Goal: Task Accomplishment & Management: Manage account settings

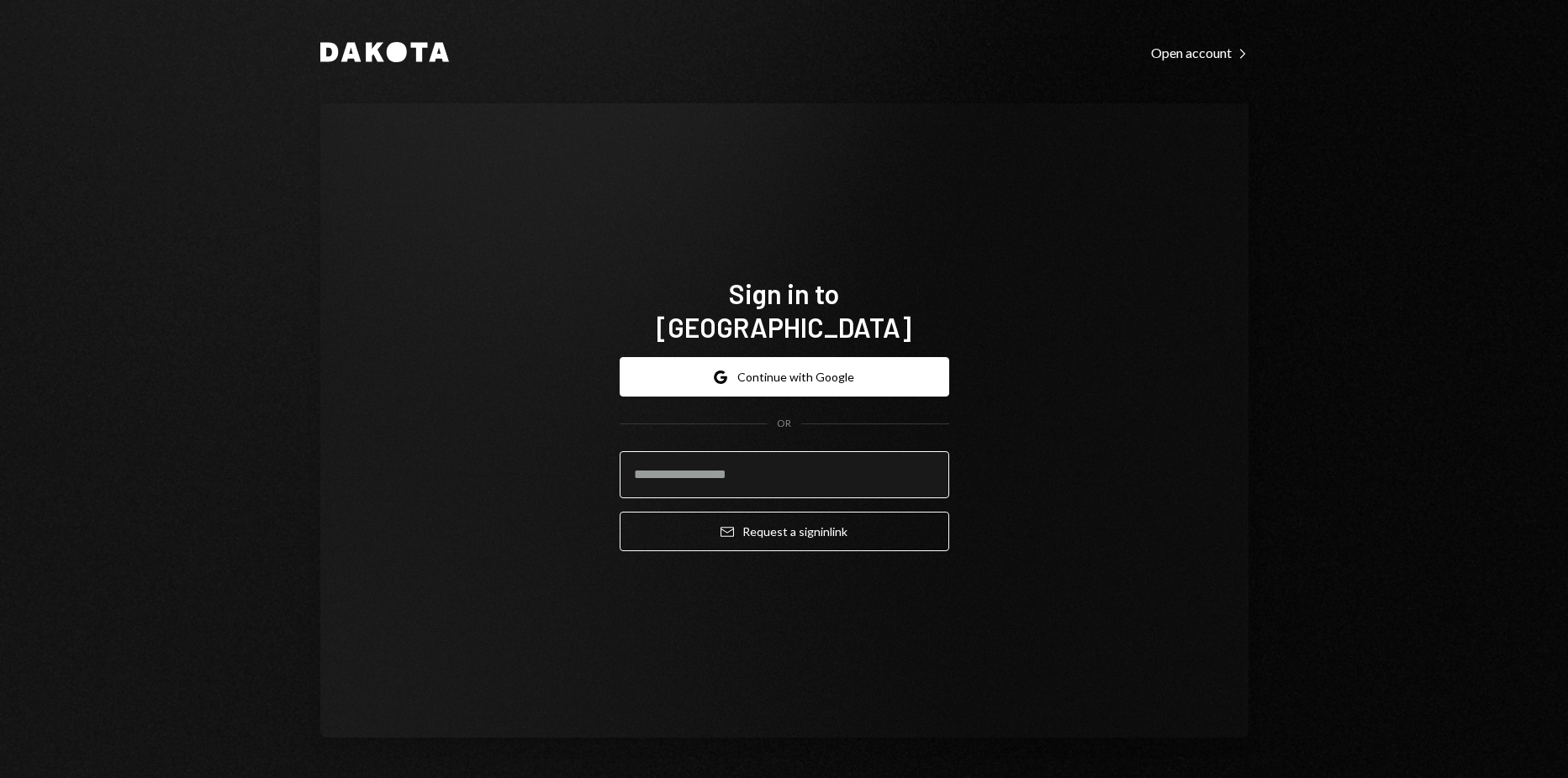
click at [843, 451] on input "email" at bounding box center [784, 475] width 329 height 47
type input "**********"
click at [620, 512] on button "Email Request a sign in link" at bounding box center [784, 532] width 329 height 40
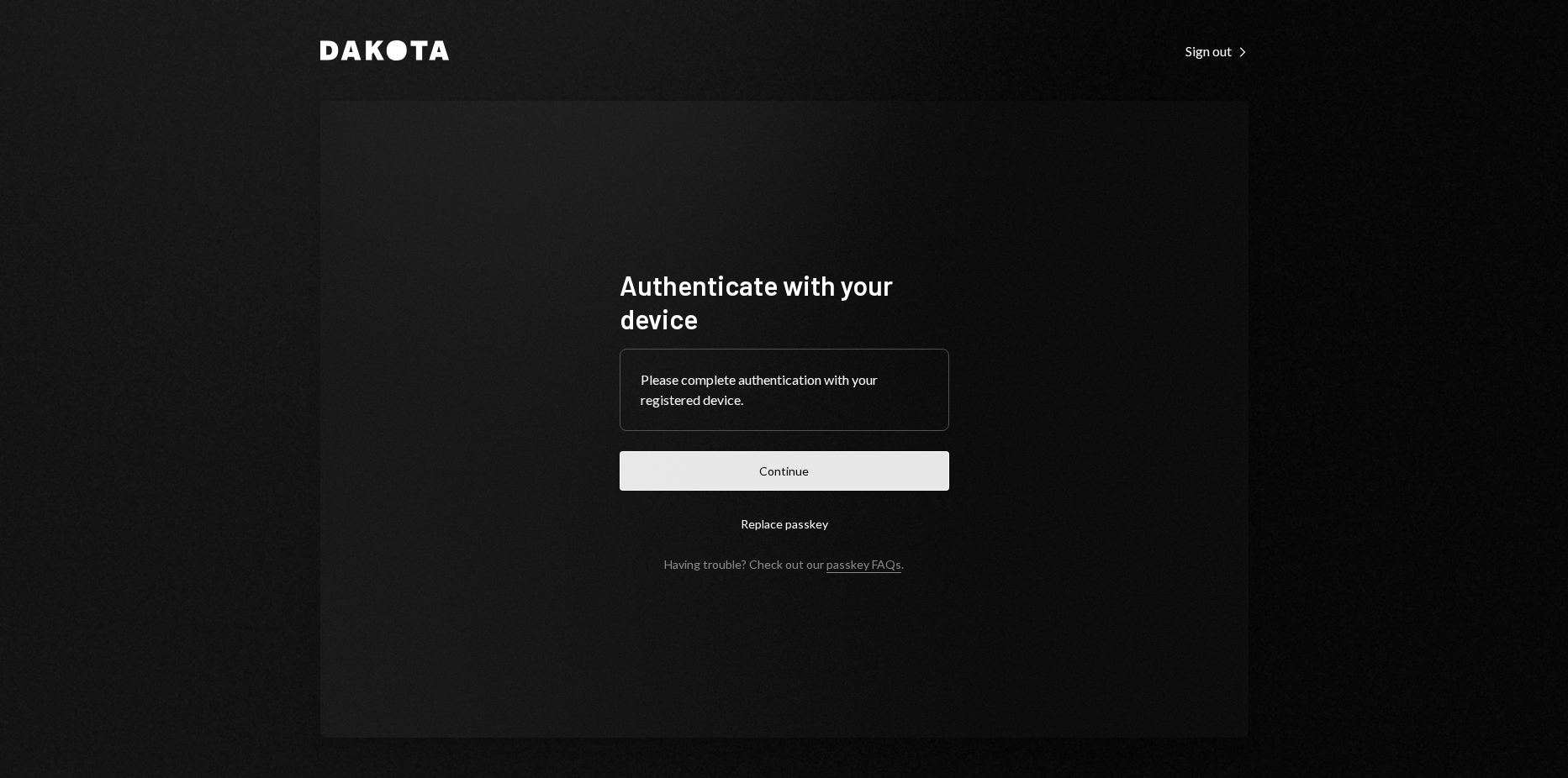
click at [763, 462] on button "Continue" at bounding box center [784, 471] width 329 height 40
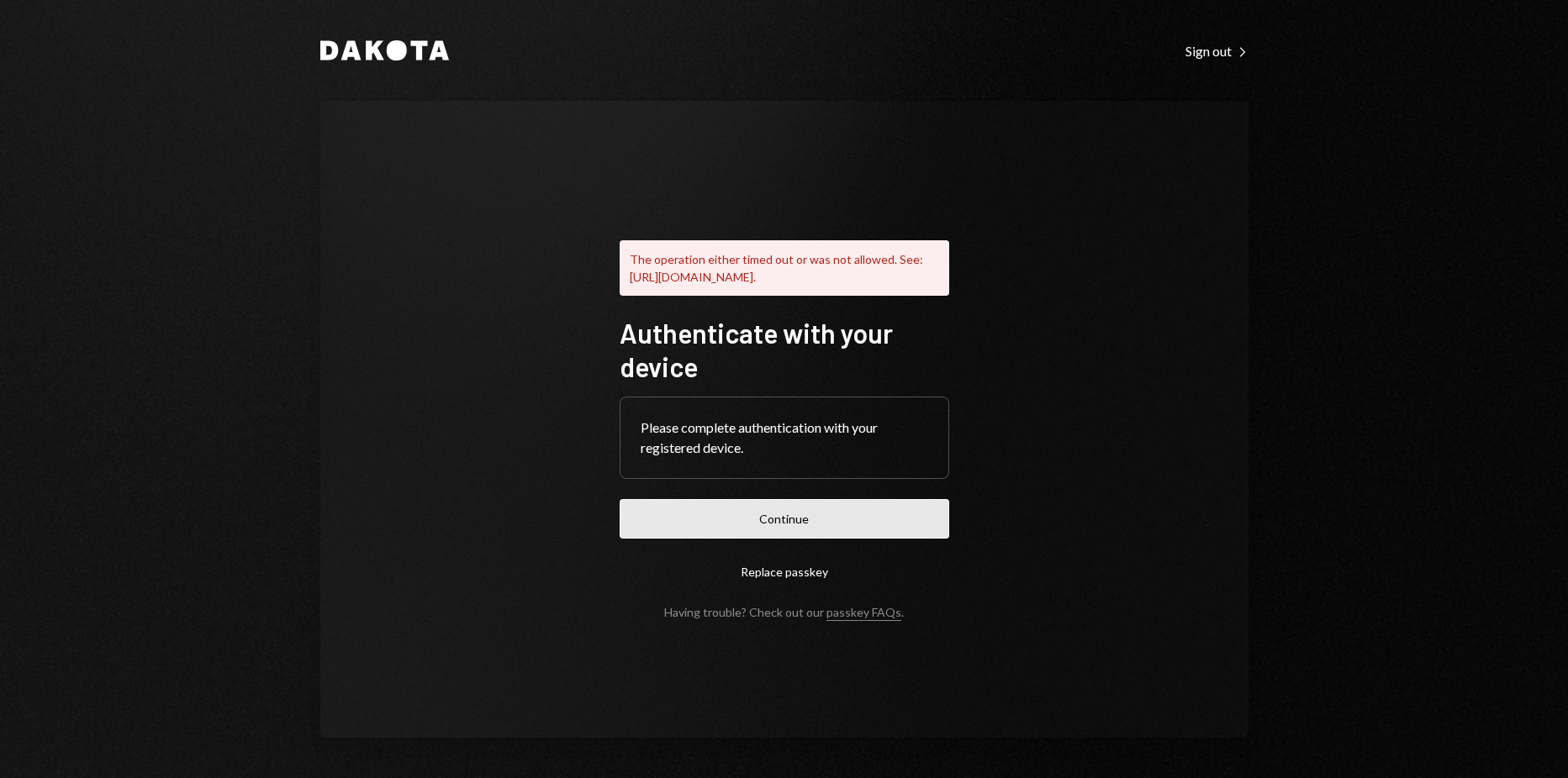
click at [717, 533] on button "Continue" at bounding box center [784, 519] width 329 height 40
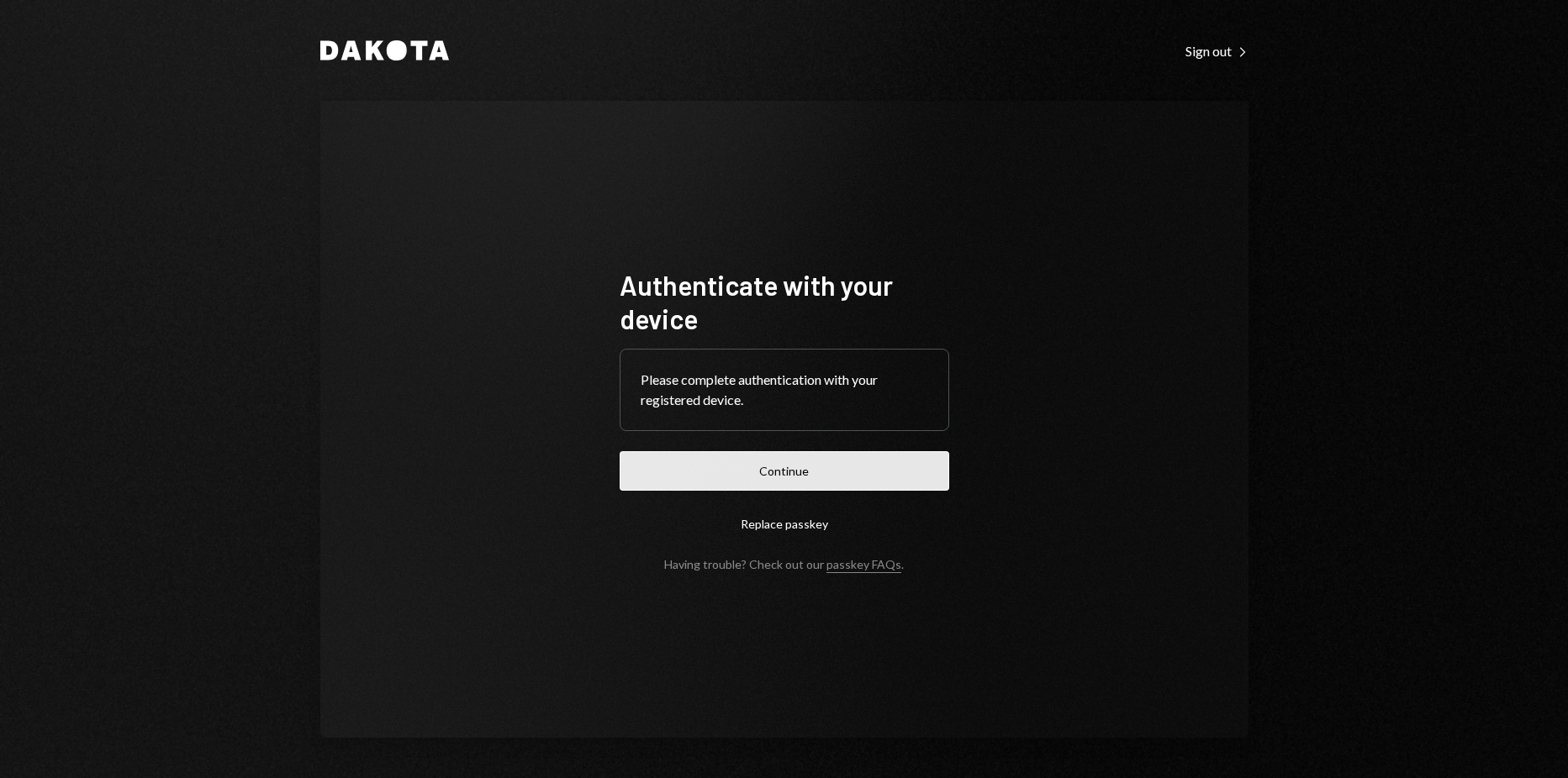
click at [730, 464] on button "Continue" at bounding box center [784, 471] width 329 height 40
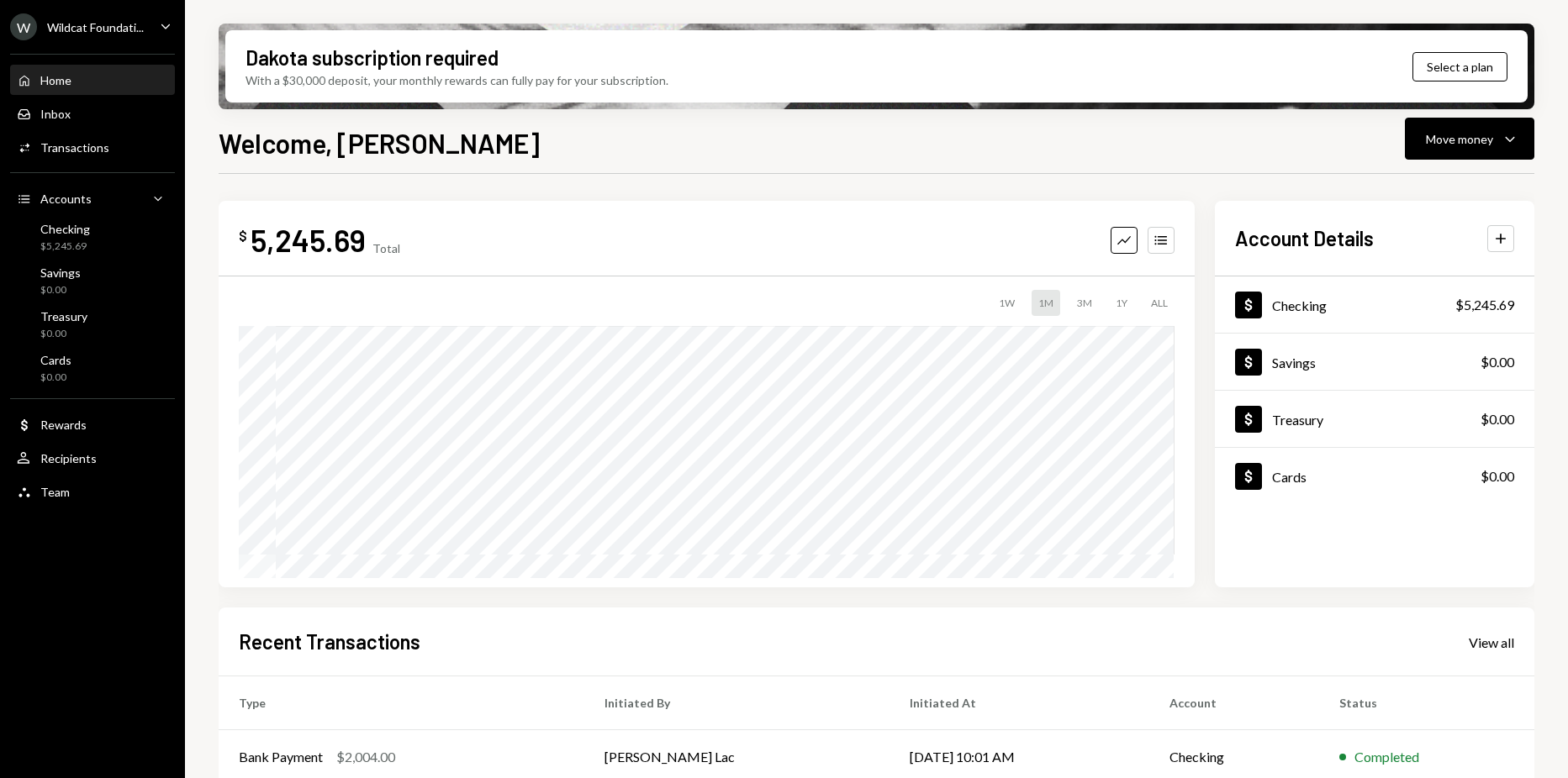
click at [143, 24] on div "Wildcat Foundati..." at bounding box center [96, 27] width 97 height 15
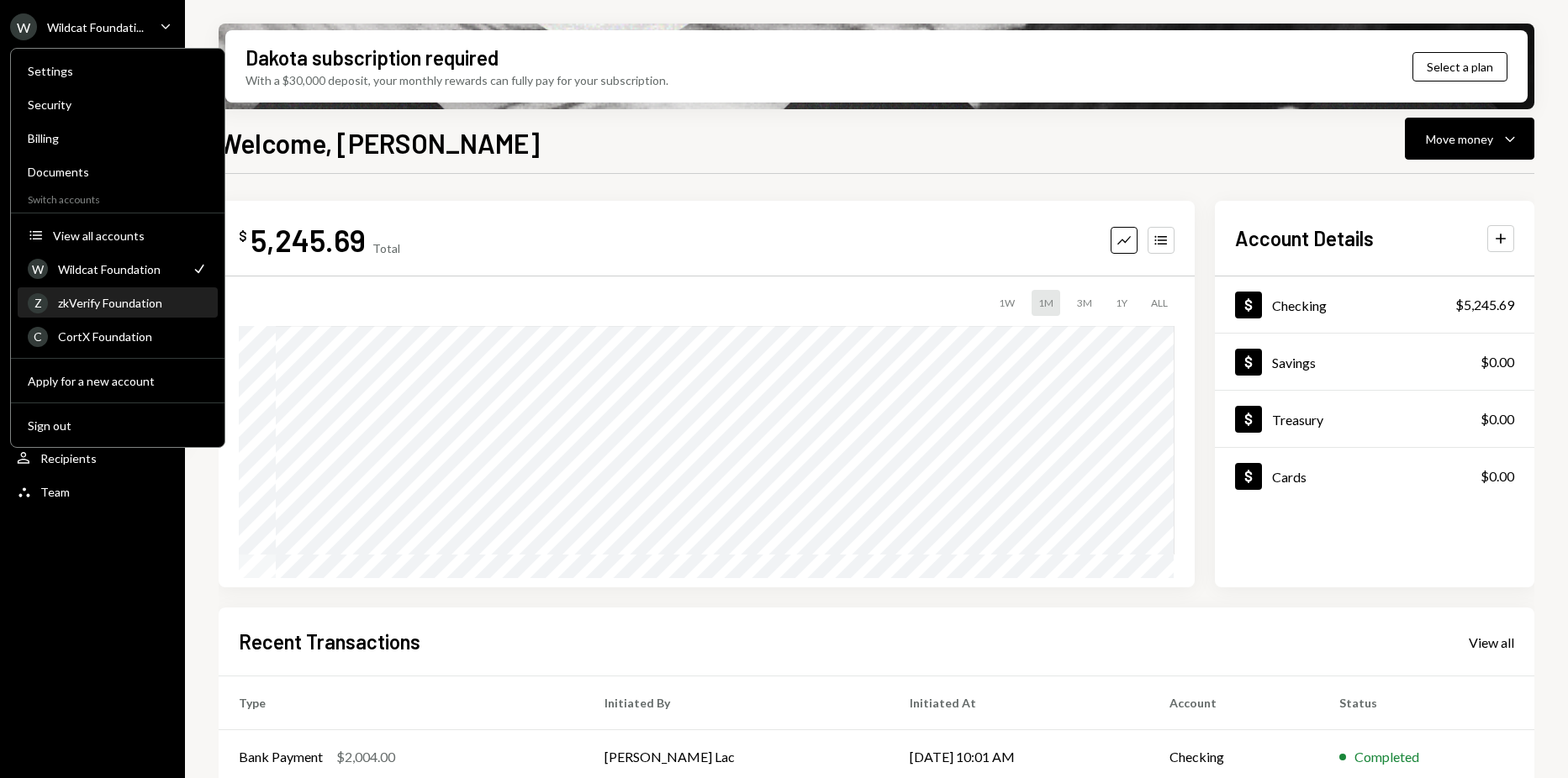
click at [107, 299] on div "zkVerify Foundation" at bounding box center [133, 302] width 150 height 15
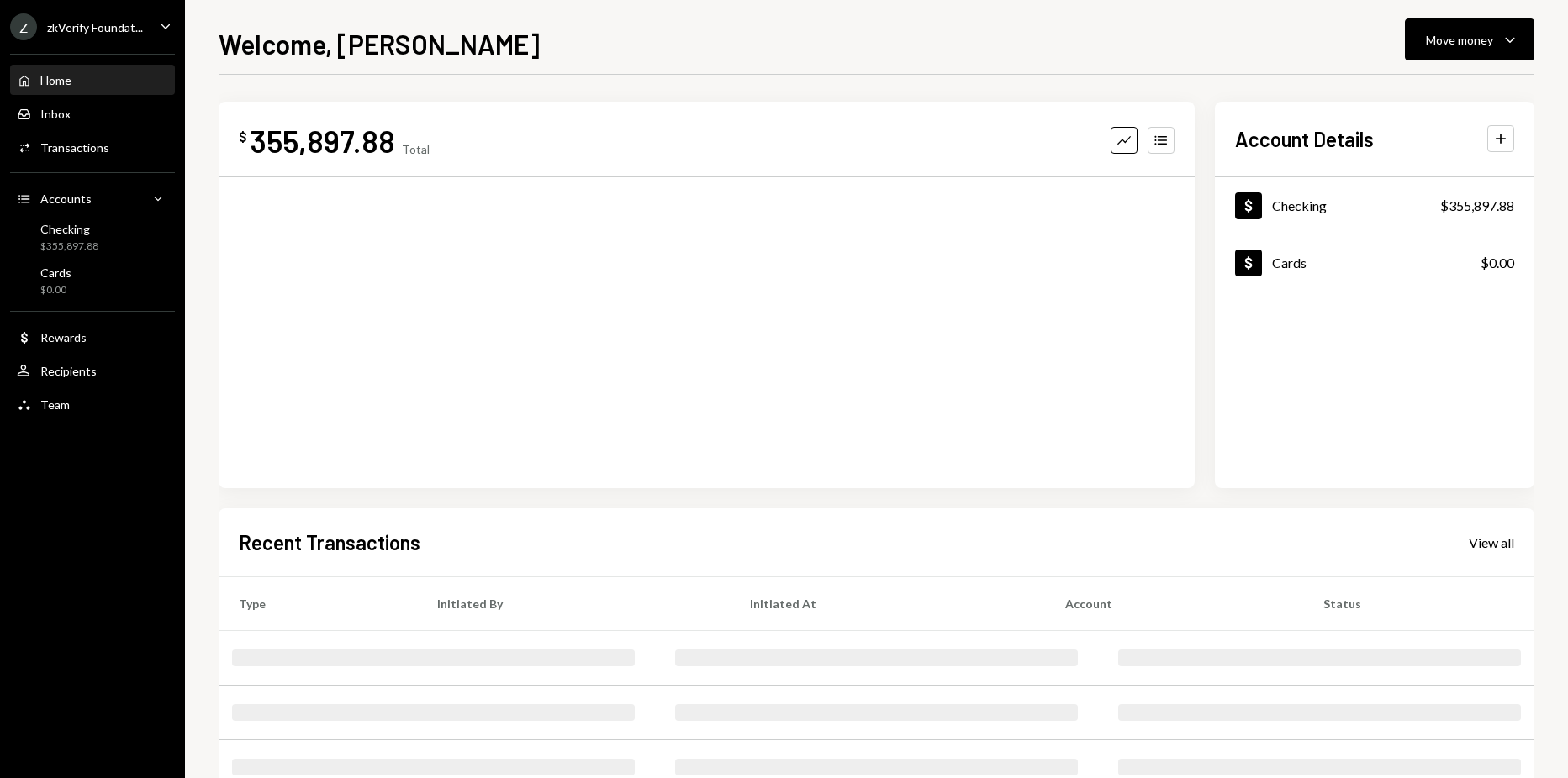
click at [673, 414] on div "Z zkVerify Foundat... Caret Down Home Home Inbox Inbox Activities Transactions …" at bounding box center [784, 389] width 1568 height 778
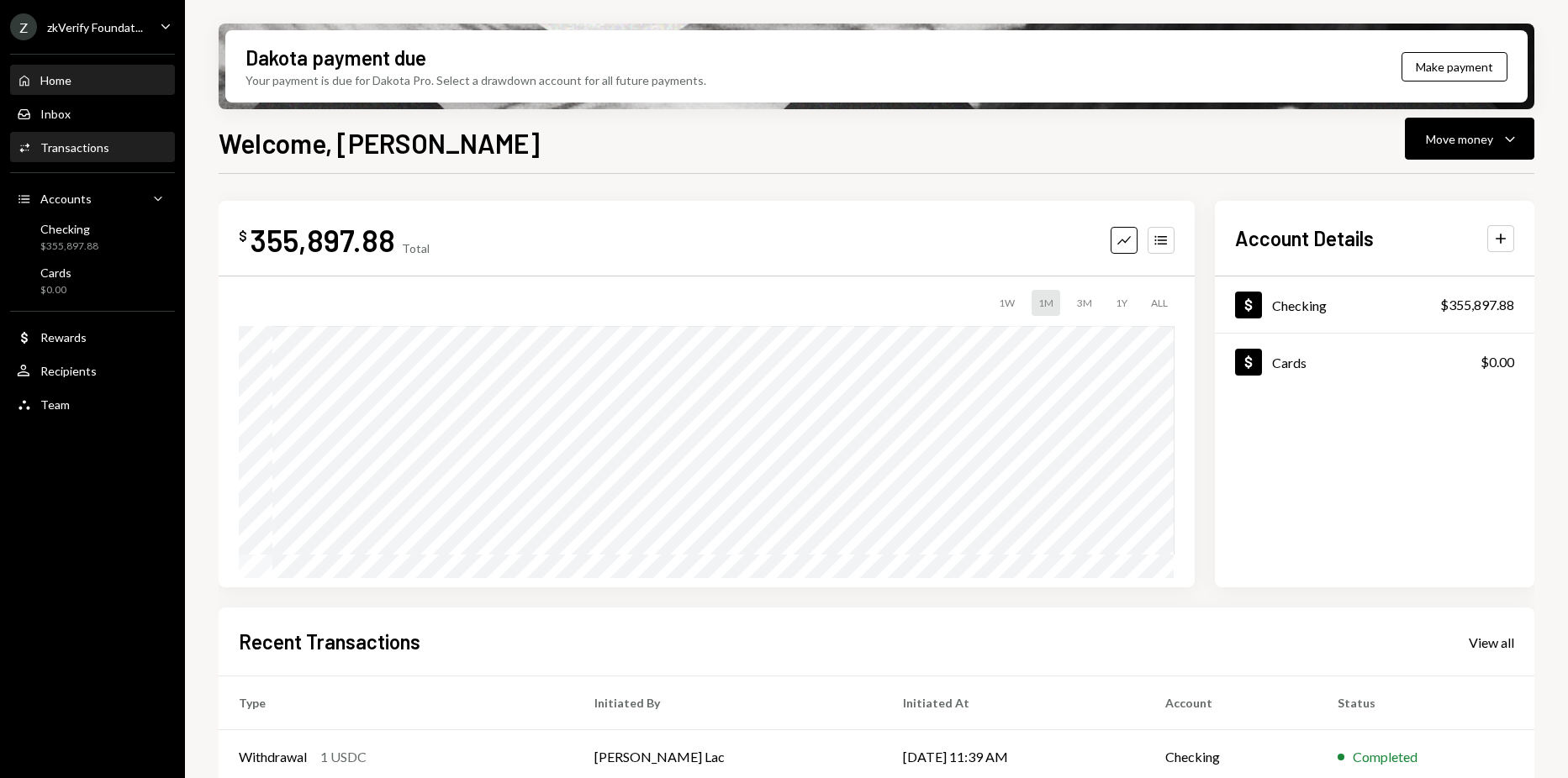
click at [84, 153] on div "Transactions" at bounding box center [75, 147] width 69 height 15
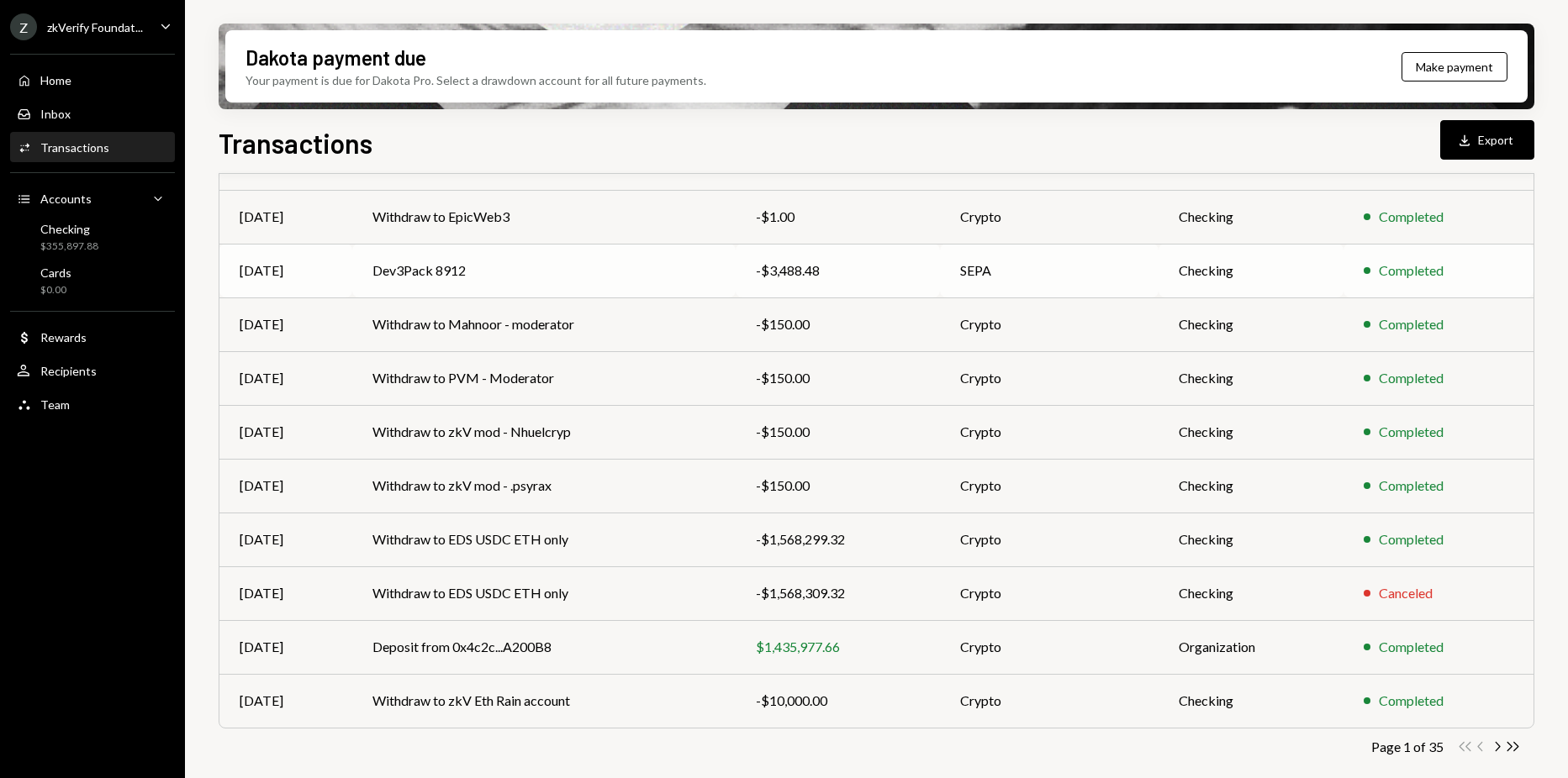
scroll to position [179, 0]
click at [1496, 748] on icon "Chevron Right" at bounding box center [1496, 745] width 16 height 16
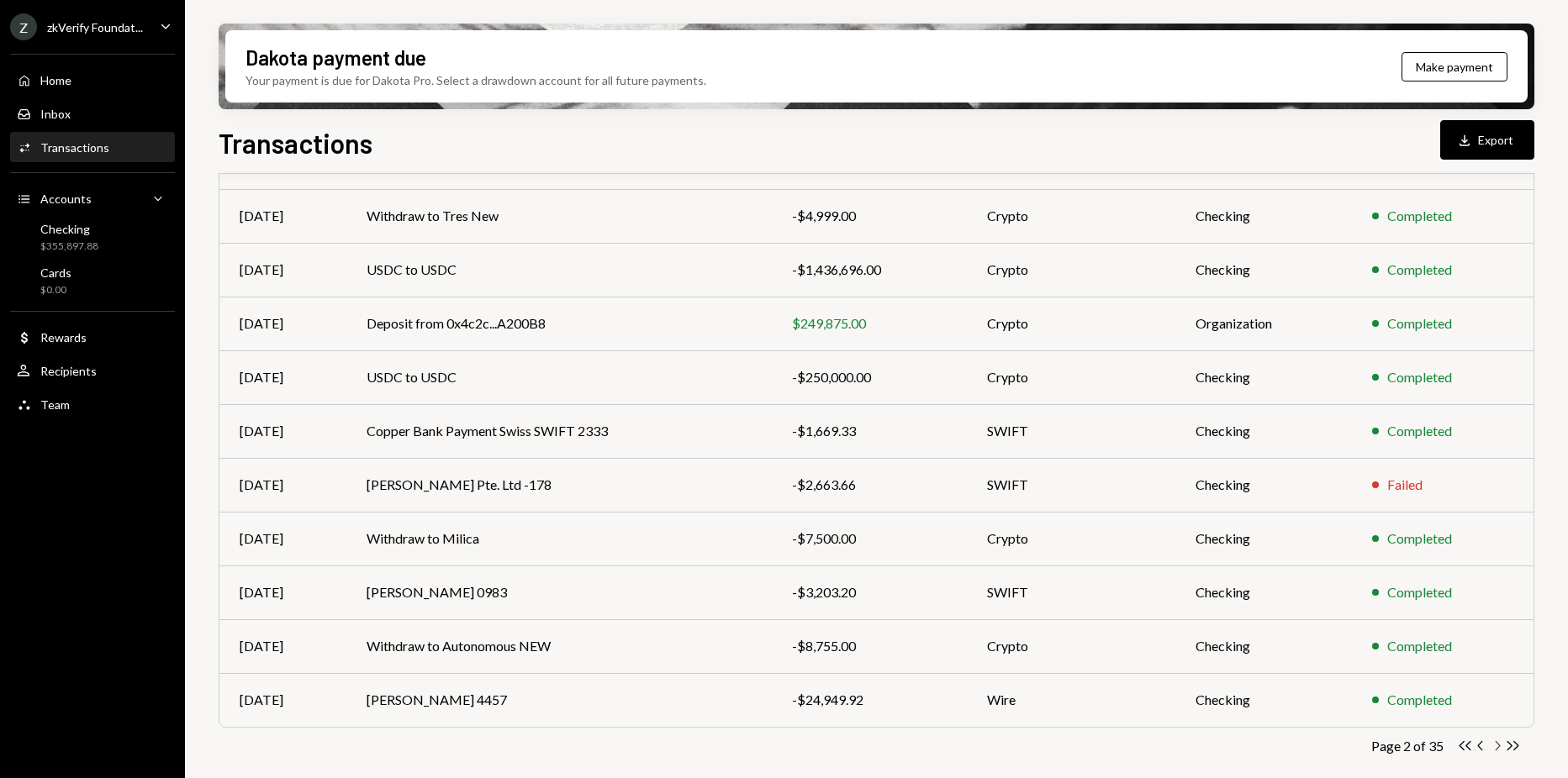
click at [1499, 745] on icon "button" at bounding box center [1498, 745] width 5 height 9
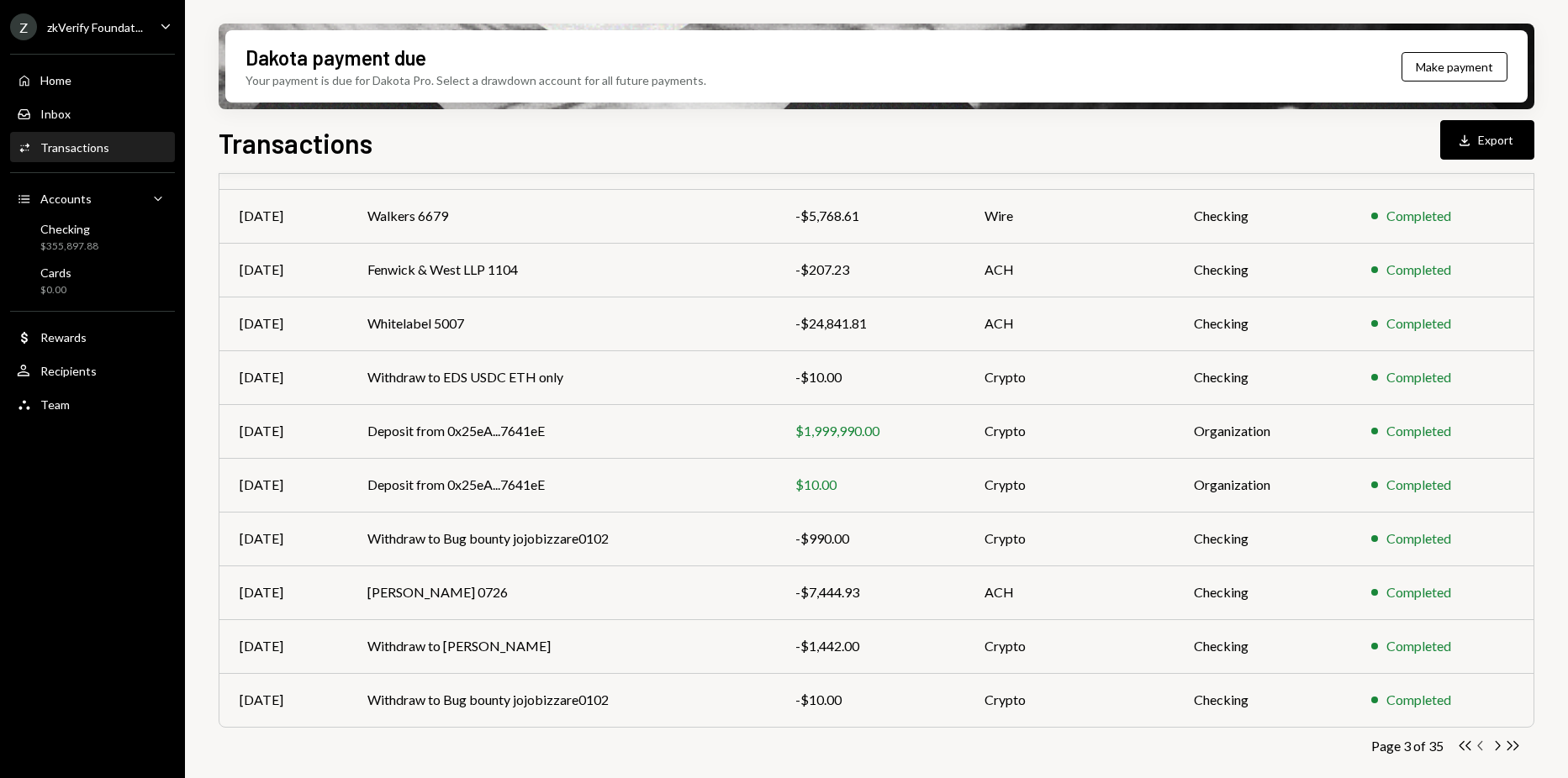
click at [1483, 741] on icon "Chevron Left" at bounding box center [1480, 745] width 16 height 16
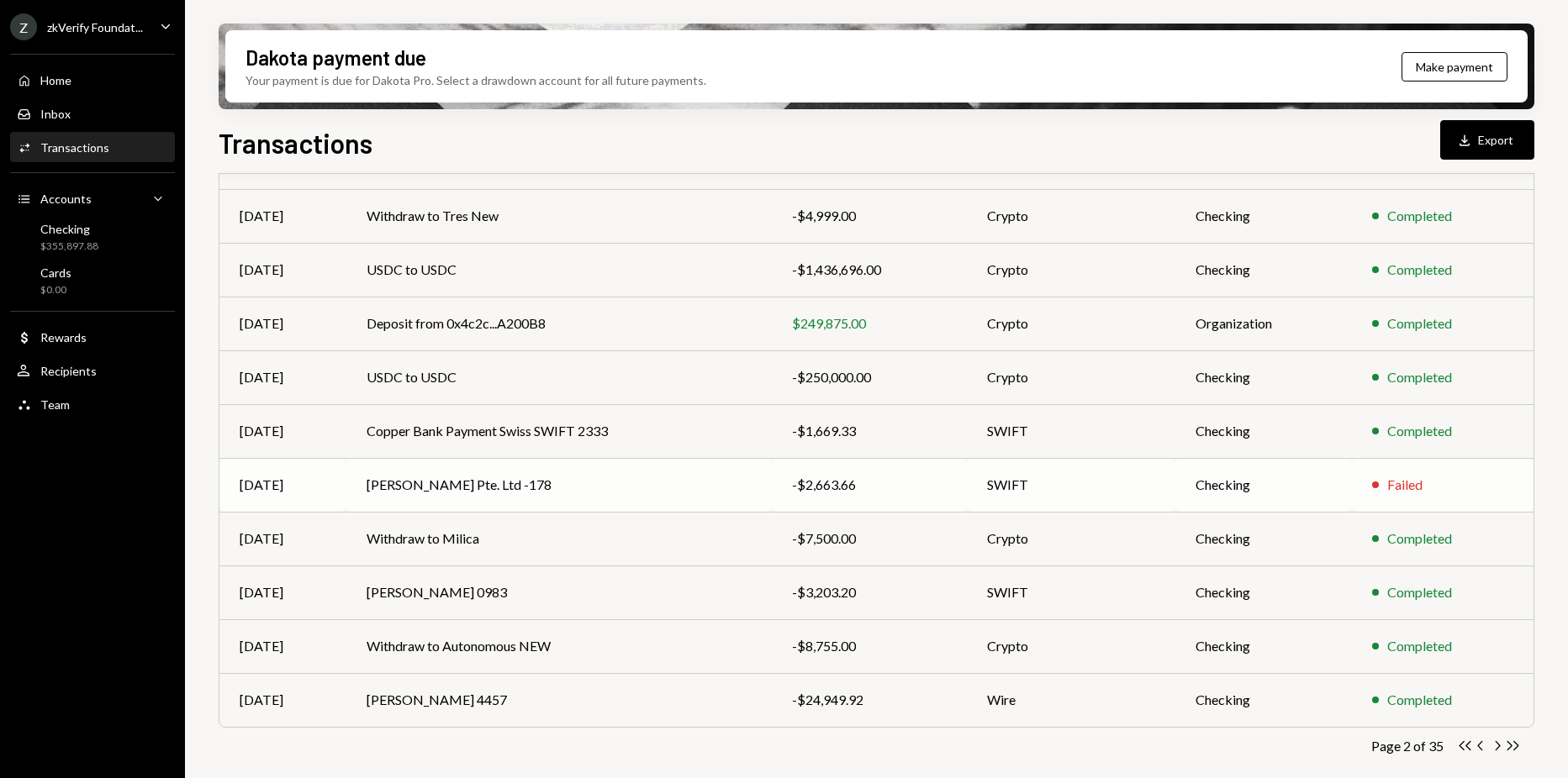
click at [590, 474] on td "[PERSON_NAME] Pte. Ltd -178" at bounding box center [559, 484] width 425 height 53
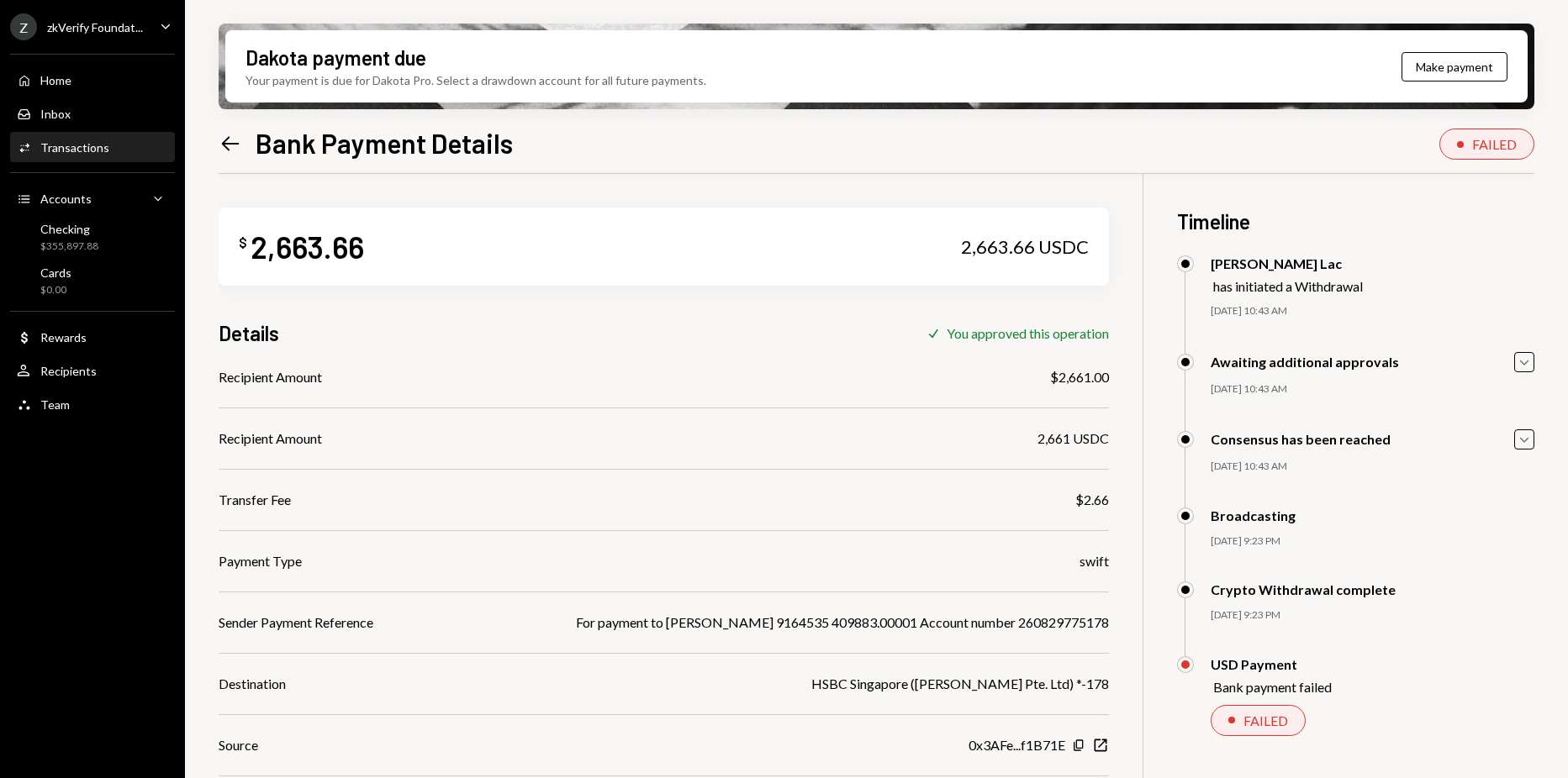
scroll to position [84, 0]
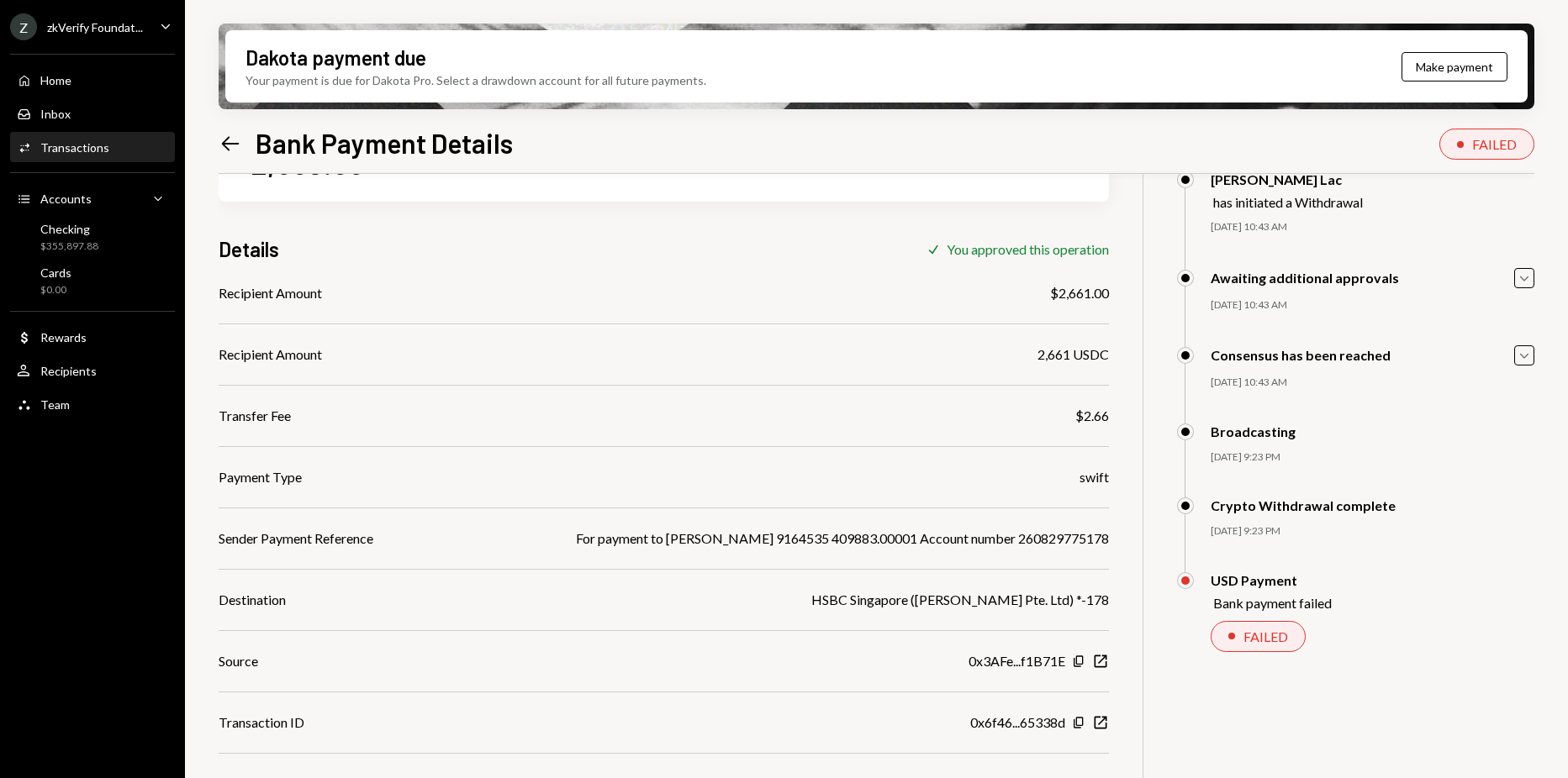
click at [231, 146] on icon "Left Arrow" at bounding box center [230, 143] width 23 height 23
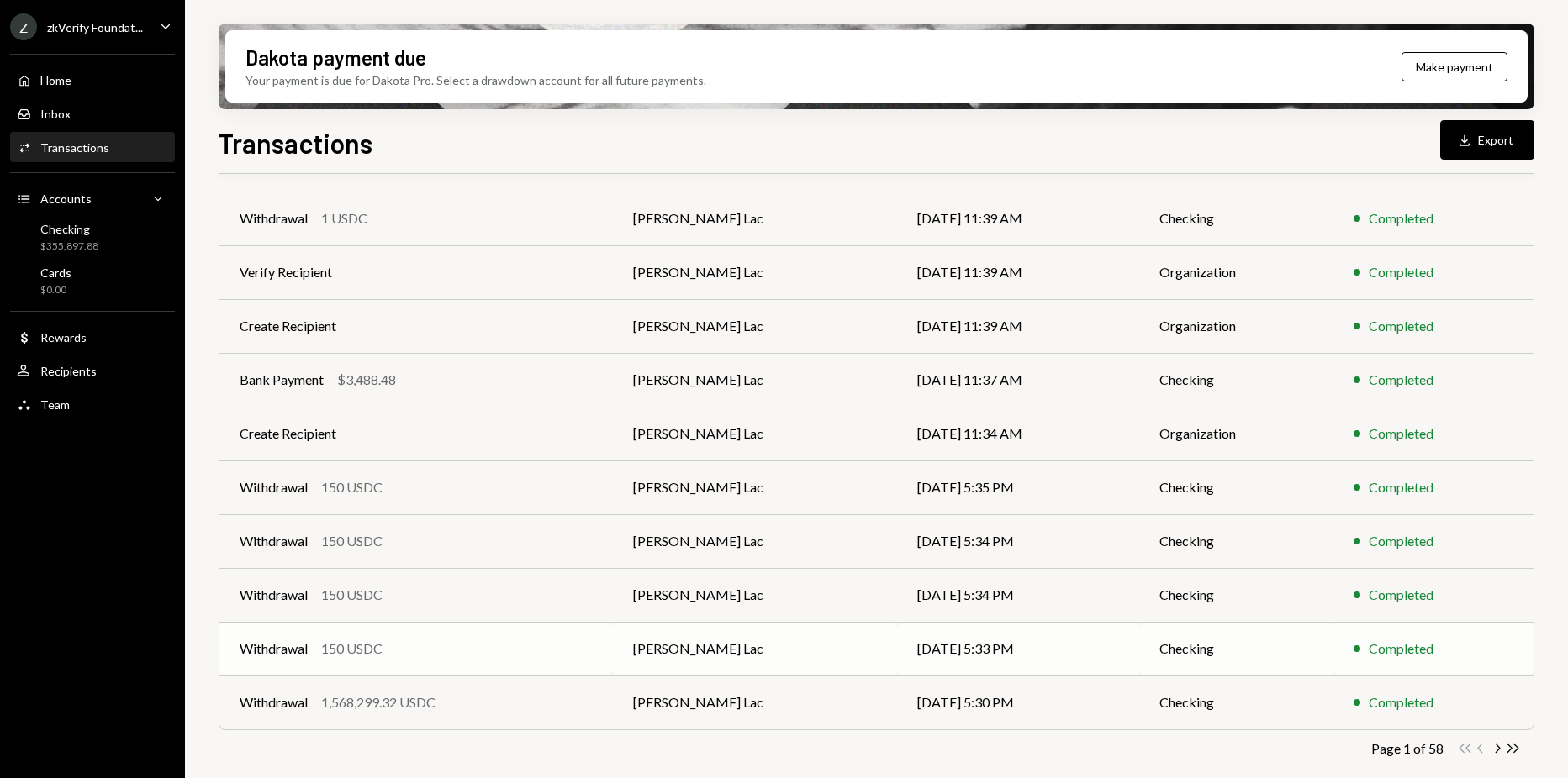
scroll to position [179, 0]
click at [1492, 738] on icon "Chevron Right" at bounding box center [1496, 745] width 16 height 16
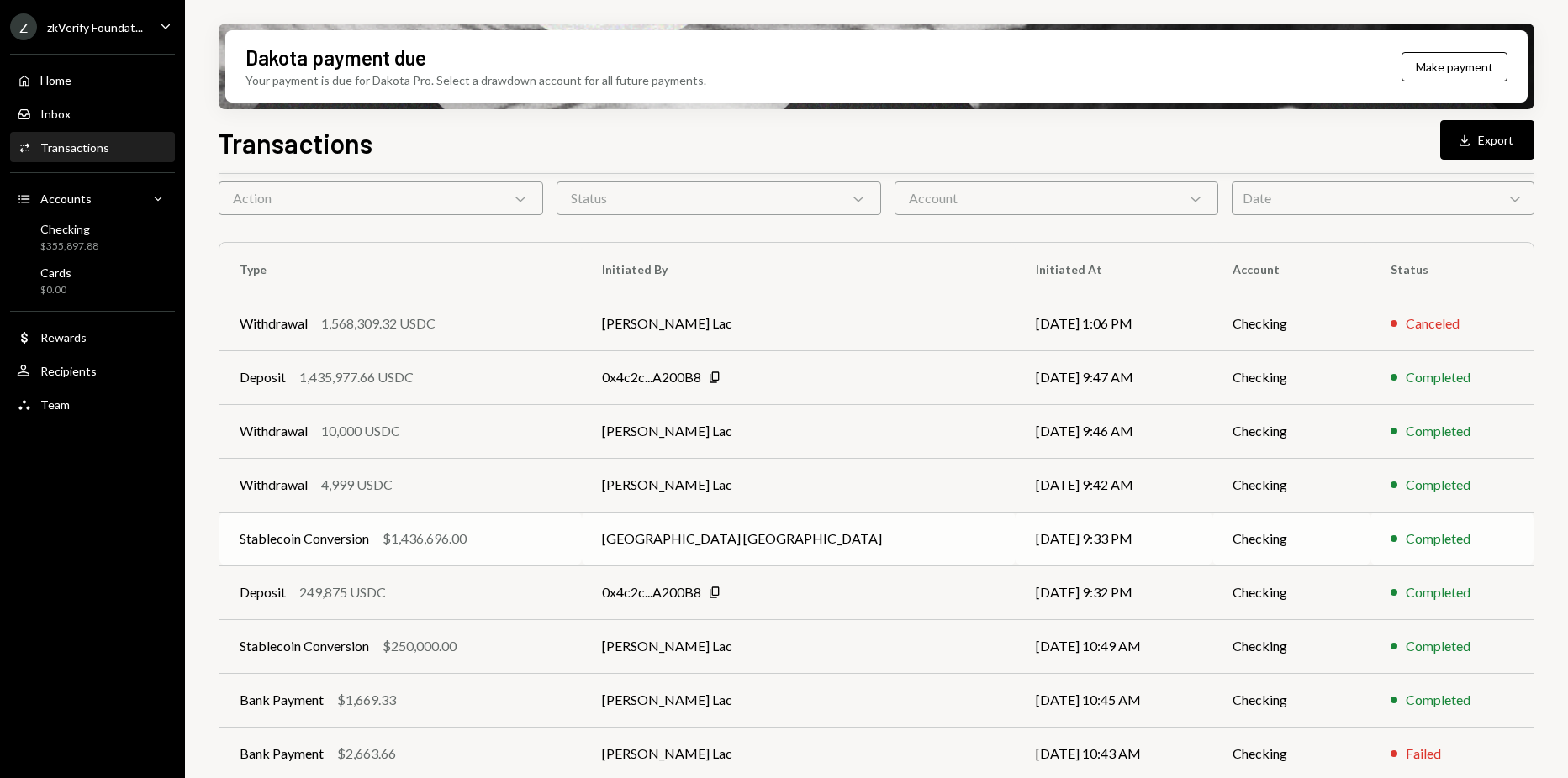
scroll to position [168, 0]
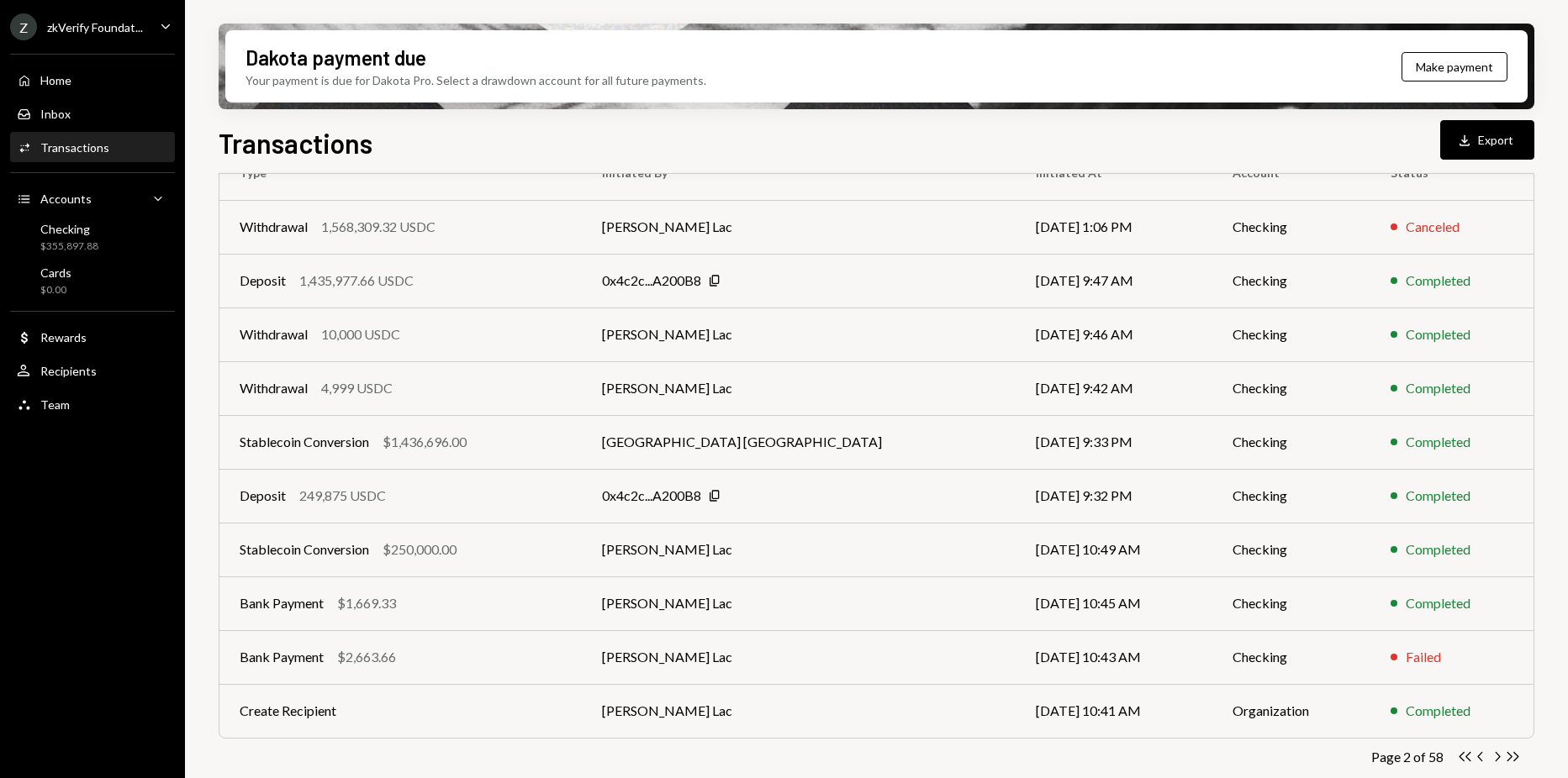
click at [108, 158] on div "Activities Transactions" at bounding box center [93, 147] width 152 height 28
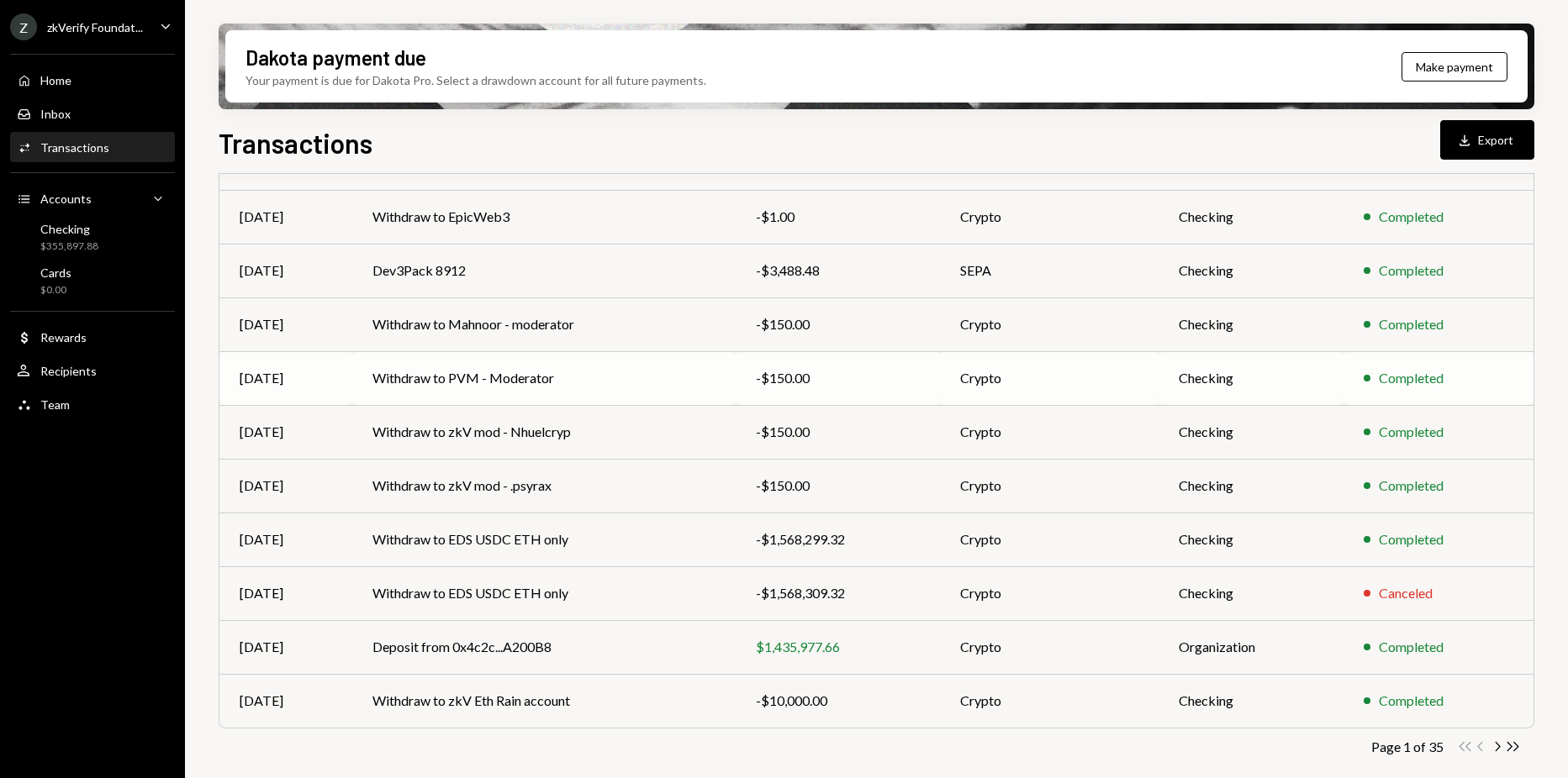
scroll to position [179, 0]
click at [1496, 741] on icon "Chevron Right" at bounding box center [1496, 745] width 16 height 16
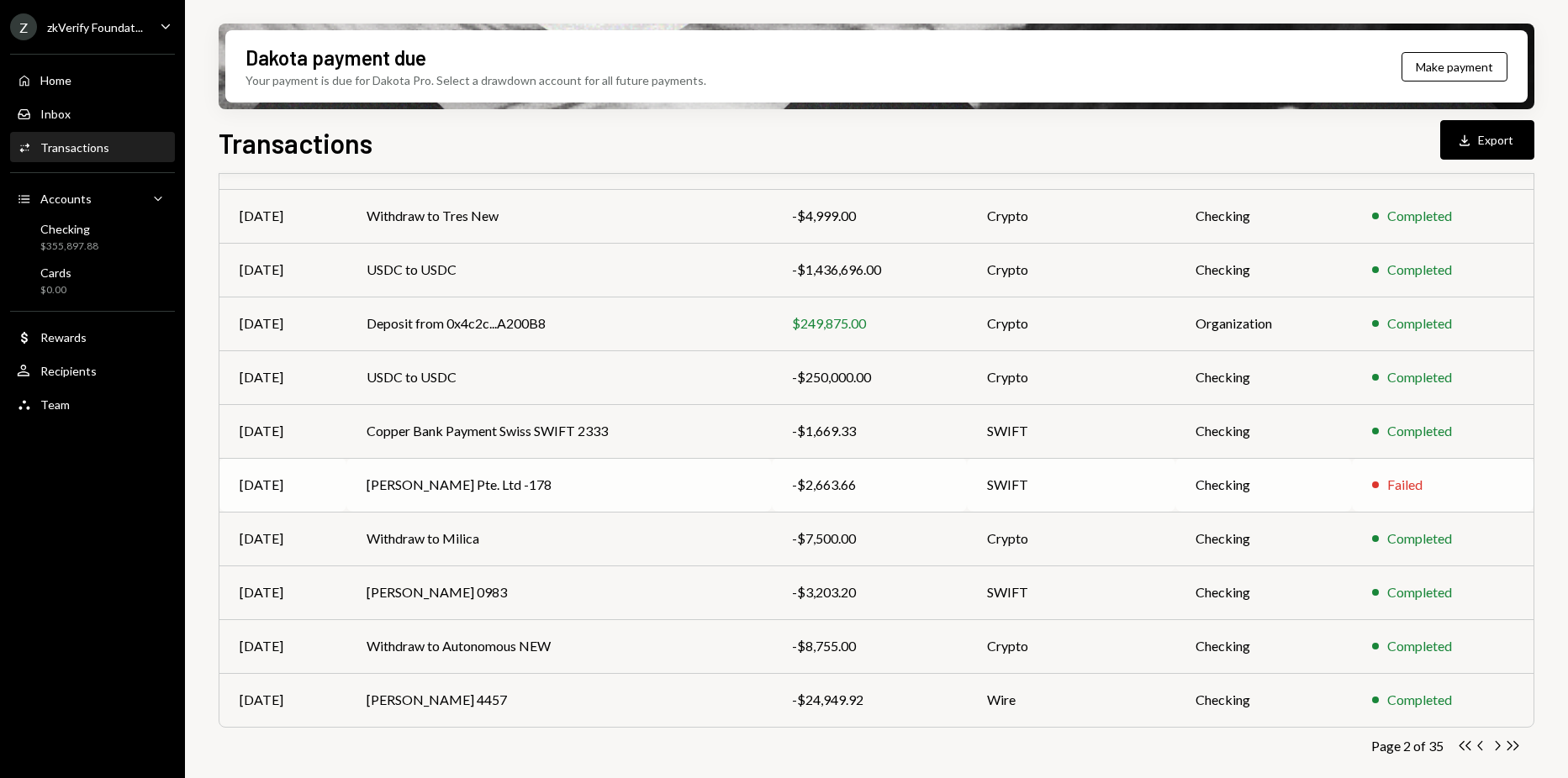
drag, startPoint x: 597, startPoint y: 481, endPoint x: 509, endPoint y: 476, distance: 88.1
click at [509, 476] on td "Reed Smith Pte. Ltd -178" at bounding box center [559, 484] width 425 height 53
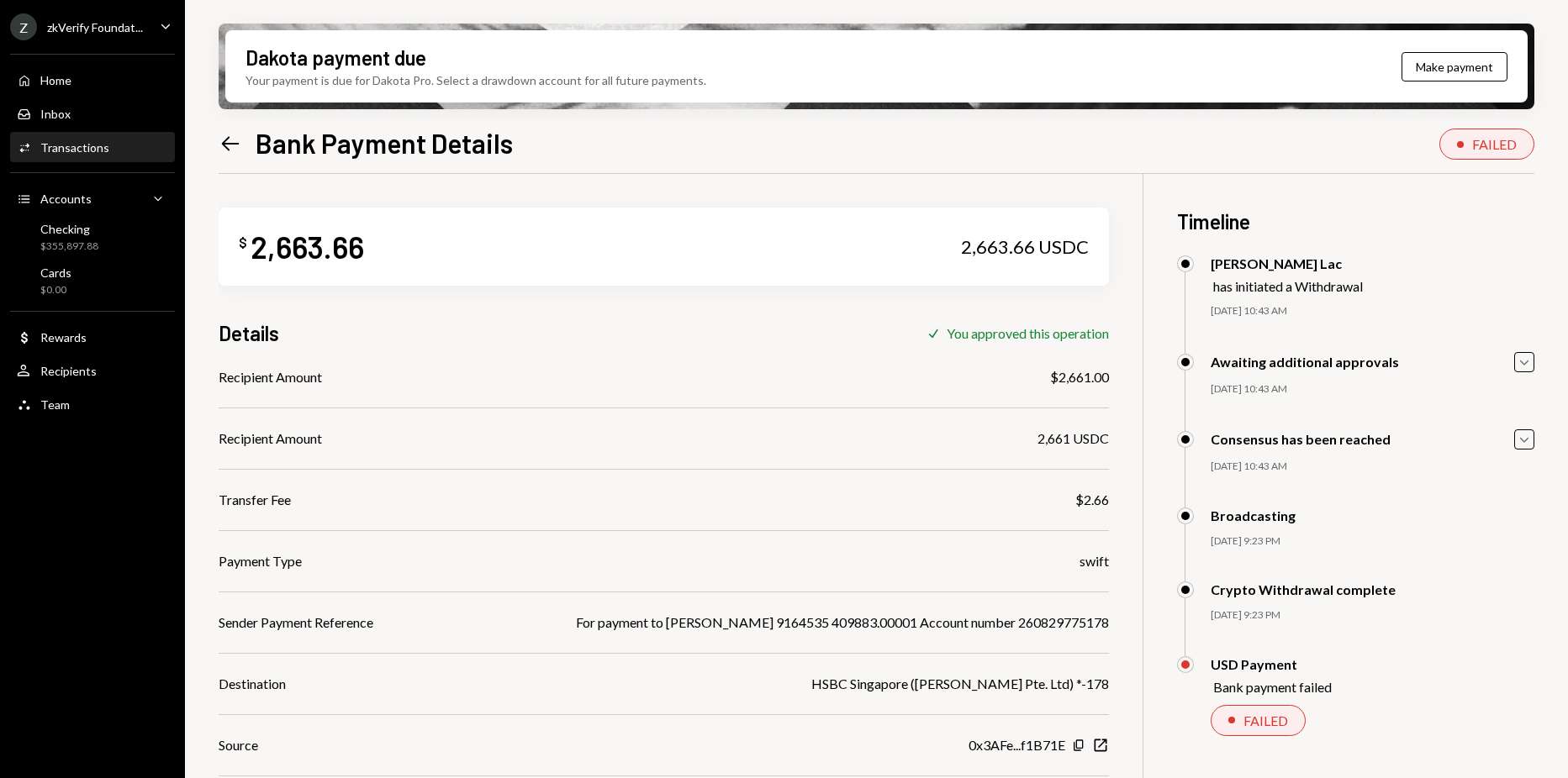
click at [222, 145] on icon at bounding box center [230, 143] width 17 height 15
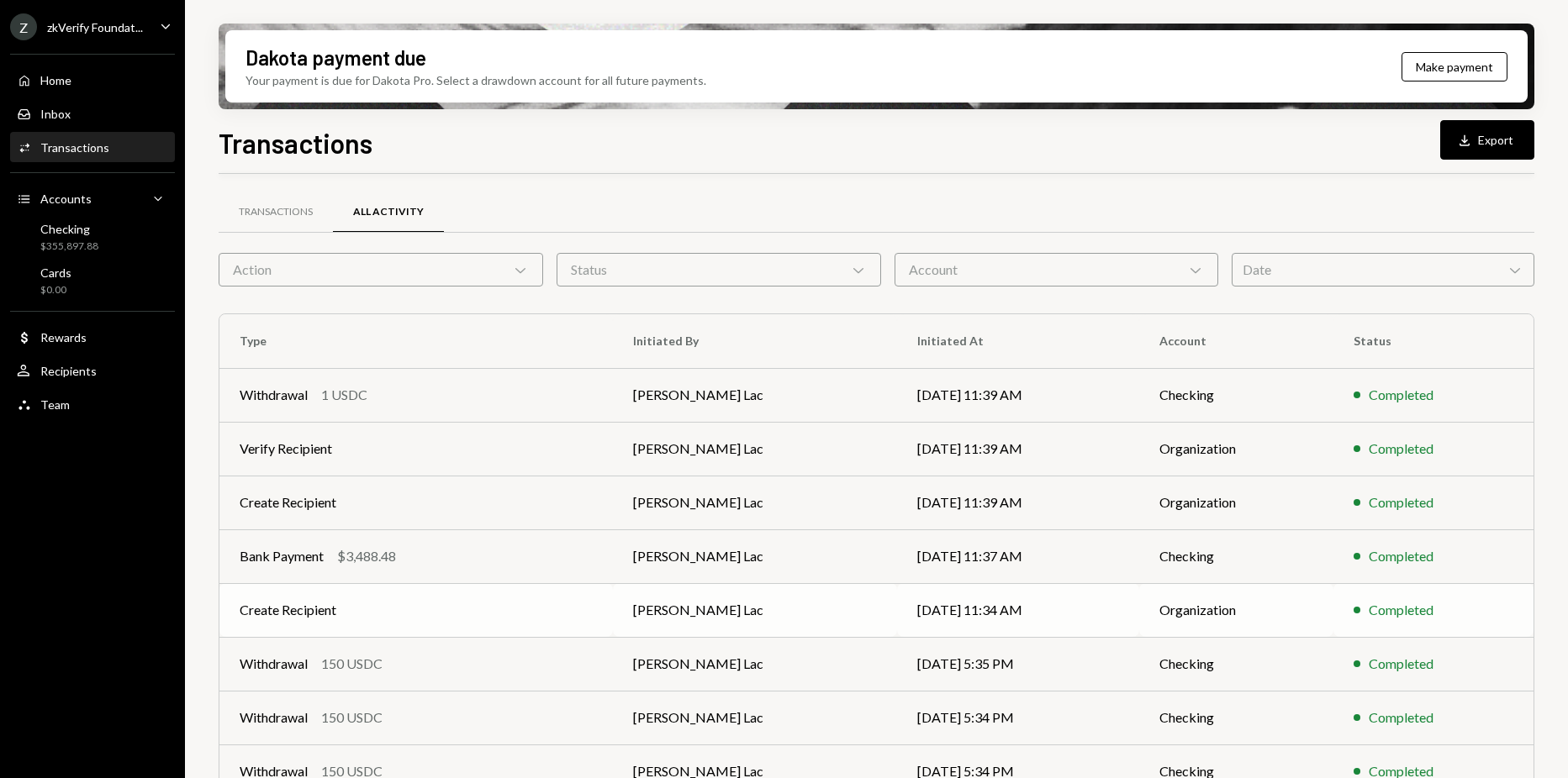
scroll to position [110, 0]
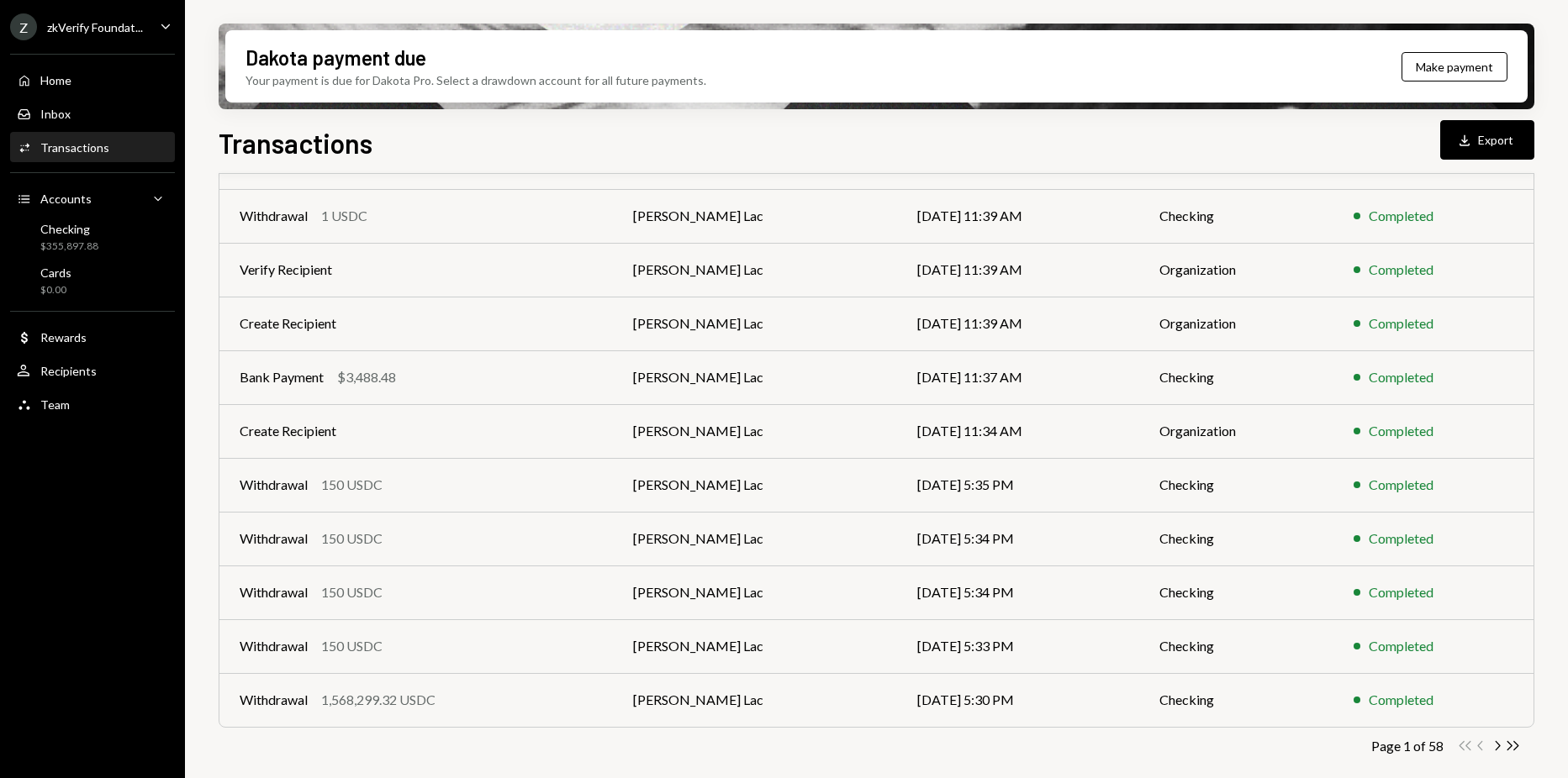
click at [83, 155] on div "Activities Transactions" at bounding box center [93, 147] width 152 height 28
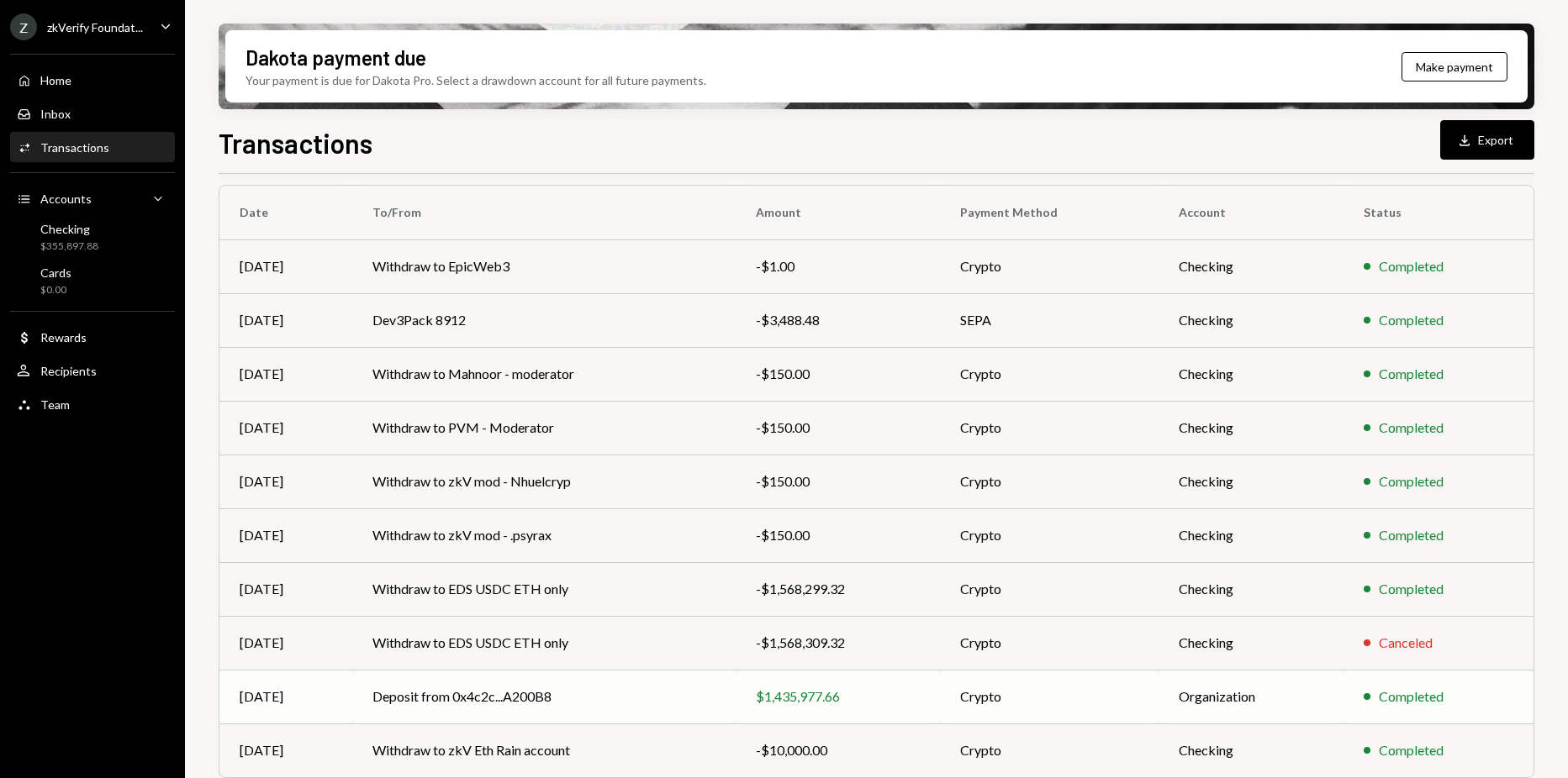
scroll to position [179, 0]
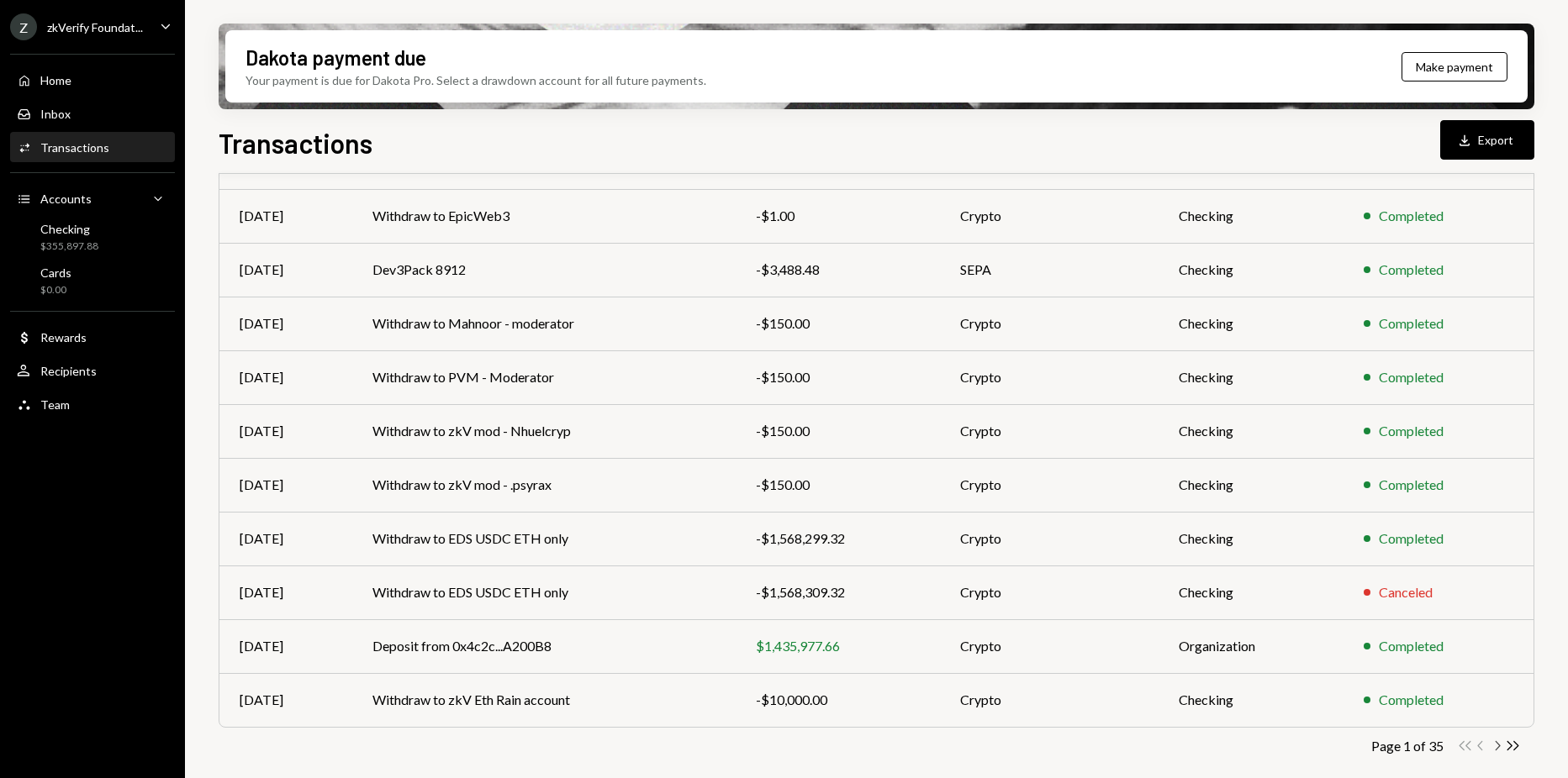
click at [1495, 744] on icon "Chevron Right" at bounding box center [1496, 745] width 16 height 16
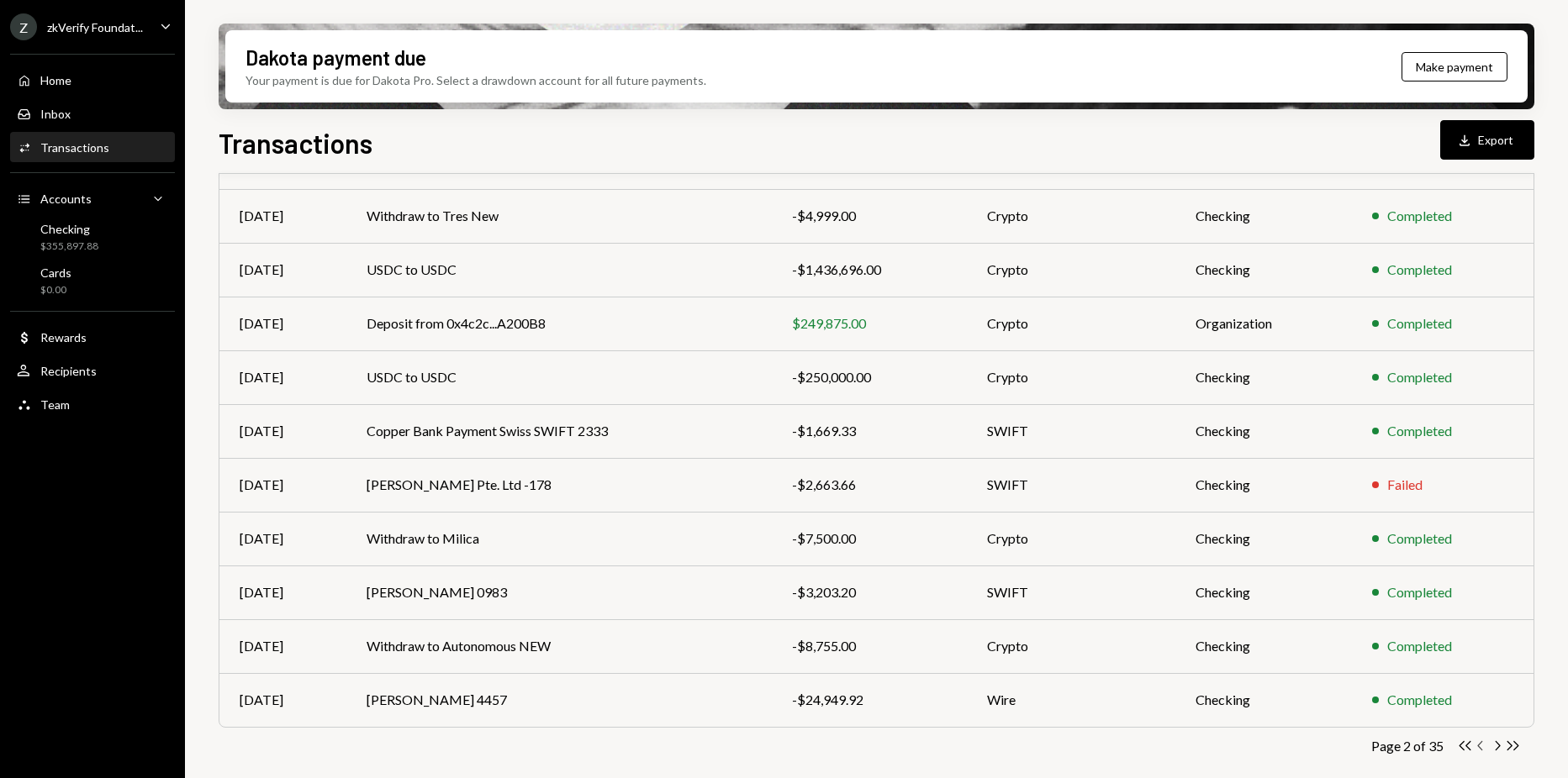
click at [1478, 744] on icon "button" at bounding box center [1479, 745] width 5 height 9
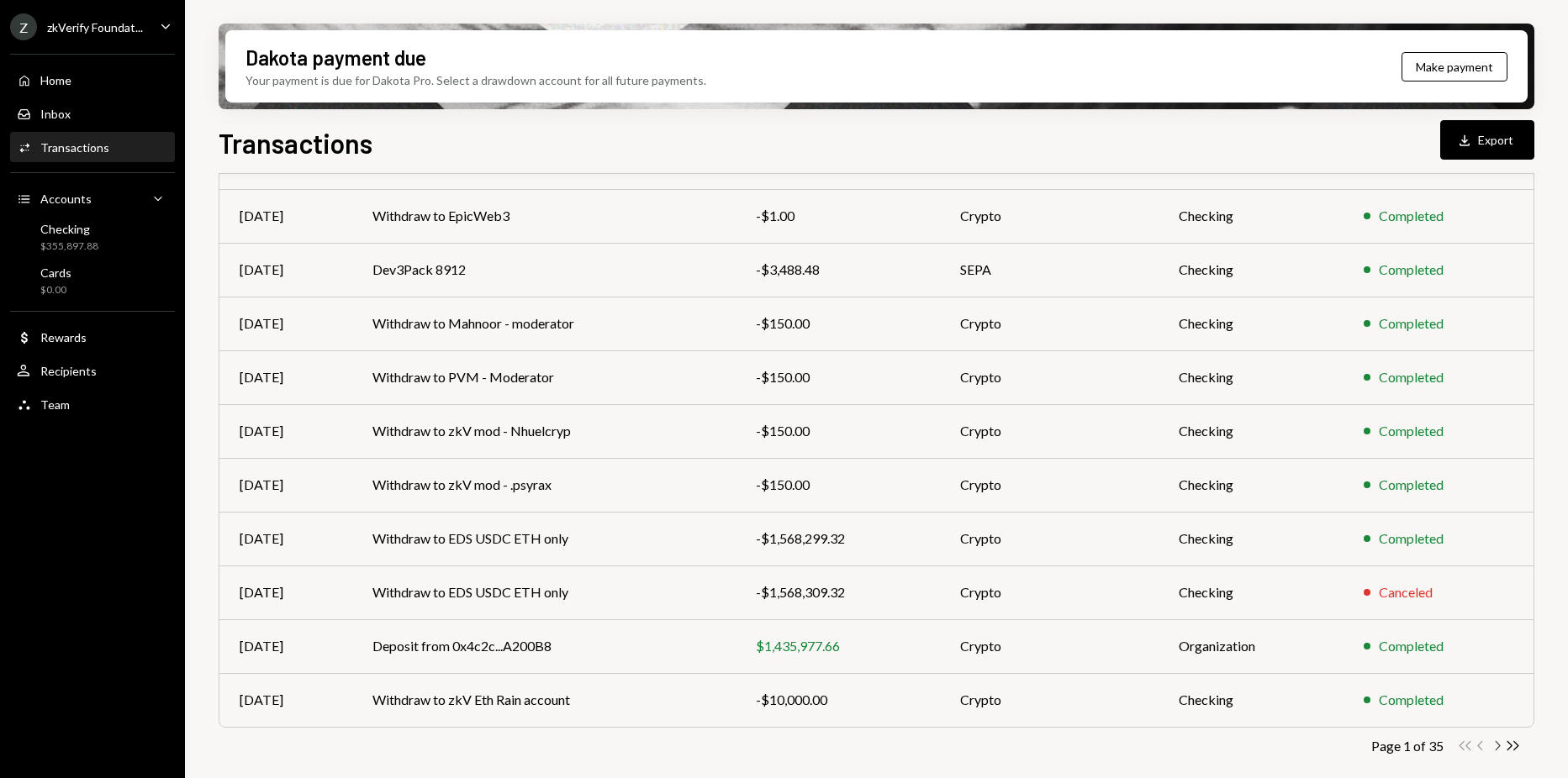
click at [1498, 744] on icon "button" at bounding box center [1498, 745] width 5 height 9
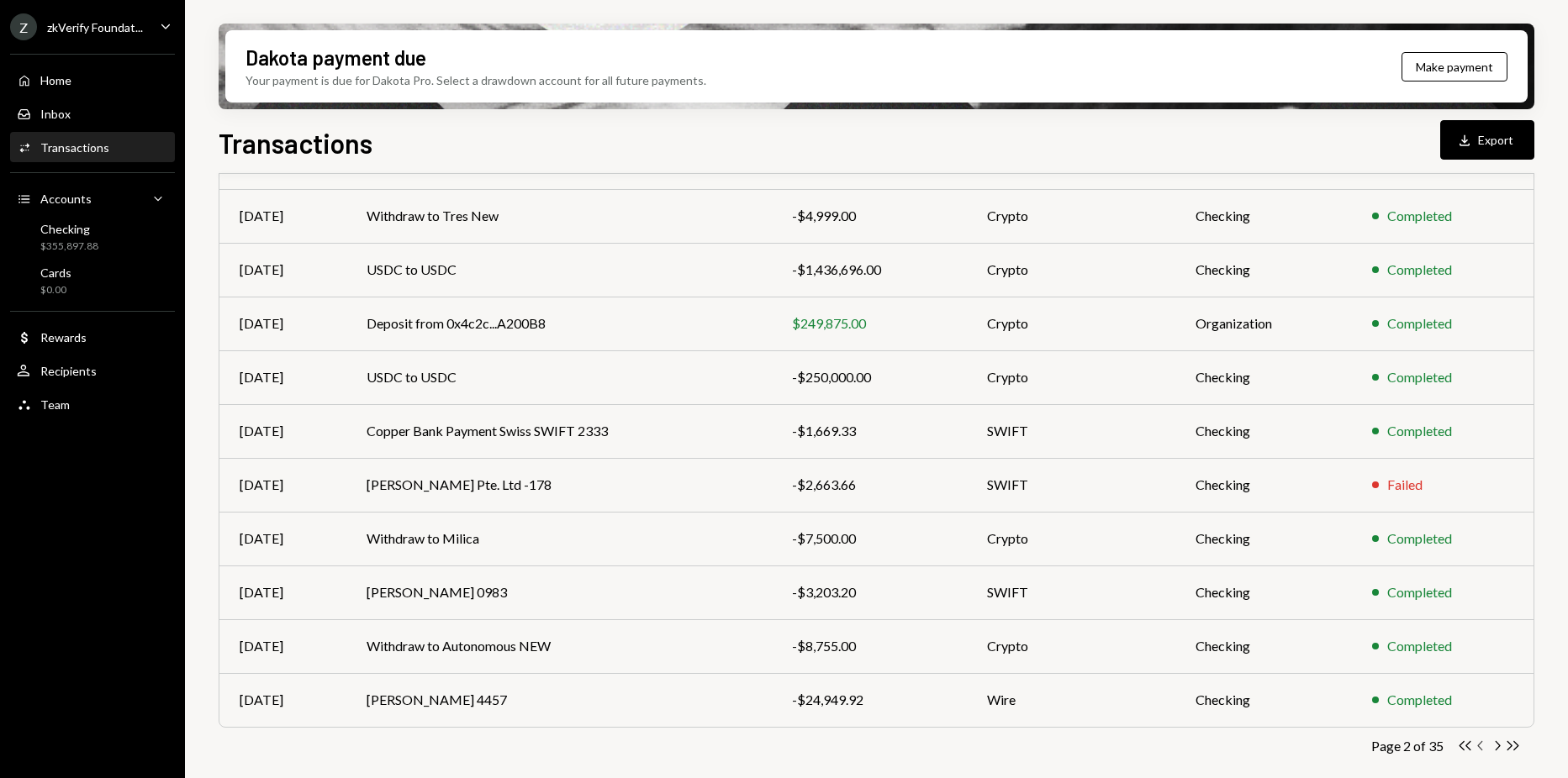
click at [1475, 744] on icon "Chevron Left" at bounding box center [1480, 745] width 16 height 16
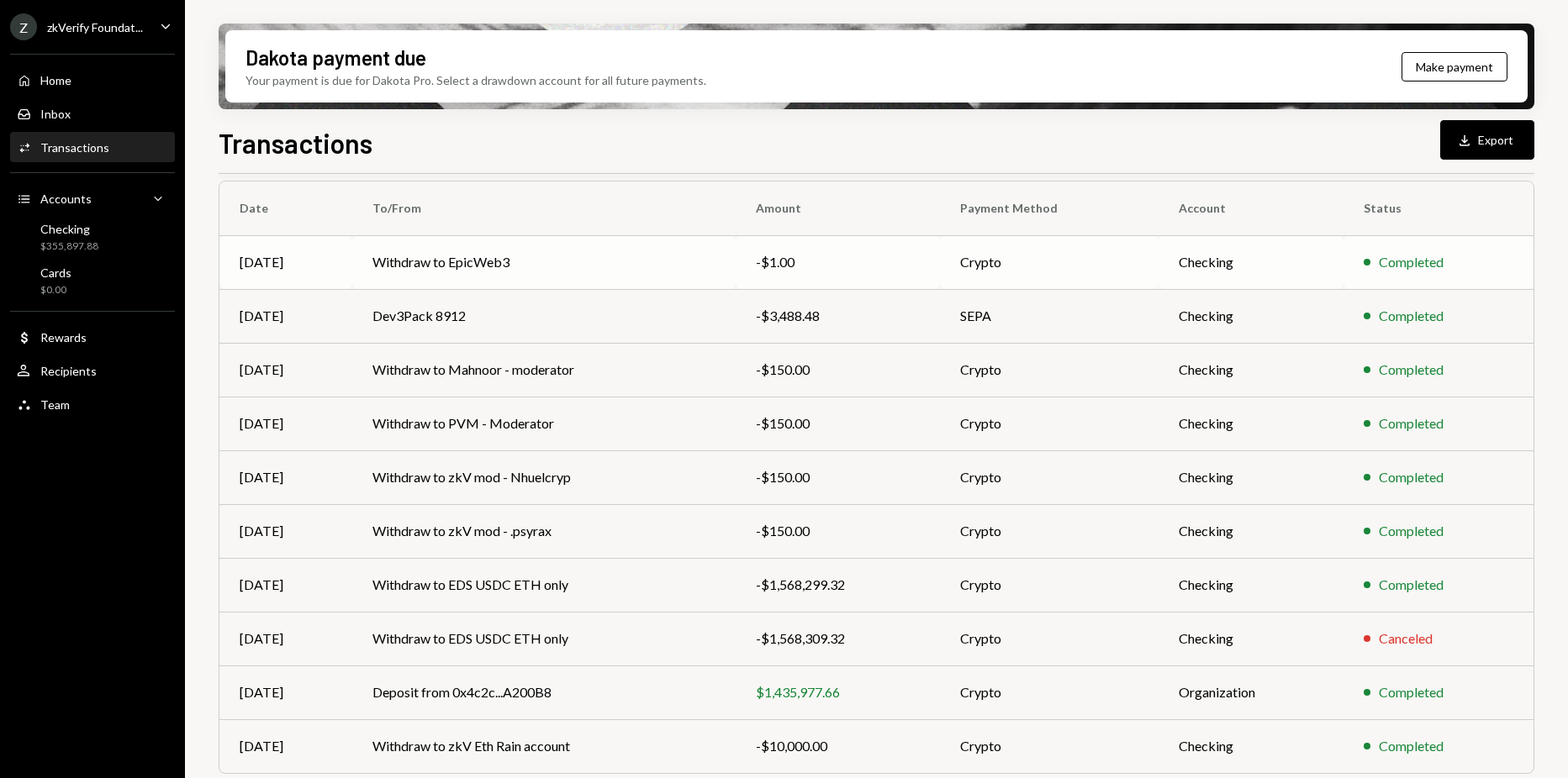
scroll to position [95, 0]
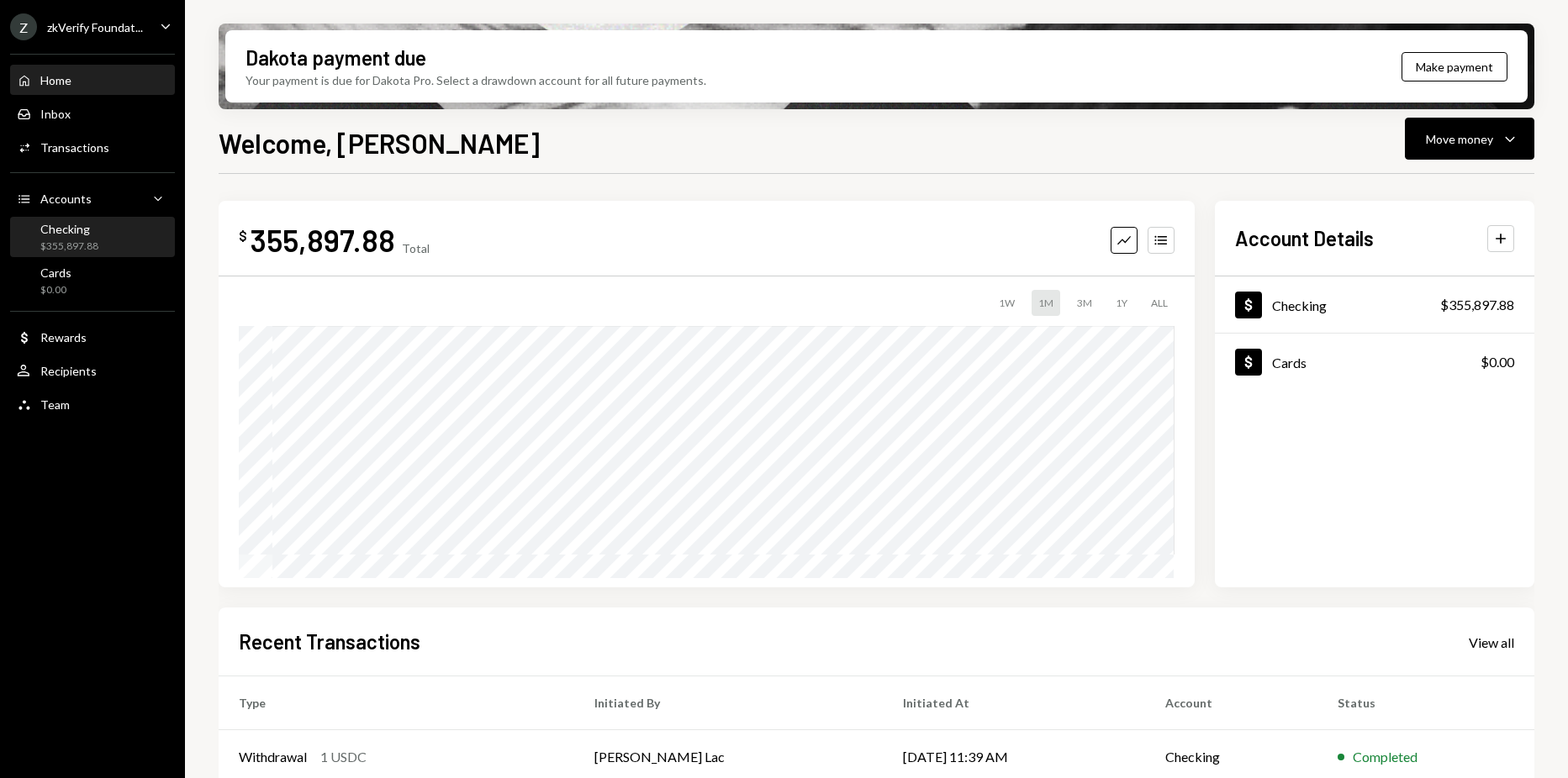
click at [54, 231] on div "Checking" at bounding box center [69, 228] width 58 height 15
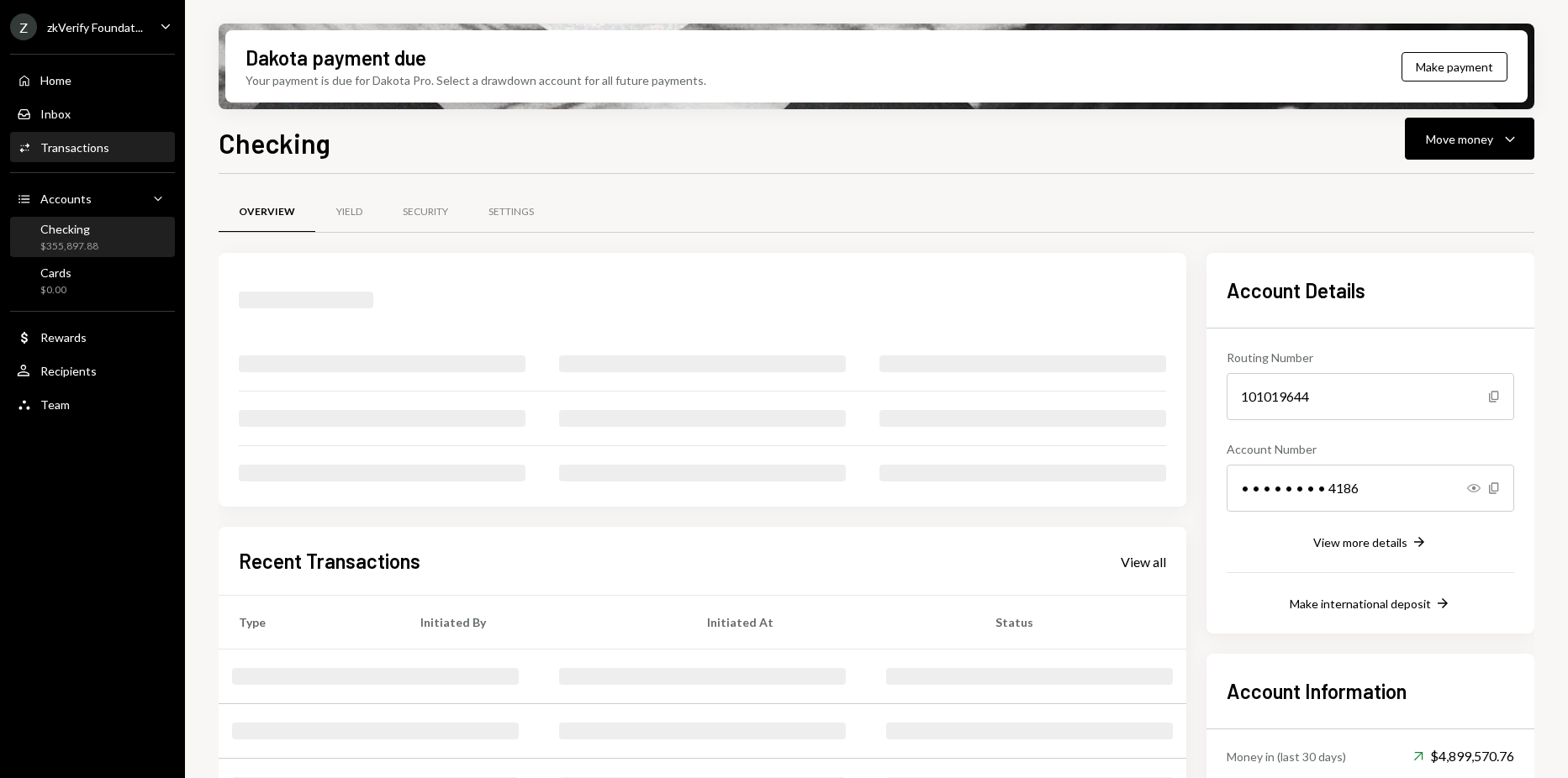
click at [97, 155] on div "Activities Transactions" at bounding box center [93, 147] width 152 height 28
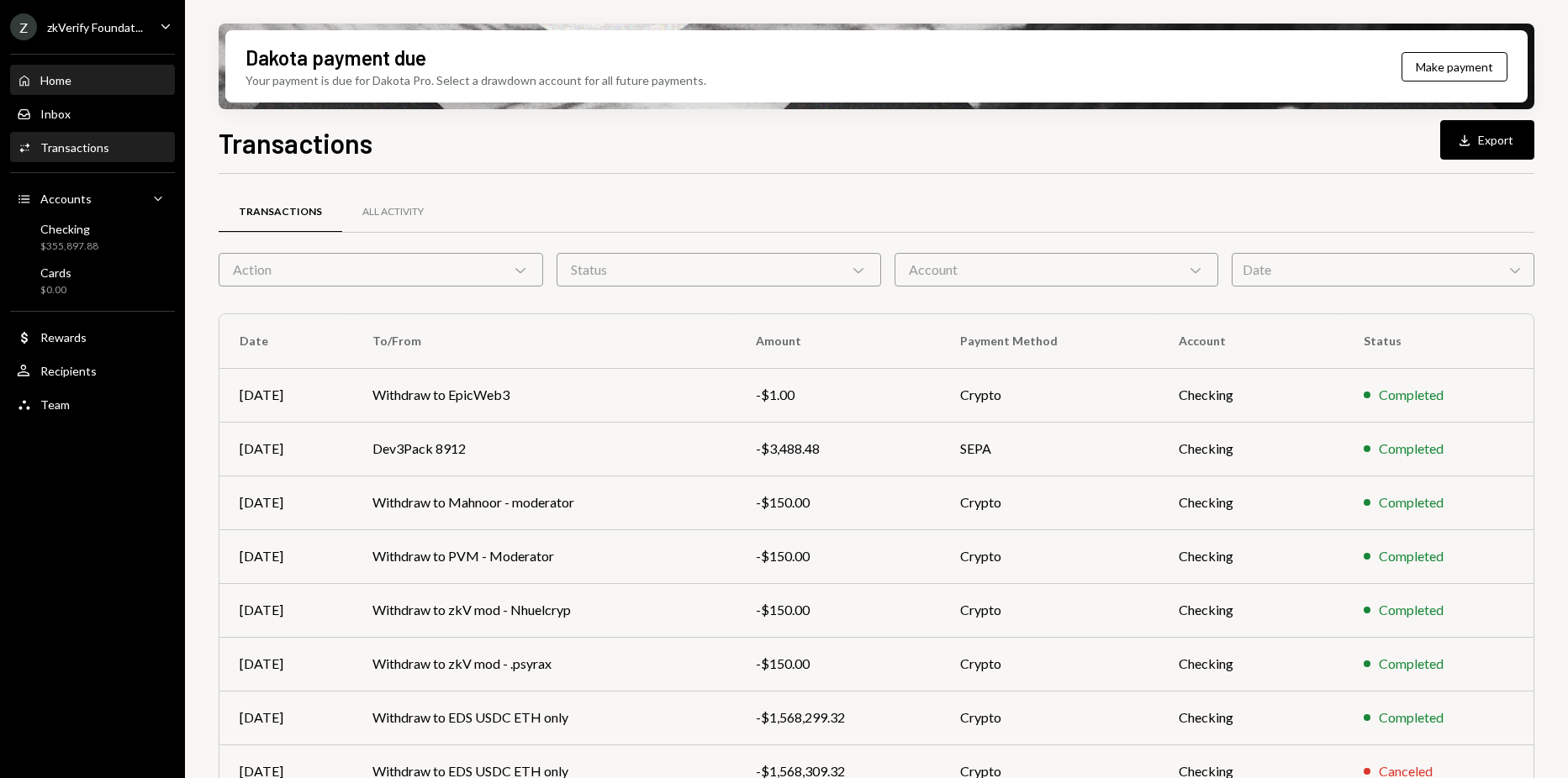
click at [125, 82] on div "Home Home" at bounding box center [93, 81] width 152 height 16
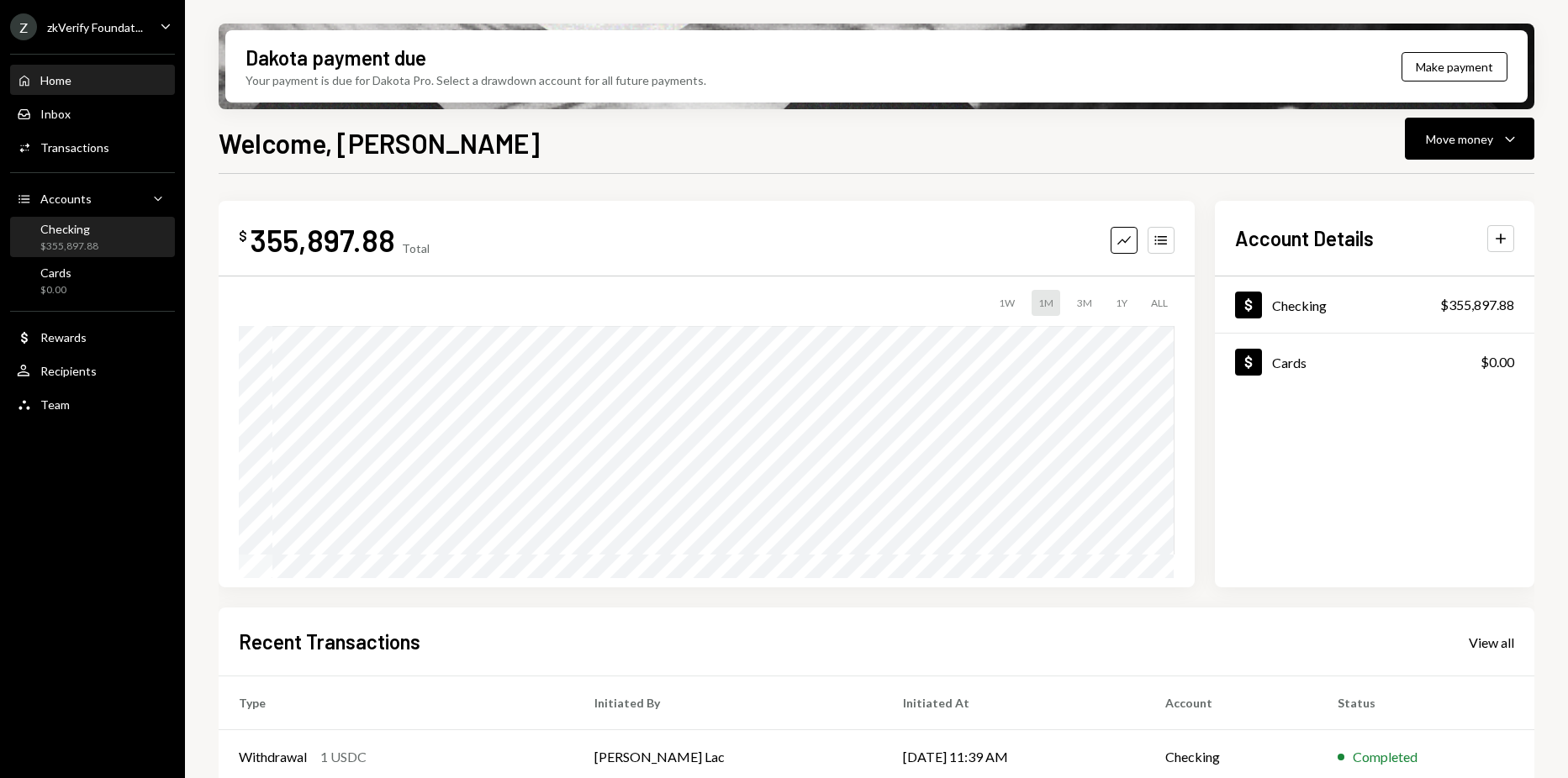
click at [119, 248] on div "Checking $355,897.88" at bounding box center [93, 237] width 152 height 32
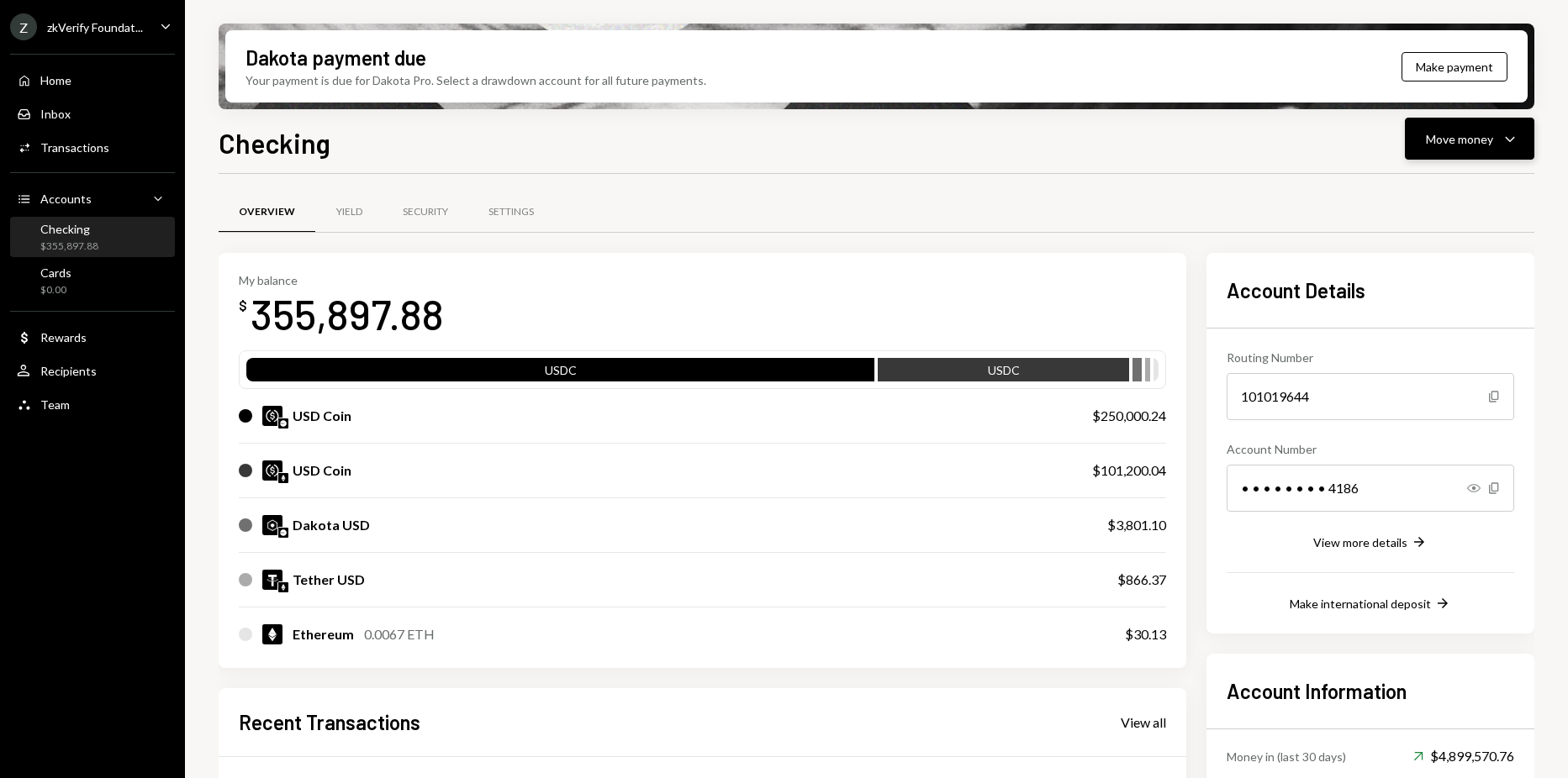
click at [1463, 152] on button "Move money Caret Down" at bounding box center [1469, 139] width 129 height 42
click at [1434, 188] on div "Send" at bounding box center [1456, 190] width 122 height 17
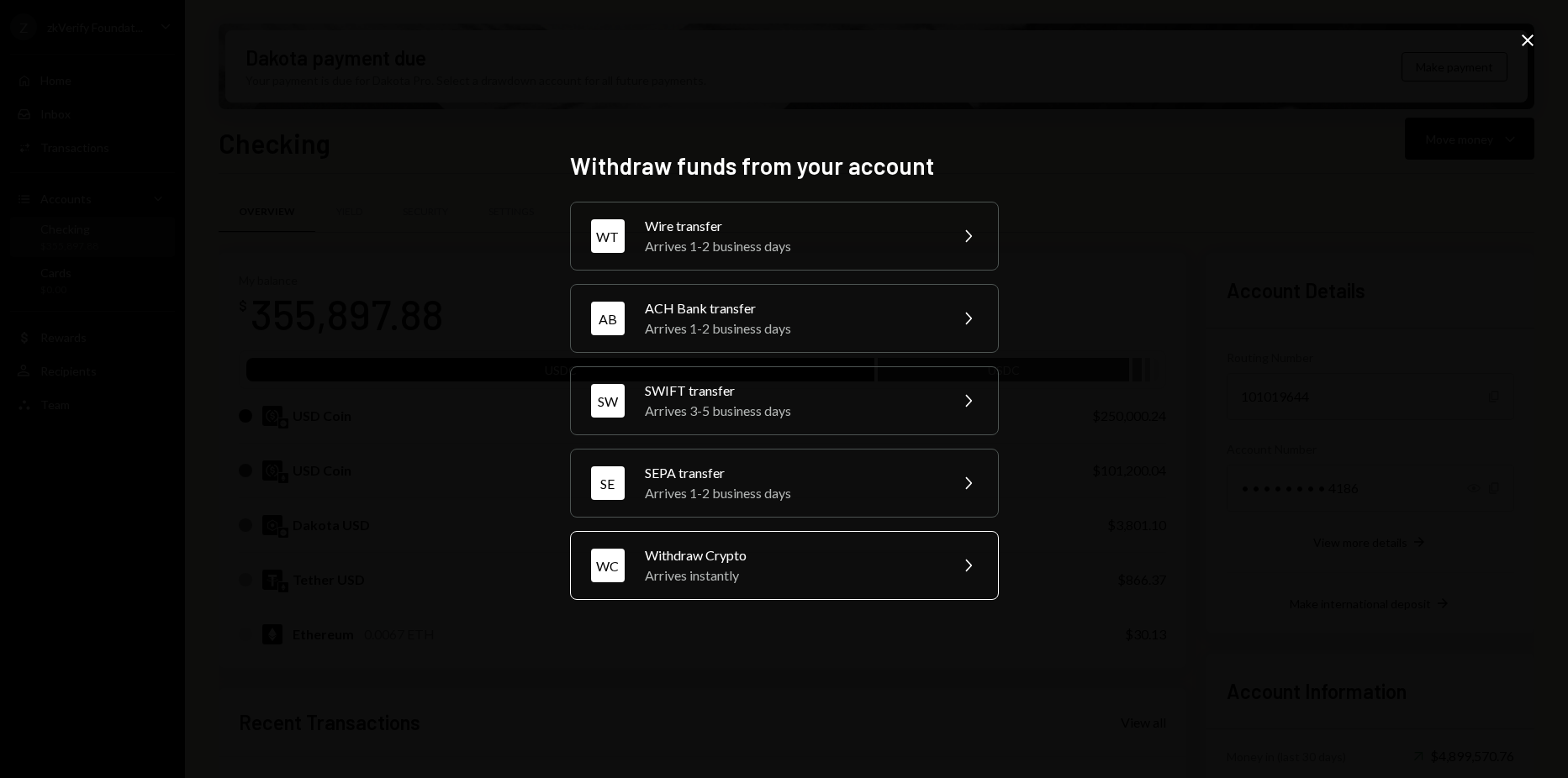
click at [803, 535] on div "WC Withdraw Crypto Arrives instantly Chevron Right" at bounding box center [784, 565] width 428 height 69
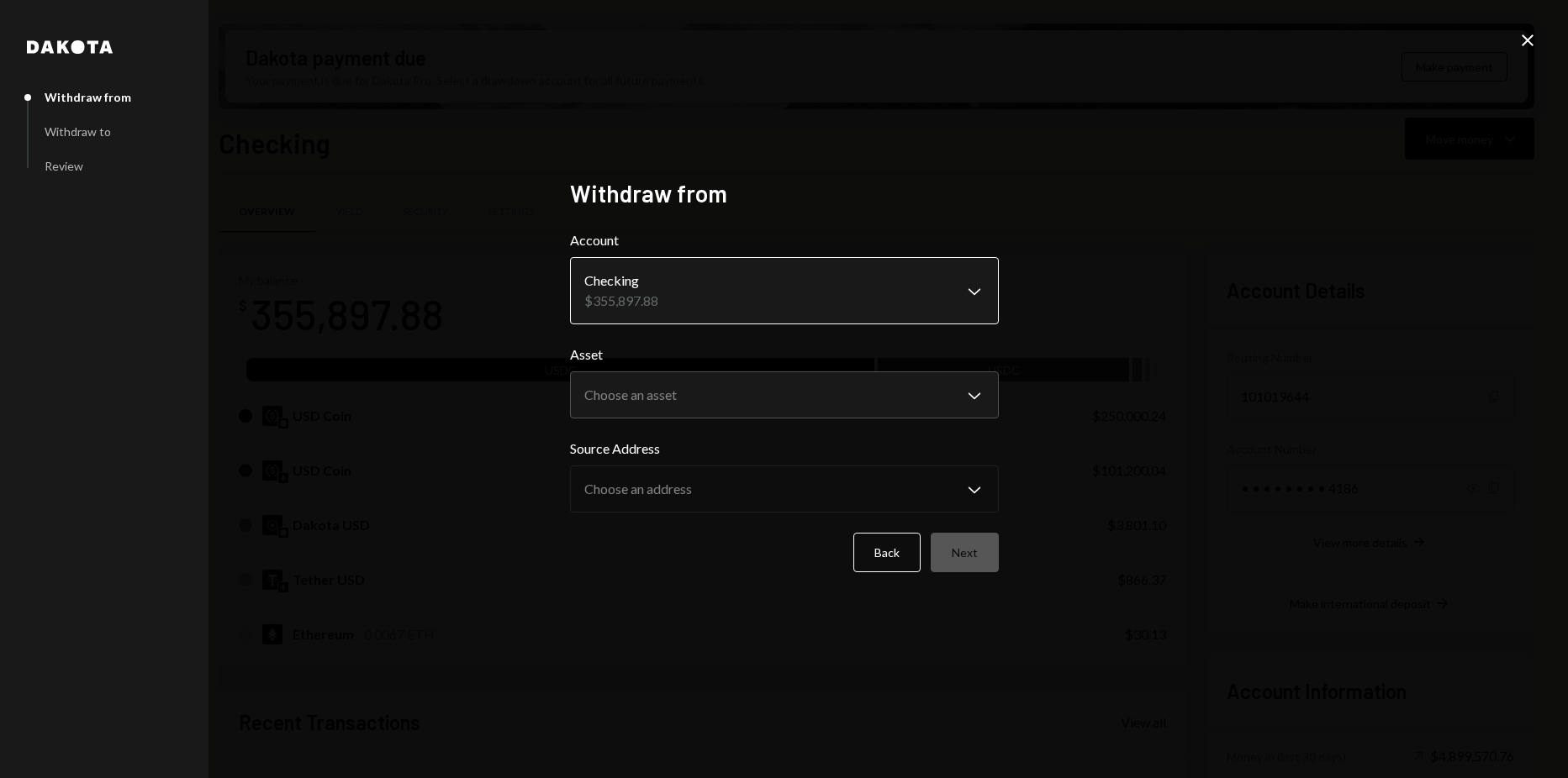
click at [796, 296] on body "Z zkVerify Foundat... Caret Down Home Home Inbox Inbox Activities Transactions …" at bounding box center [784, 389] width 1568 height 778
click at [785, 389] on body "Z zkVerify Foundat... Caret Down Home Home Inbox Inbox Activities Transactions …" at bounding box center [784, 389] width 1568 height 778
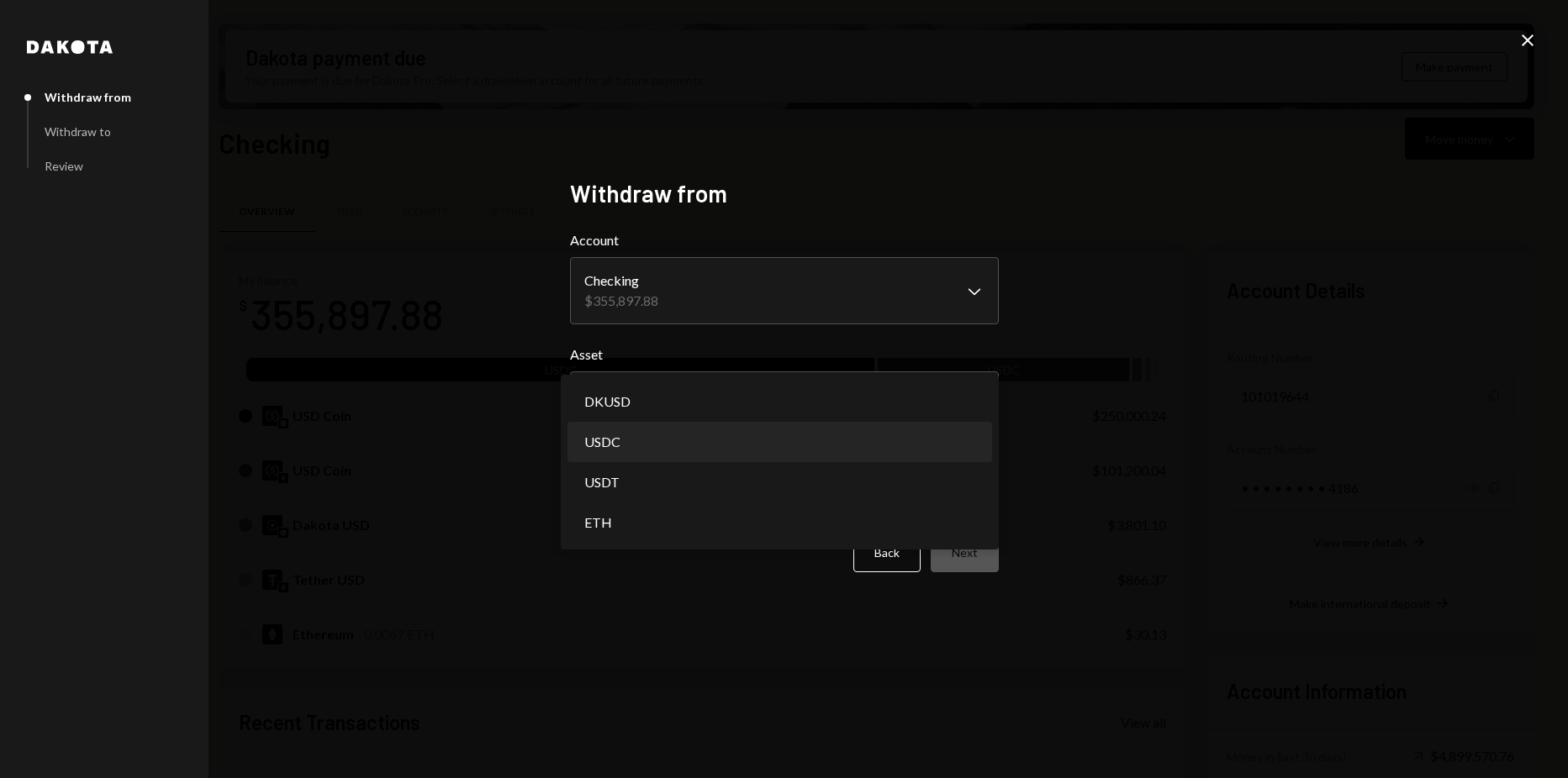
select select "****"
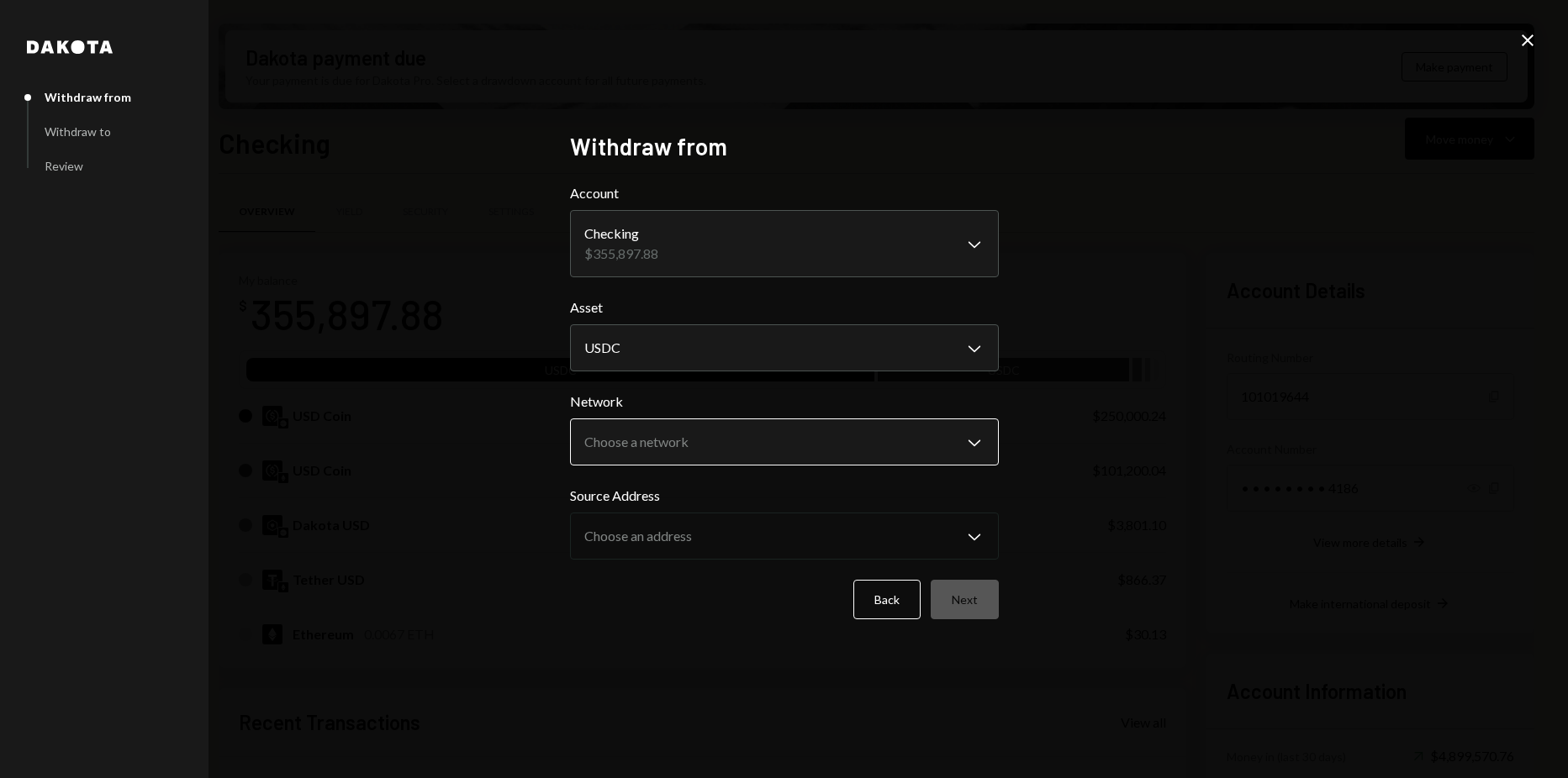
click at [689, 448] on body "Z zkVerify Foundat... Caret Down Home Home Inbox Inbox Activities Transactions …" at bounding box center [784, 389] width 1568 height 778
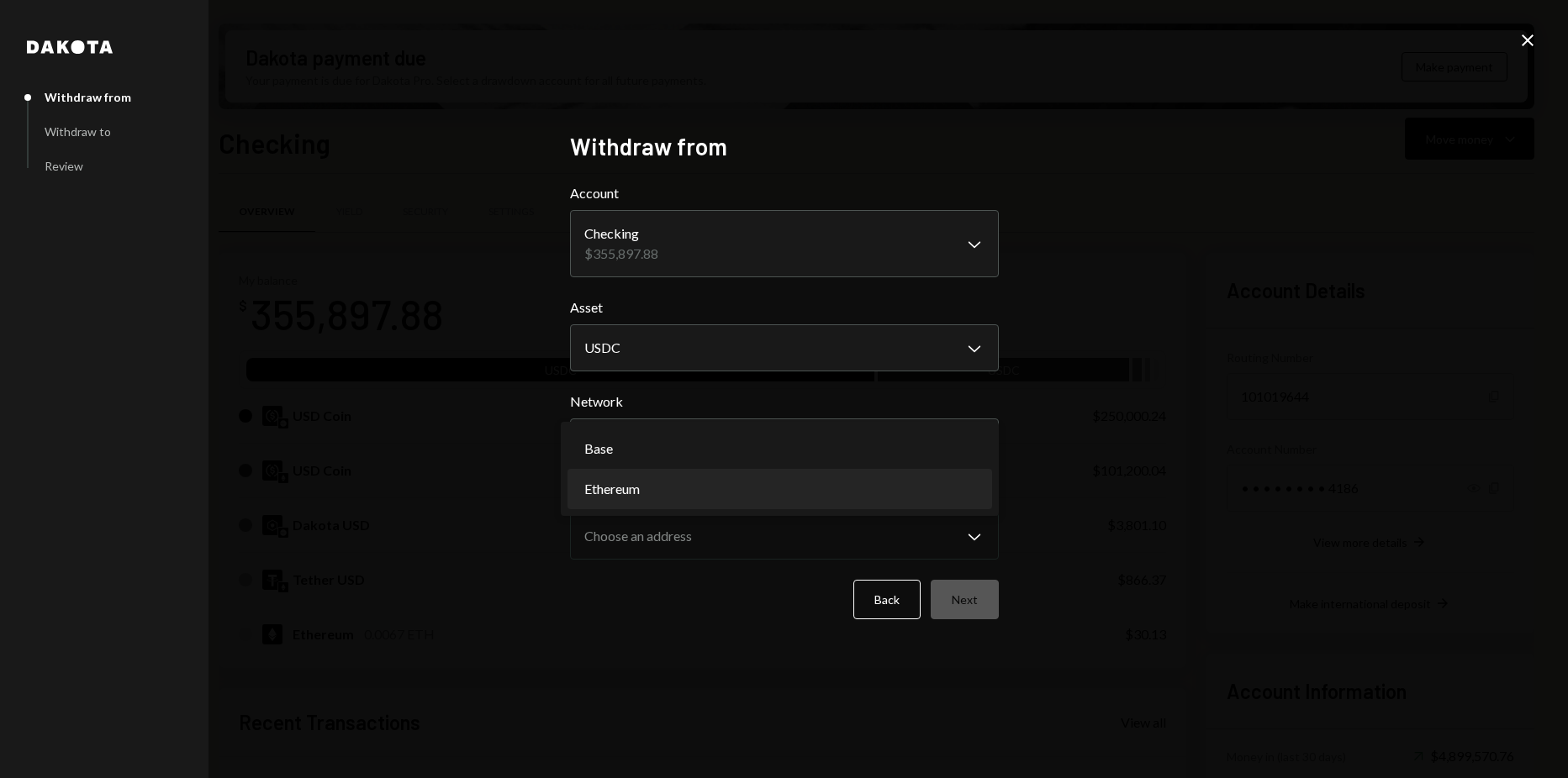
select select "**********"
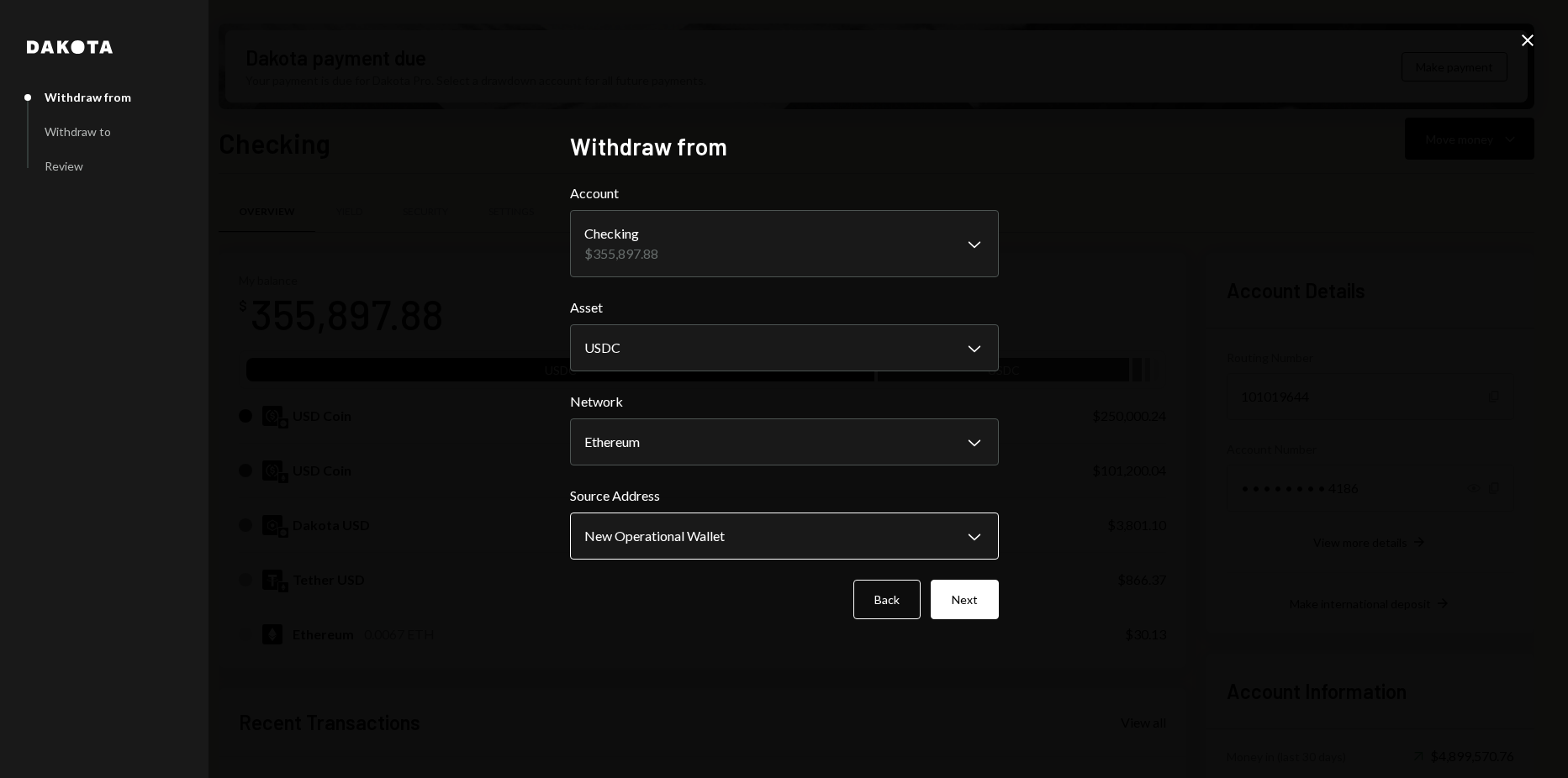
click at [715, 535] on body "Z zkVerify Foundat... Caret Down Home Home Inbox Inbox Activities Transactions …" at bounding box center [784, 389] width 1568 height 778
click at [992, 548] on div "New Operational Wallet 101,200.0417 USDC" at bounding box center [779, 543] width 438 height 53
click at [953, 582] on button "Next" at bounding box center [964, 600] width 68 height 40
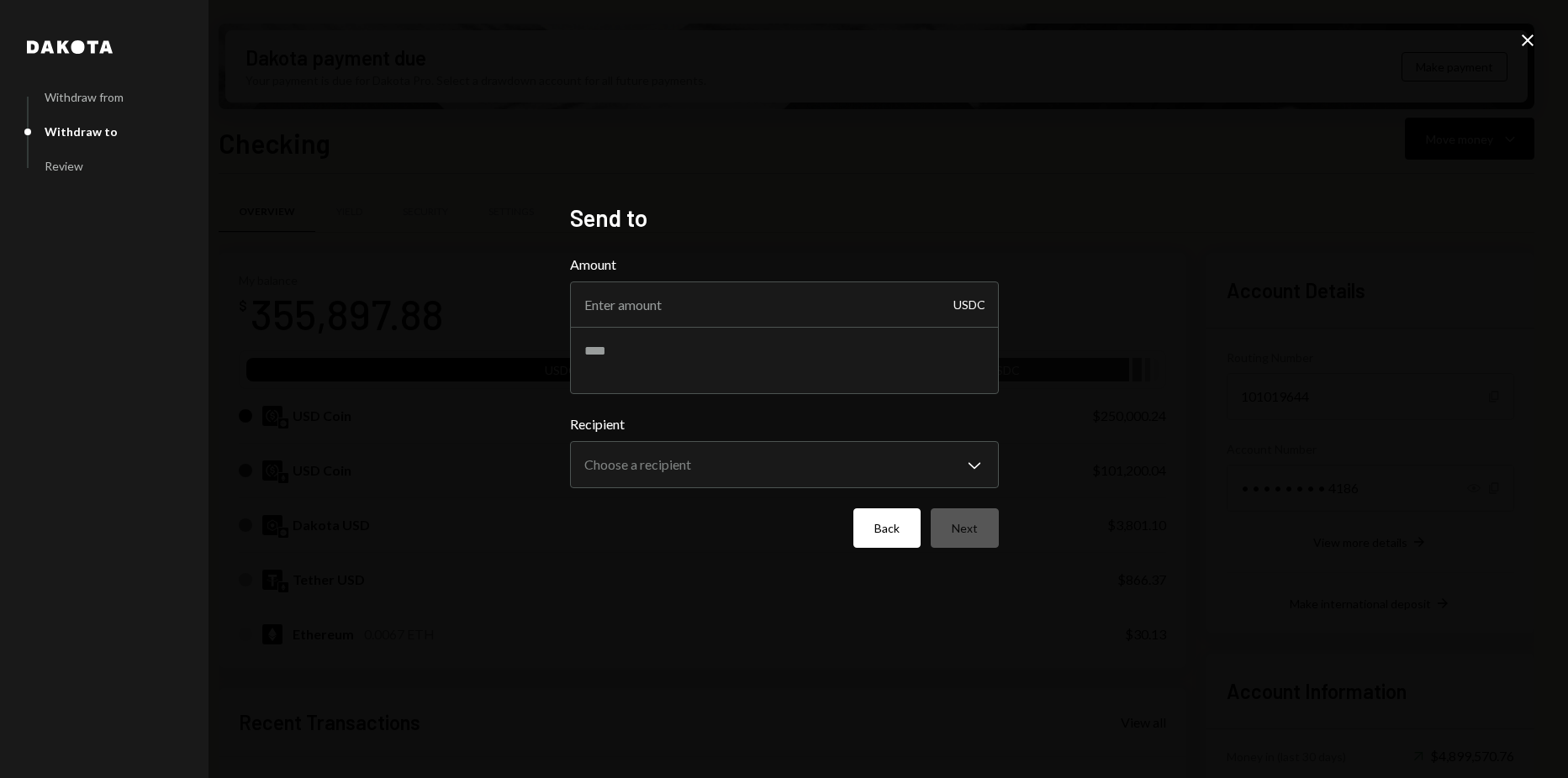
click at [889, 536] on button "Back" at bounding box center [887, 528] width 67 height 40
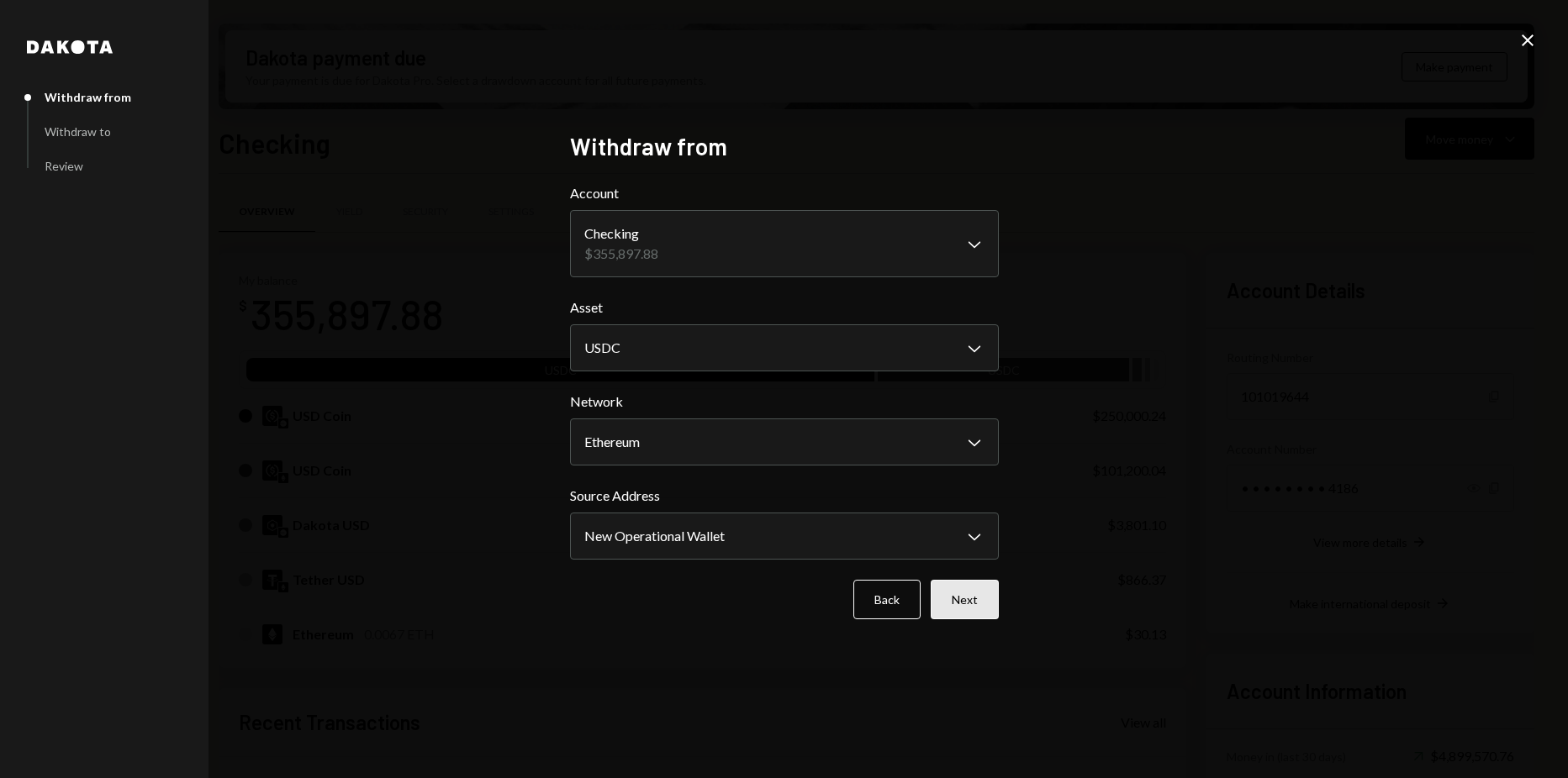
click at [962, 596] on button "Next" at bounding box center [964, 600] width 68 height 40
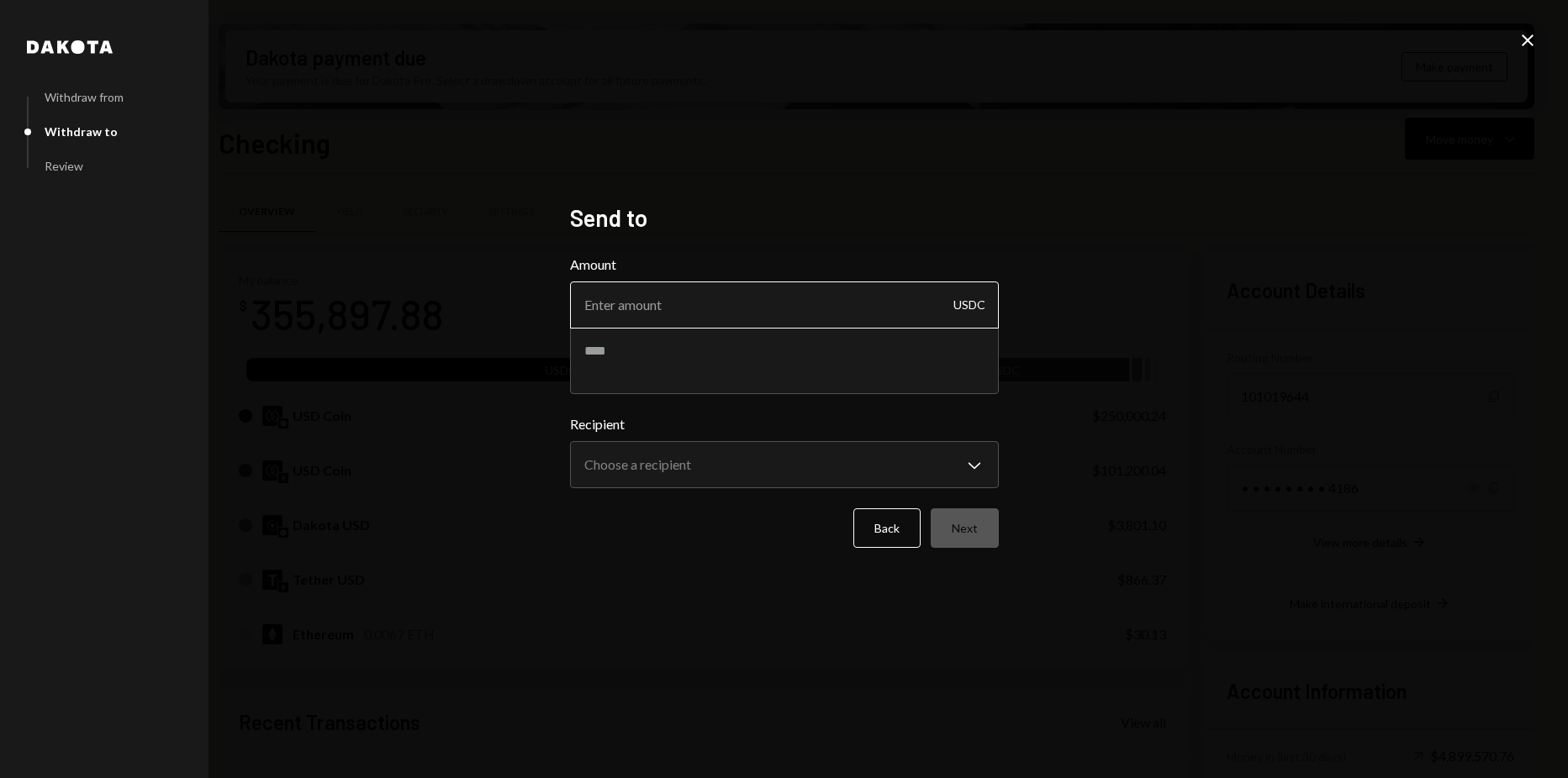
click at [820, 321] on input "Amount" at bounding box center [784, 305] width 428 height 47
type input "4999"
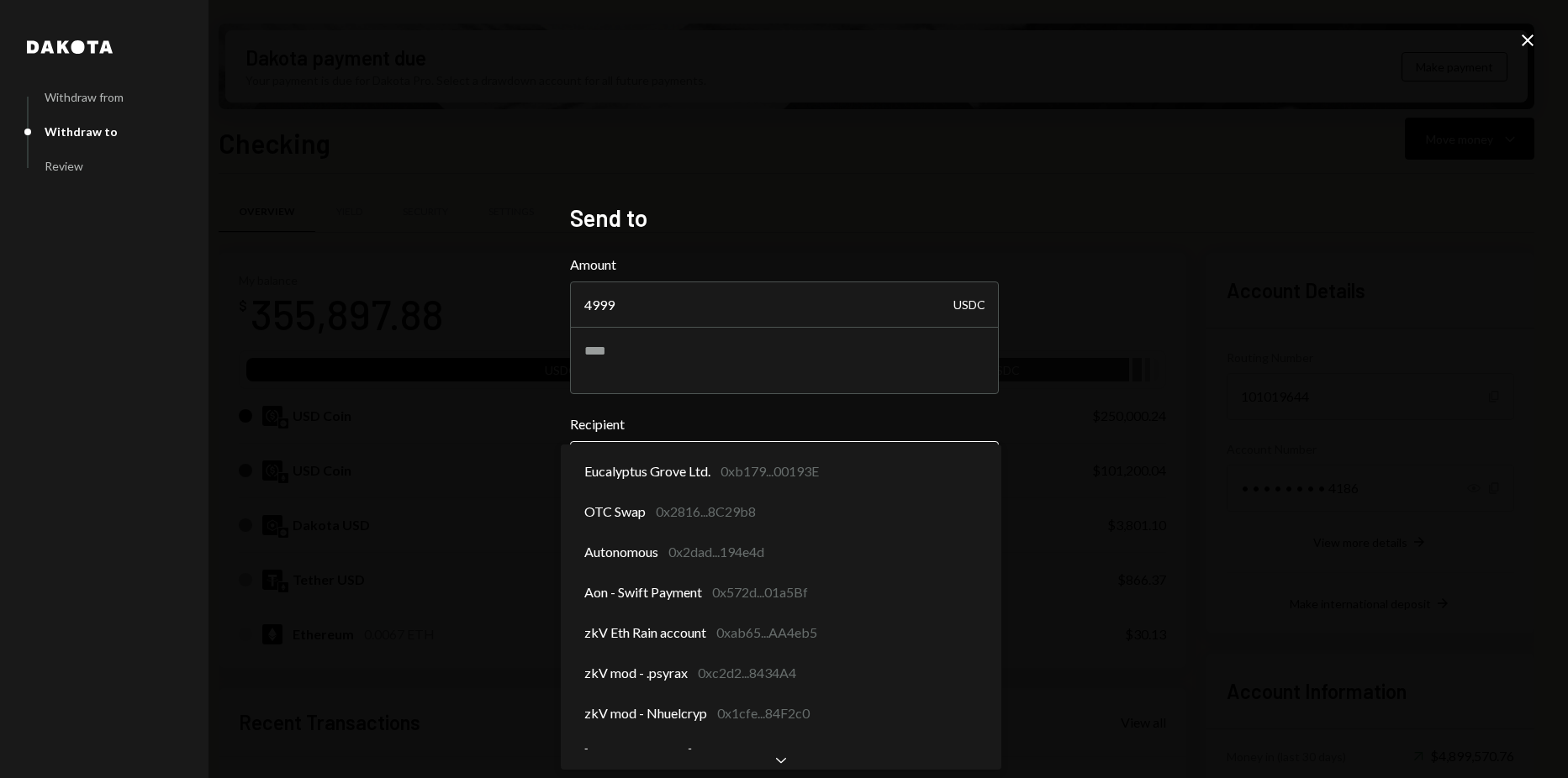
click at [894, 445] on body "Z zkVerify Foundat... Caret Down Home Home Inbox Inbox Activities Transactions …" at bounding box center [784, 389] width 1568 height 778
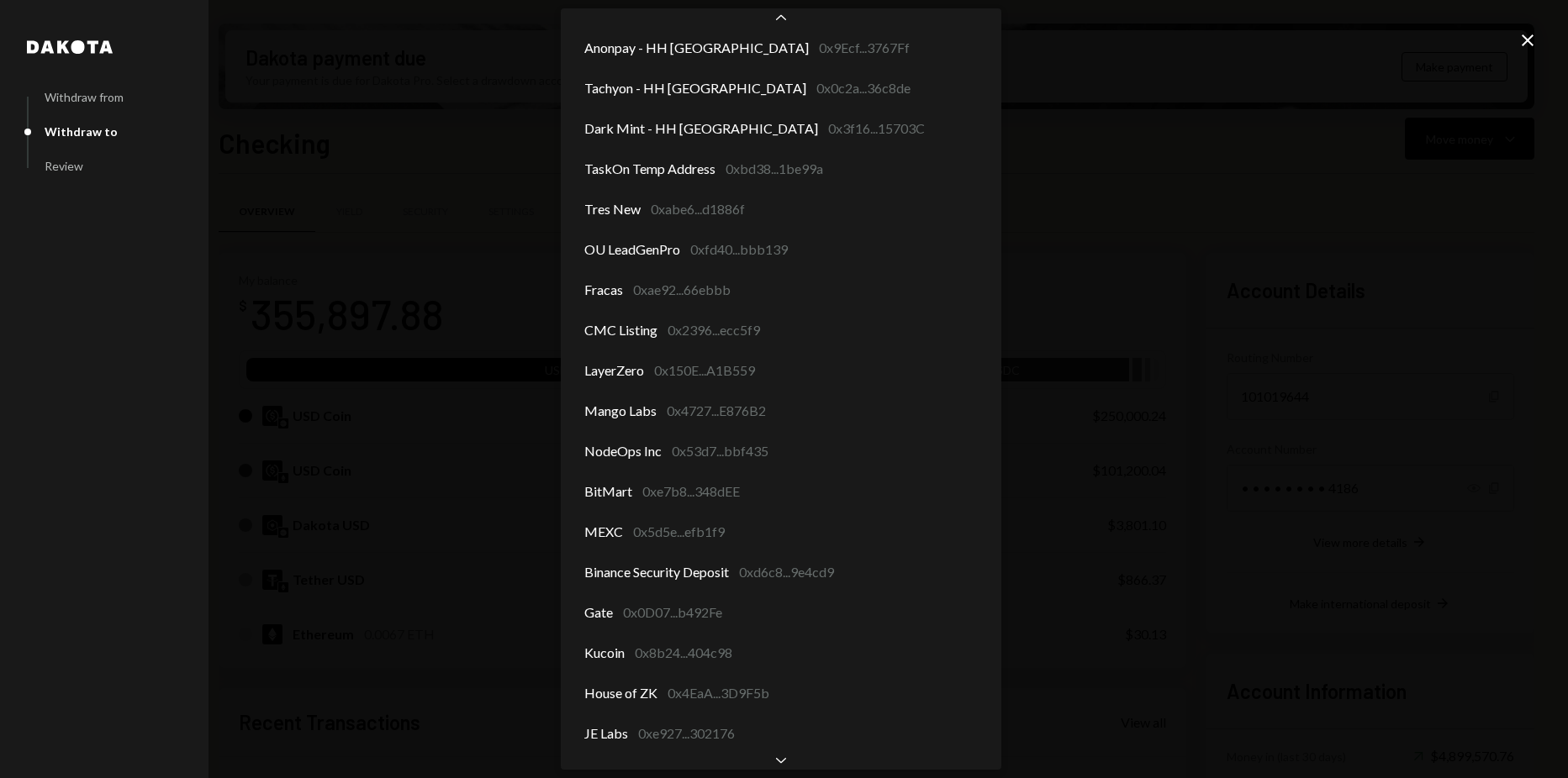
scroll to position [2216, 0]
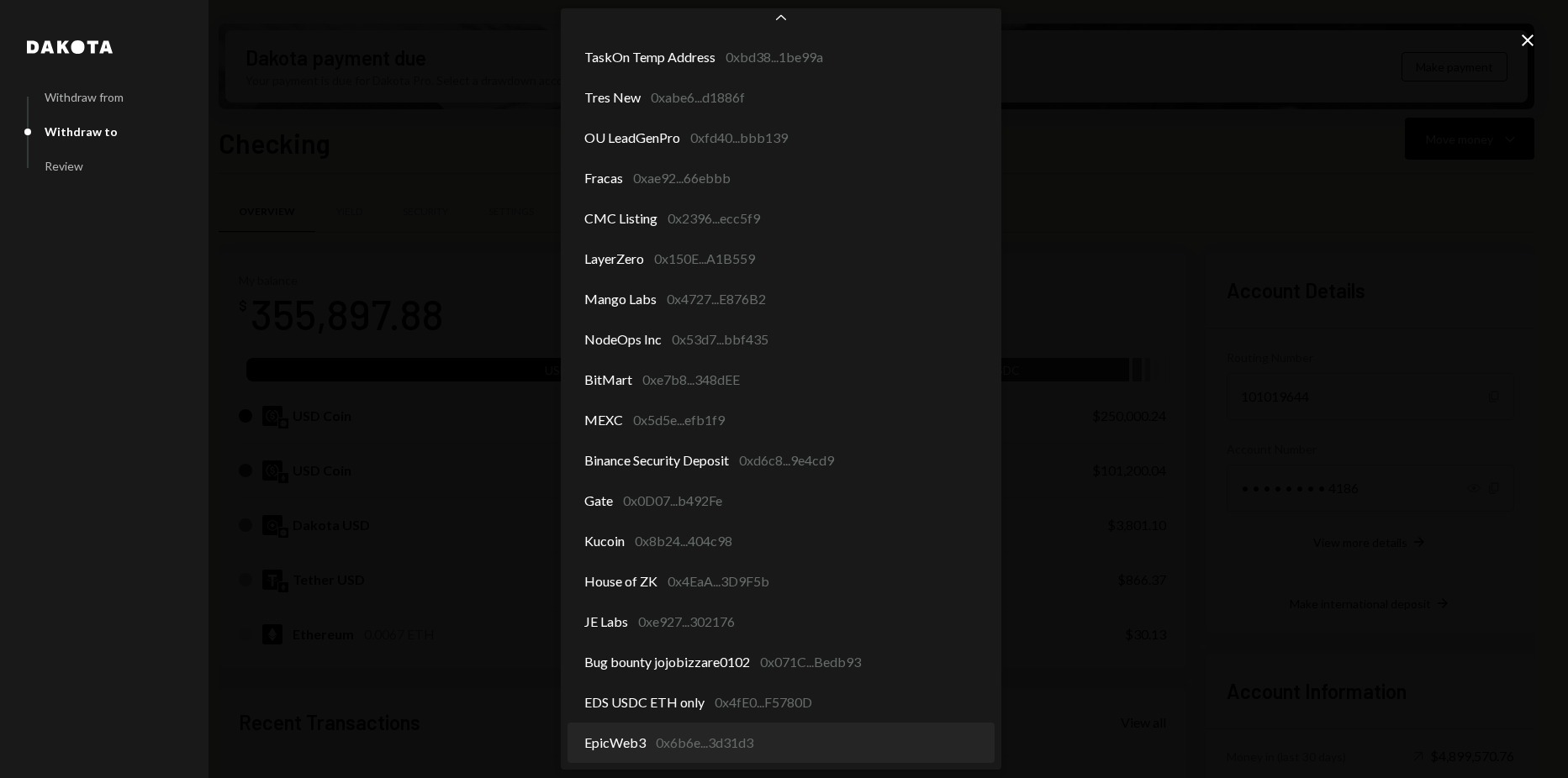
select select "**********"
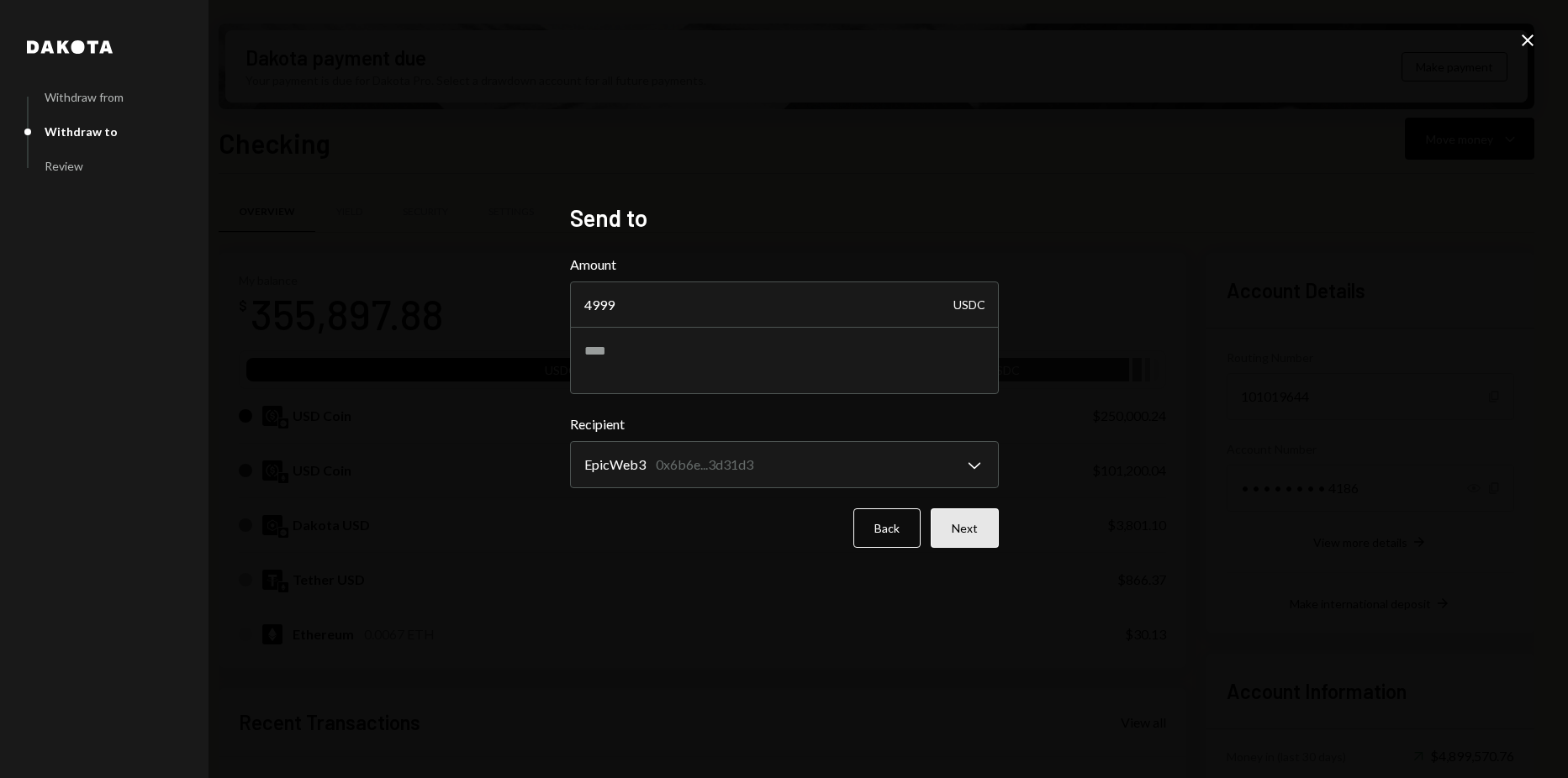
click at [971, 510] on button "Next" at bounding box center [964, 528] width 68 height 40
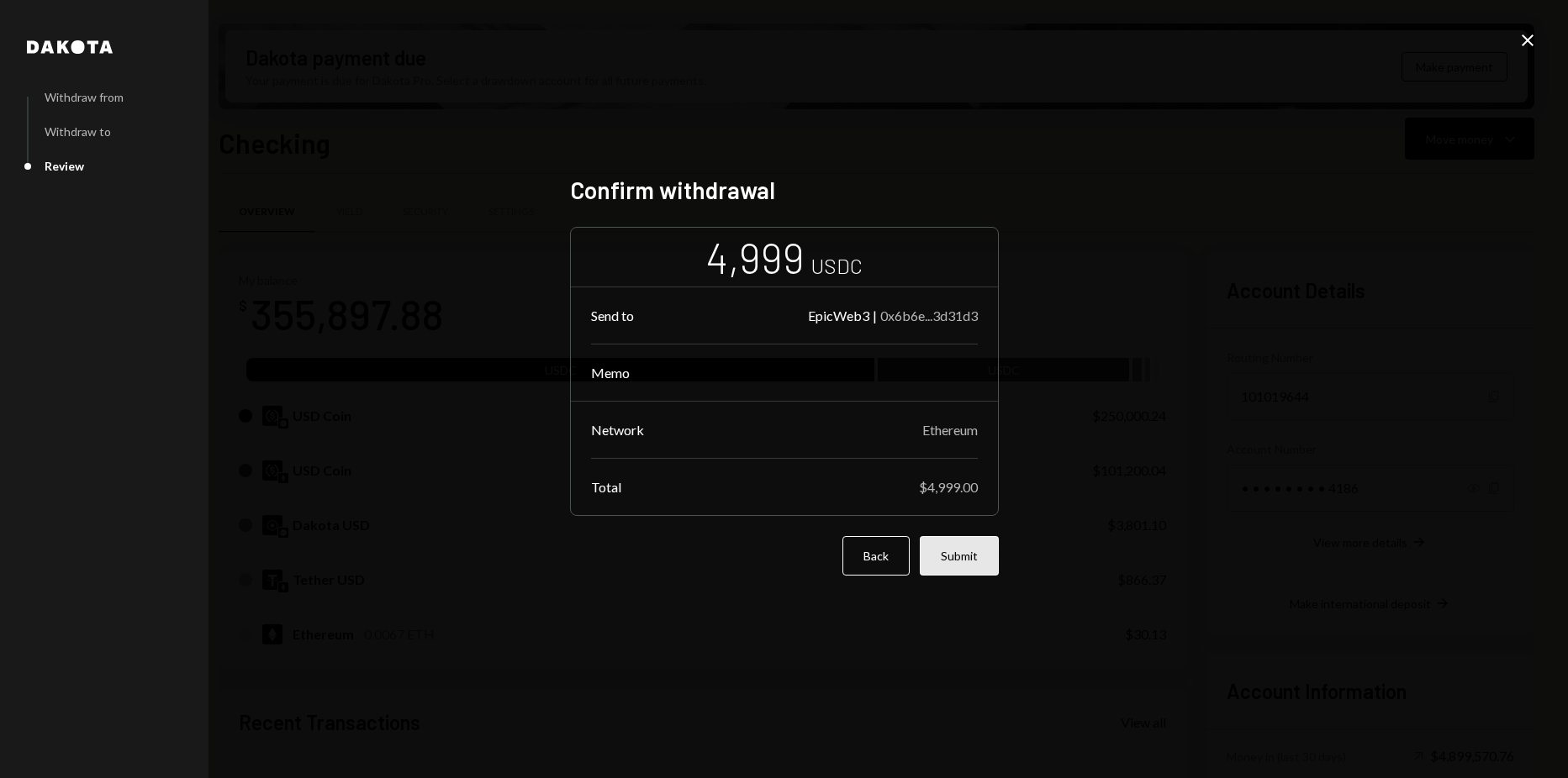
click at [965, 564] on button "Submit" at bounding box center [959, 556] width 79 height 40
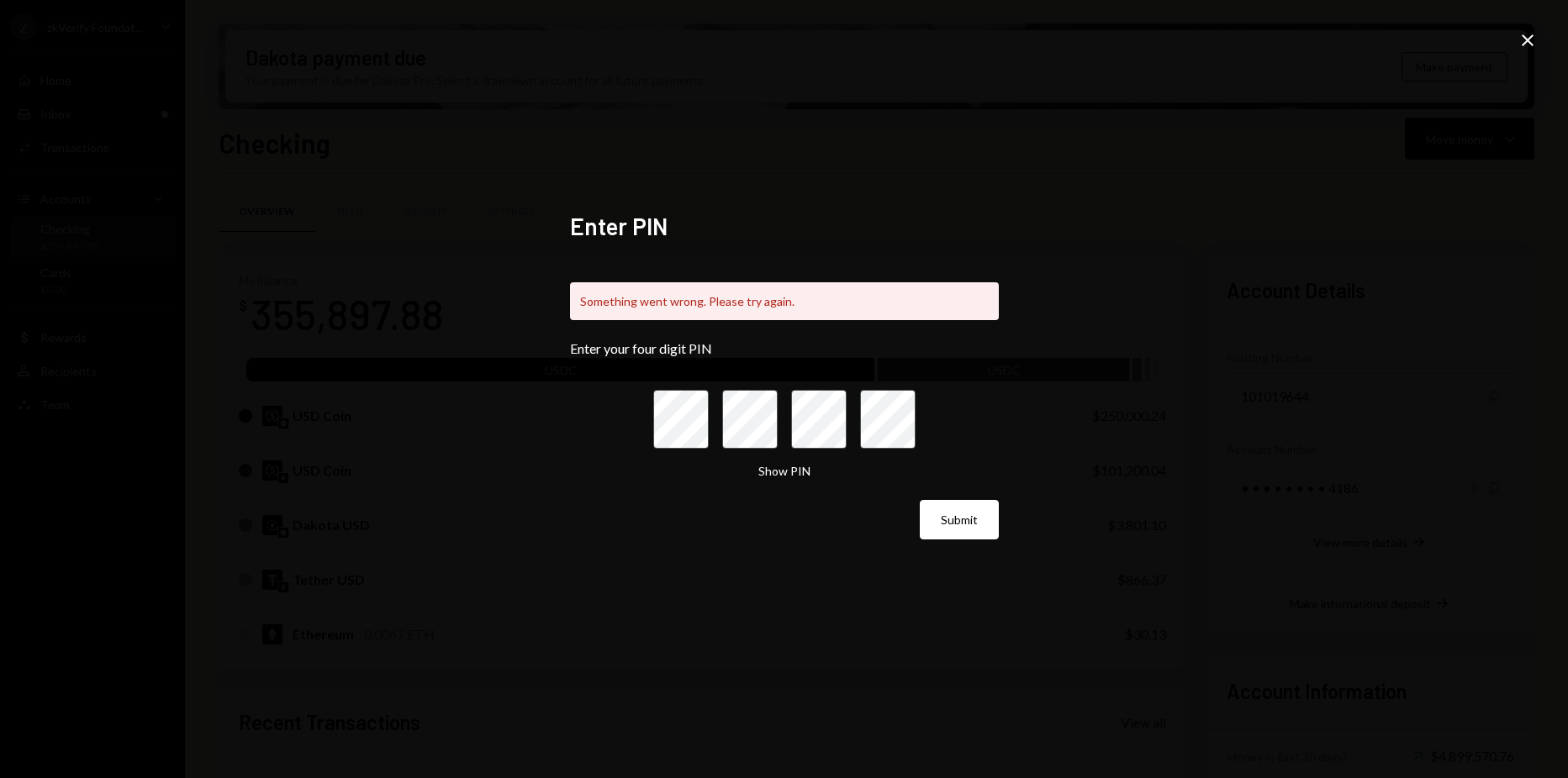
click at [1526, 46] on icon "Close" at bounding box center [1527, 40] width 20 height 20
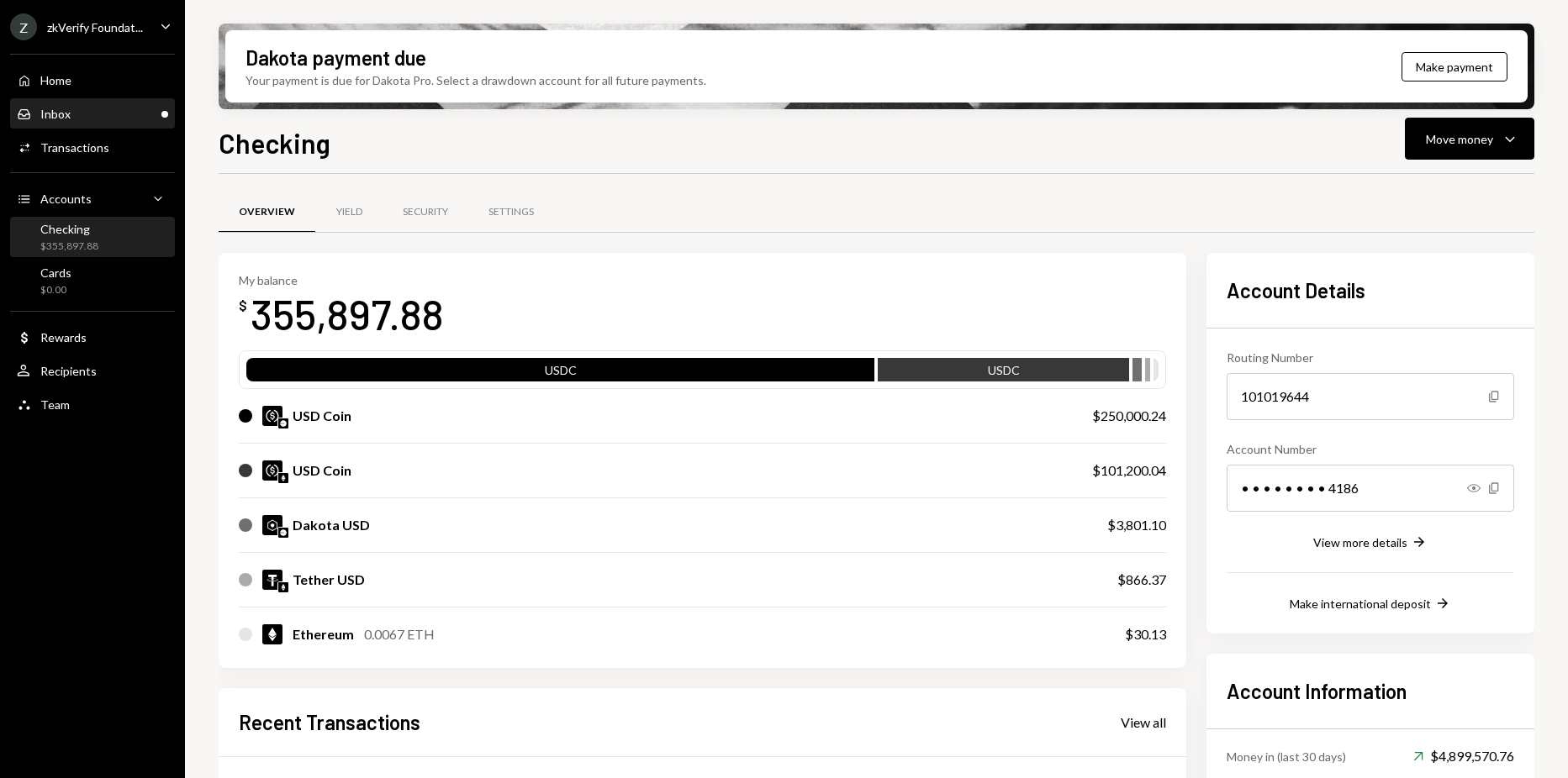
click at [147, 113] on div "Inbox Inbox" at bounding box center [93, 115] width 152 height 16
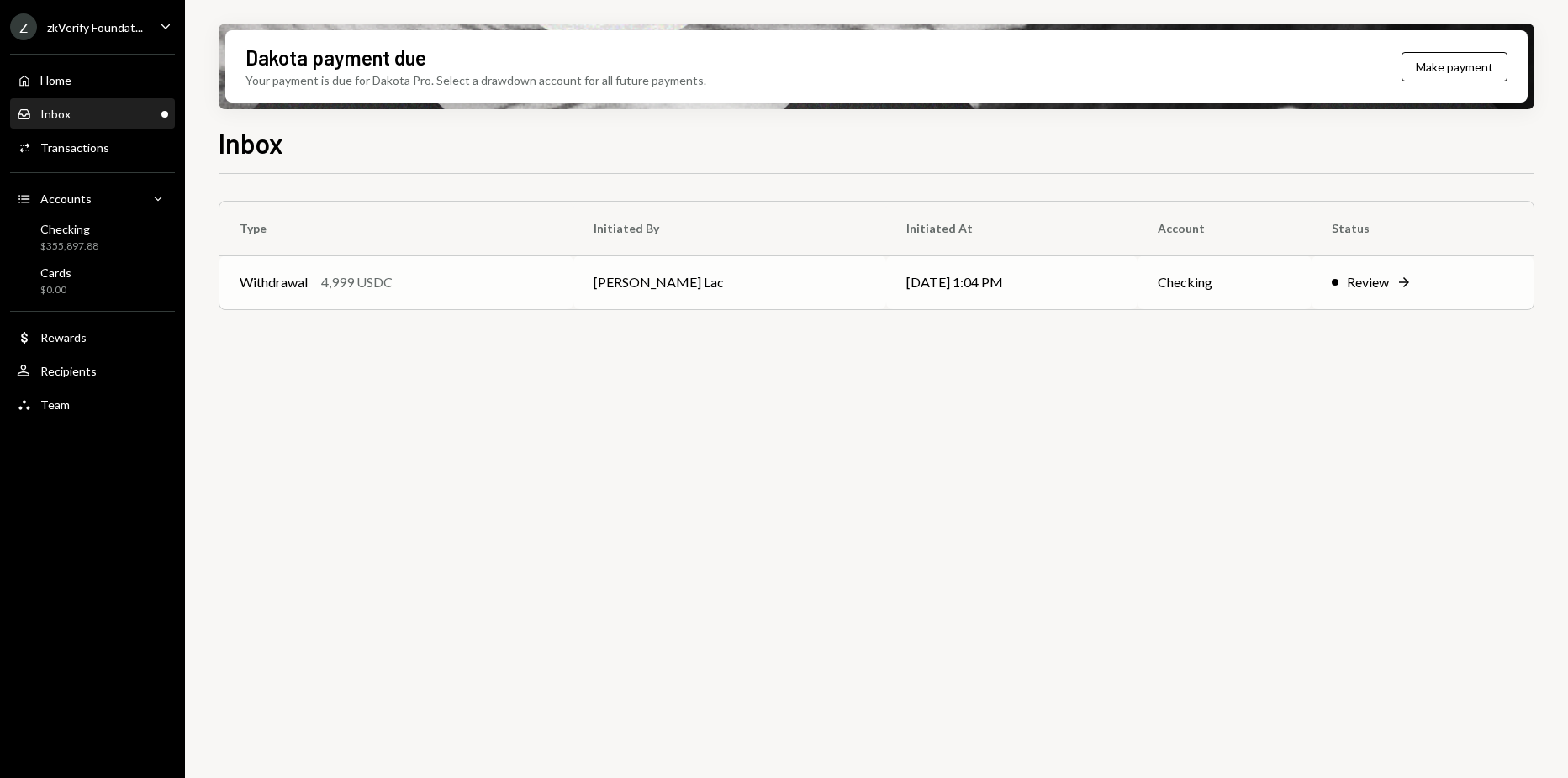
click at [936, 268] on td "[DATE] 1:04 PM" at bounding box center [1012, 282] width 252 height 53
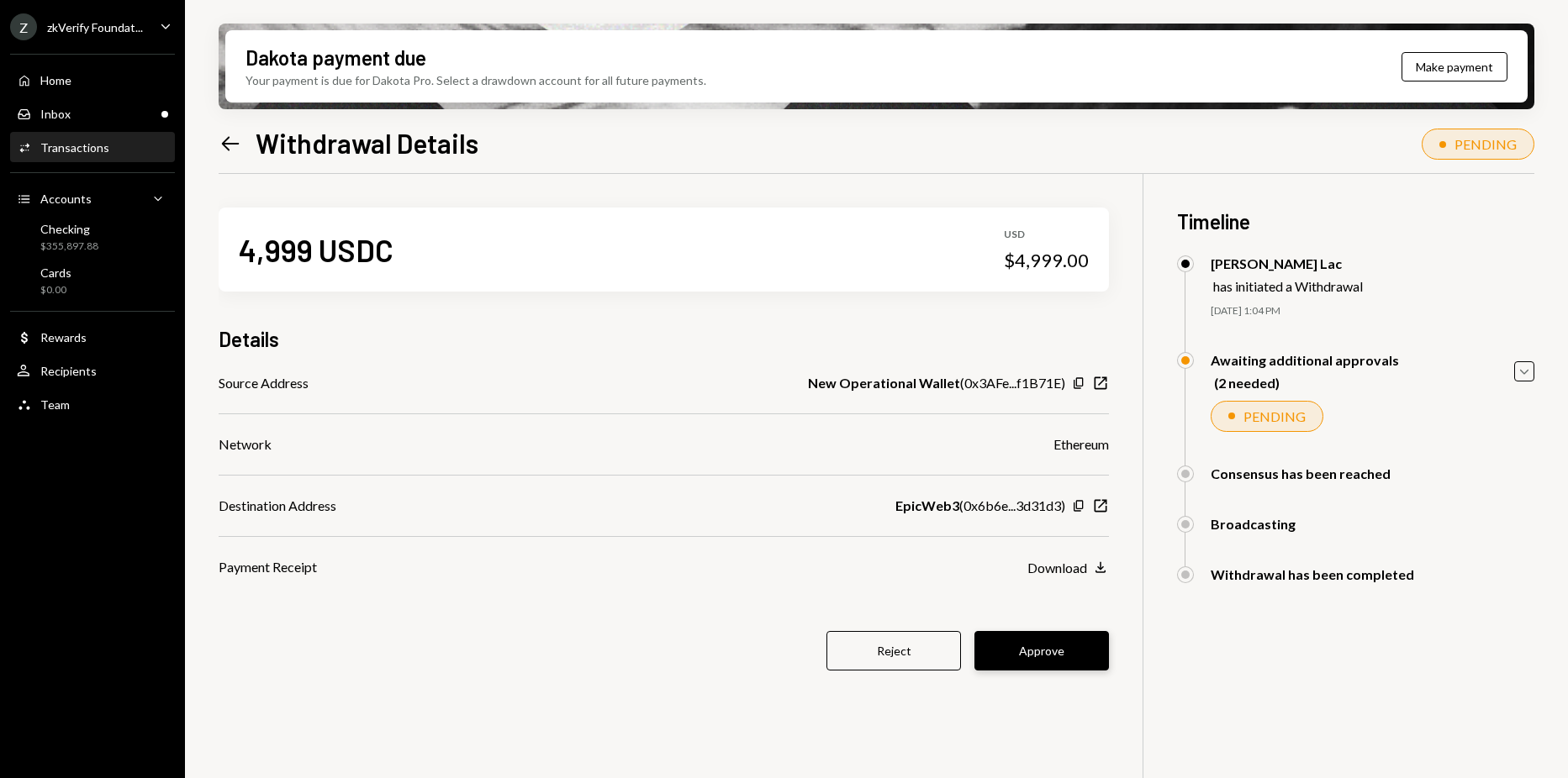
click at [1014, 658] on button "Approve" at bounding box center [1041, 650] width 134 height 40
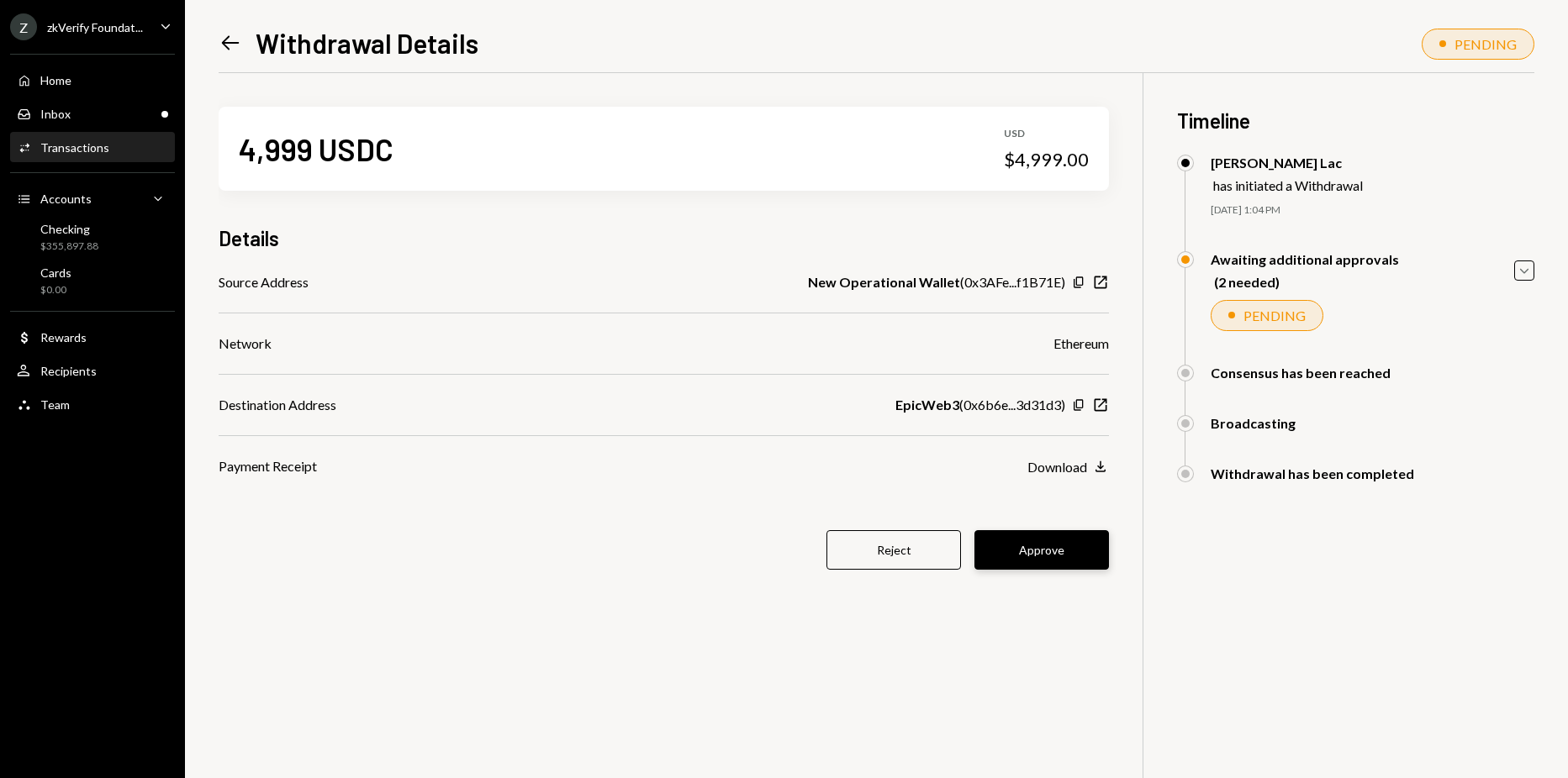
click at [1029, 561] on button "Approve" at bounding box center [1041, 550] width 134 height 40
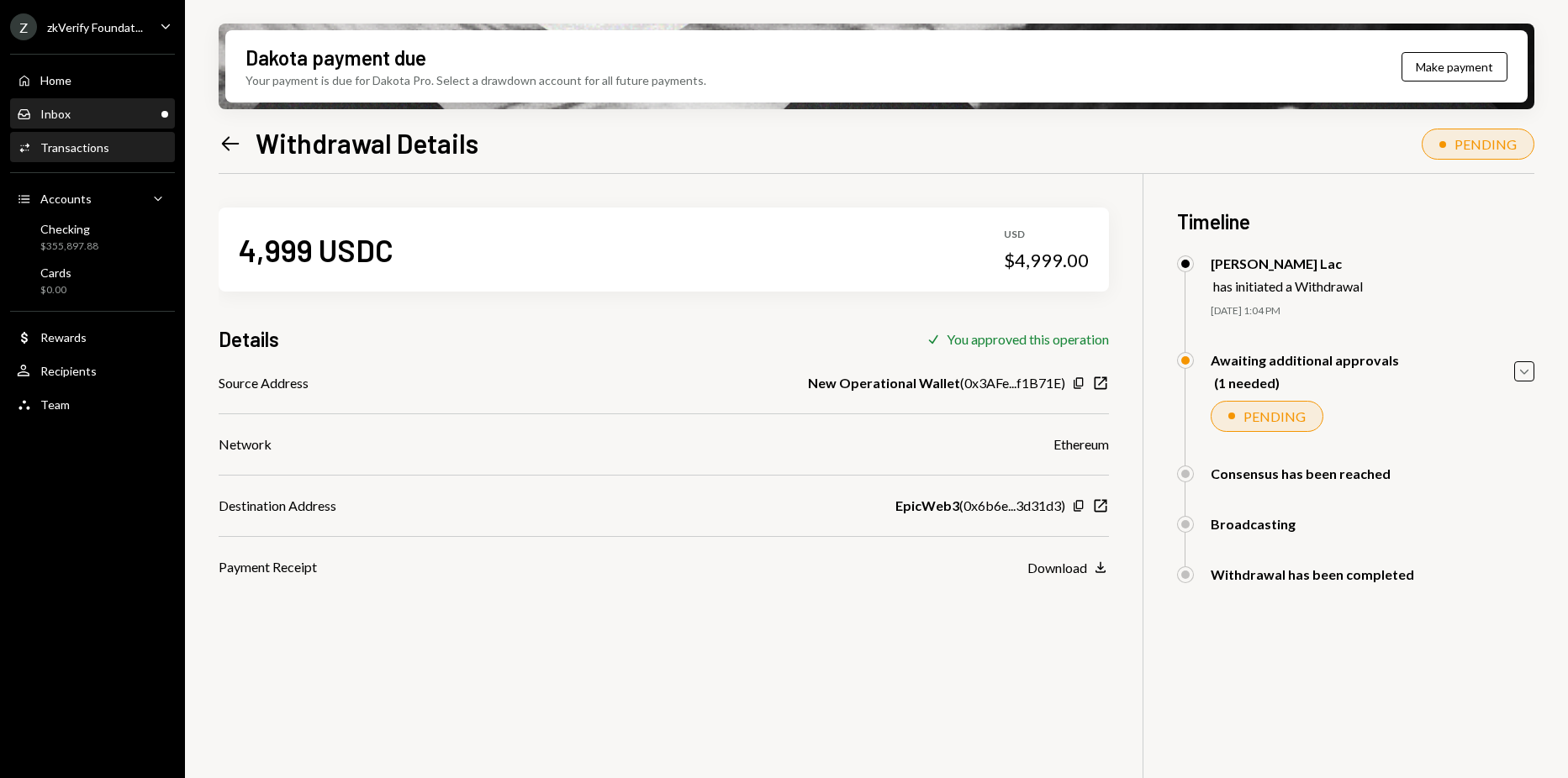
click at [78, 119] on div "Inbox Inbox" at bounding box center [93, 115] width 152 height 16
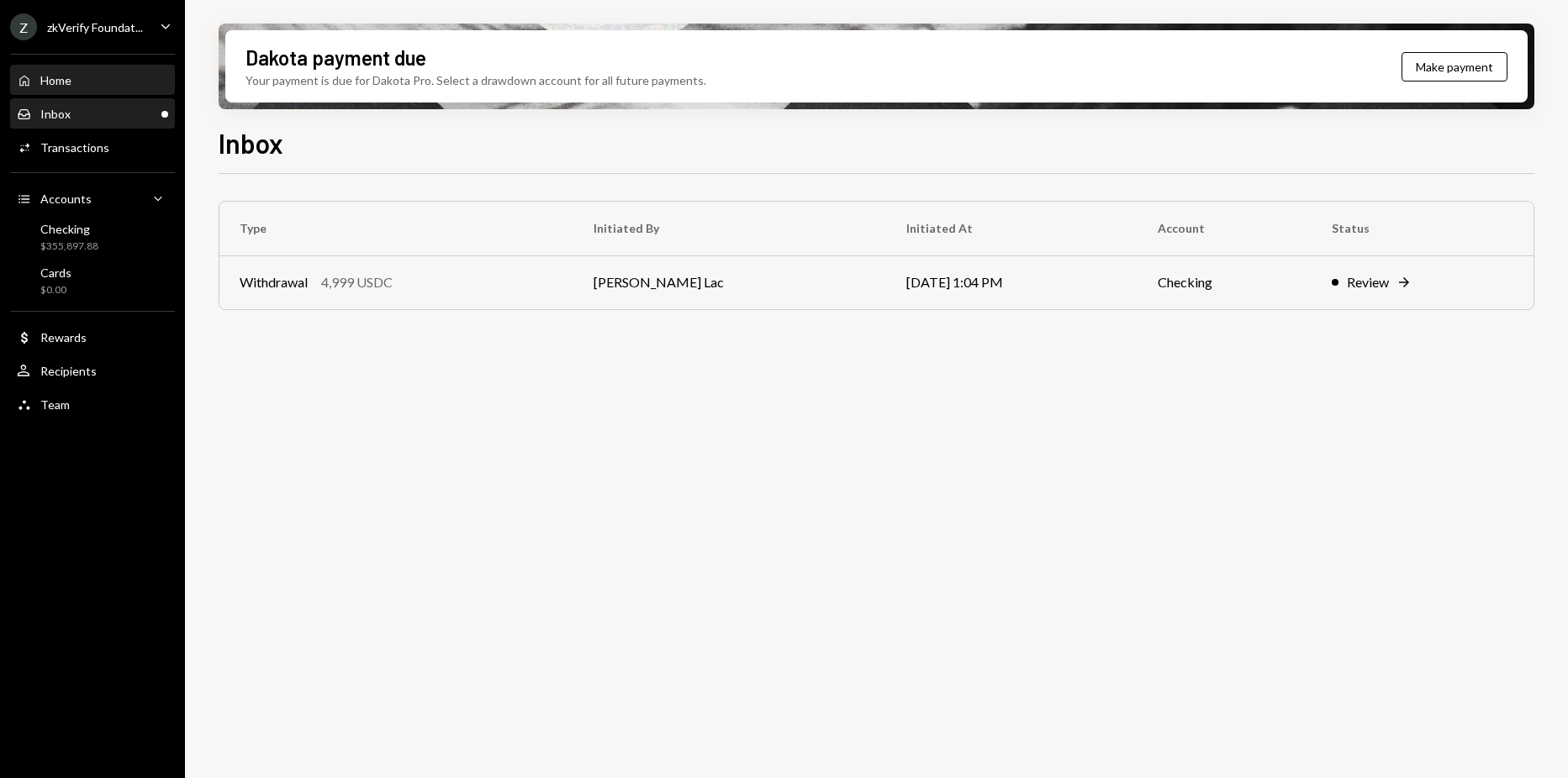
click at [72, 84] on div "Home" at bounding box center [56, 80] width 31 height 15
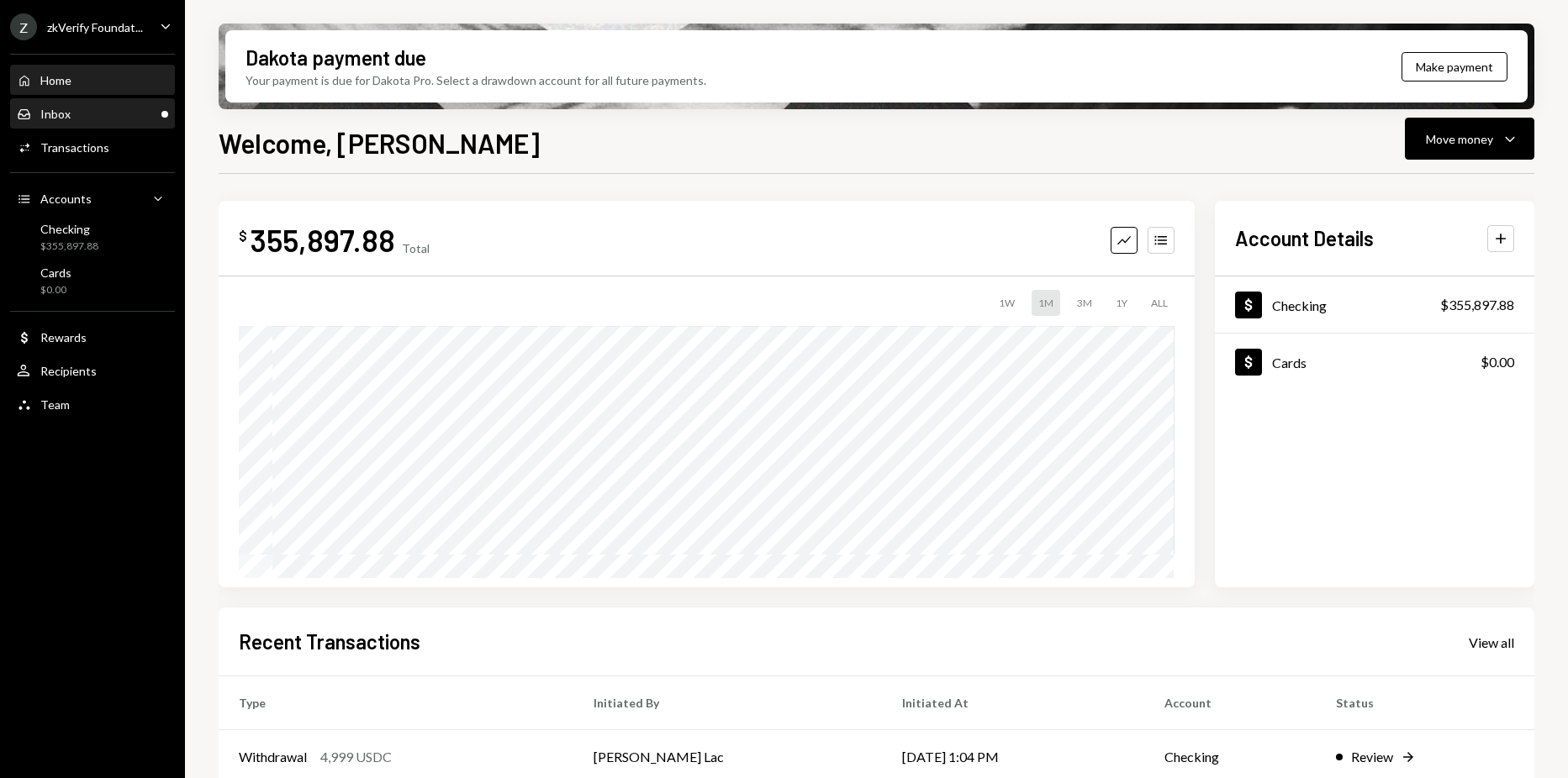
click at [117, 115] on div "Inbox Inbox" at bounding box center [93, 115] width 152 height 16
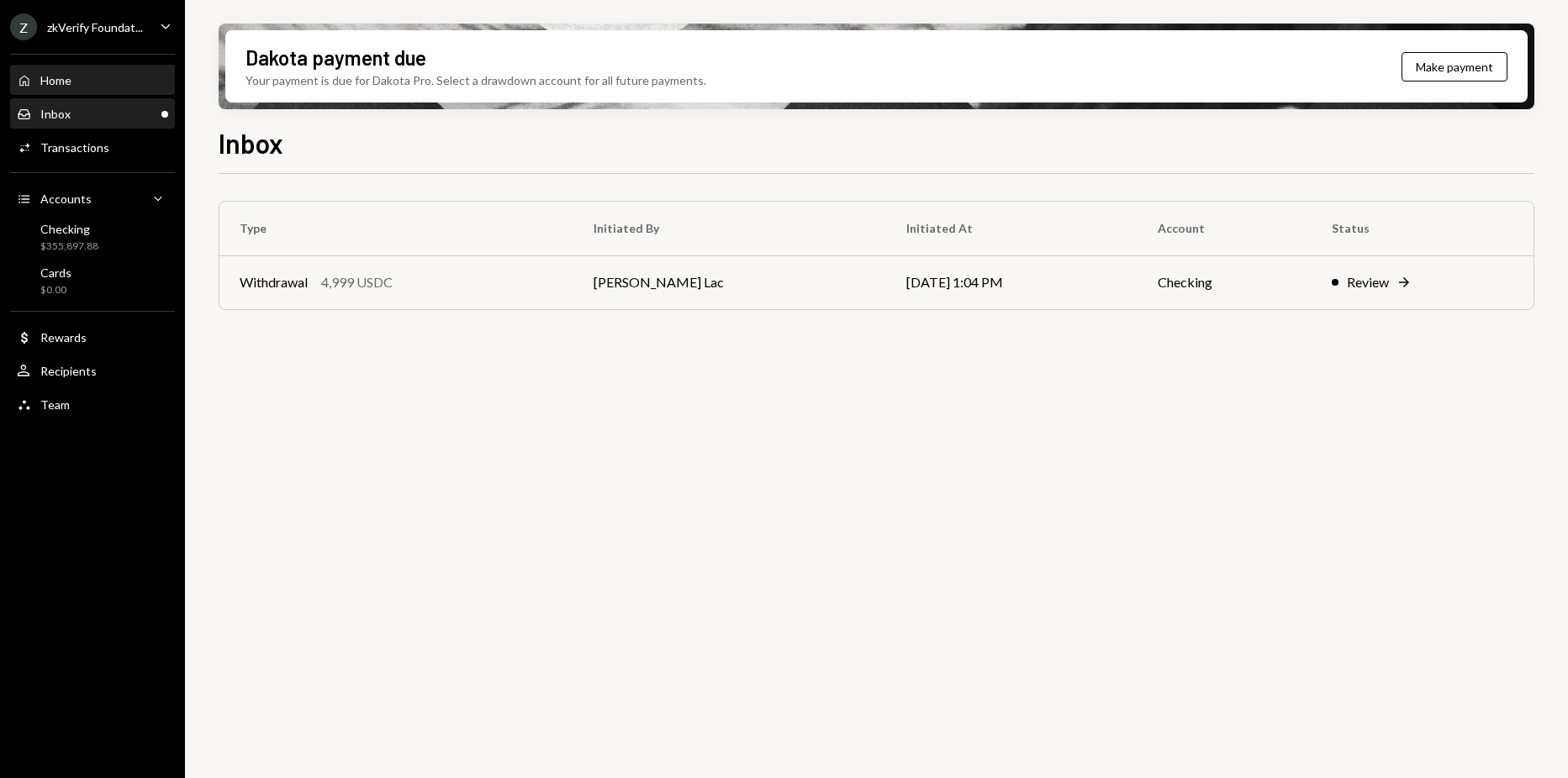
click at [94, 83] on div "Home Home" at bounding box center [93, 81] width 152 height 16
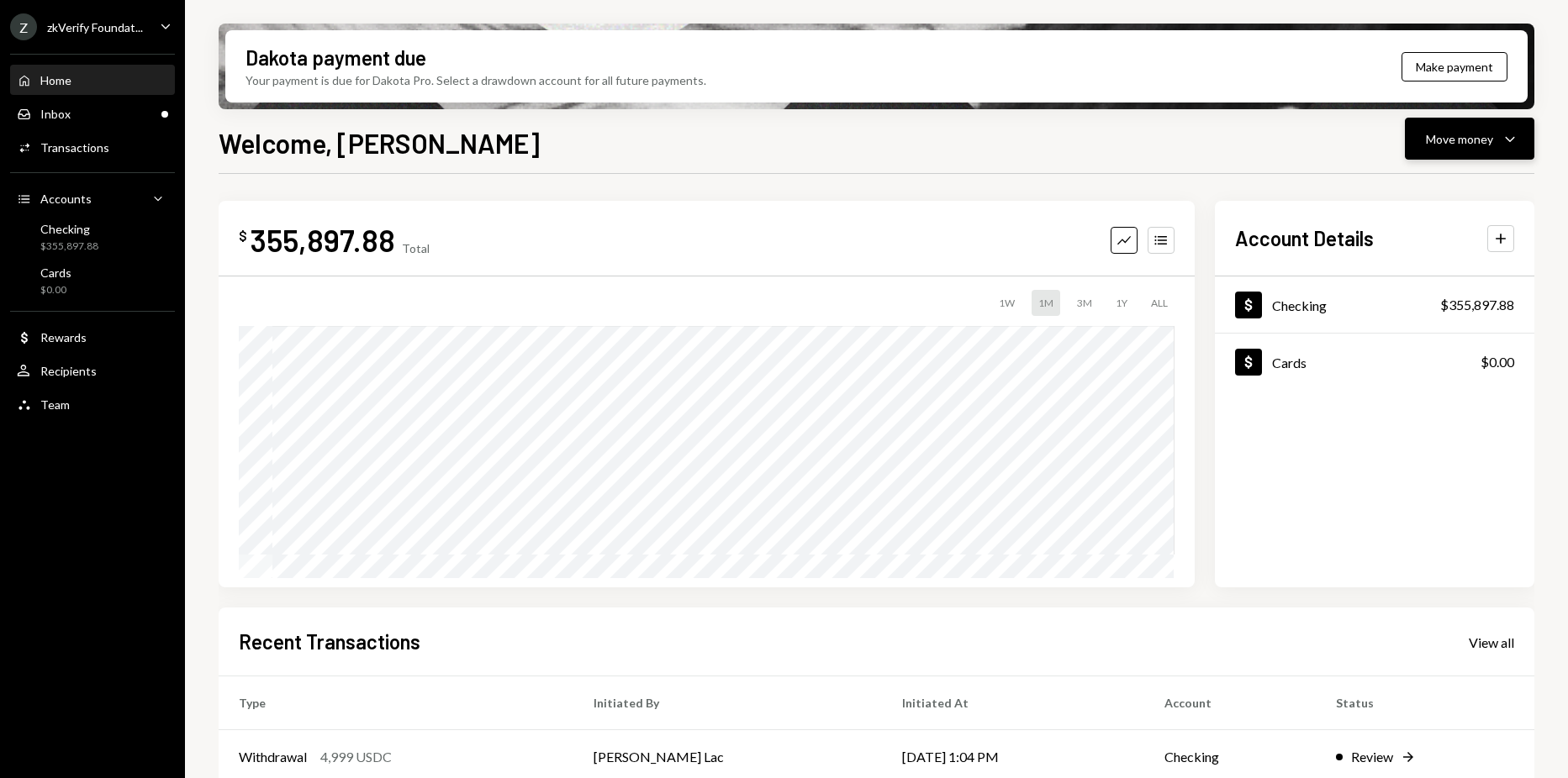
click at [1487, 133] on div "Move money" at bounding box center [1459, 139] width 67 height 17
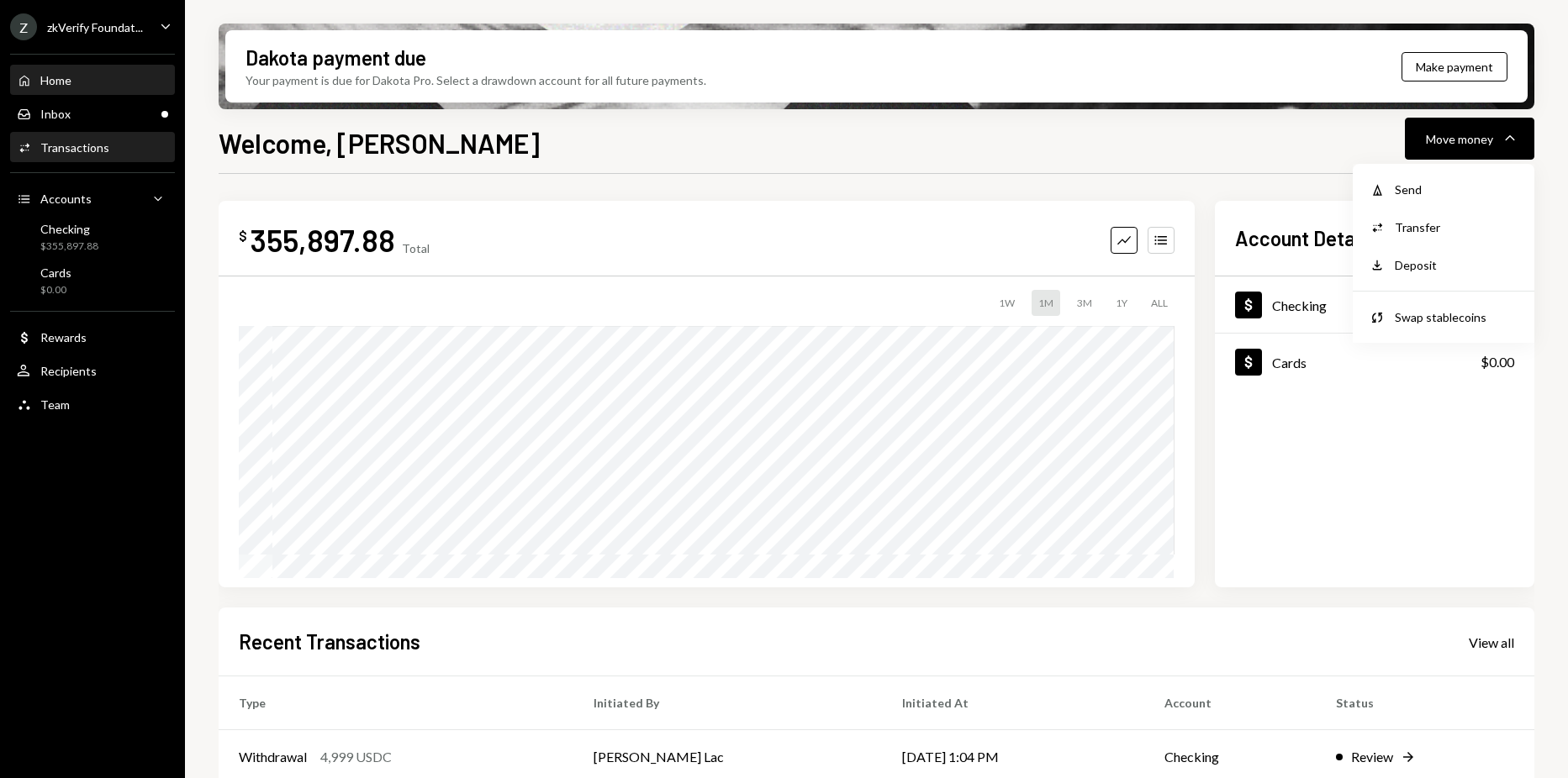
click at [74, 141] on div "Transactions" at bounding box center [75, 147] width 69 height 15
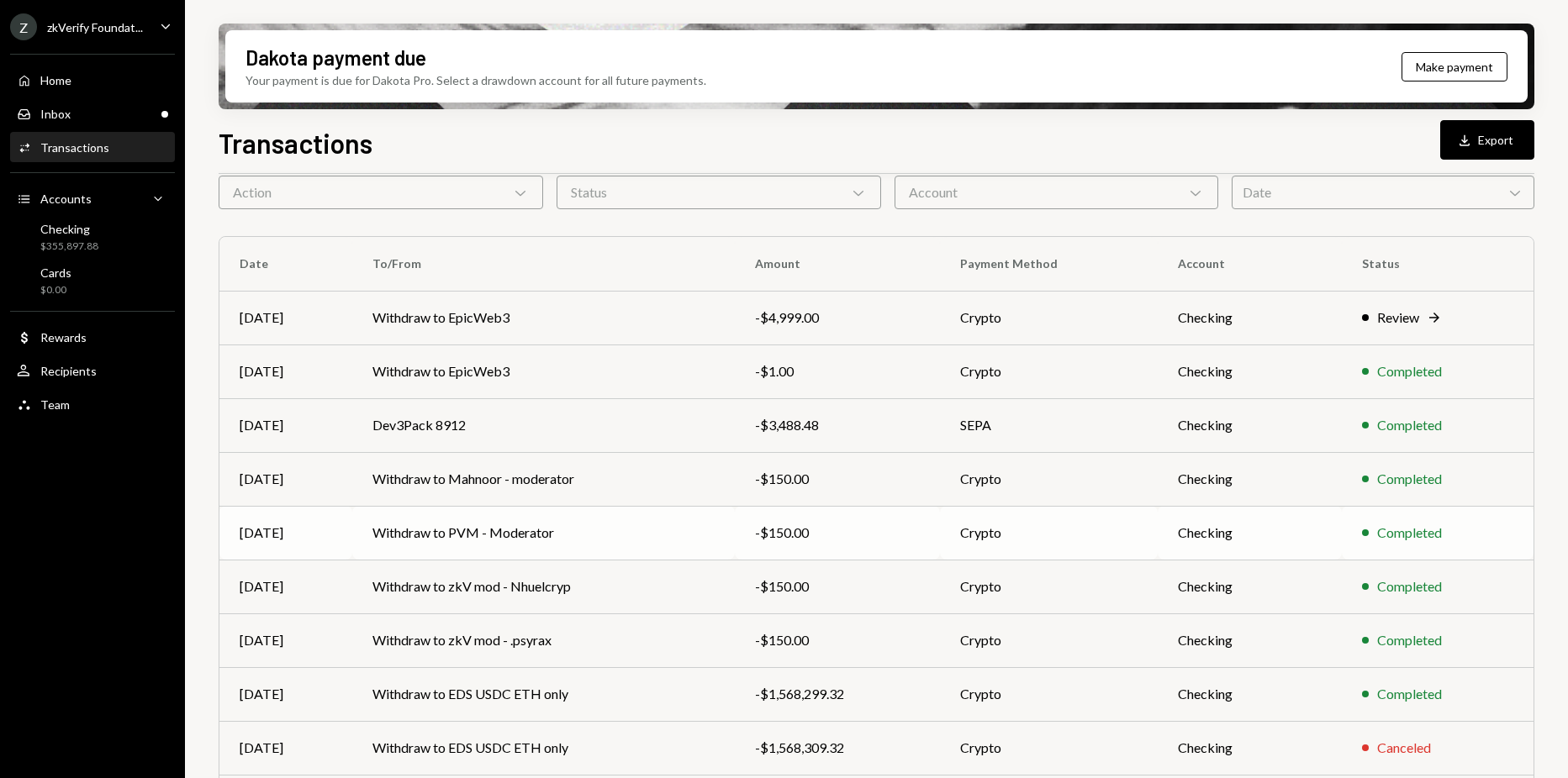
scroll to position [179, 0]
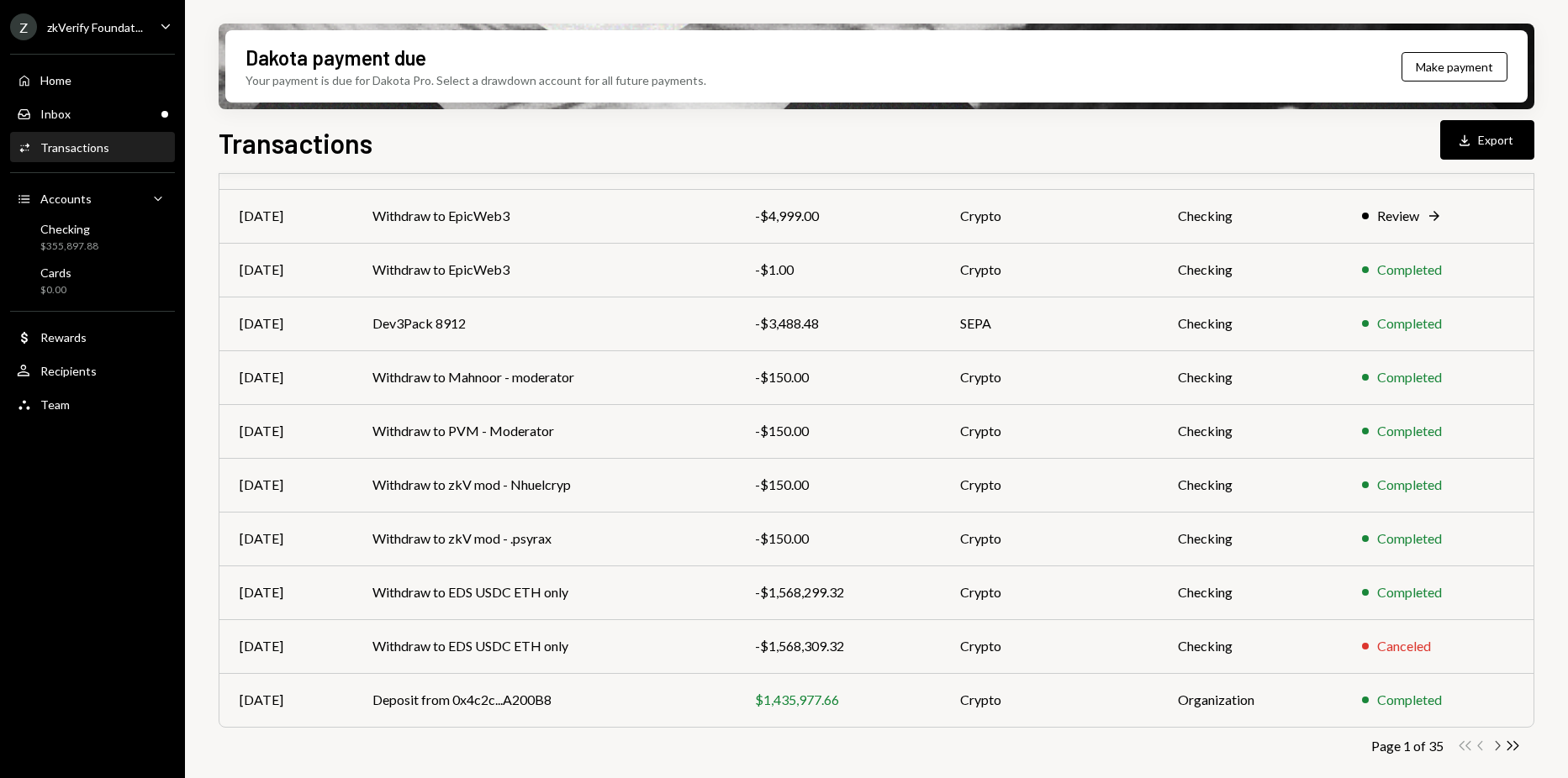
click at [1499, 745] on icon "button" at bounding box center [1498, 745] width 5 height 9
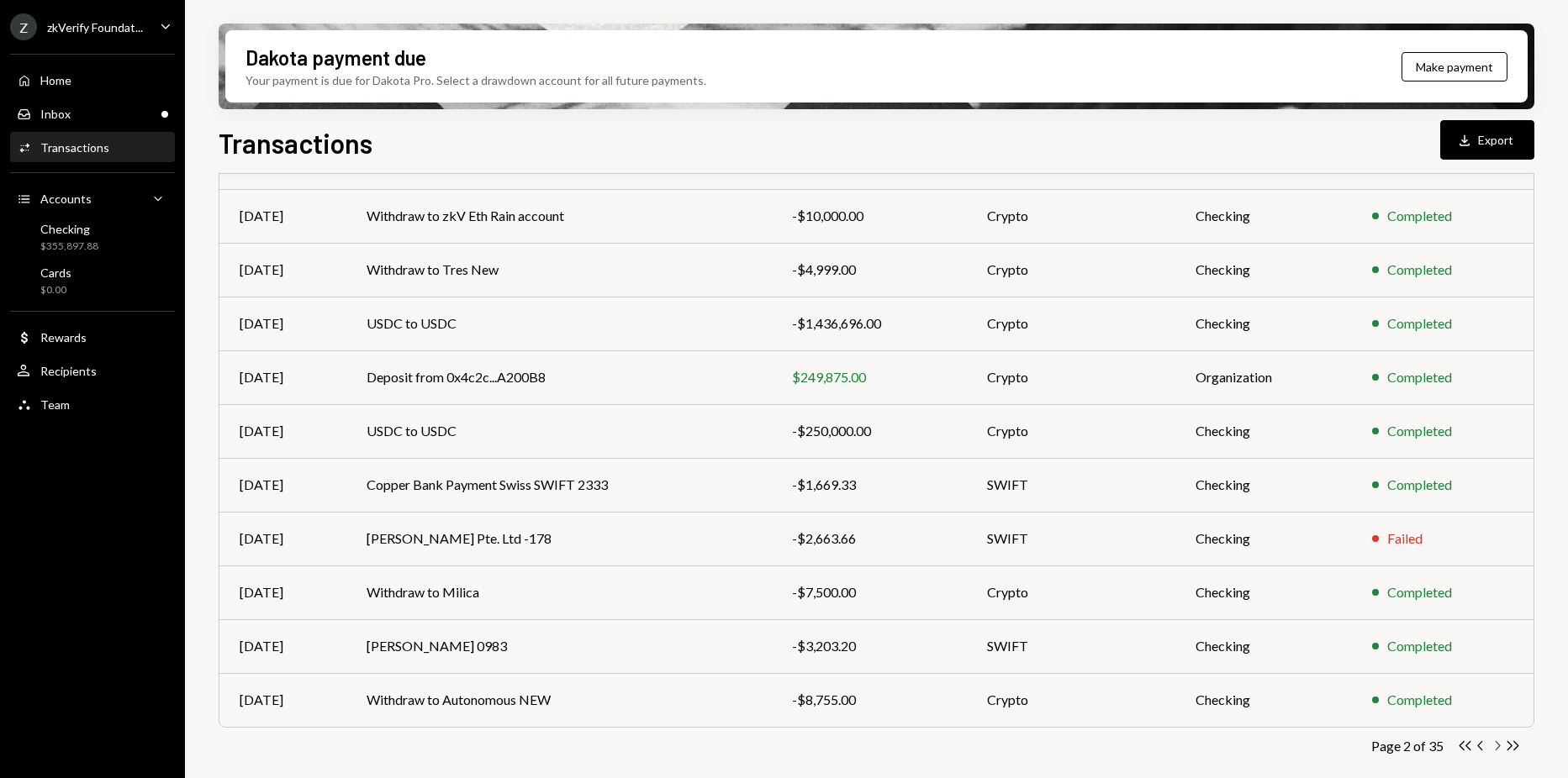
click at [1500, 746] on icon "button" at bounding box center [1498, 745] width 5 height 9
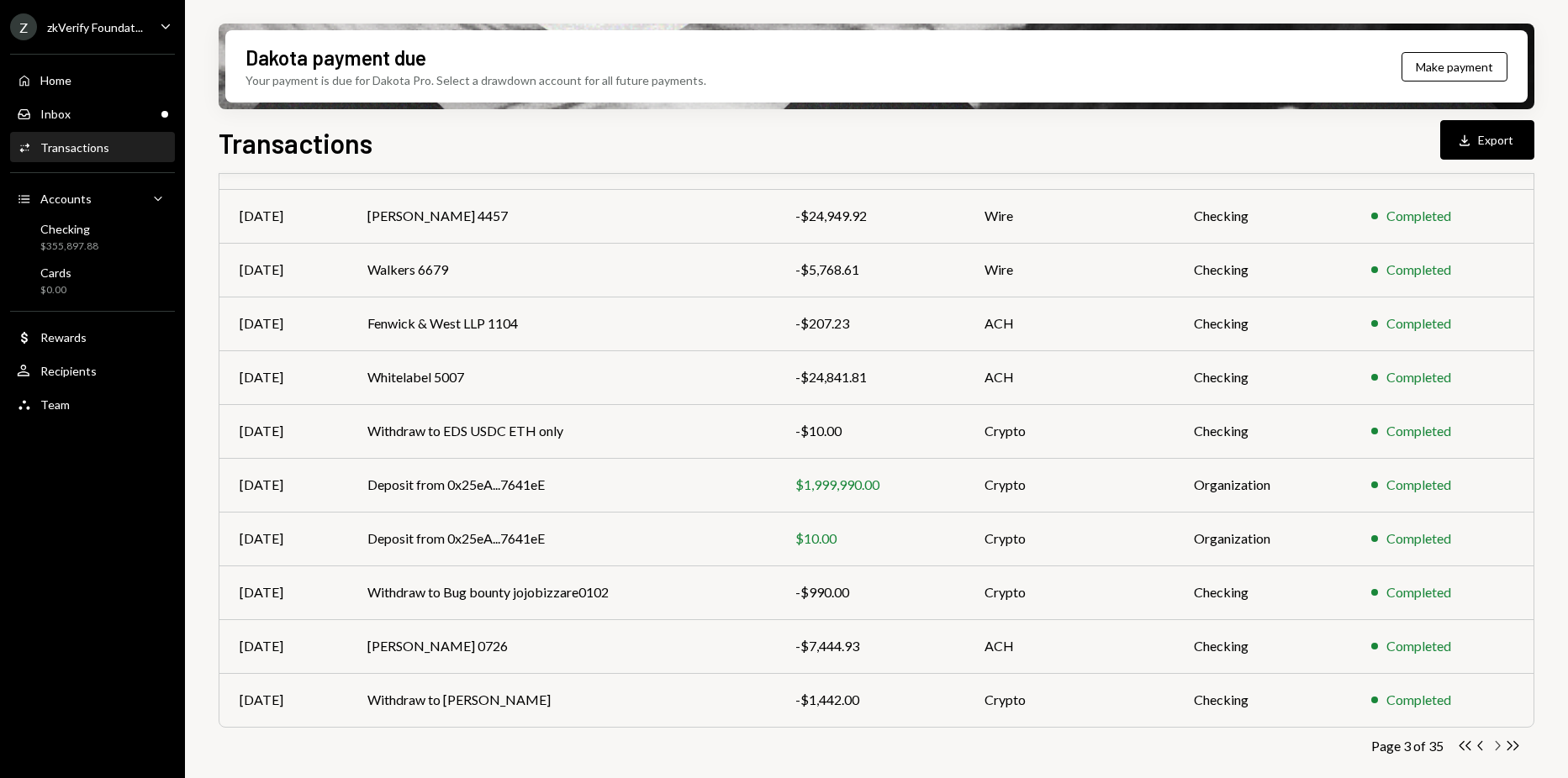
click at [1496, 747] on icon "Chevron Right" at bounding box center [1496, 745] width 16 height 16
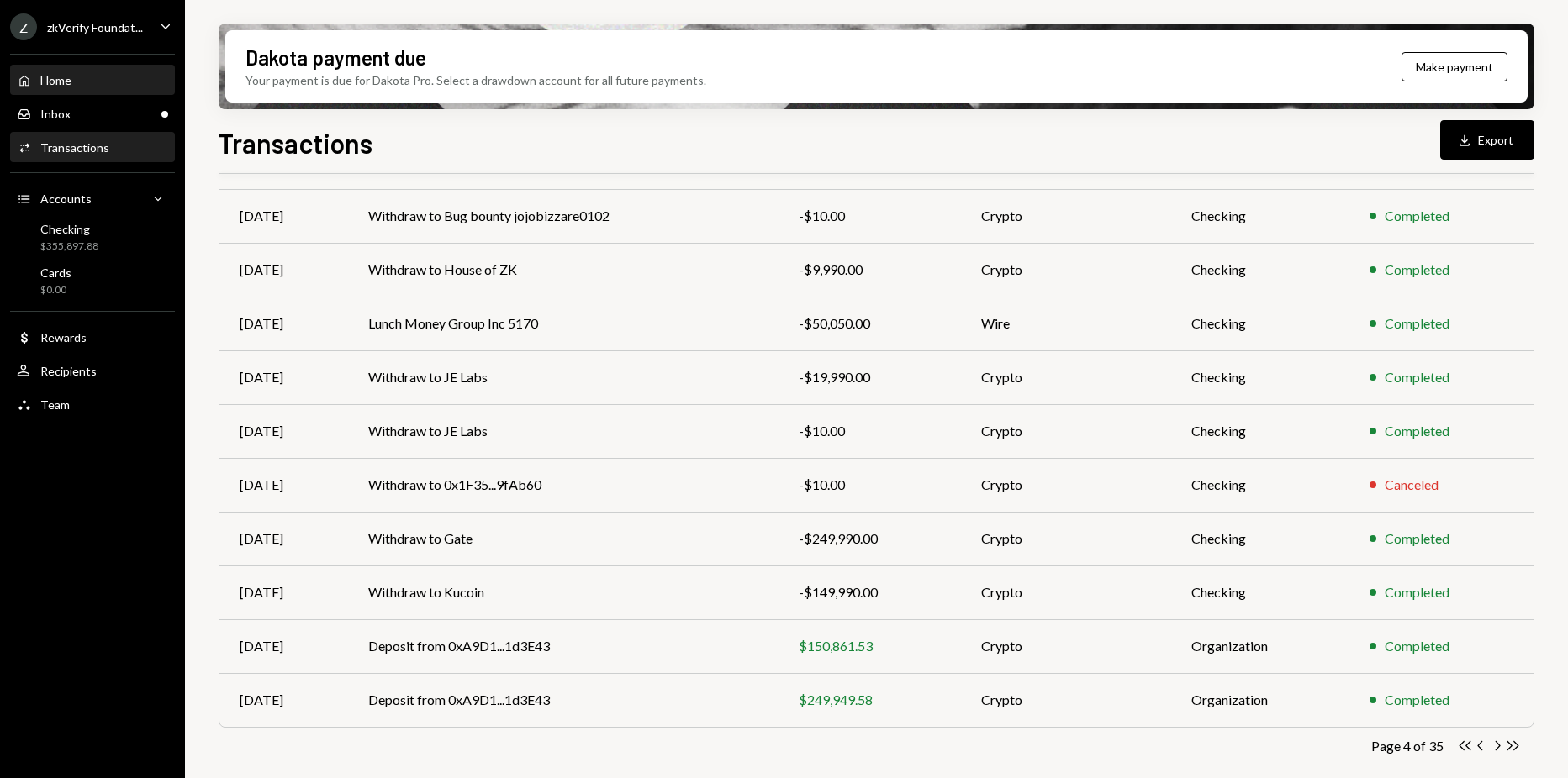
click at [68, 76] on div "Home" at bounding box center [56, 80] width 31 height 15
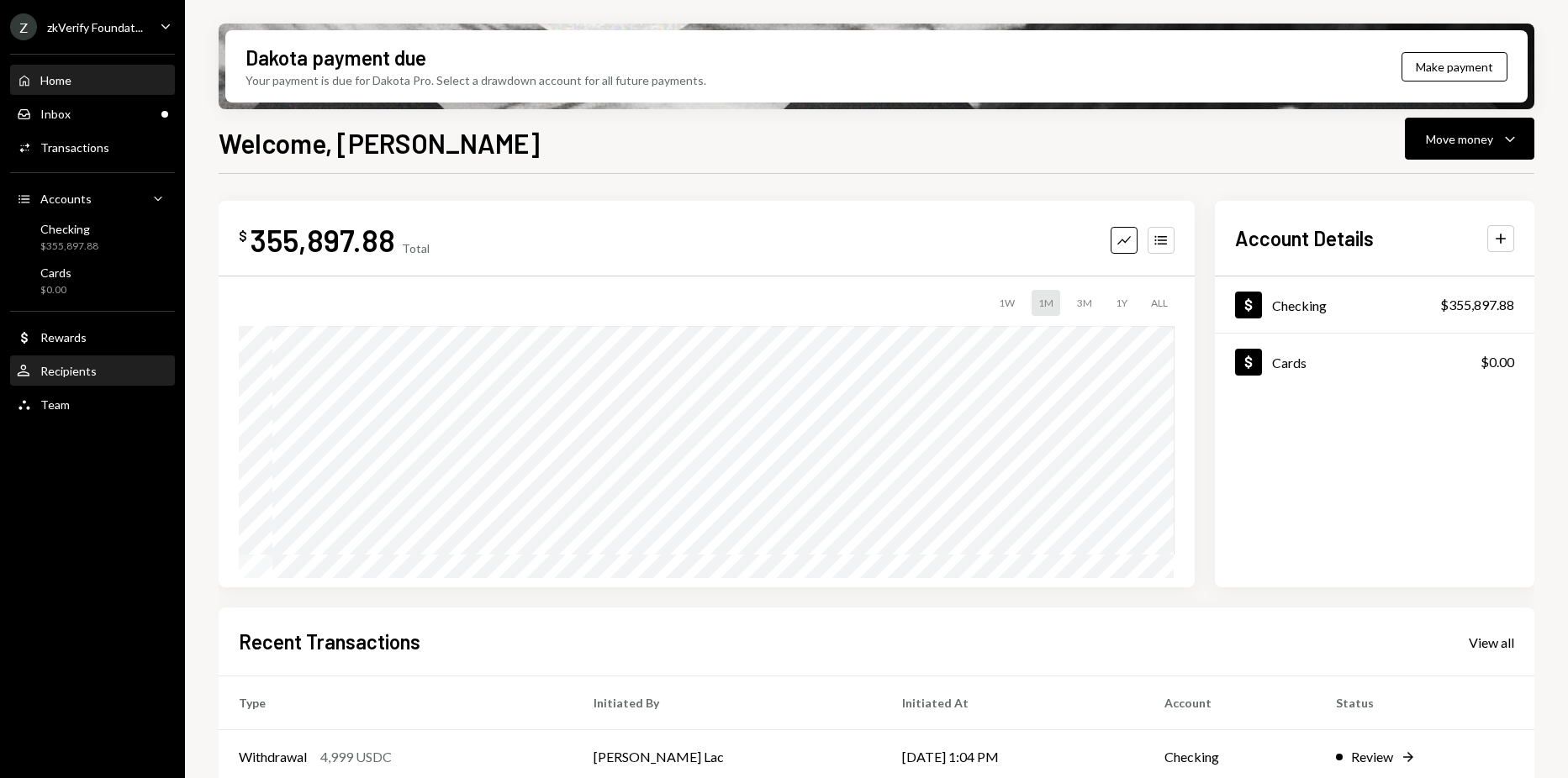
click at [113, 372] on div "User Recipients" at bounding box center [93, 371] width 152 height 16
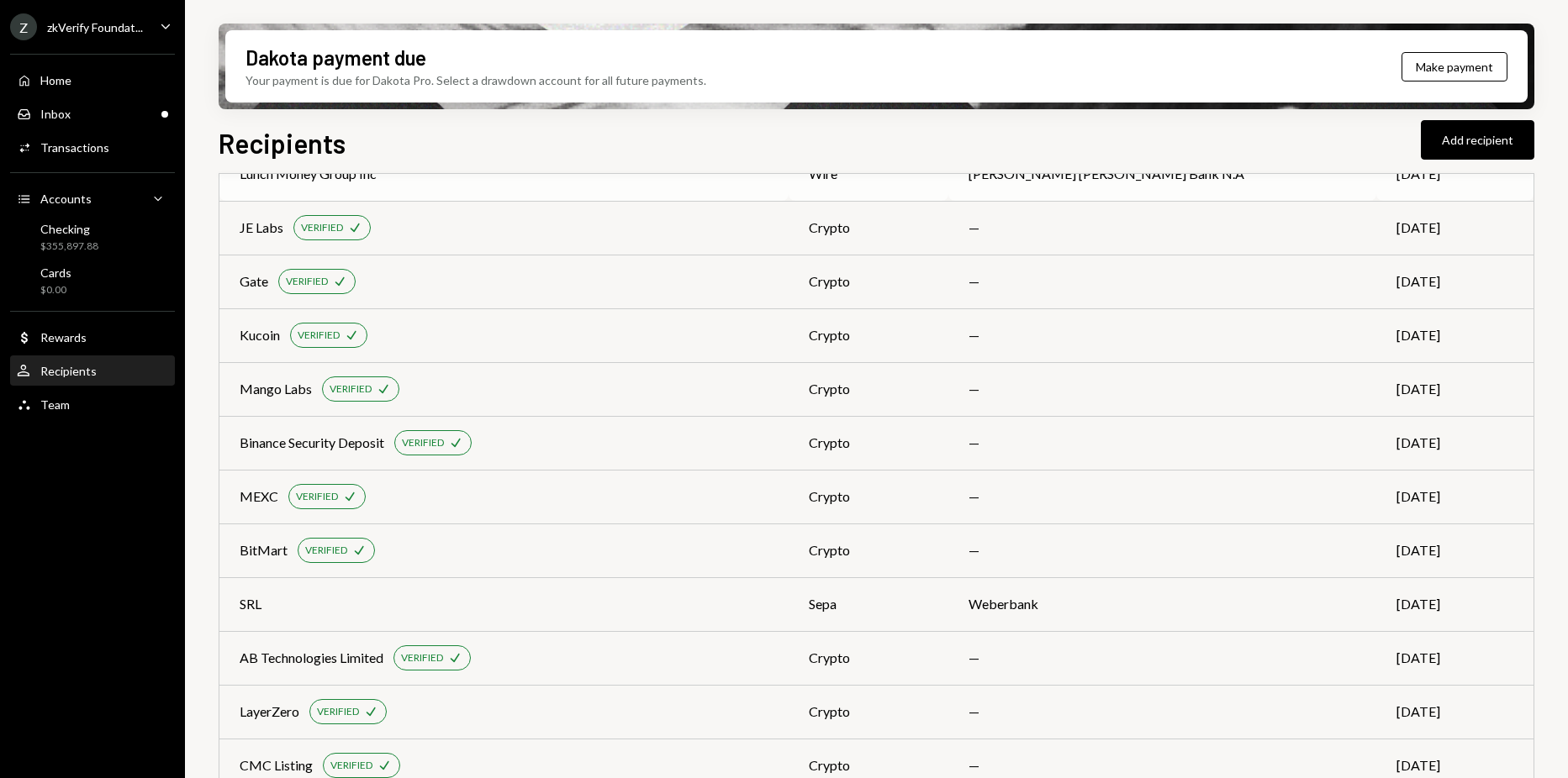
scroll to position [1169, 0]
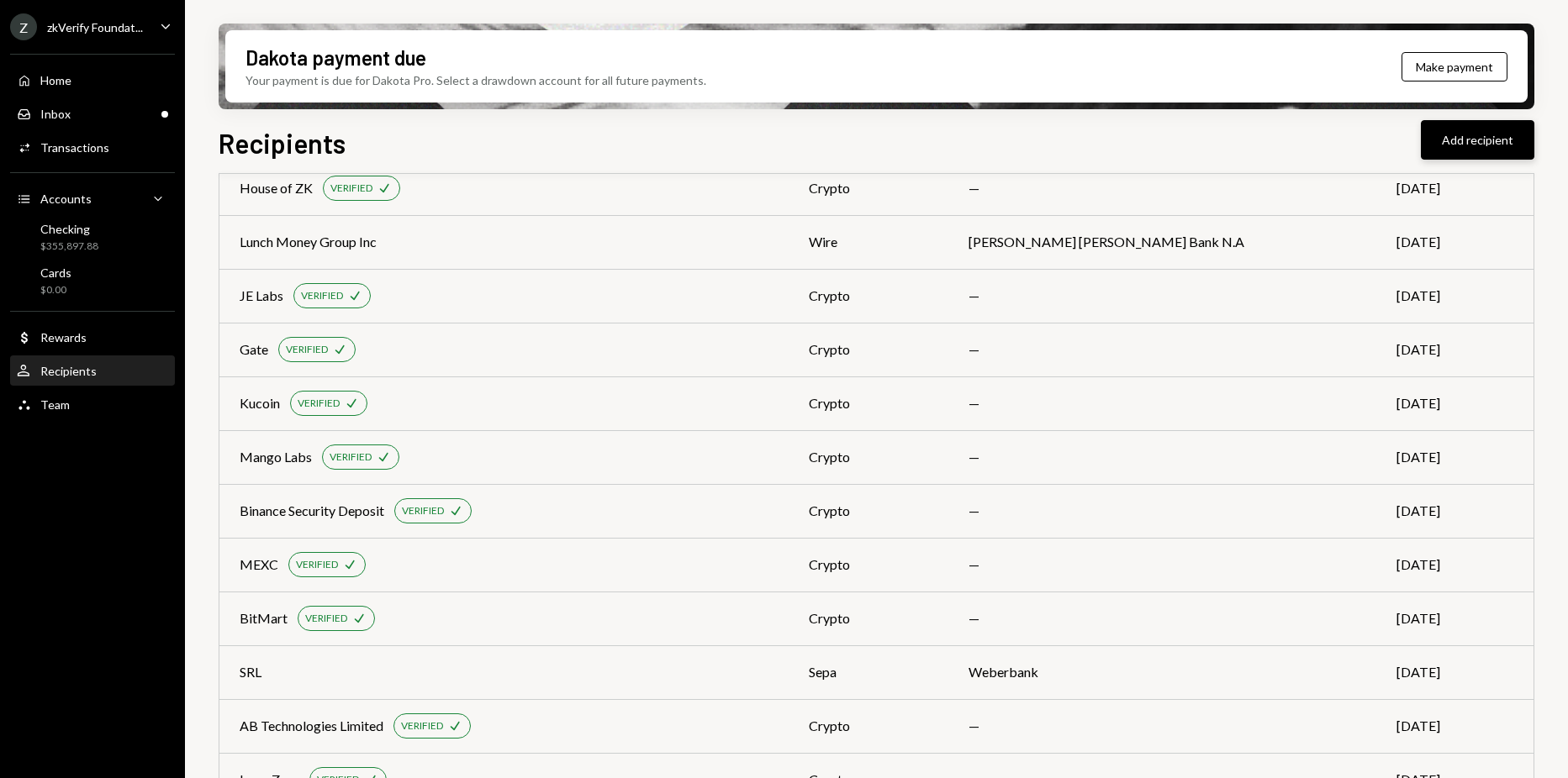
click at [1472, 150] on button "Add recipient" at bounding box center [1477, 140] width 114 height 40
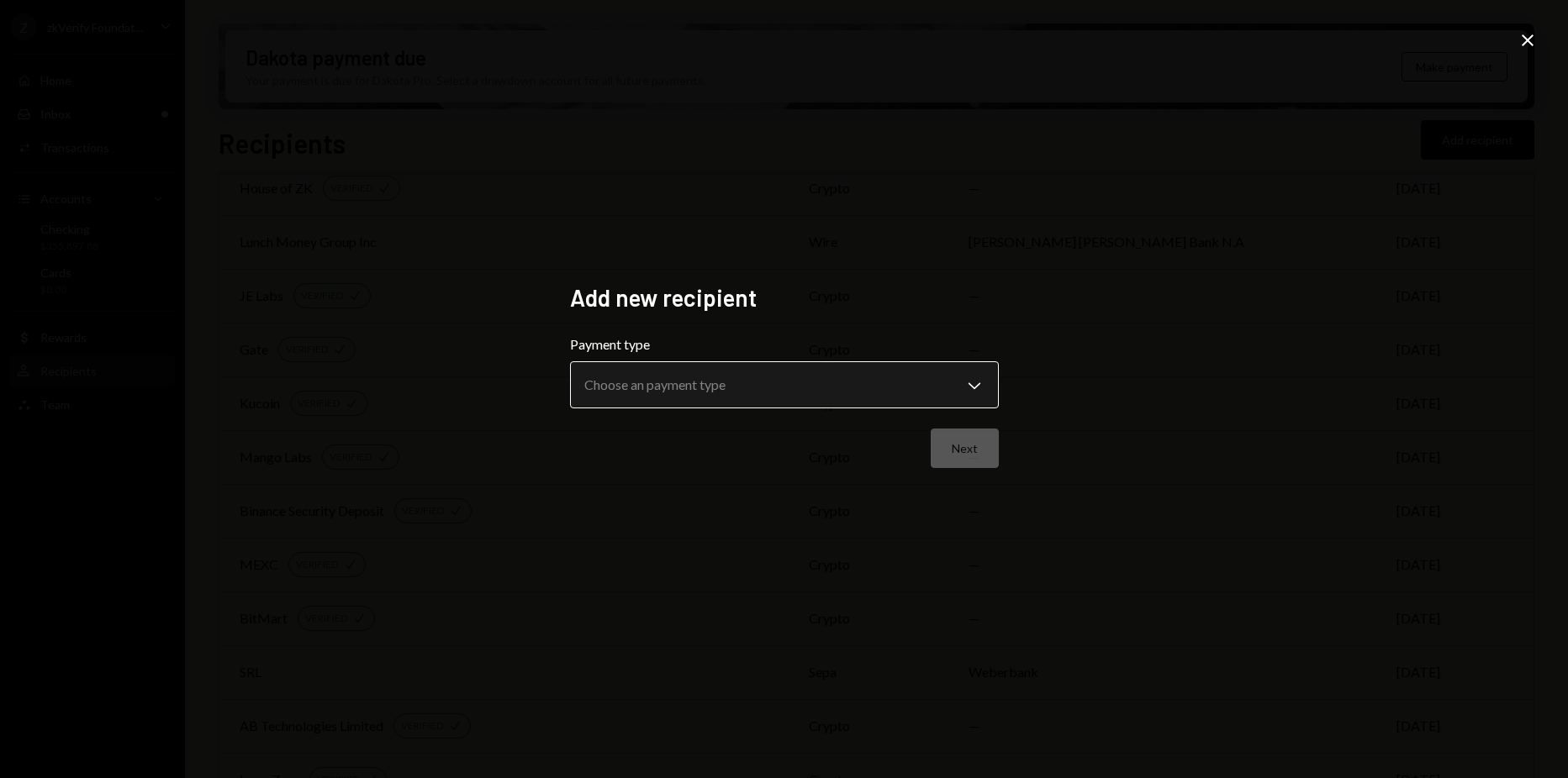
click at [865, 384] on body "Z zkVerify Foundat... Caret Down Home Home Inbox Inbox Activities Transactions …" at bounding box center [784, 389] width 1568 height 778
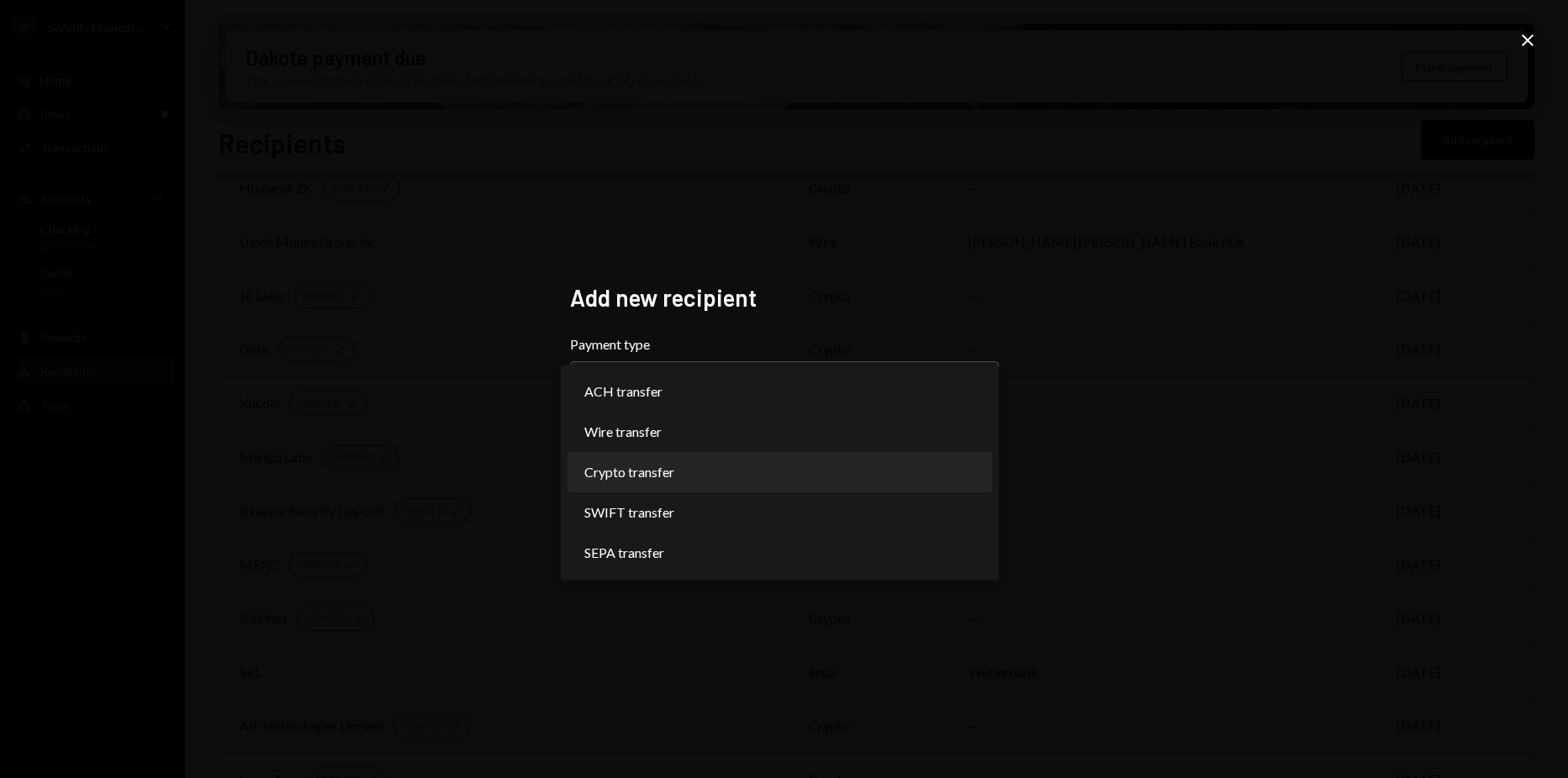
select select "******"
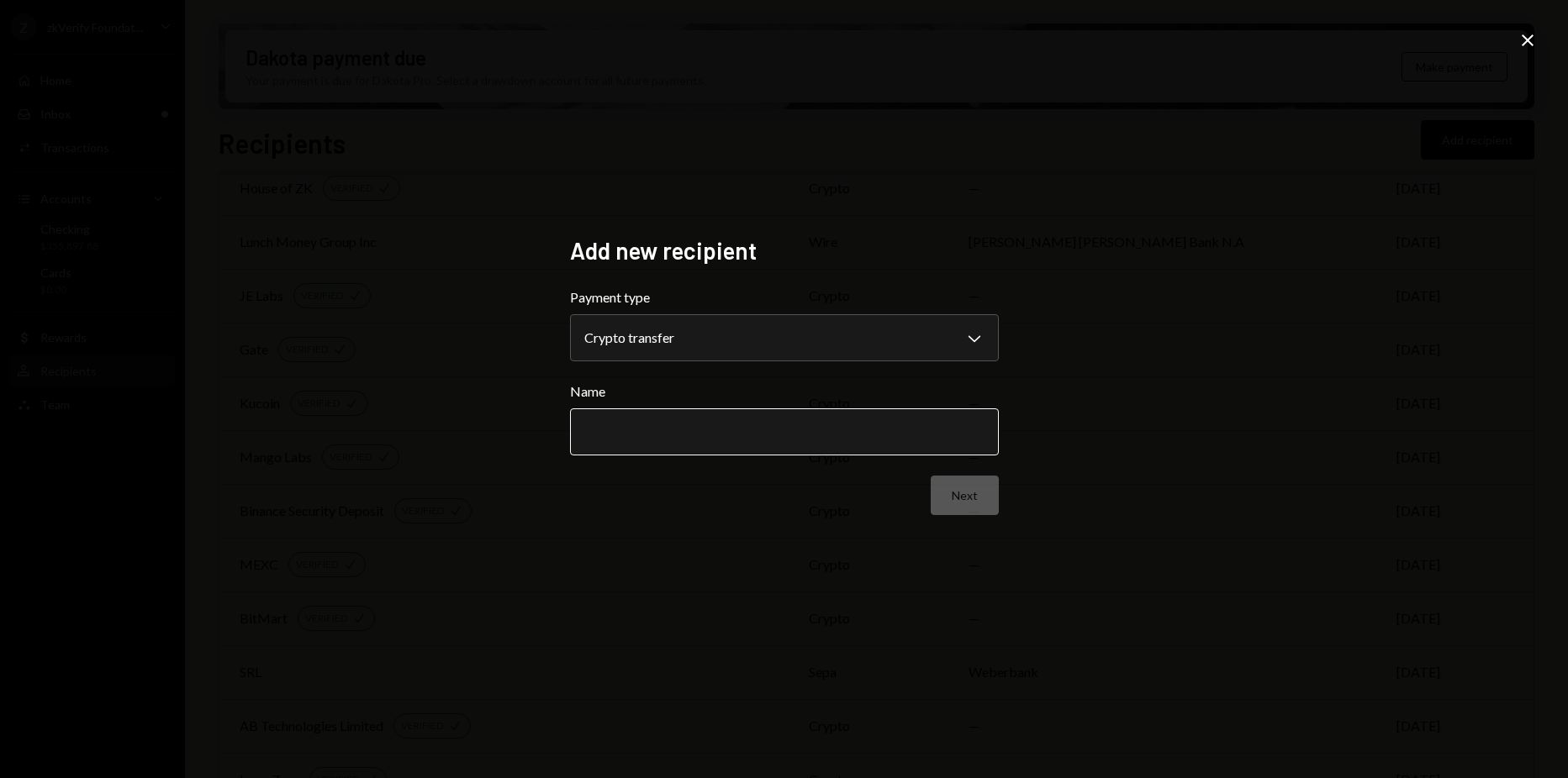
click at [738, 421] on input "Name" at bounding box center [784, 432] width 428 height 47
type input "***"
click at [951, 488] on button "Next" at bounding box center [964, 495] width 68 height 40
click at [827, 332] on body "Z zkVerify Foundat... Caret Down Home Home Inbox Inbox Activities Transactions …" at bounding box center [784, 389] width 1568 height 778
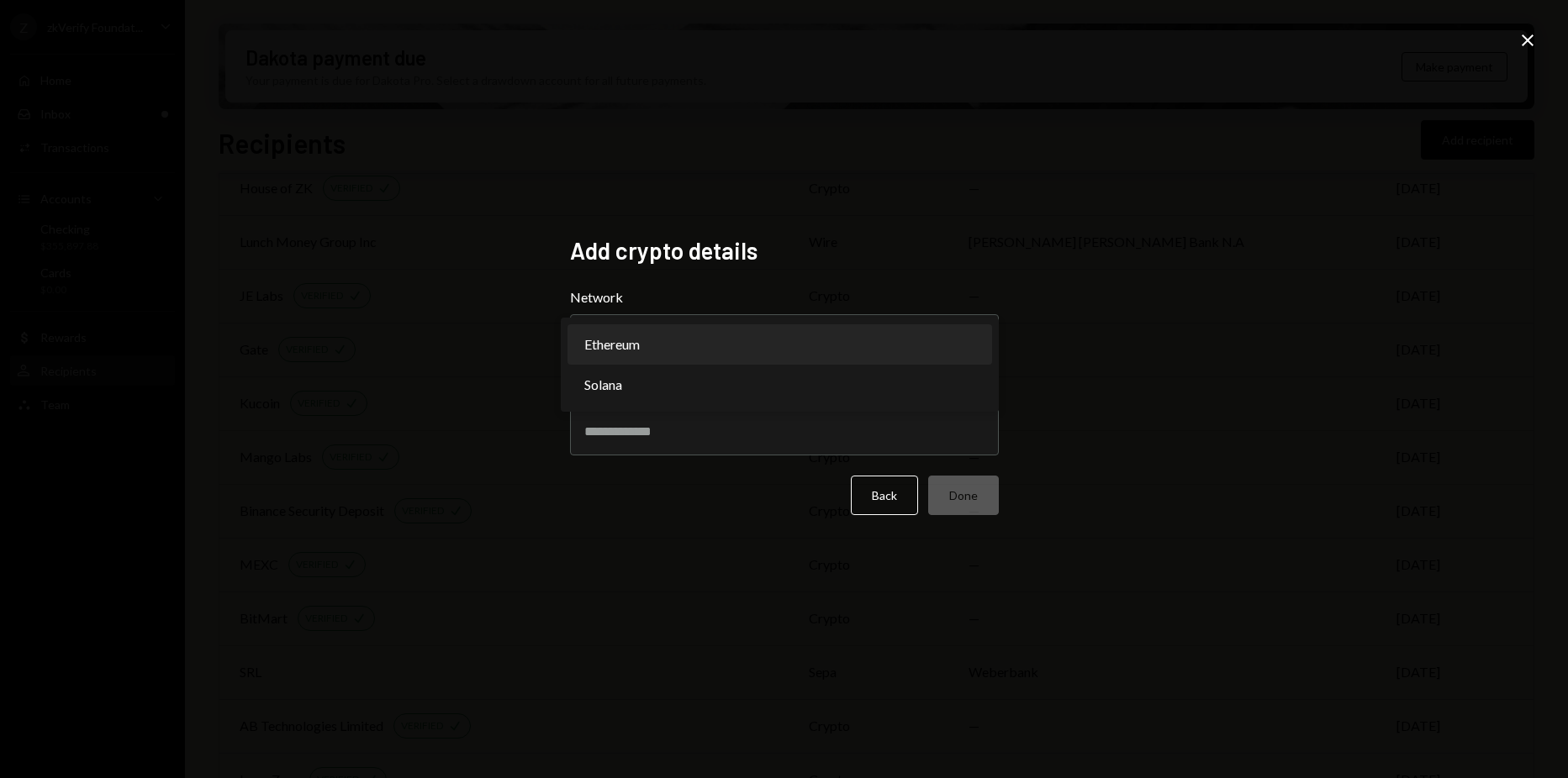
select select "**********"
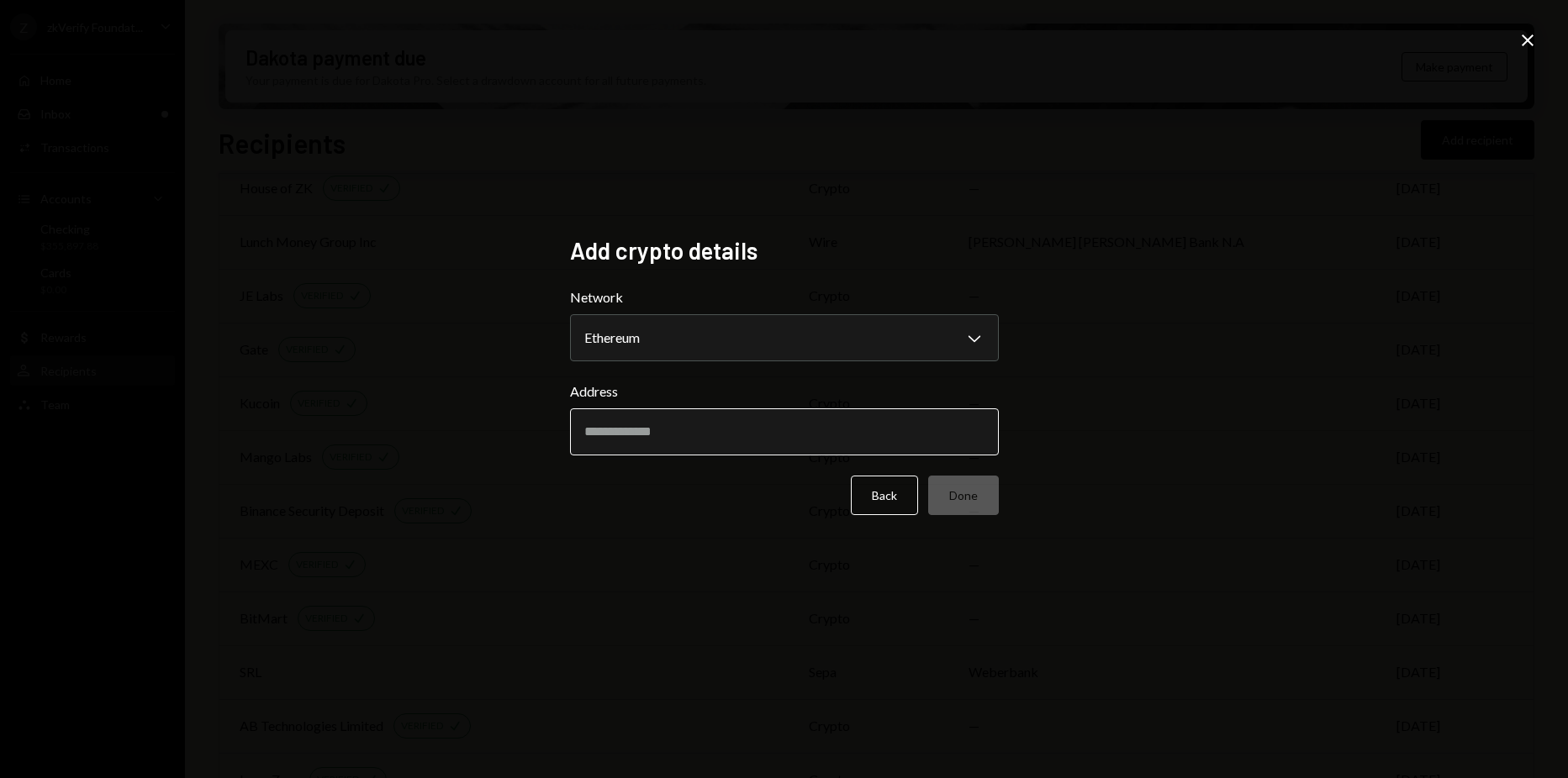
click at [703, 440] on input "Address" at bounding box center [784, 432] width 428 height 47
paste input "**********"
drag, startPoint x: 597, startPoint y: 426, endPoint x: 577, endPoint y: 426, distance: 20.0
click at [577, 426] on input "**********" at bounding box center [784, 432] width 428 height 47
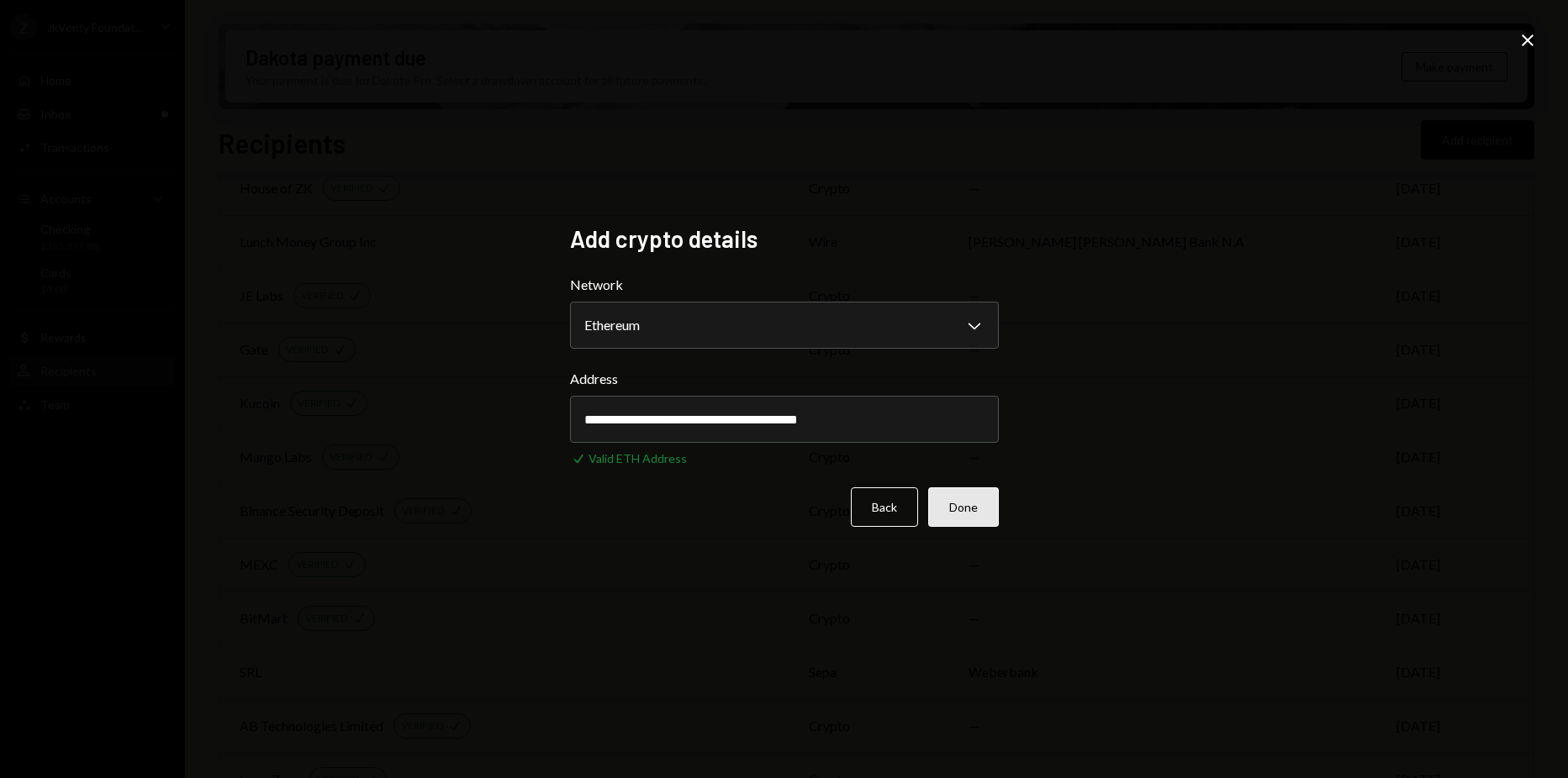
type input "**********"
click at [978, 505] on button "Done" at bounding box center [963, 507] width 71 height 40
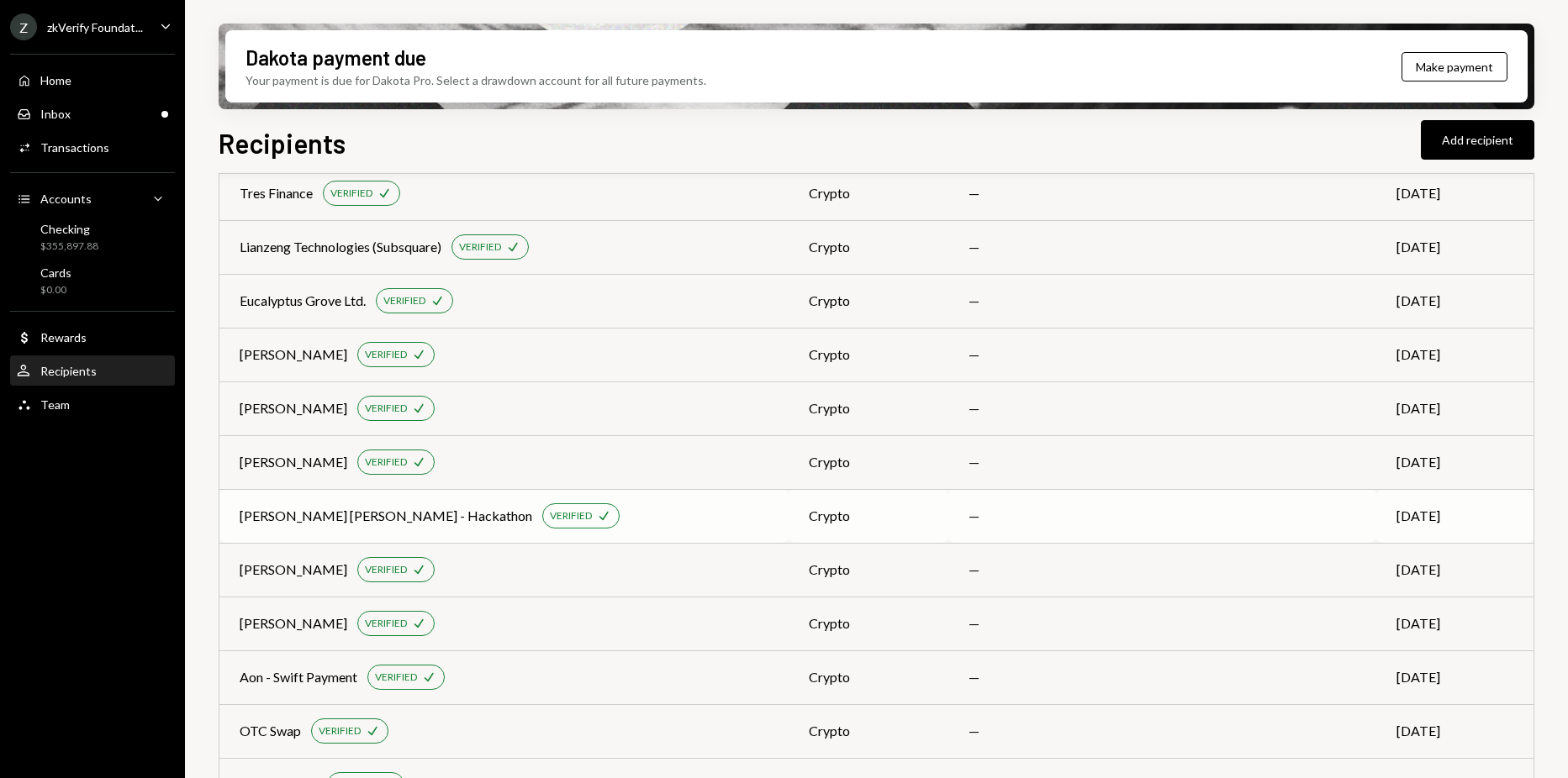
scroll to position [4332, 0]
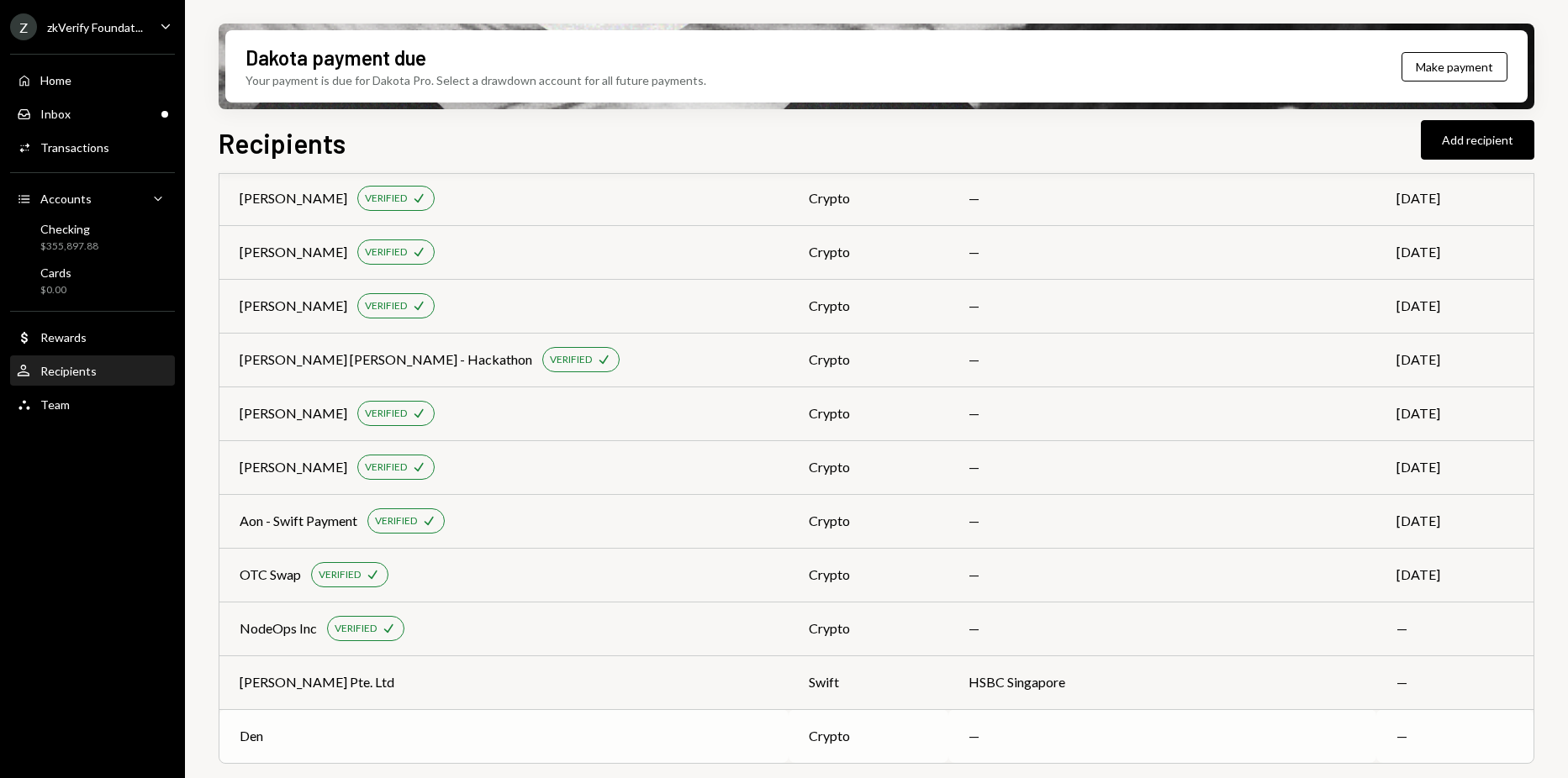
click at [1025, 756] on td "—" at bounding box center [1162, 736] width 428 height 53
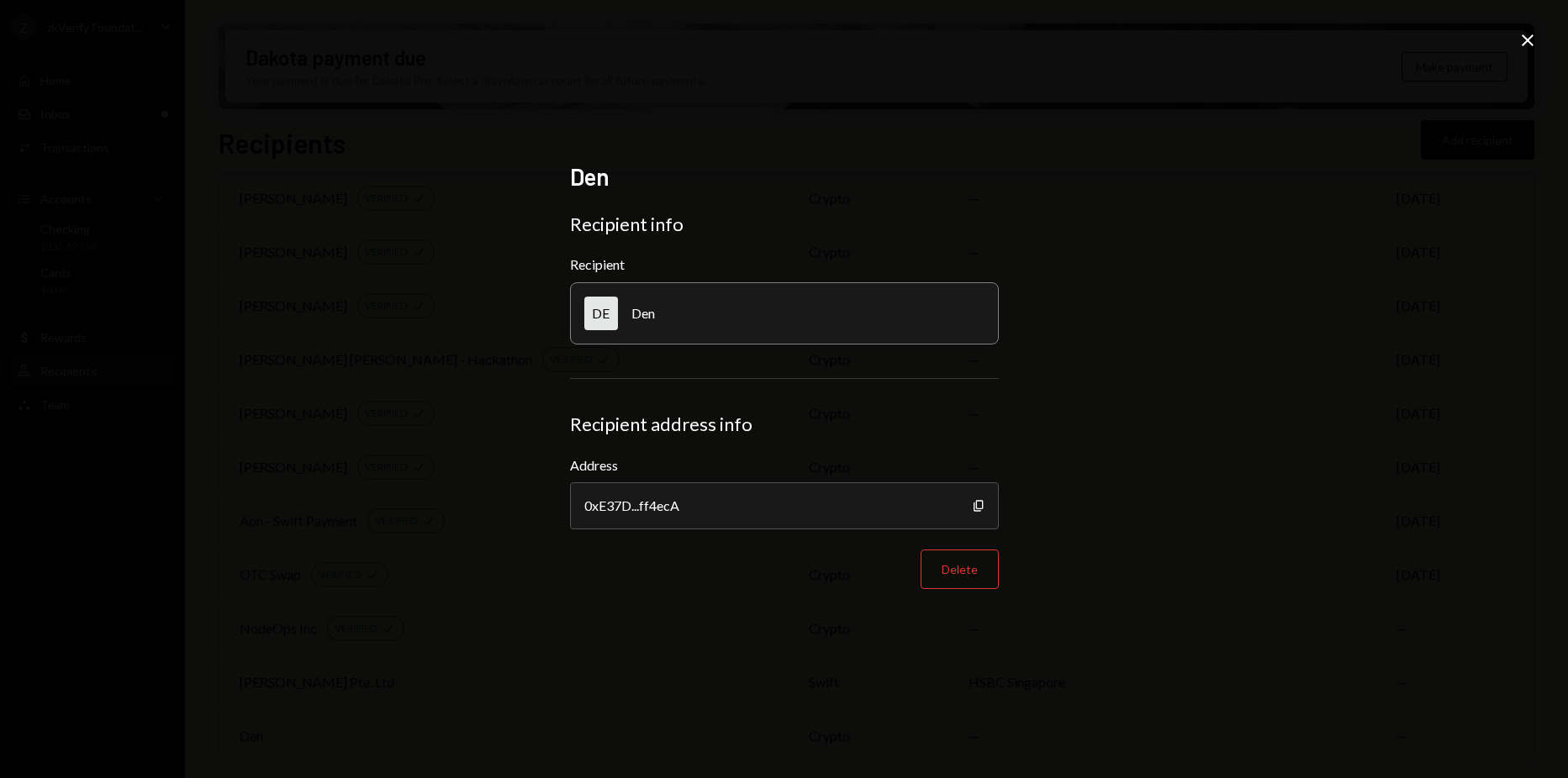
click at [1533, 46] on icon at bounding box center [1527, 40] width 12 height 12
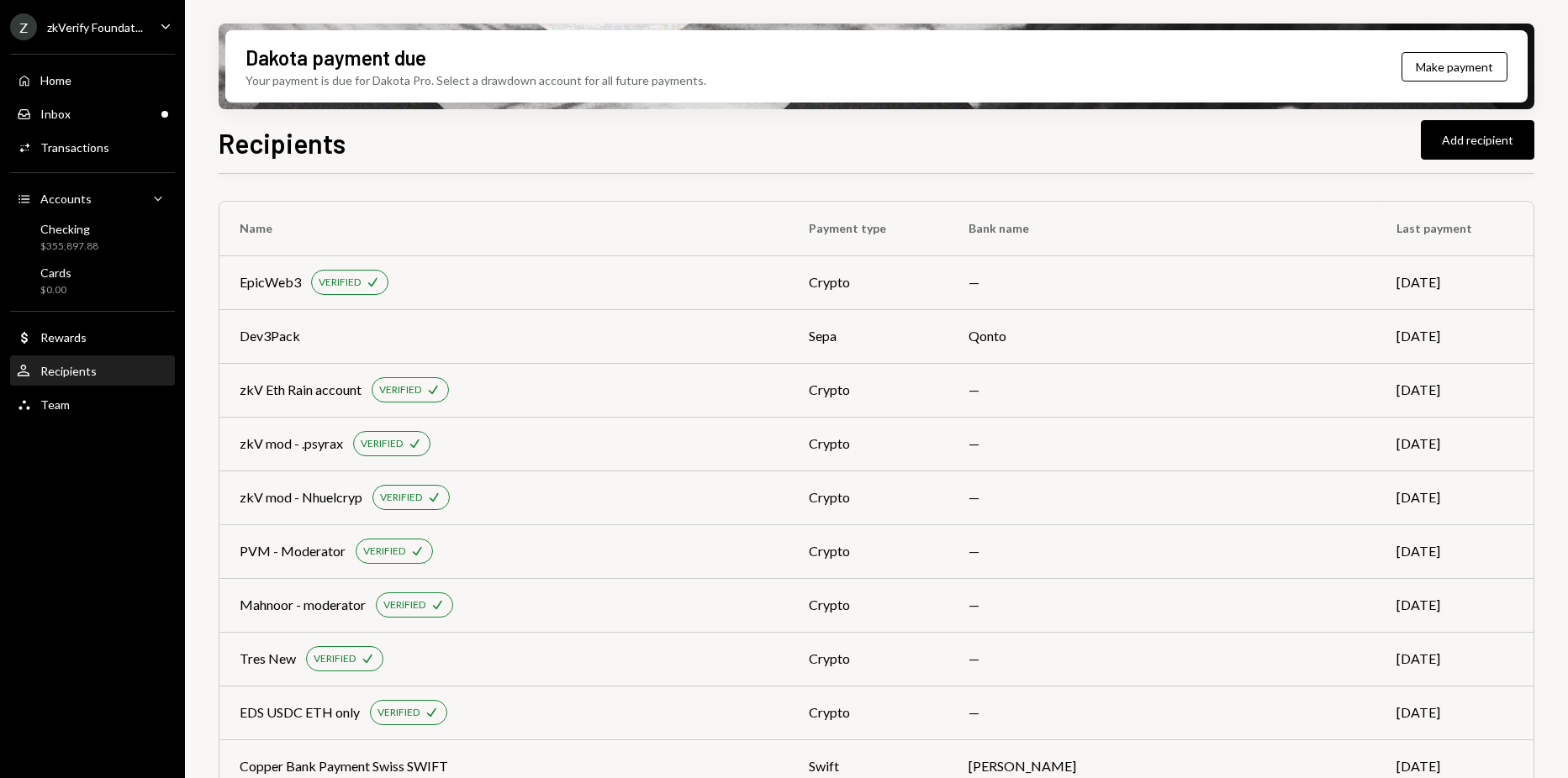
scroll to position [4332, 0]
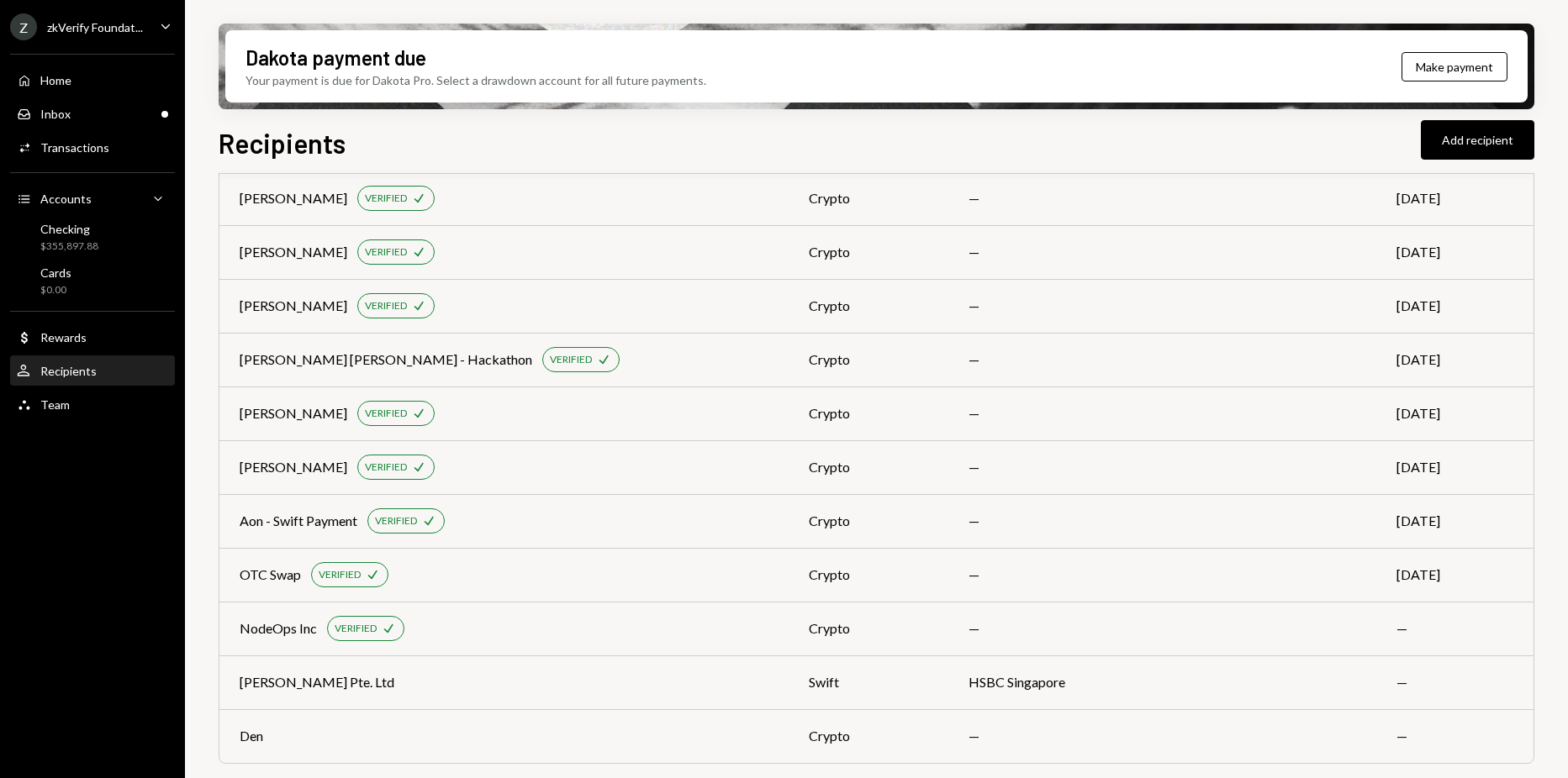
click at [674, 143] on div "Recipients Add recipient" at bounding box center [877, 140] width 1315 height 37
click at [95, 115] on div "Inbox Inbox" at bounding box center [93, 115] width 152 height 16
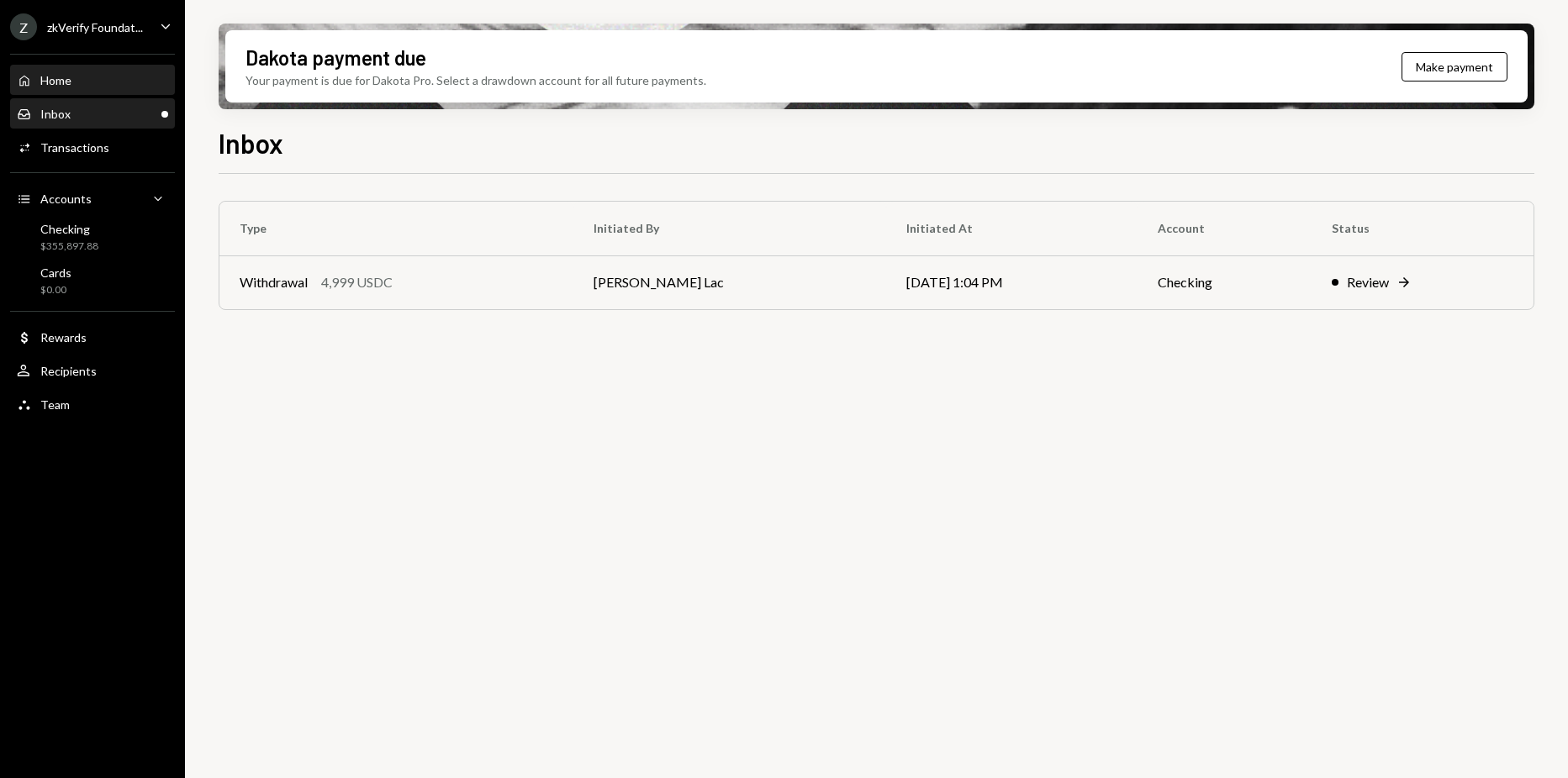
click at [96, 76] on div "Home Home" at bounding box center [93, 81] width 152 height 16
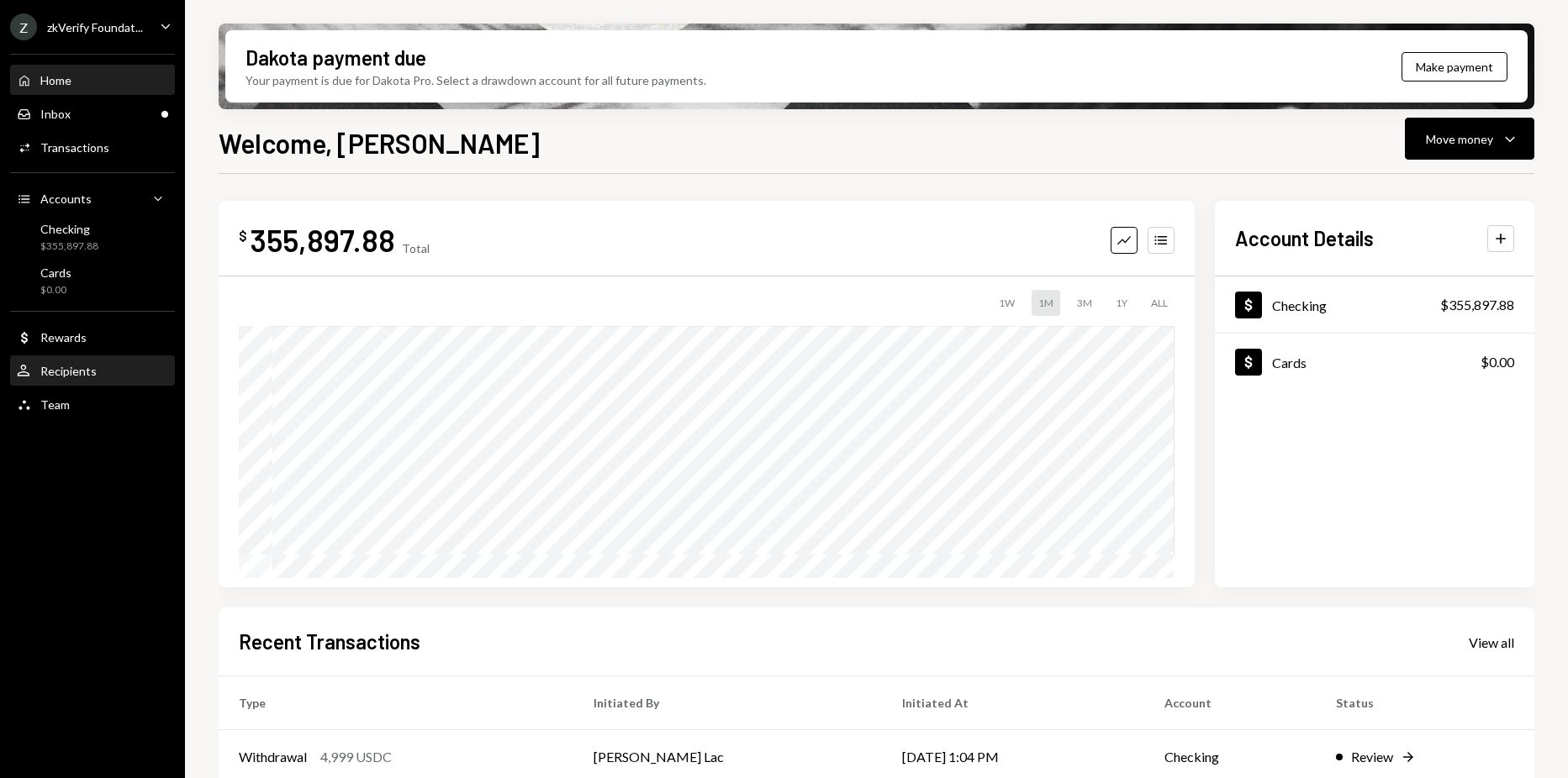
click at [121, 380] on div "User Recipients" at bounding box center [93, 370] width 152 height 28
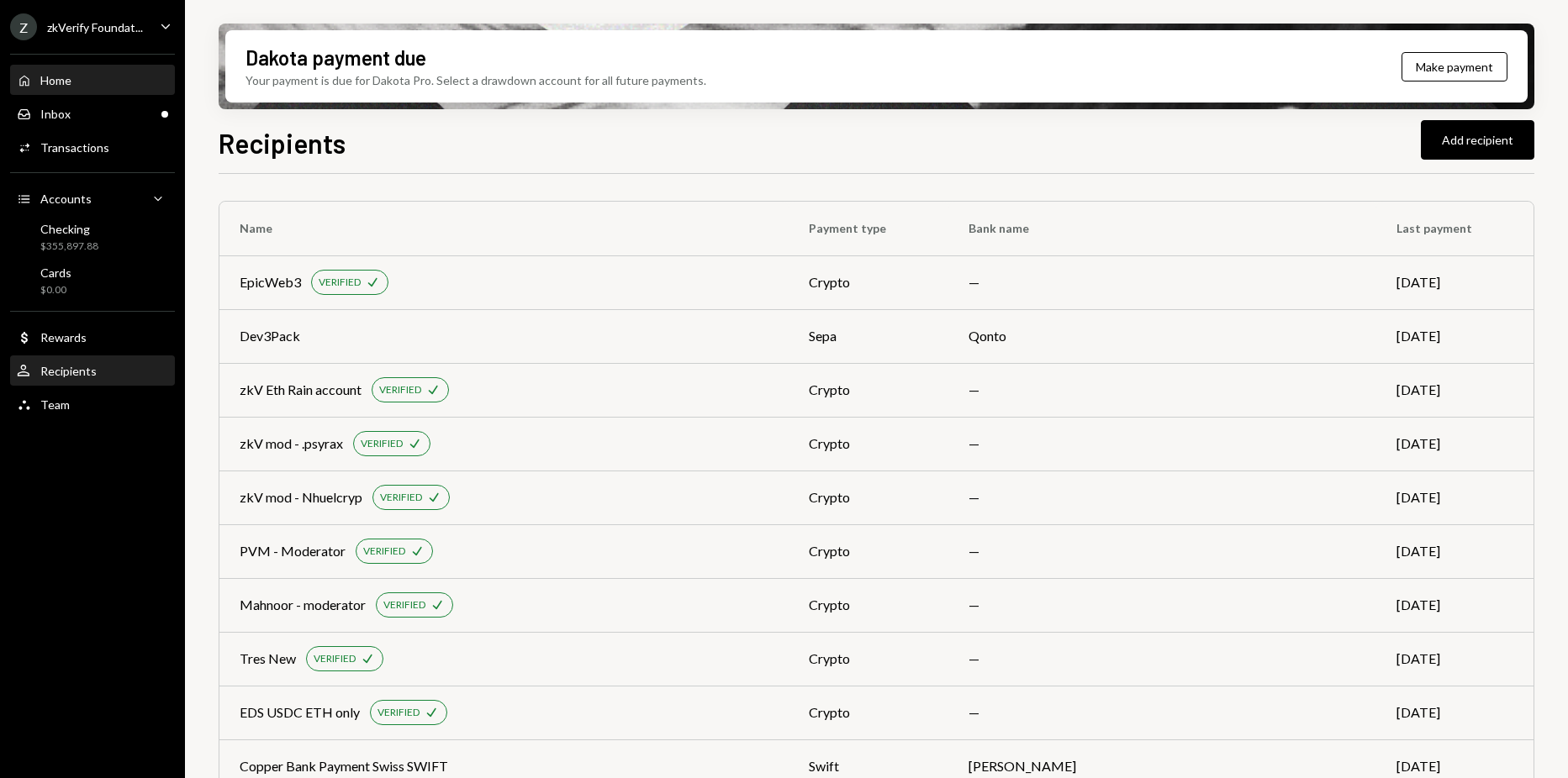
click at [108, 85] on div "Home Home" at bounding box center [93, 81] width 152 height 16
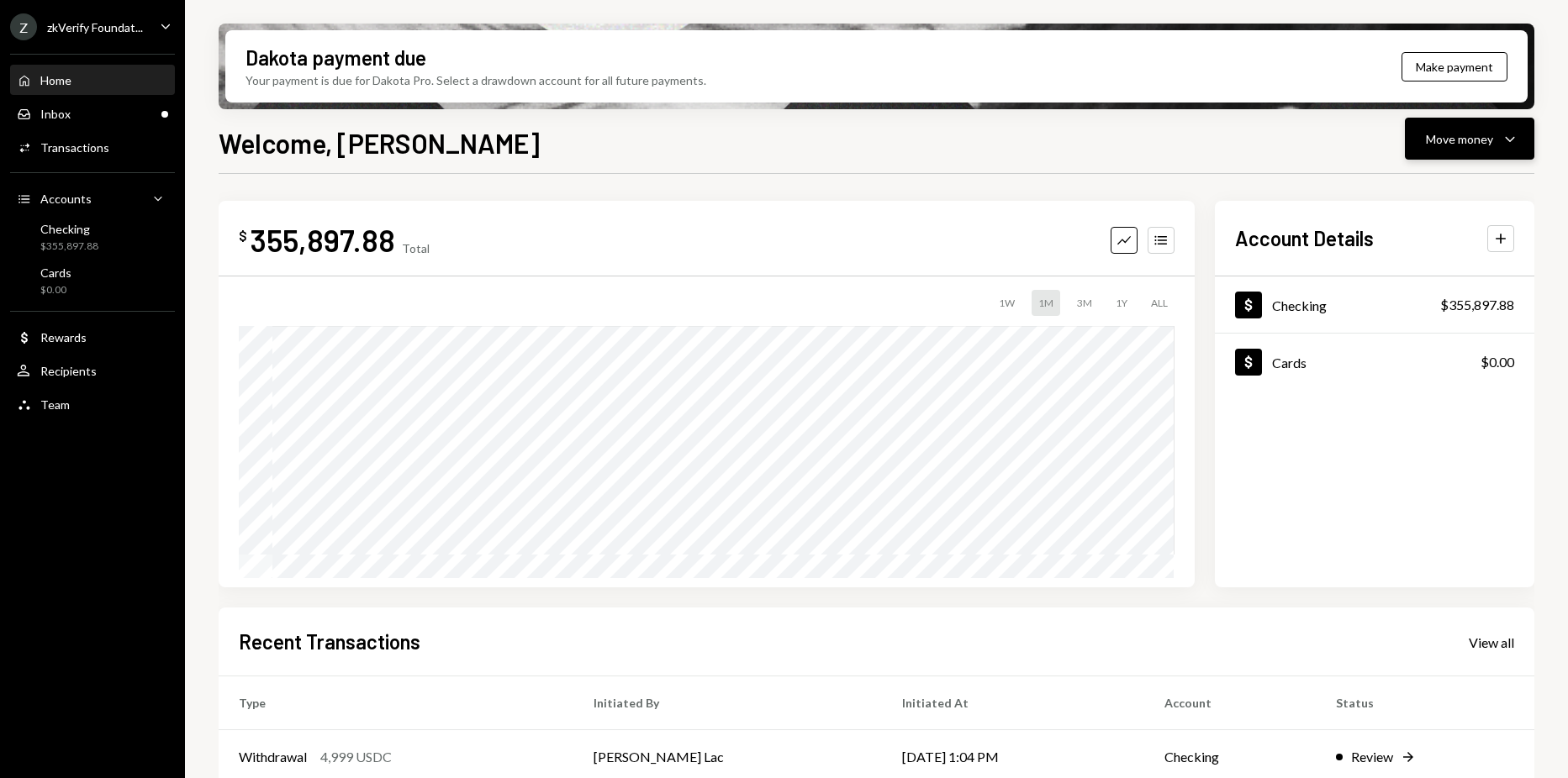
click at [1454, 138] on div "Move money" at bounding box center [1459, 139] width 67 height 17
click at [1430, 180] on div "Withdraw Send" at bounding box center [1443, 190] width 168 height 38
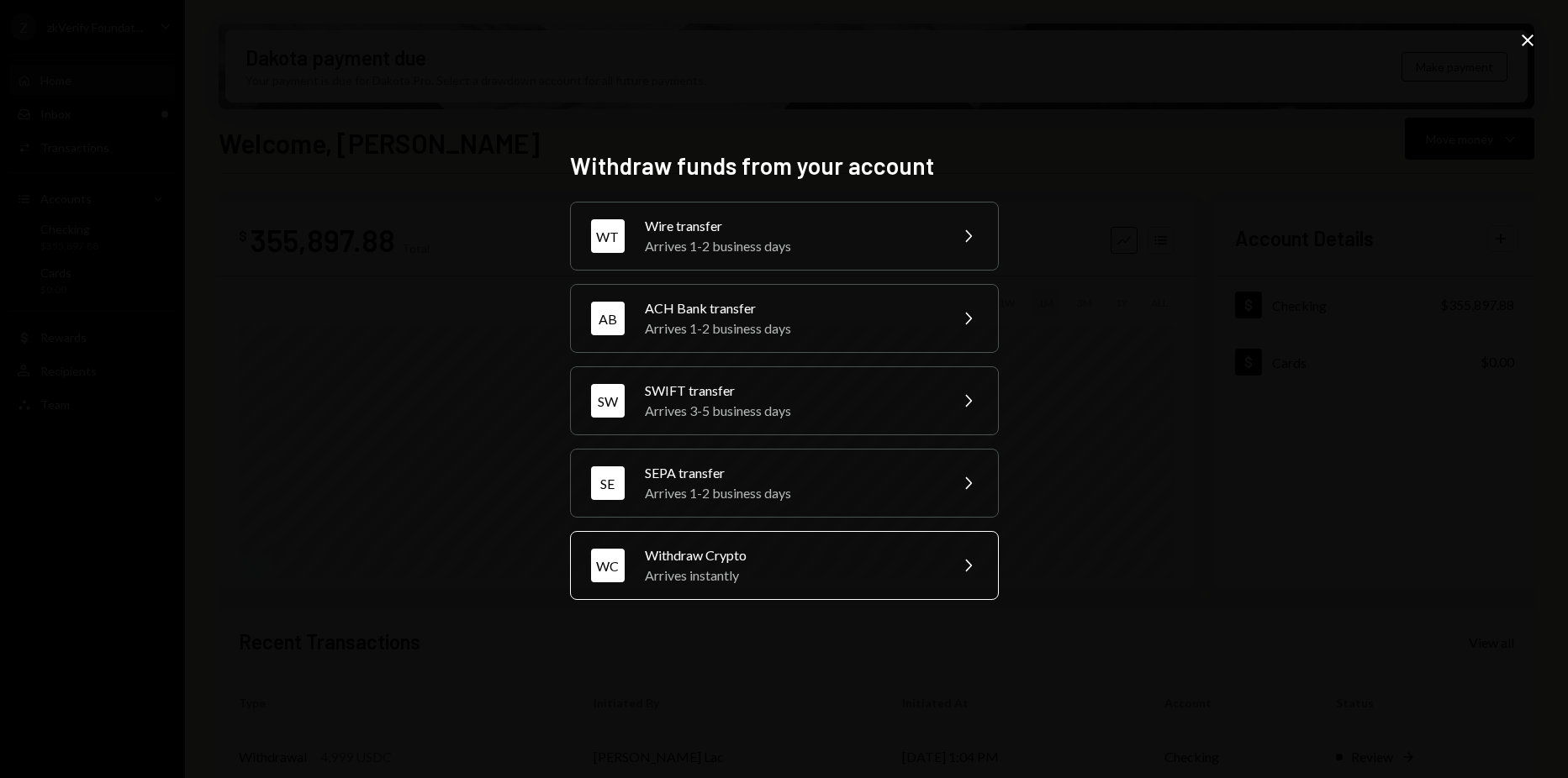
click at [909, 544] on div "WC Withdraw Crypto Arrives instantly Chevron Right" at bounding box center [784, 565] width 428 height 69
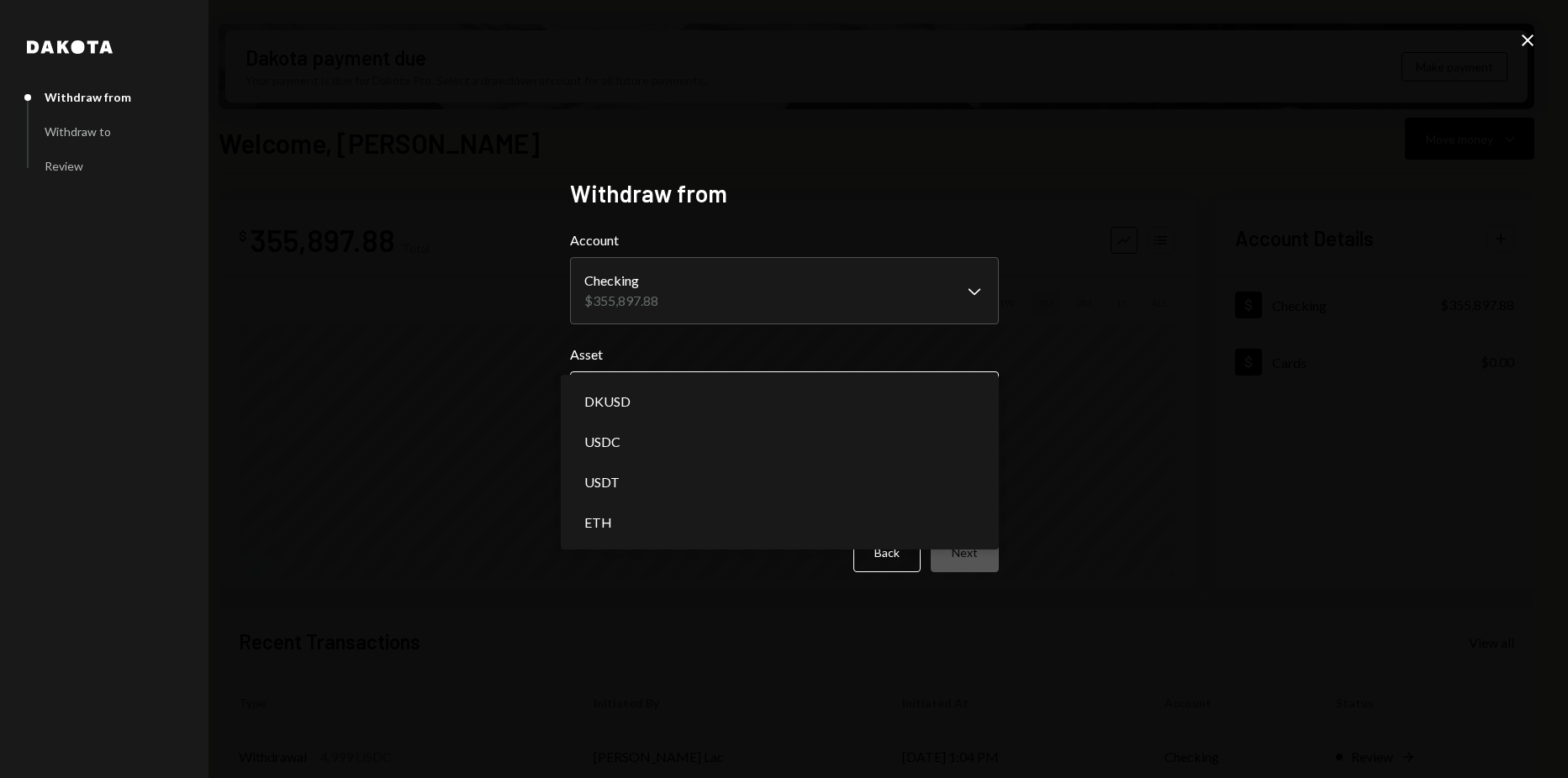
click at [712, 393] on body "Z zkVerify Foundat... Caret Down Home Home Inbox Inbox Activities Transactions …" at bounding box center [784, 389] width 1568 height 778
select select "****"
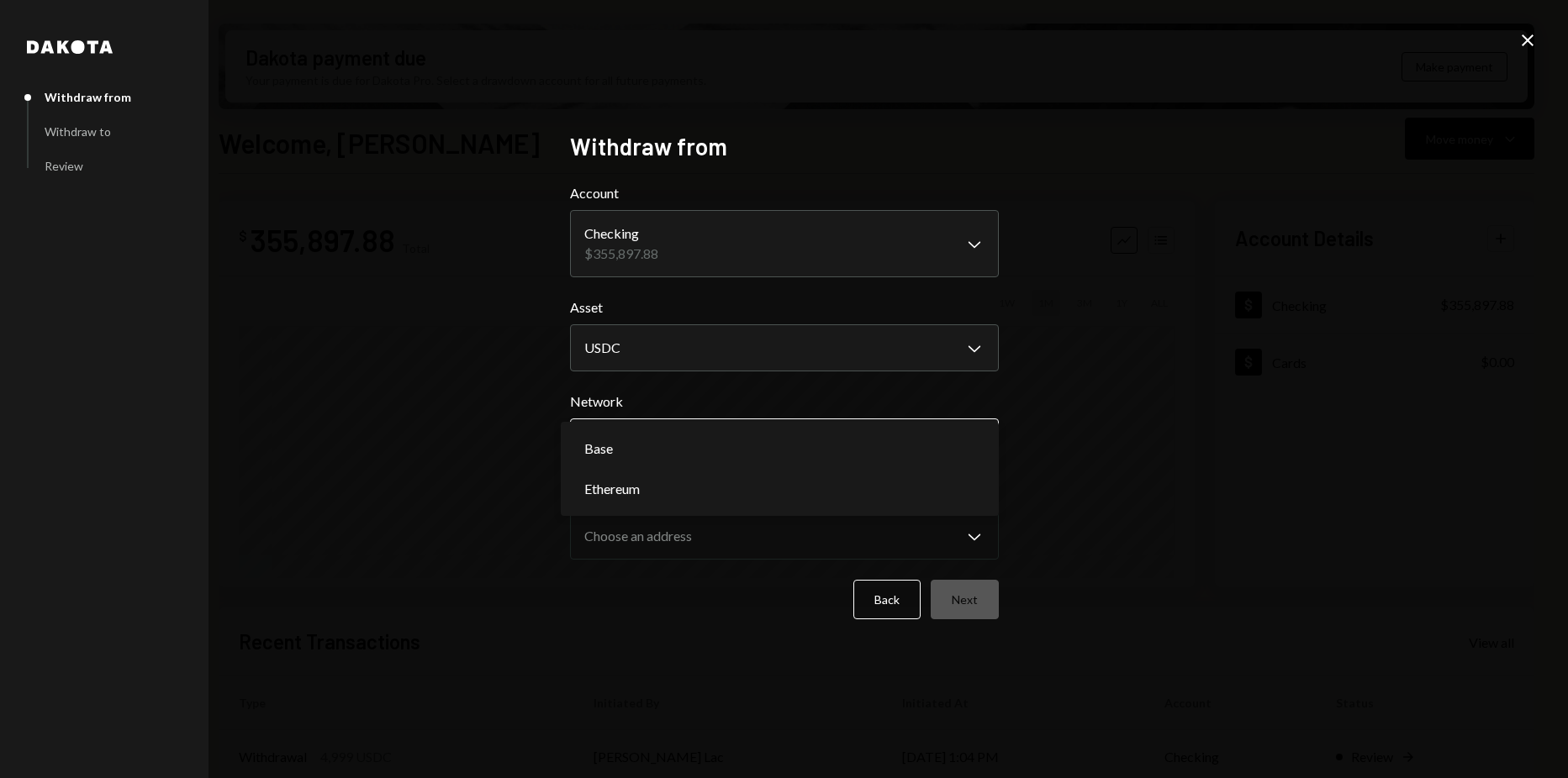
click at [680, 444] on body "Z zkVerify Foundat... Caret Down Home Home Inbox Inbox Activities Transactions …" at bounding box center [784, 389] width 1568 height 778
select select "**********"
drag, startPoint x: 665, startPoint y: 479, endPoint x: 708, endPoint y: 560, distance: 91.7
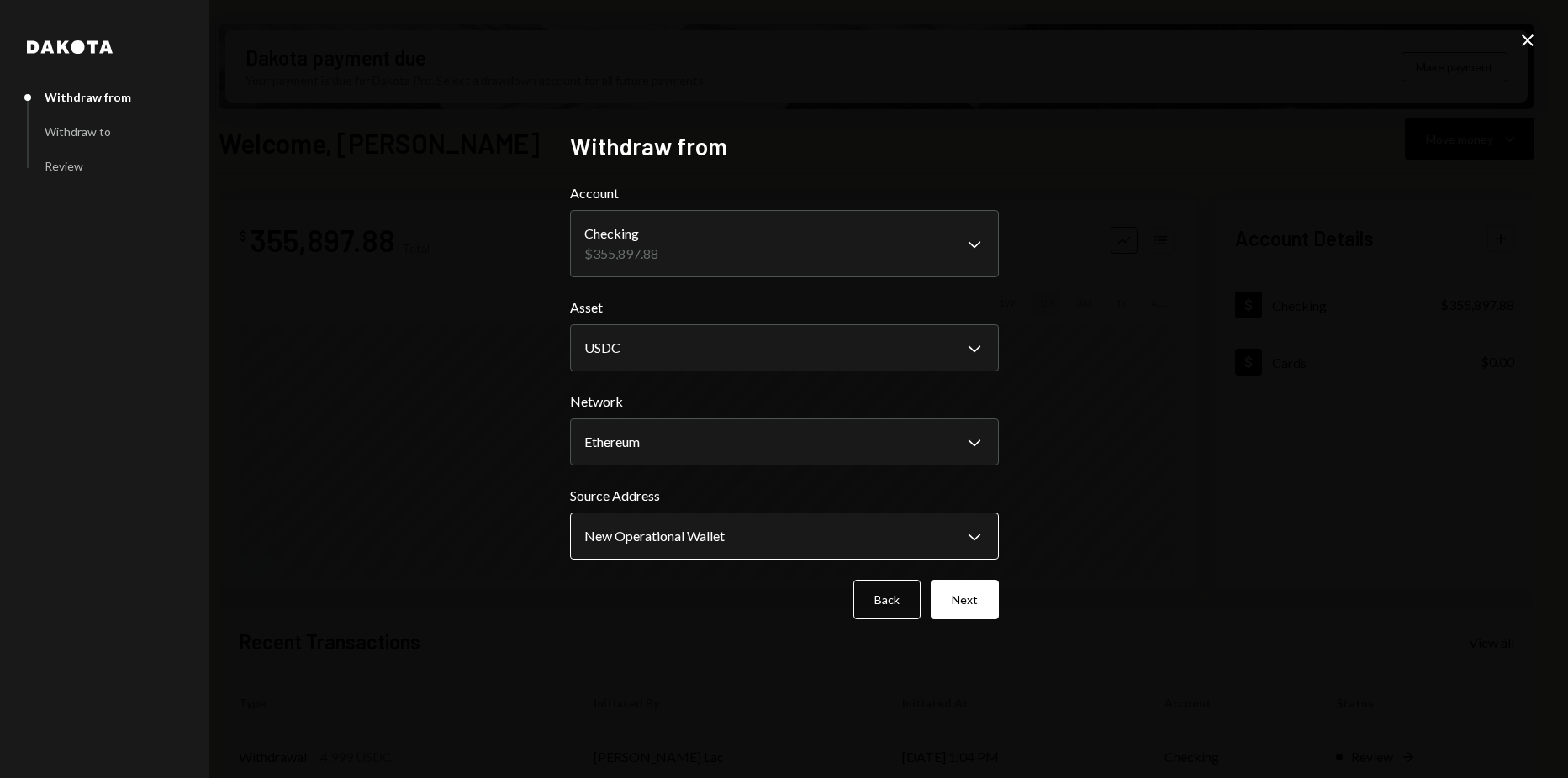
click at [705, 532] on body "Z zkVerify Foundat... Caret Down Home Home Inbox Inbox Activities Transactions …" at bounding box center [784, 389] width 1568 height 778
click at [927, 582] on div "Back Next" at bounding box center [784, 600] width 428 height 40
click at [932, 582] on button "Next" at bounding box center [964, 600] width 68 height 40
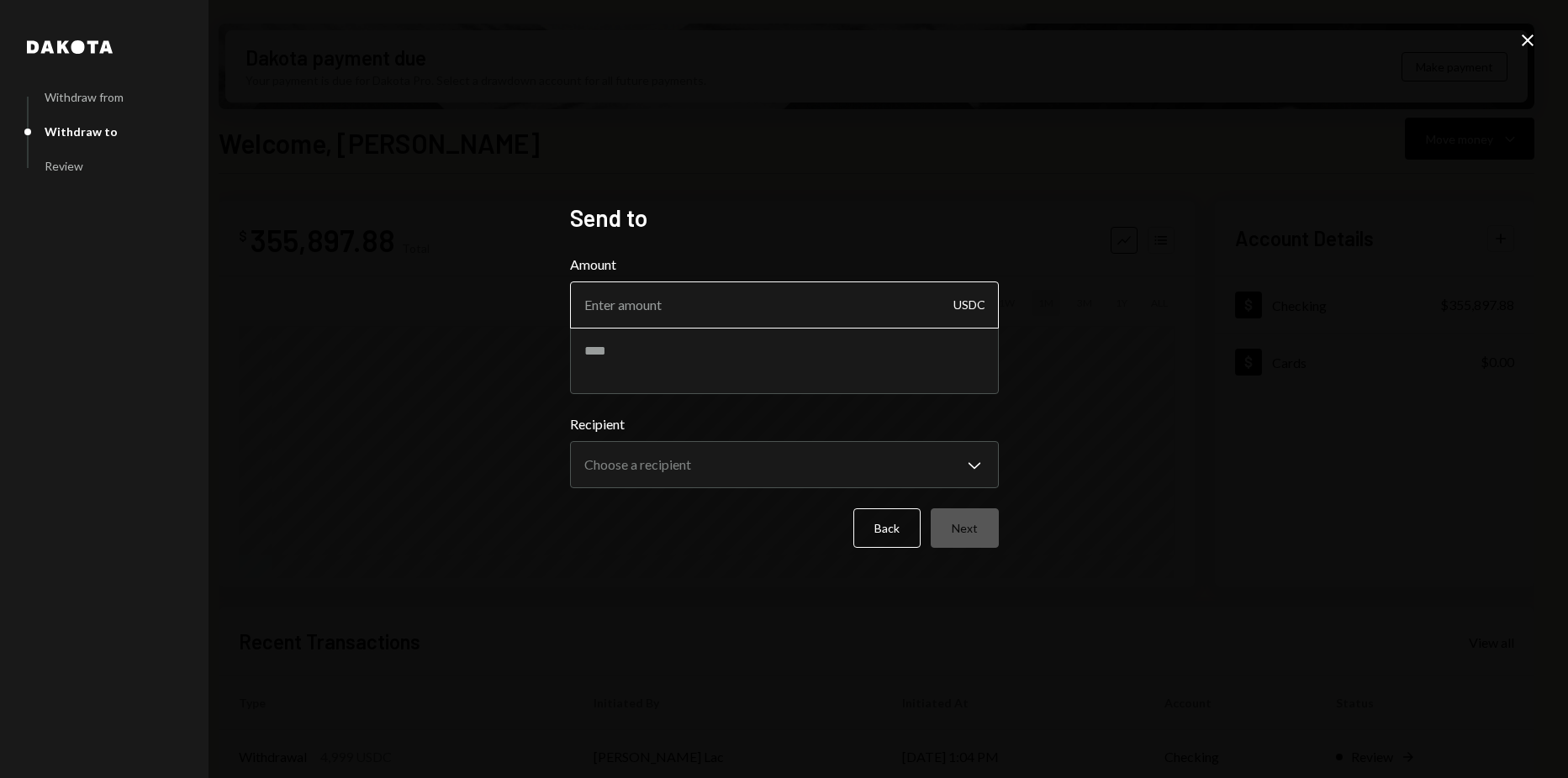
click at [771, 306] on input "Amount" at bounding box center [784, 305] width 428 height 47
type input "1"
click at [818, 250] on div "**********" at bounding box center [784, 389] width 428 height 371
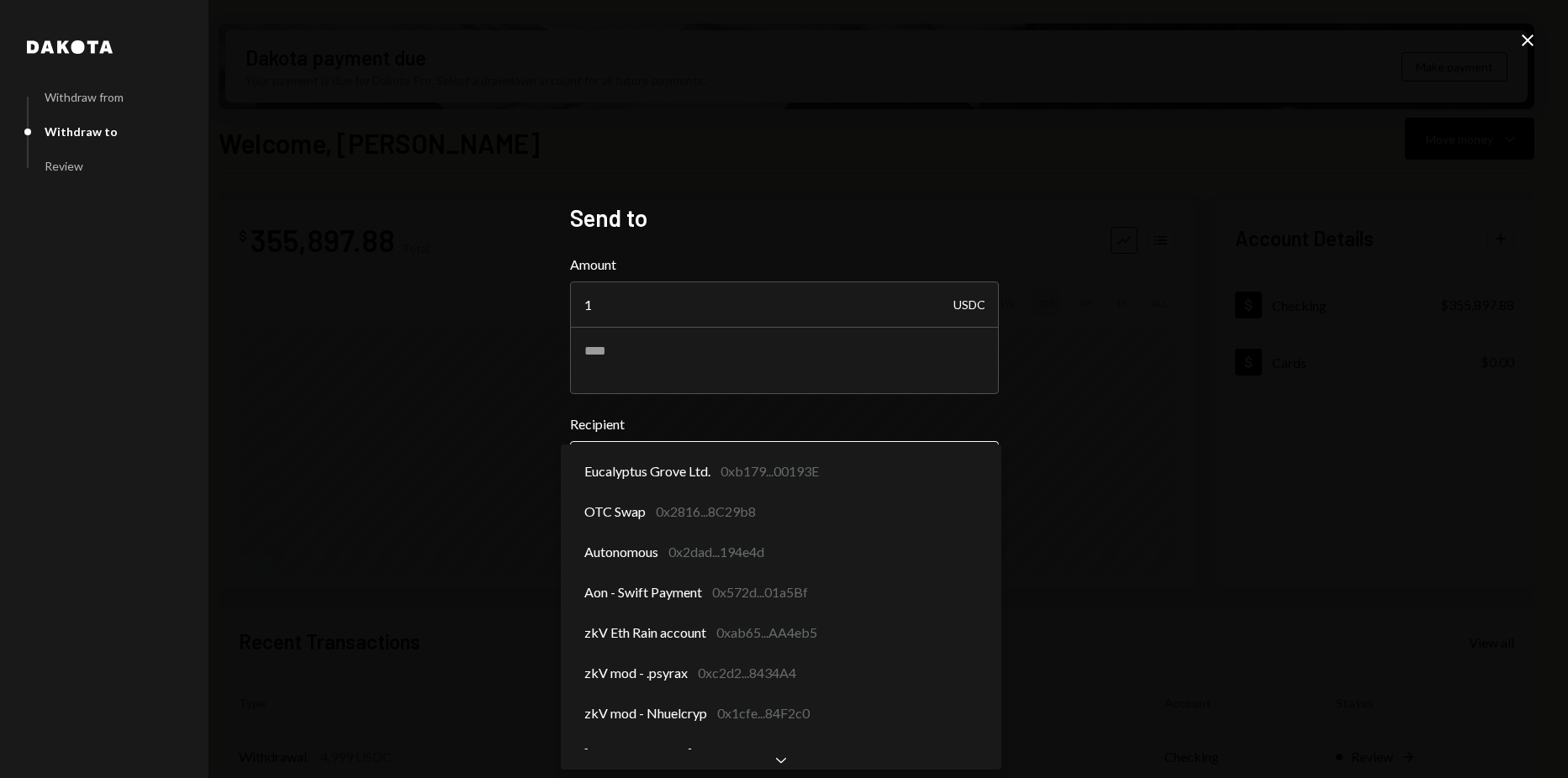
click at [822, 483] on body "Z zkVerify Foundat... Caret Down Home Home Inbox Inbox Activities Transactions …" at bounding box center [784, 389] width 1568 height 778
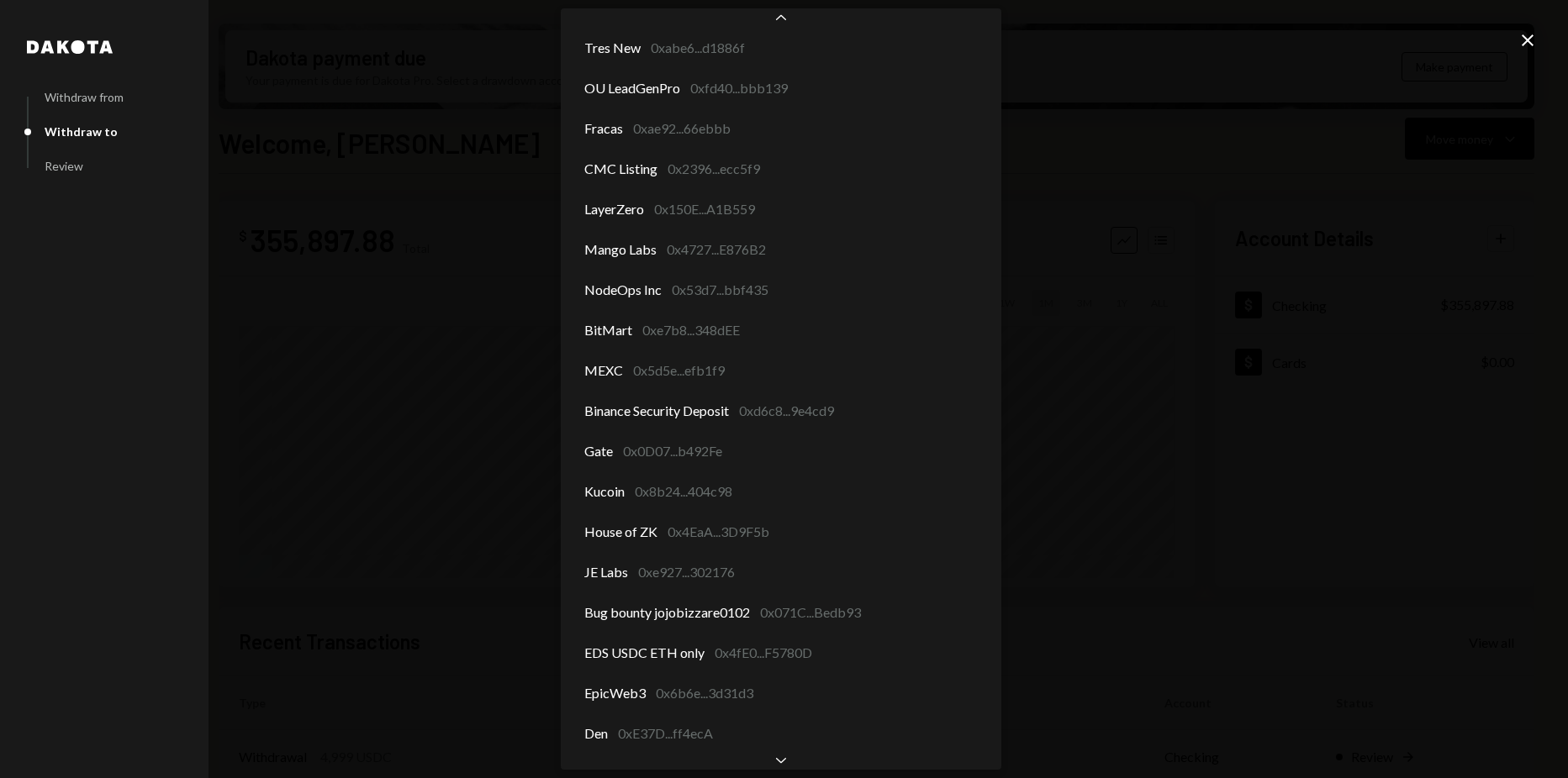
scroll to position [2256, 0]
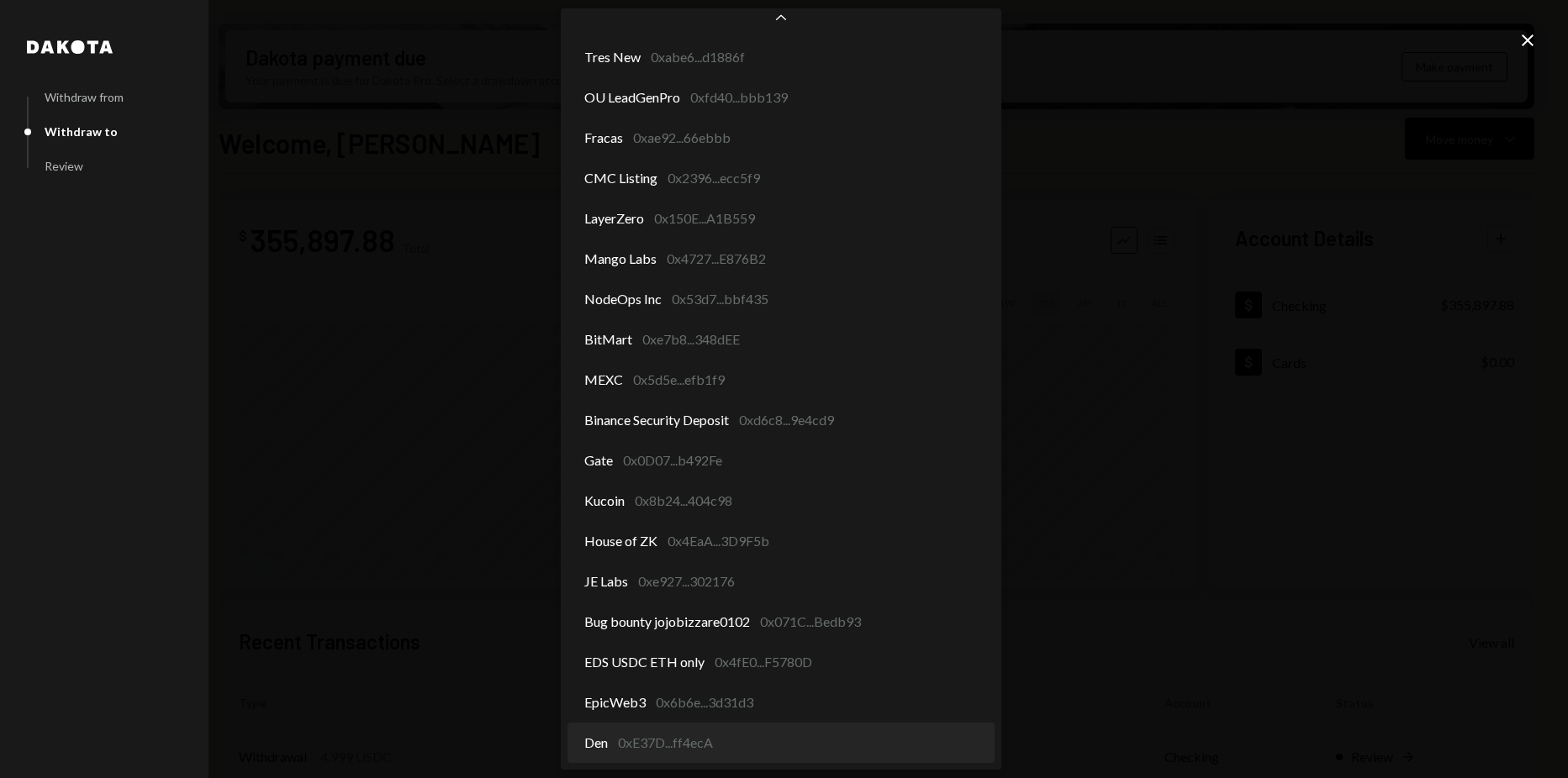
select select "**********"
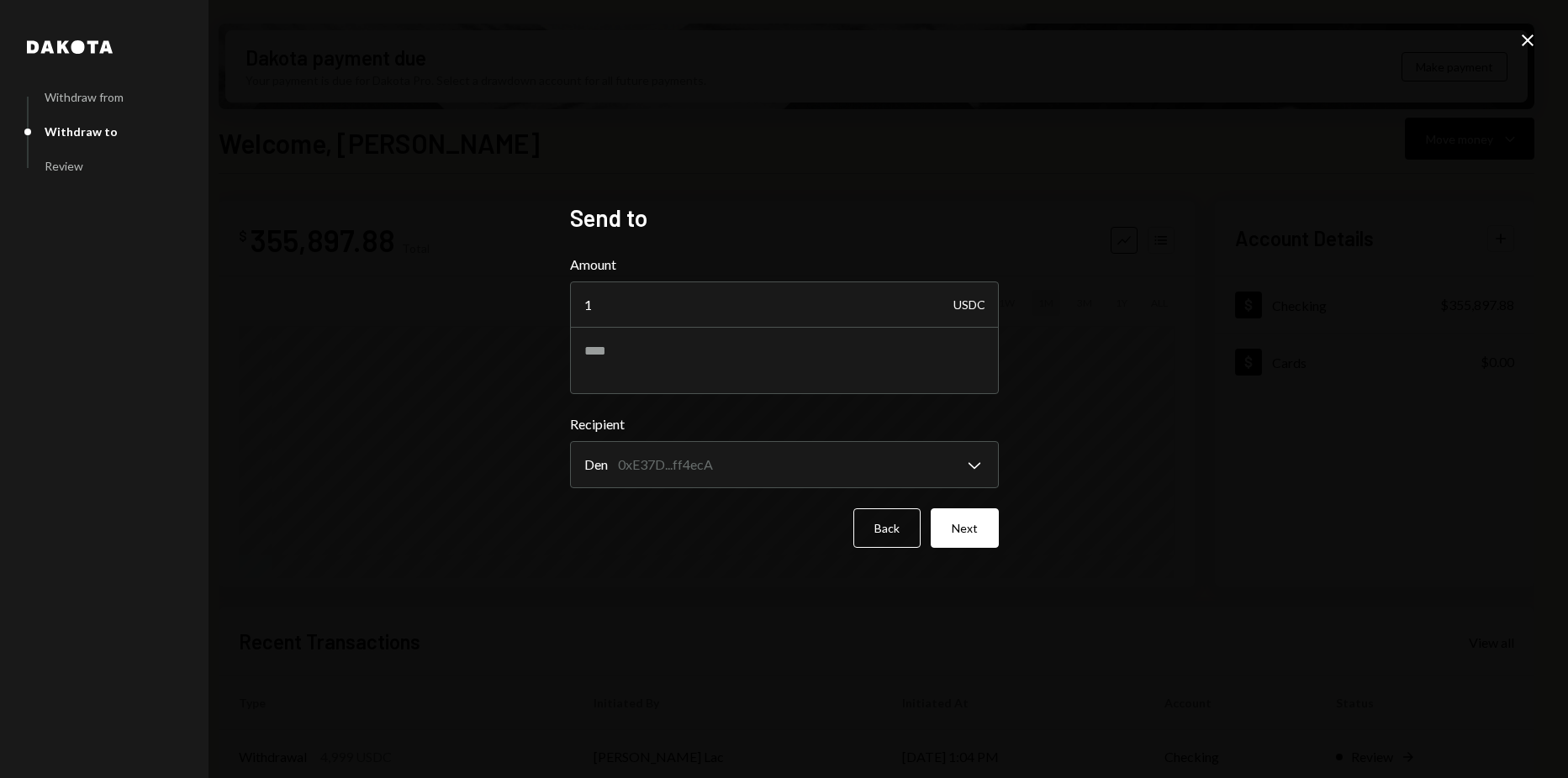
click at [747, 585] on div "**********" at bounding box center [784, 389] width 469 height 412
click at [958, 532] on button "Next" at bounding box center [964, 528] width 68 height 40
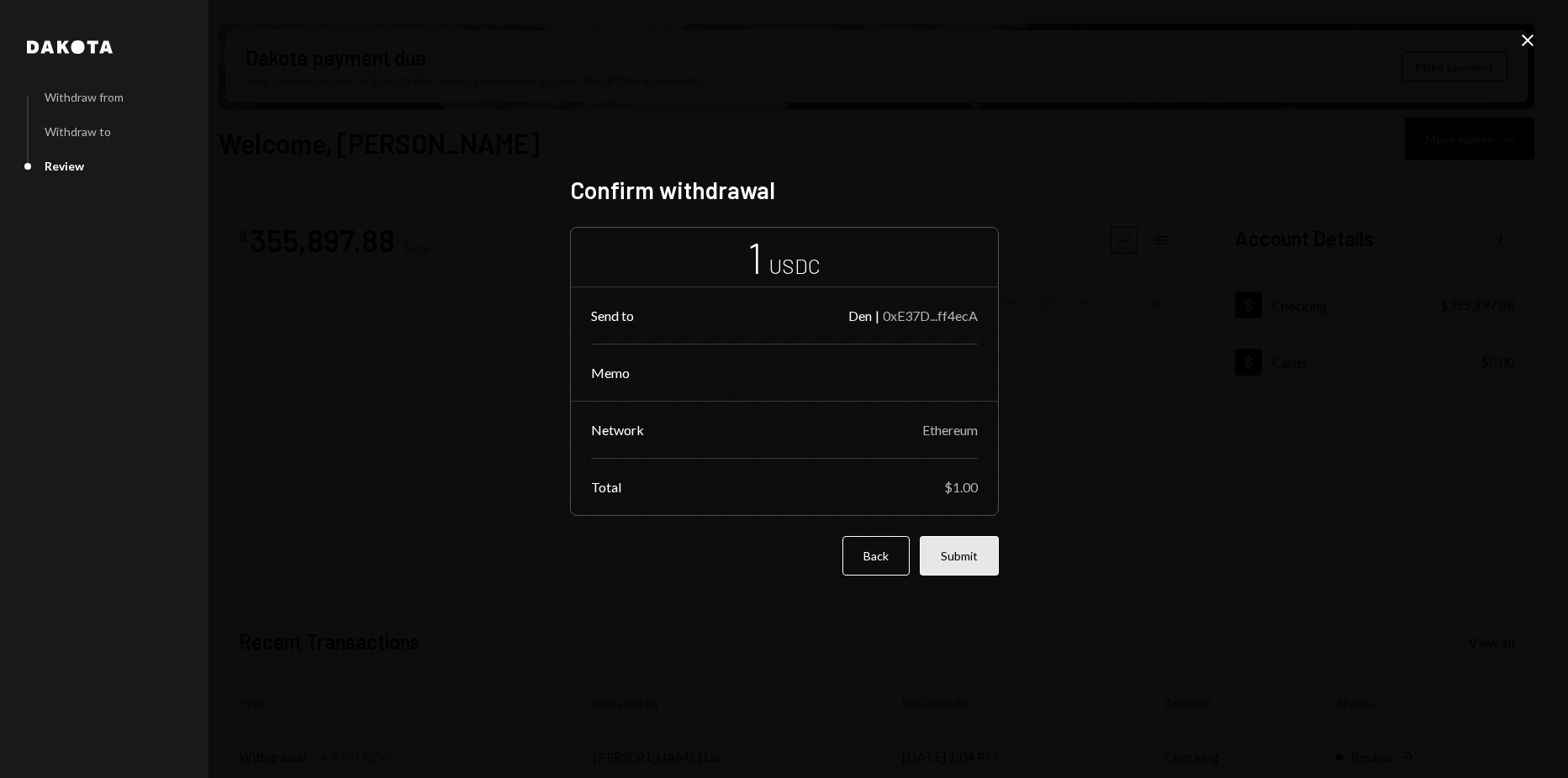
click at [967, 549] on button "Submit" at bounding box center [959, 556] width 79 height 40
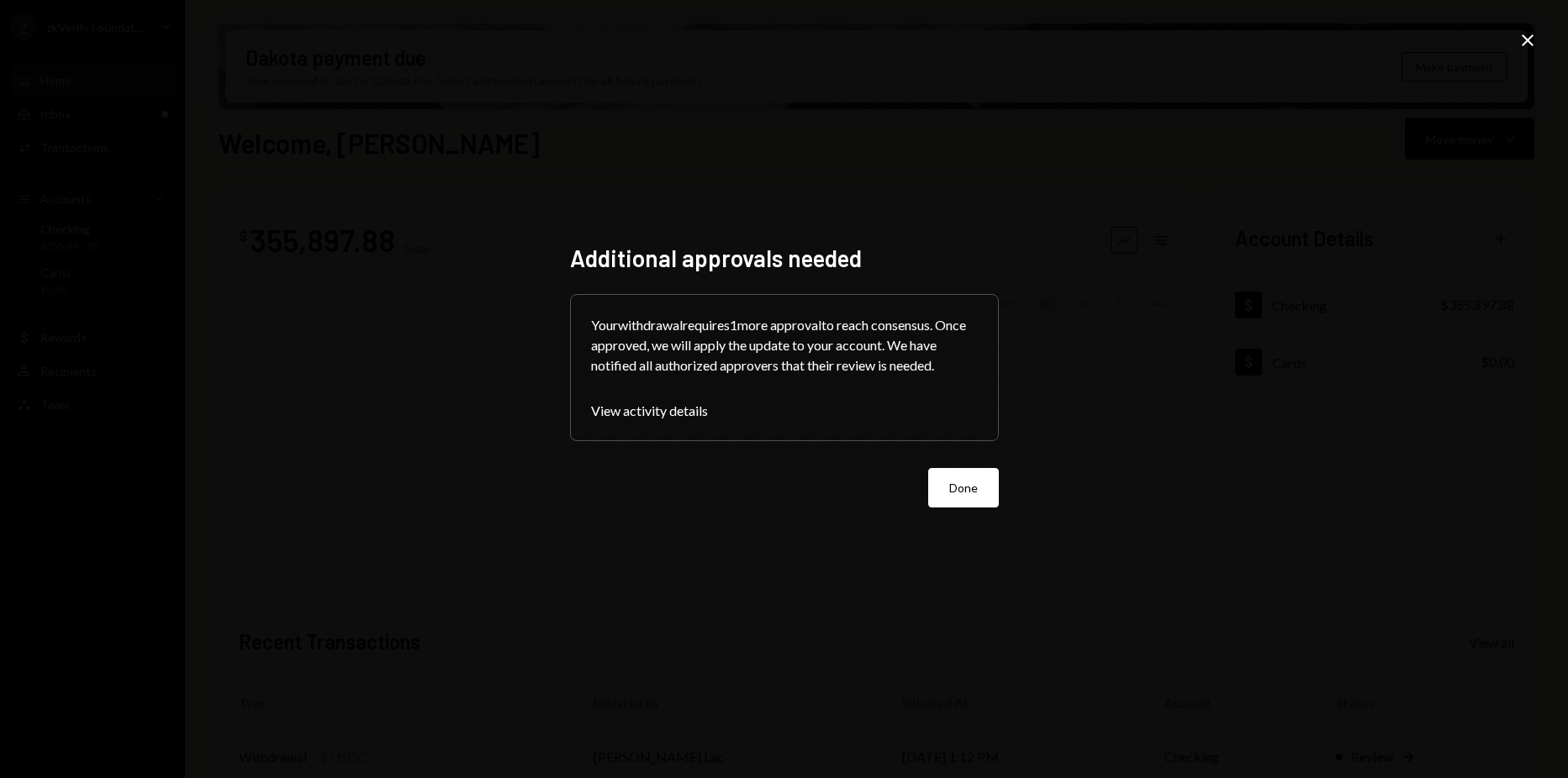
click at [1533, 42] on icon "Close" at bounding box center [1527, 40] width 20 height 20
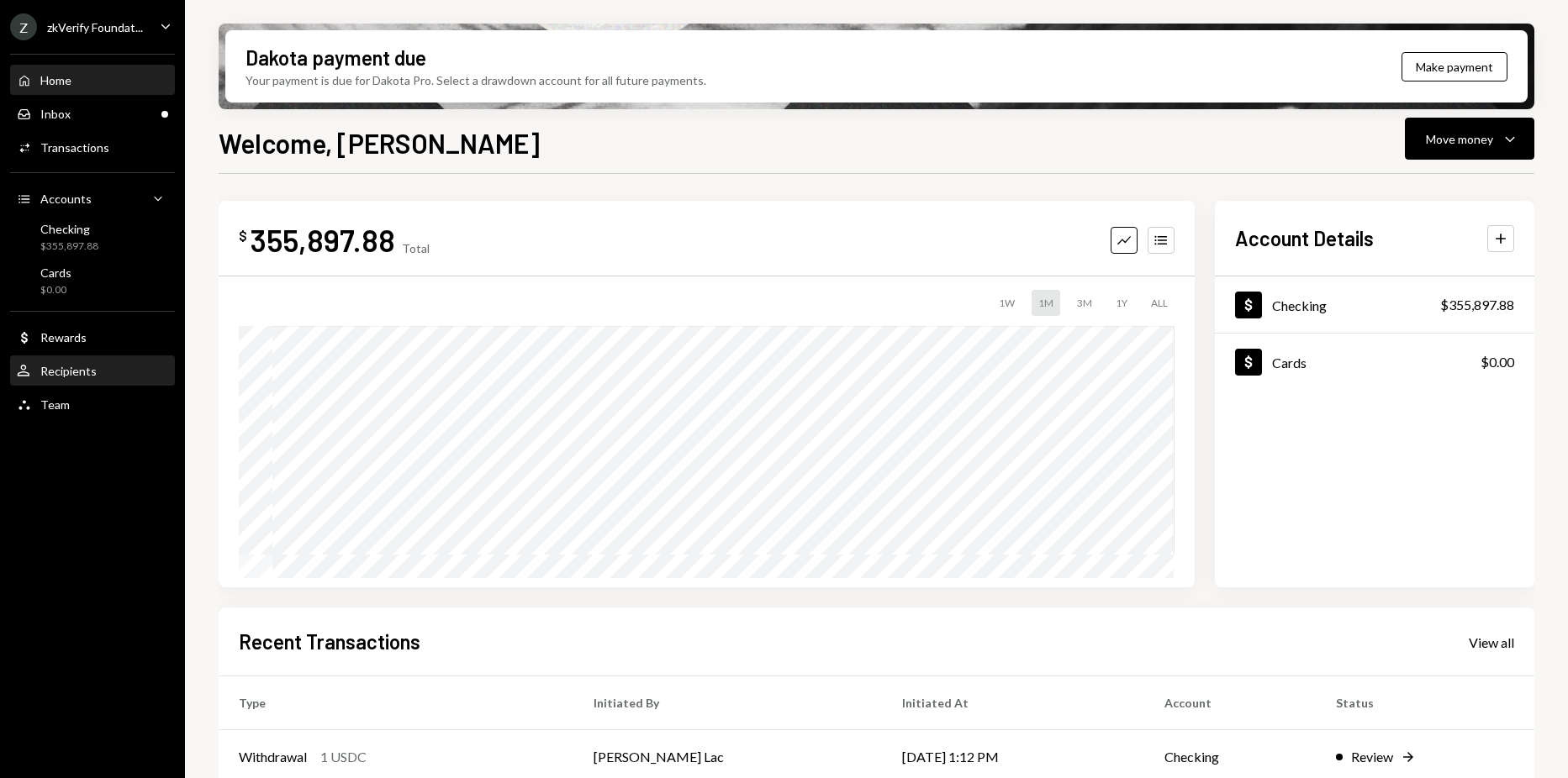
click at [73, 361] on div "User Recipients" at bounding box center [93, 370] width 152 height 28
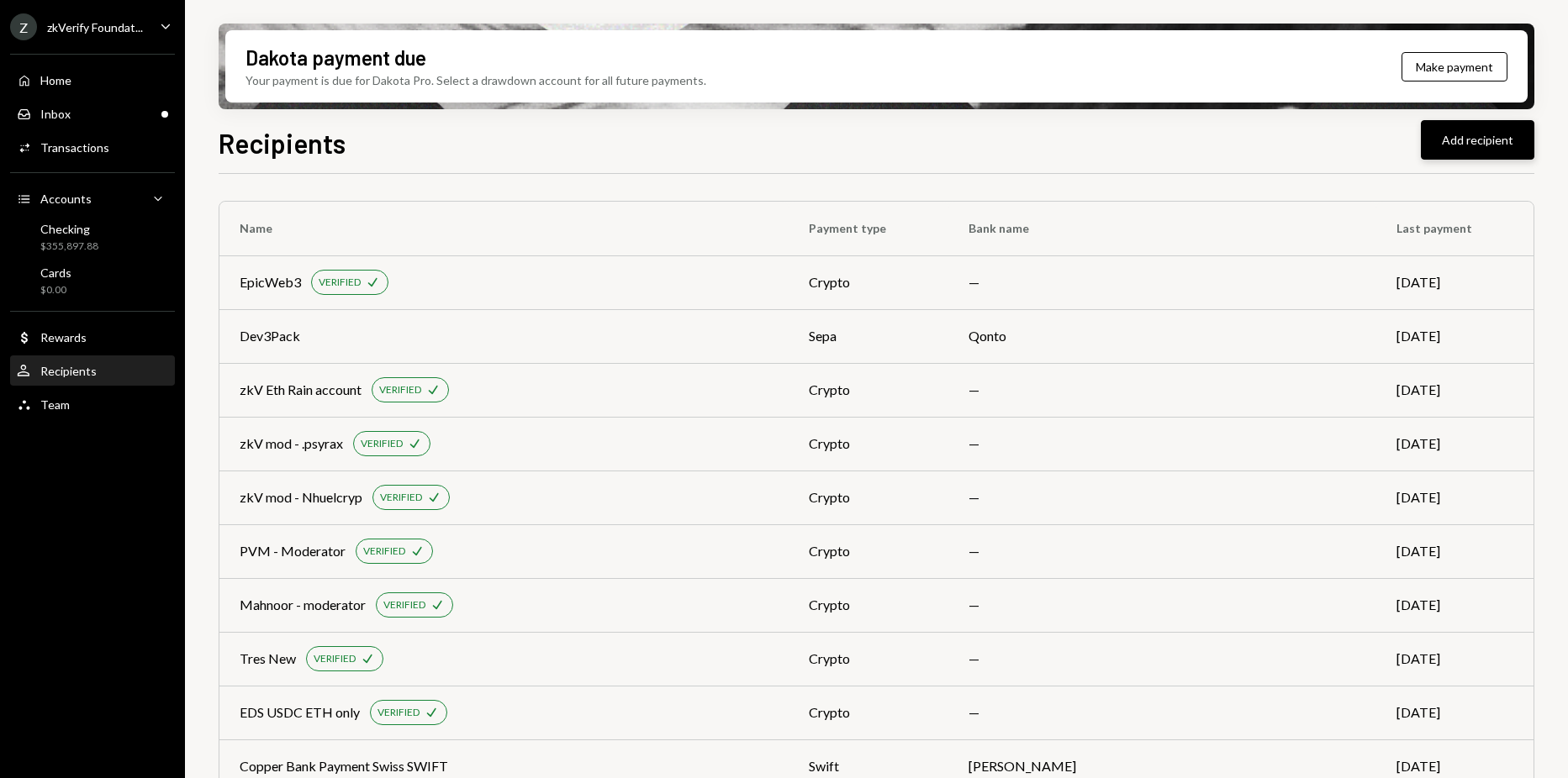
click at [1477, 145] on button "Add recipient" at bounding box center [1477, 140] width 114 height 40
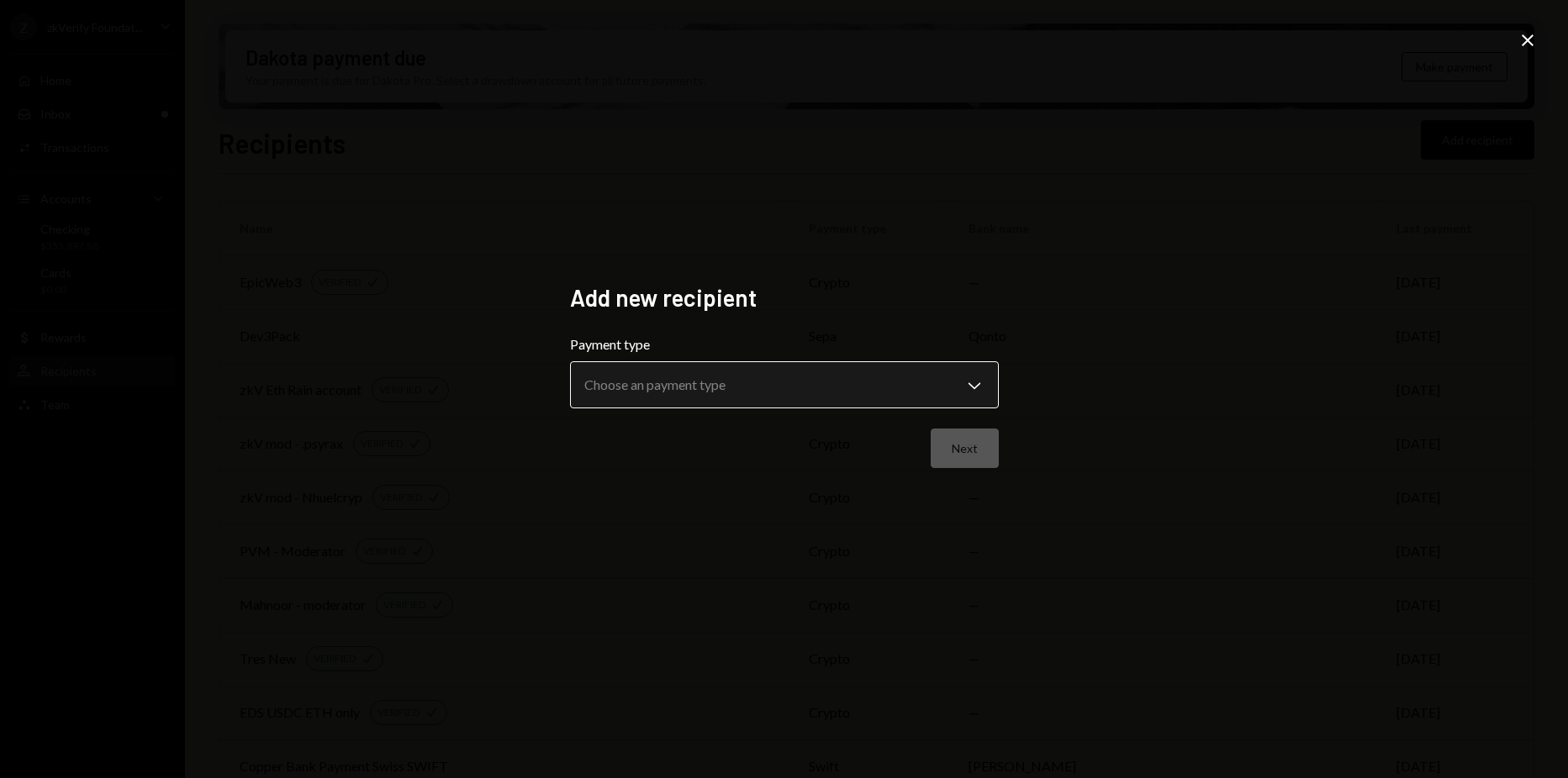
click at [833, 395] on body "Z zkVerify Foundat... Caret Down Home Home Inbox Inbox Activities Transactions …" at bounding box center [784, 389] width 1568 height 778
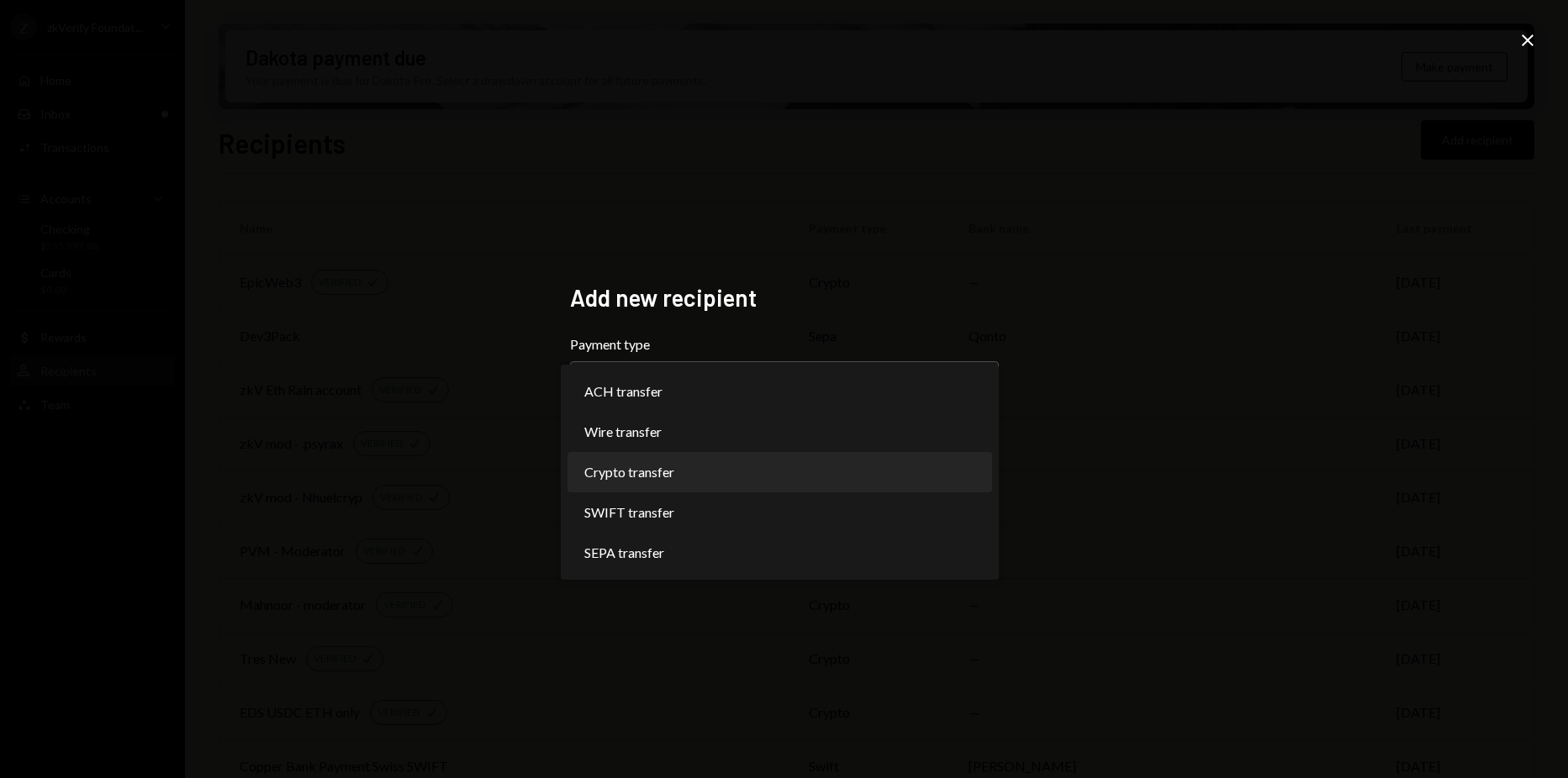
select select "******"
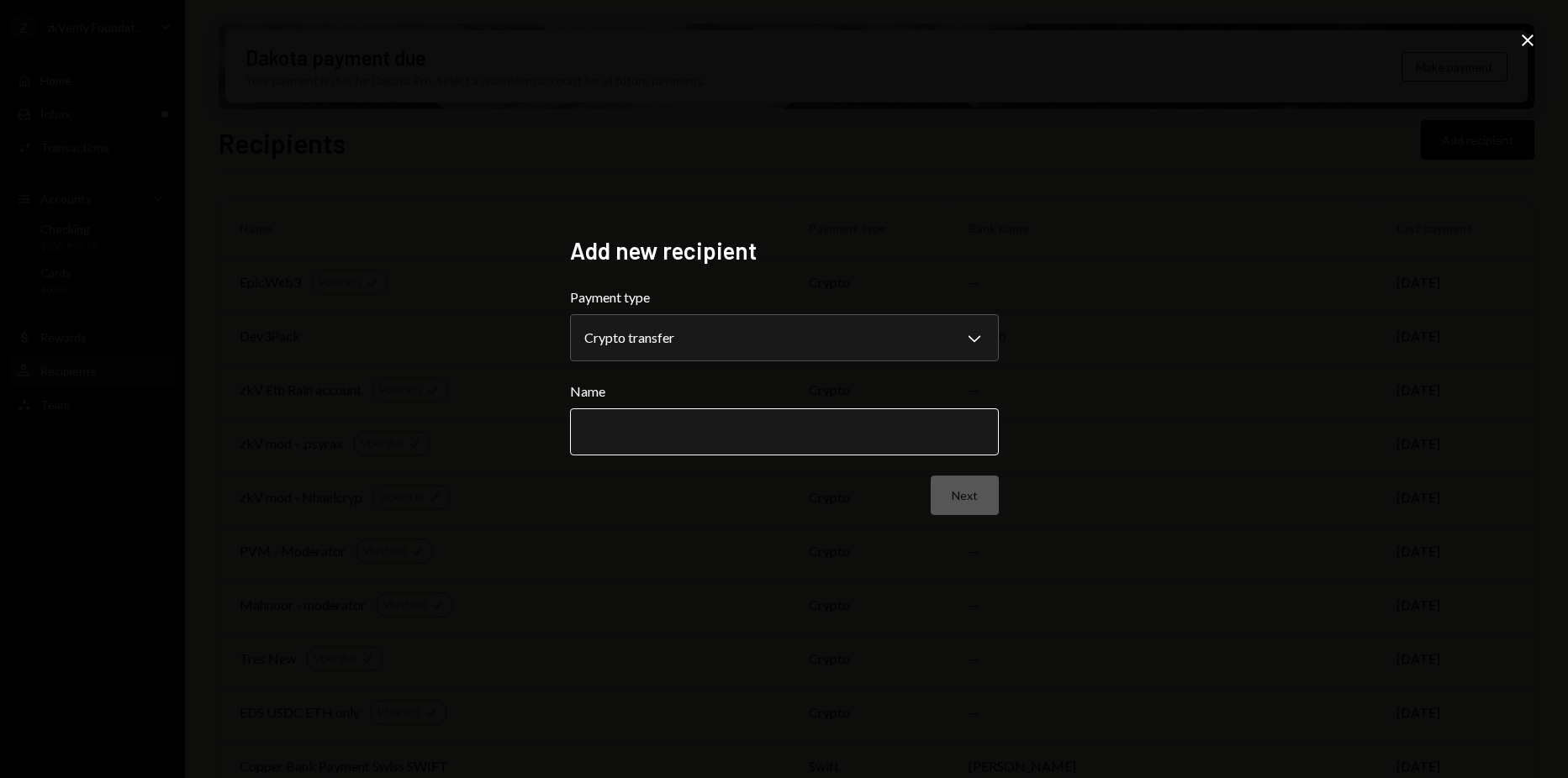
click at [894, 448] on input "Name" at bounding box center [784, 432] width 428 height 47
type input "**********"
click at [1015, 453] on div "**********" at bounding box center [784, 389] width 469 height 346
click at [987, 488] on button "Next" at bounding box center [964, 495] width 68 height 40
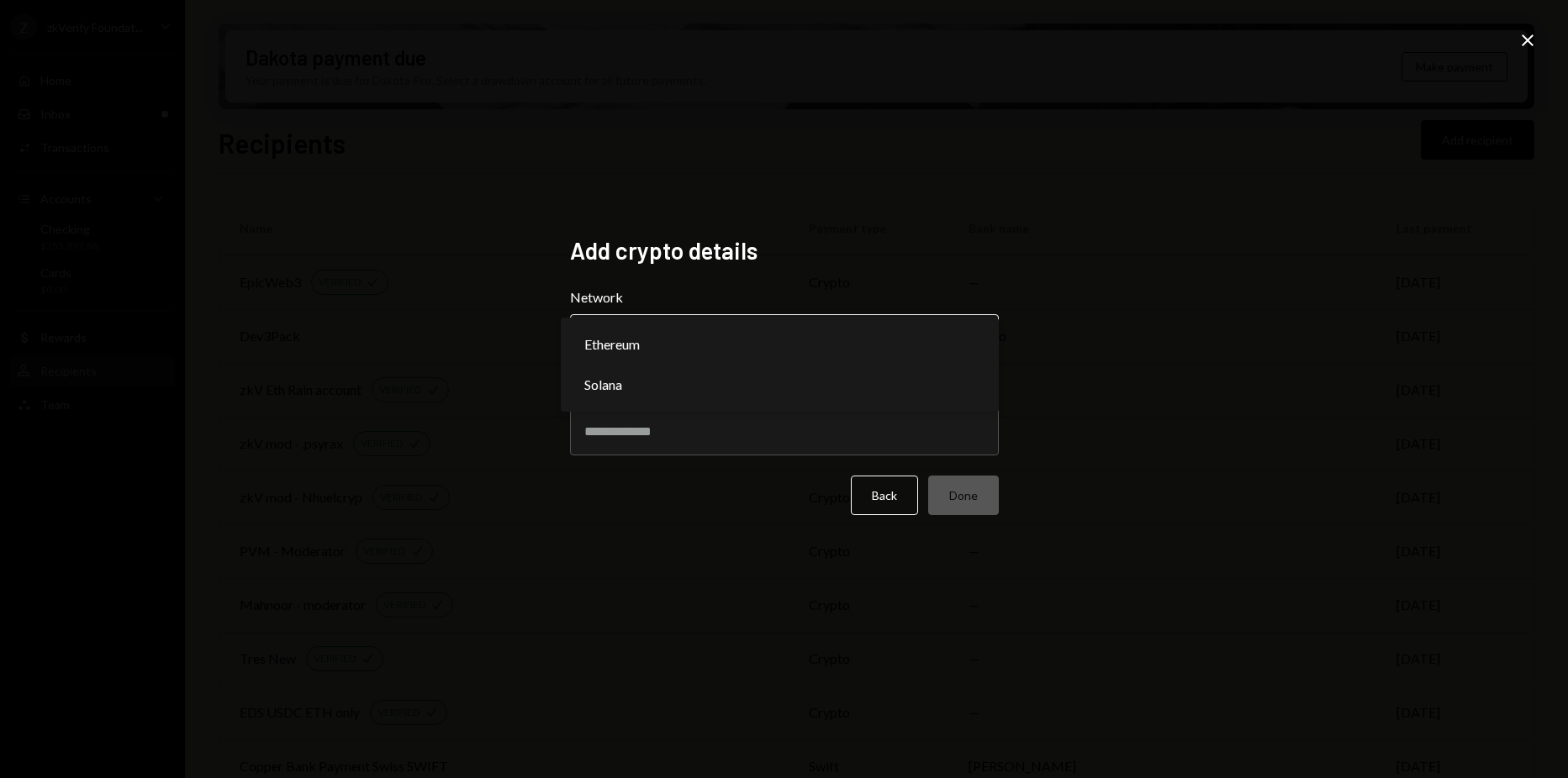
click at [826, 329] on body "Z zkVerify Foundat... Caret Down Home Home Inbox Inbox Activities Transactions …" at bounding box center [784, 389] width 1568 height 778
select select "**********"
click at [757, 464] on form "Network Ethereum Chevron Down ******** ****** Address Back Done" at bounding box center [784, 401] width 428 height 227
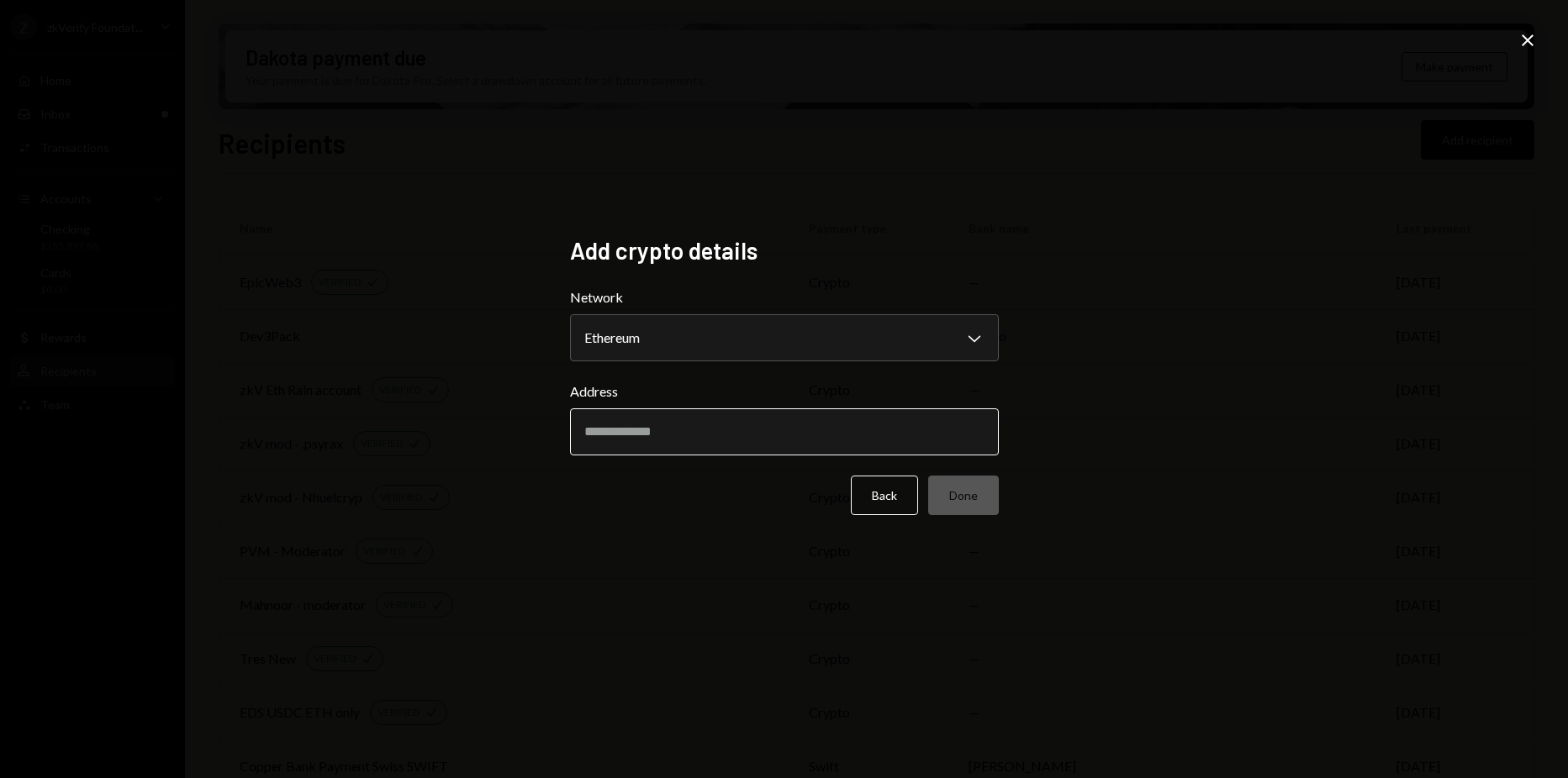
drag, startPoint x: 759, startPoint y: 431, endPoint x: 775, endPoint y: 426, distance: 16.8
click at [769, 427] on input "Address" at bounding box center [784, 432] width 428 height 47
paste input "**********"
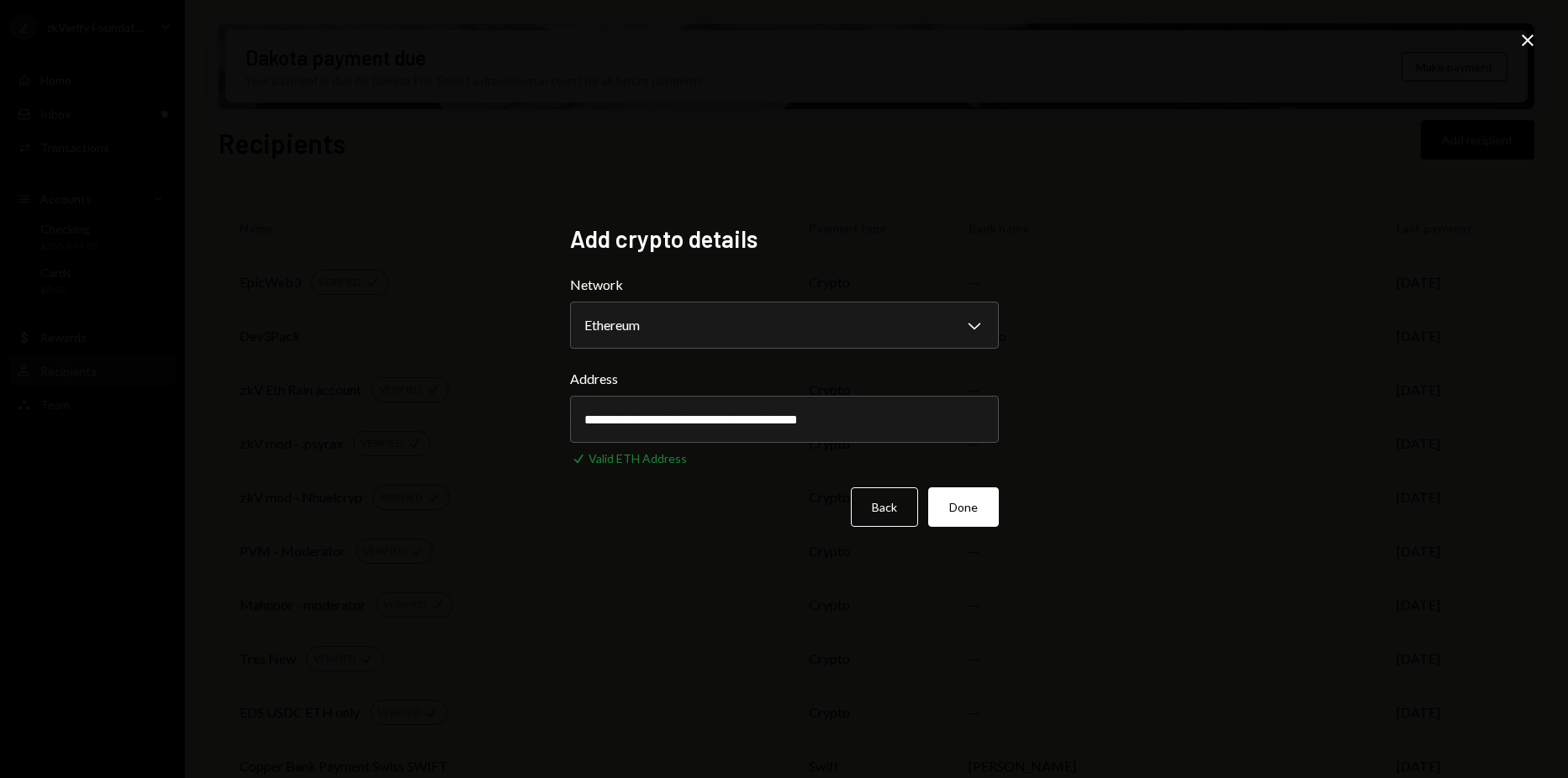
type input "**********"
click at [1192, 429] on div "**********" at bounding box center [784, 389] width 1568 height 778
click at [963, 503] on button "Done" at bounding box center [963, 507] width 71 height 40
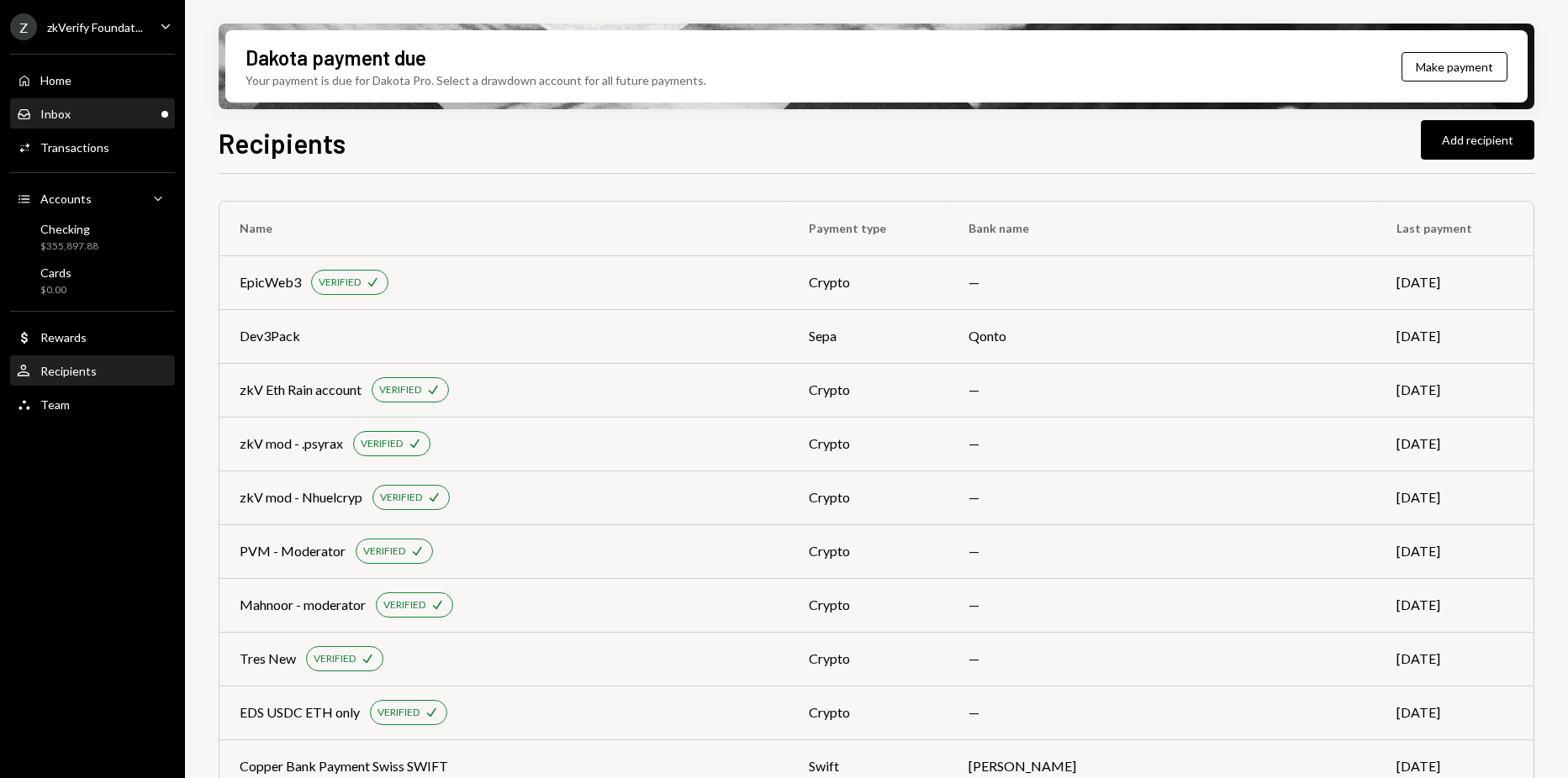
click at [139, 118] on div "Inbox Inbox" at bounding box center [93, 115] width 152 height 16
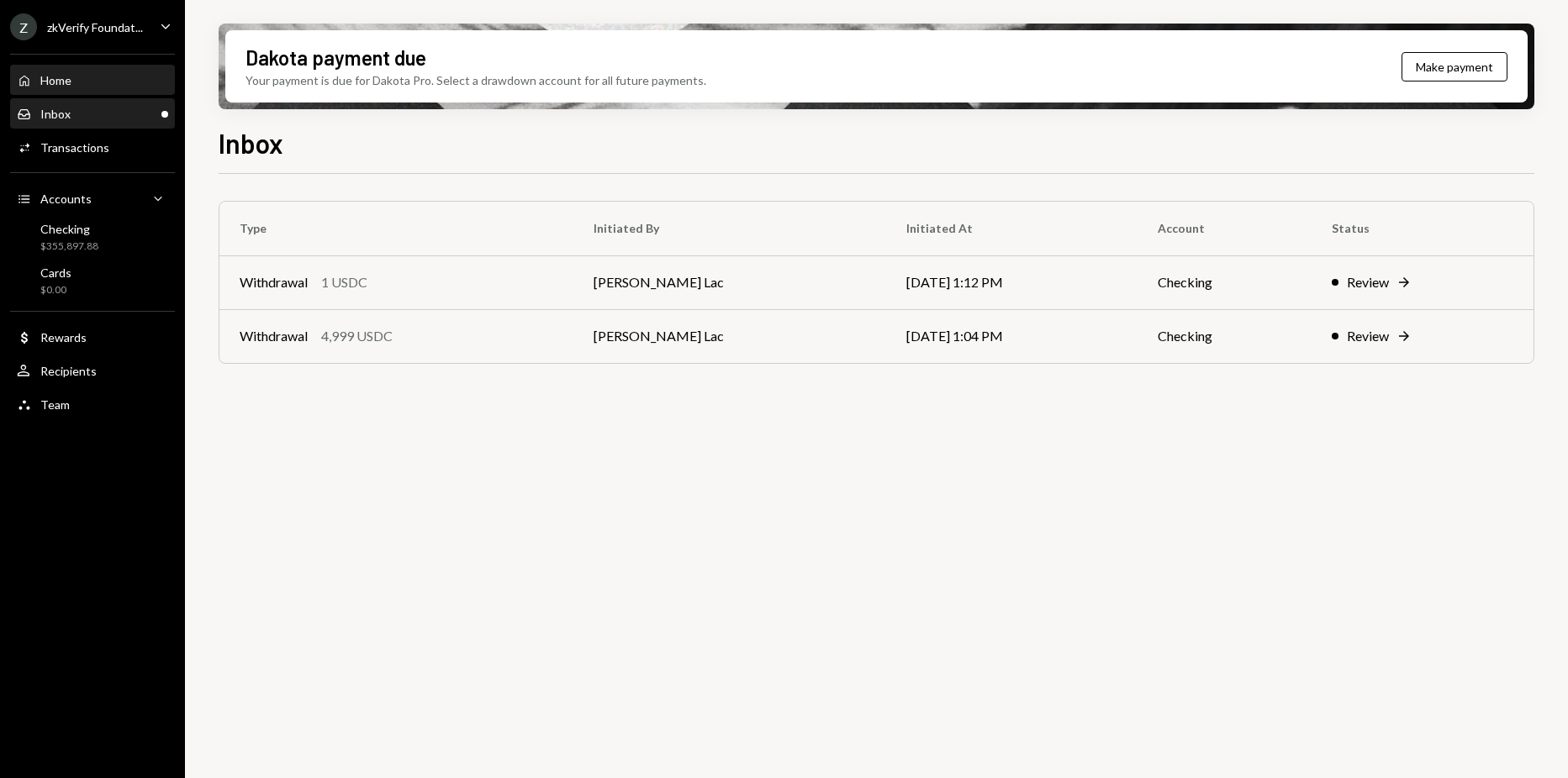
click at [84, 87] on div "Home Home" at bounding box center [93, 81] width 152 height 16
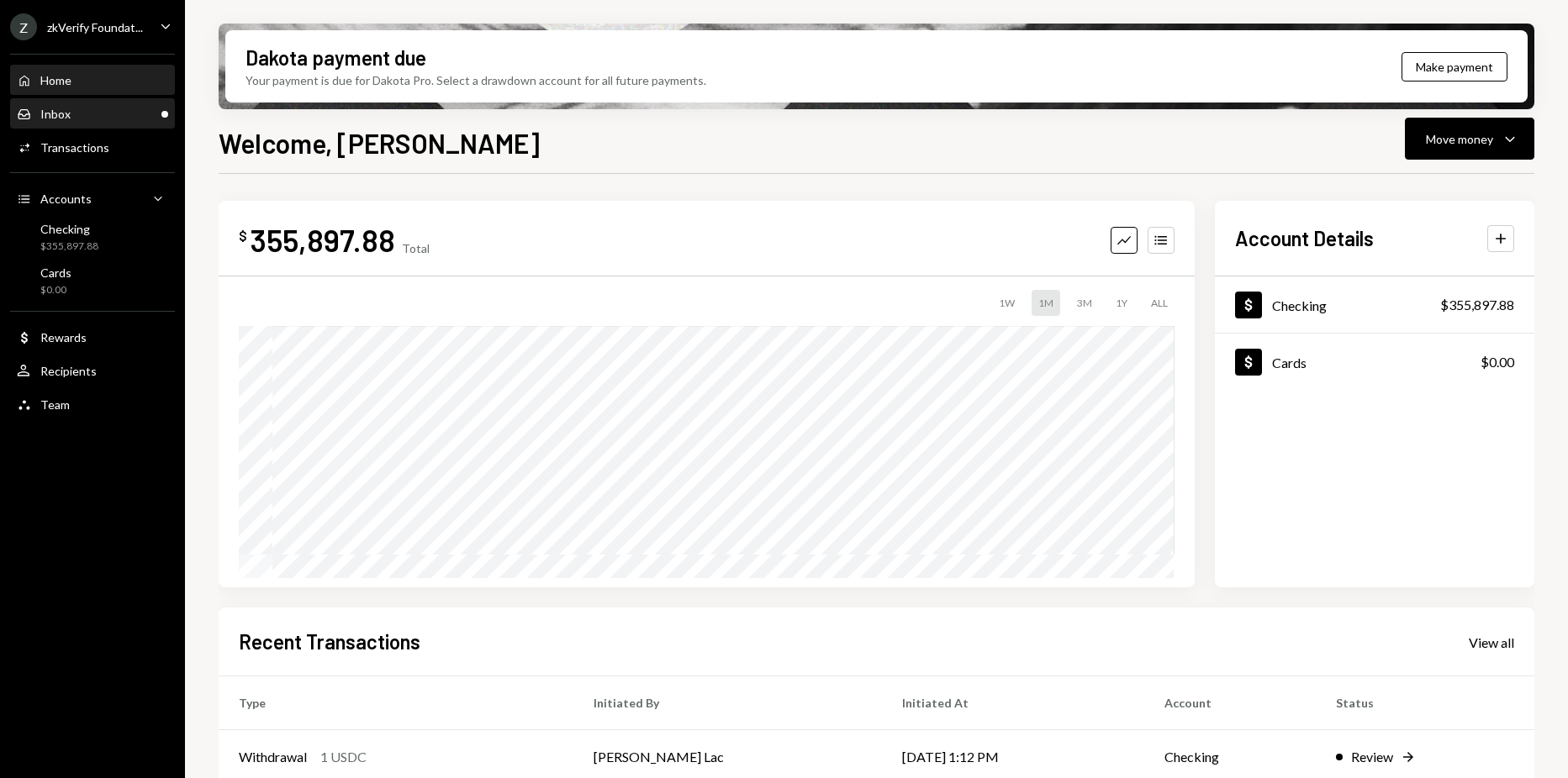
click at [92, 112] on div "Inbox Inbox" at bounding box center [93, 115] width 152 height 16
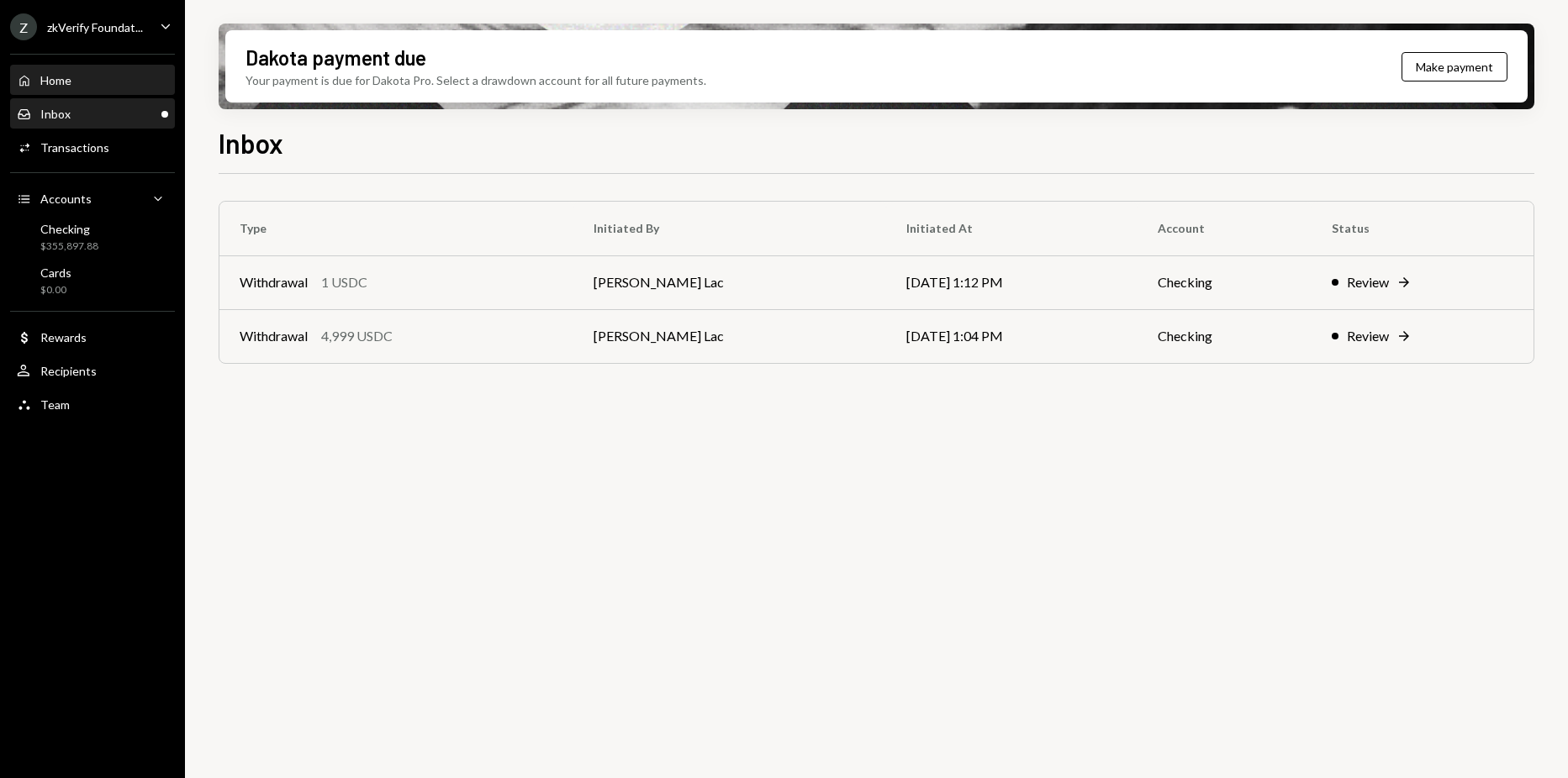
click at [80, 80] on div "Home Home" at bounding box center [93, 81] width 152 height 16
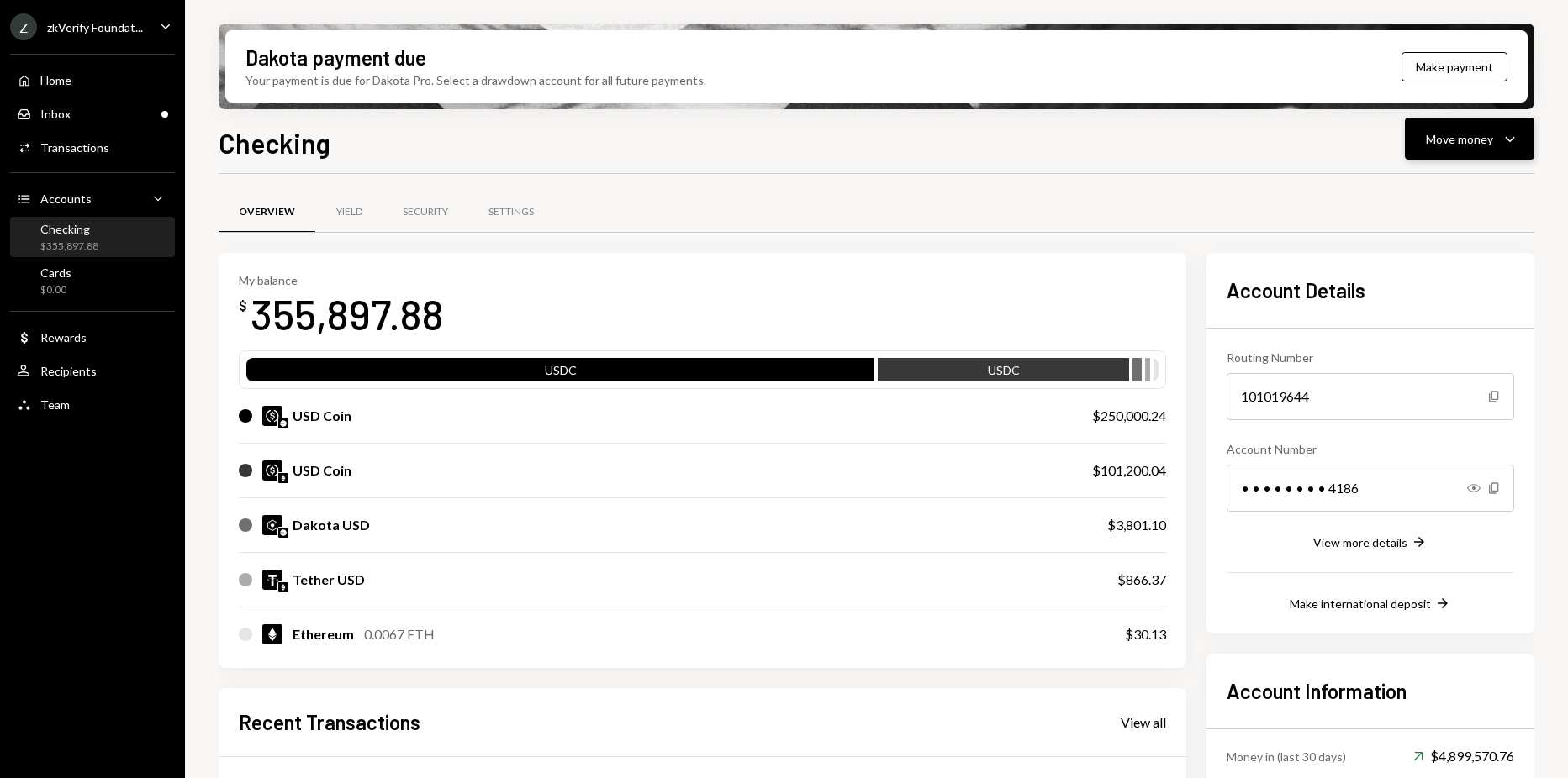
click at [1421, 139] on button "Move money Caret Down" at bounding box center [1469, 139] width 129 height 42
click at [1225, 191] on div "Overview Yield Security Settings" at bounding box center [877, 212] width 1315 height 43
click at [150, 128] on div "Home Home Inbox Inbox Activities Transactions Accounts Accounts Caret Down Chec…" at bounding box center [92, 233] width 185 height 379
click at [152, 118] on div "Inbox Inbox" at bounding box center [93, 115] width 152 height 16
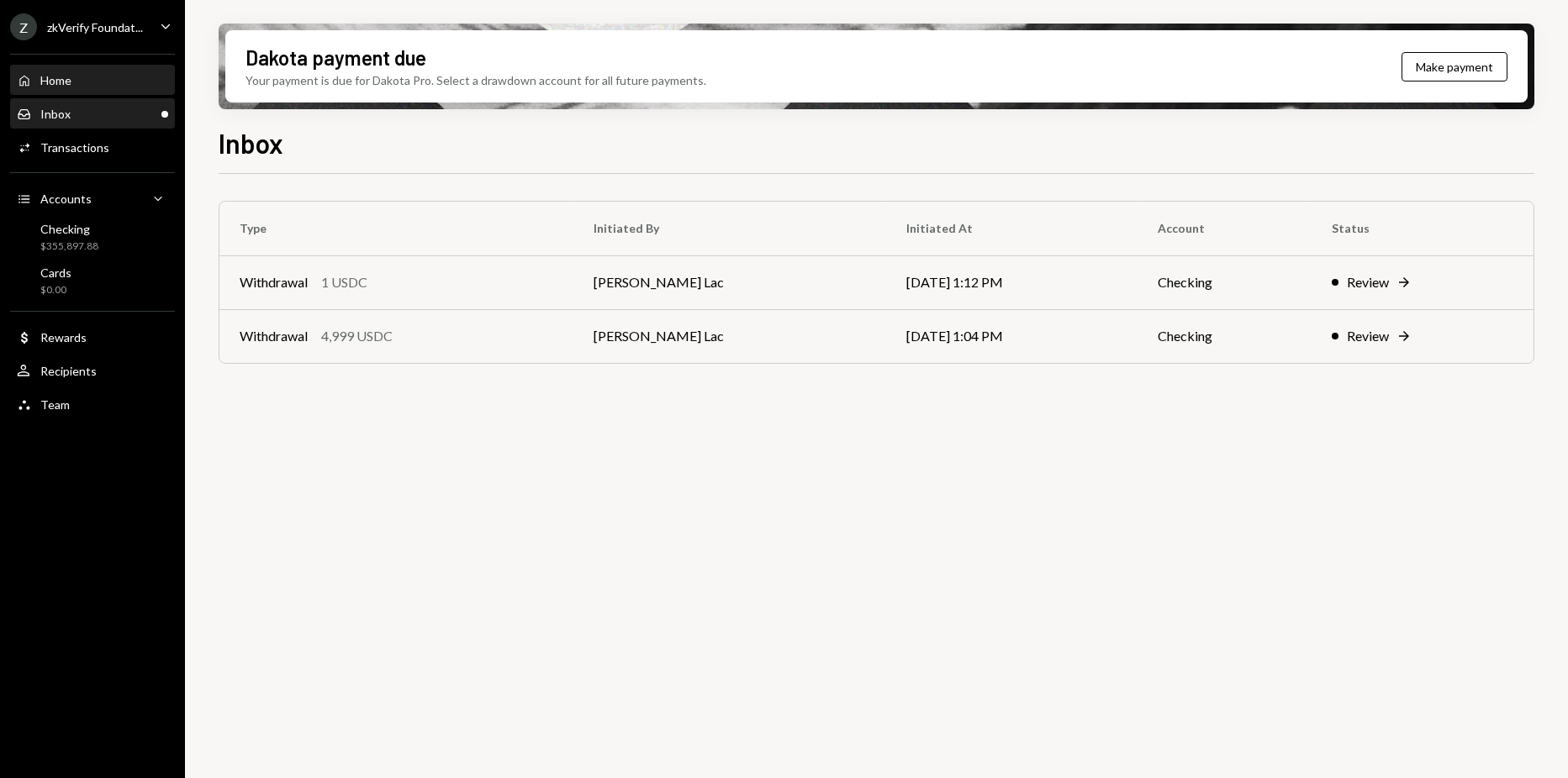
click at [110, 93] on div "Home Home" at bounding box center [93, 80] width 152 height 28
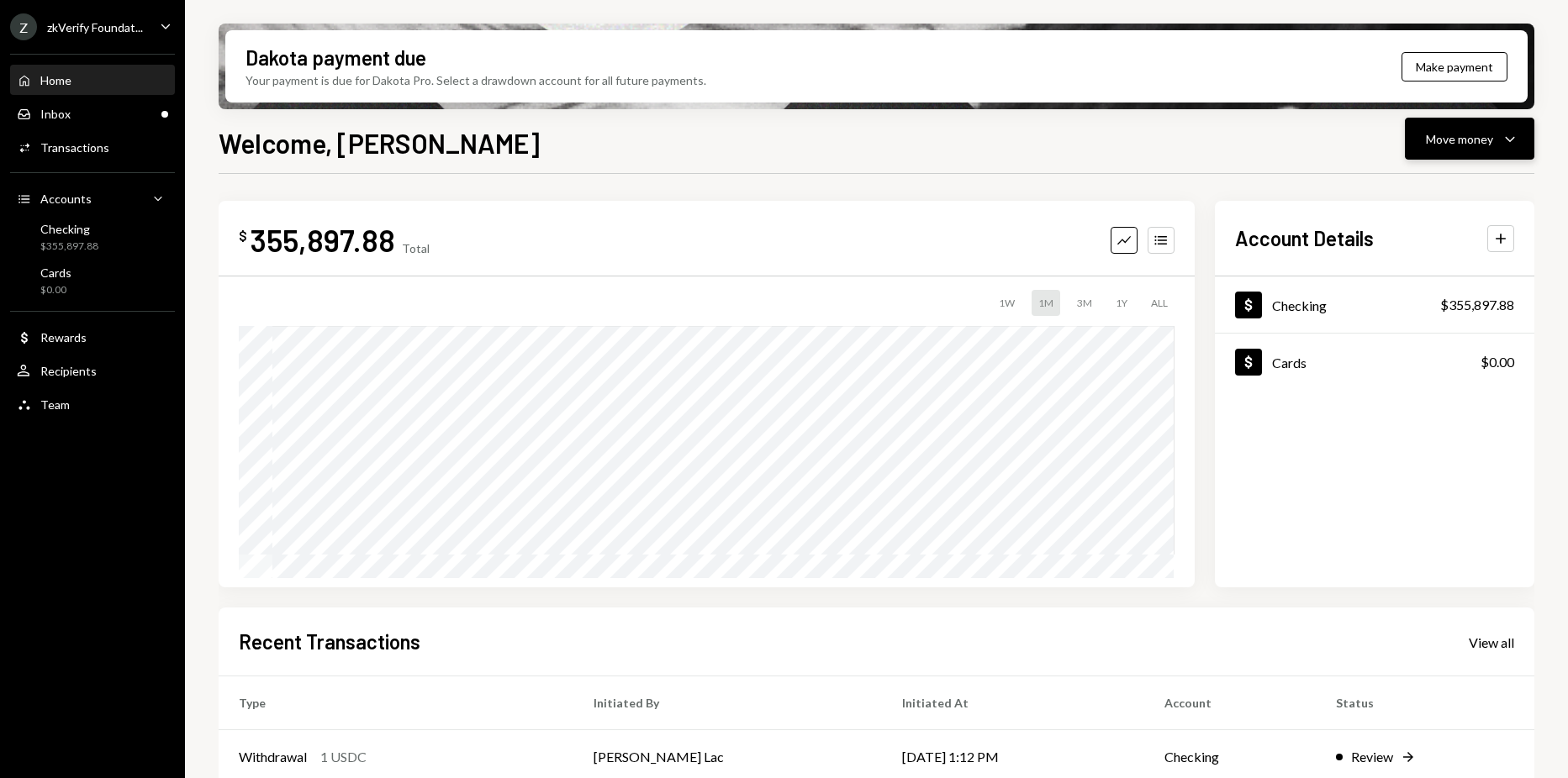
click at [1509, 127] on button "Move money Caret Down" at bounding box center [1469, 139] width 129 height 42
click at [1450, 182] on div "Send" at bounding box center [1456, 190] width 122 height 17
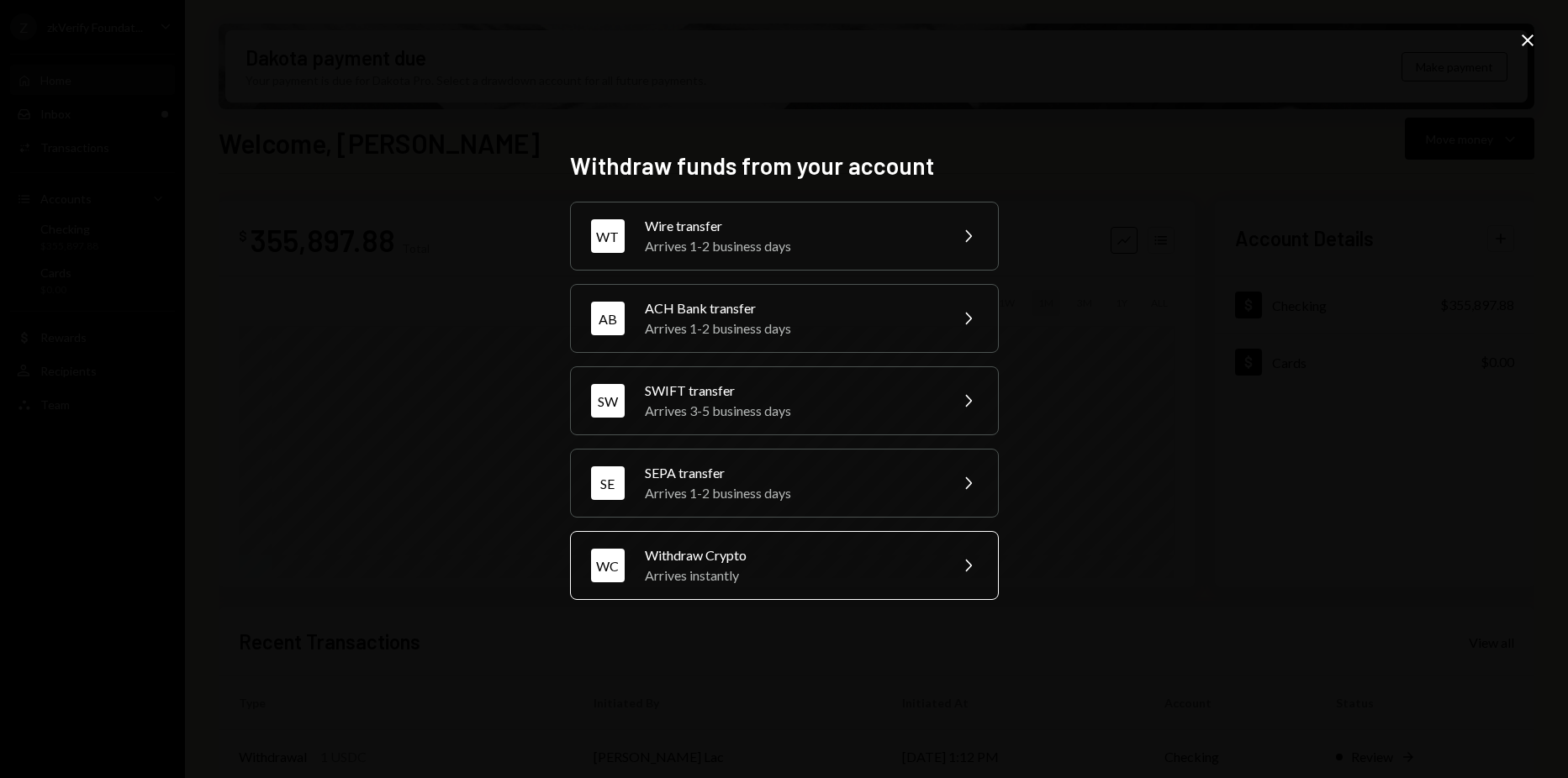
click at [753, 548] on div "Withdraw Crypto" at bounding box center [790, 555] width 292 height 20
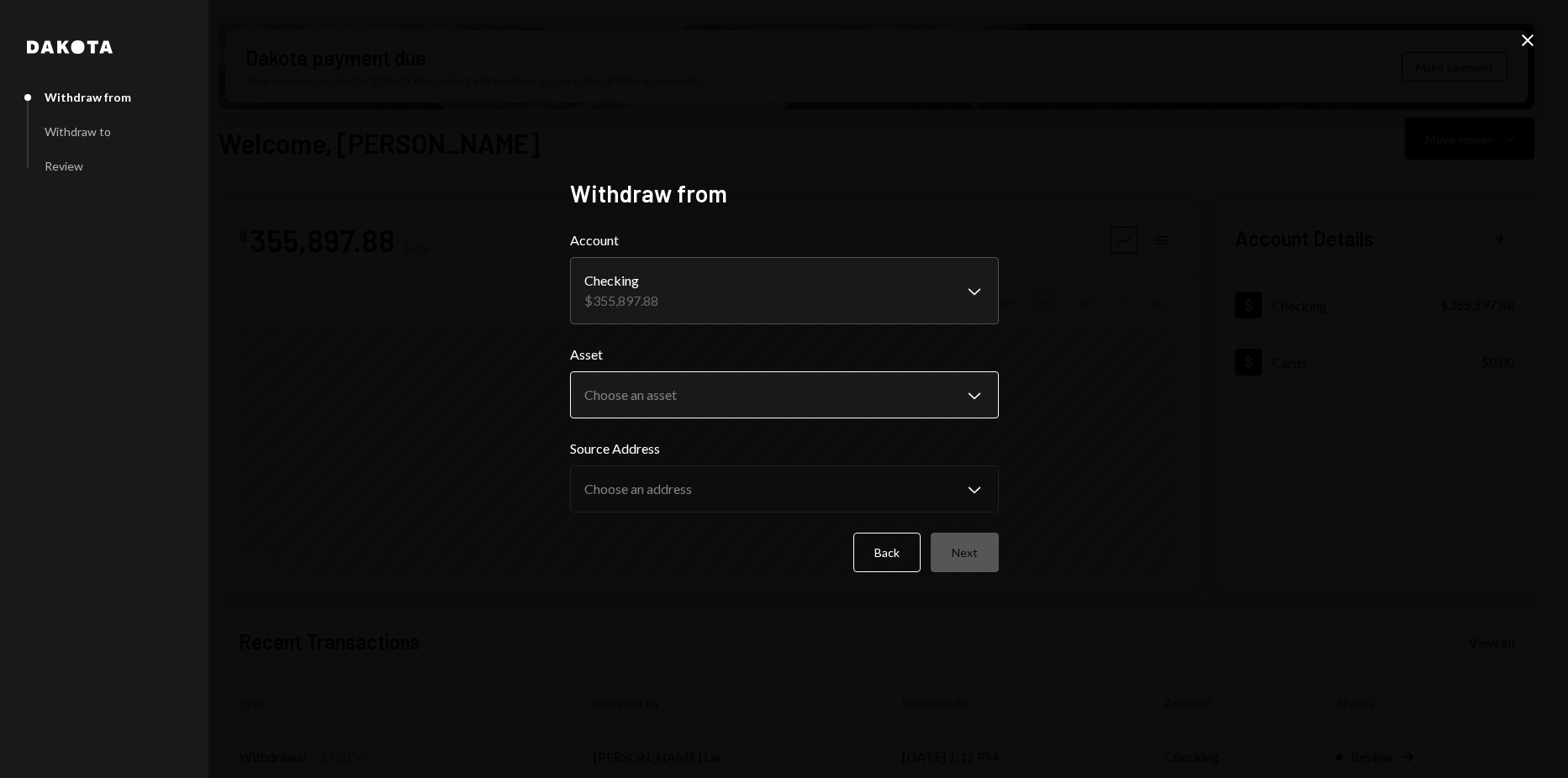
click at [691, 383] on body "Z zkVerify Foundat... Caret Down Home Home Inbox Inbox Activities Transactions …" at bounding box center [784, 389] width 1568 height 778
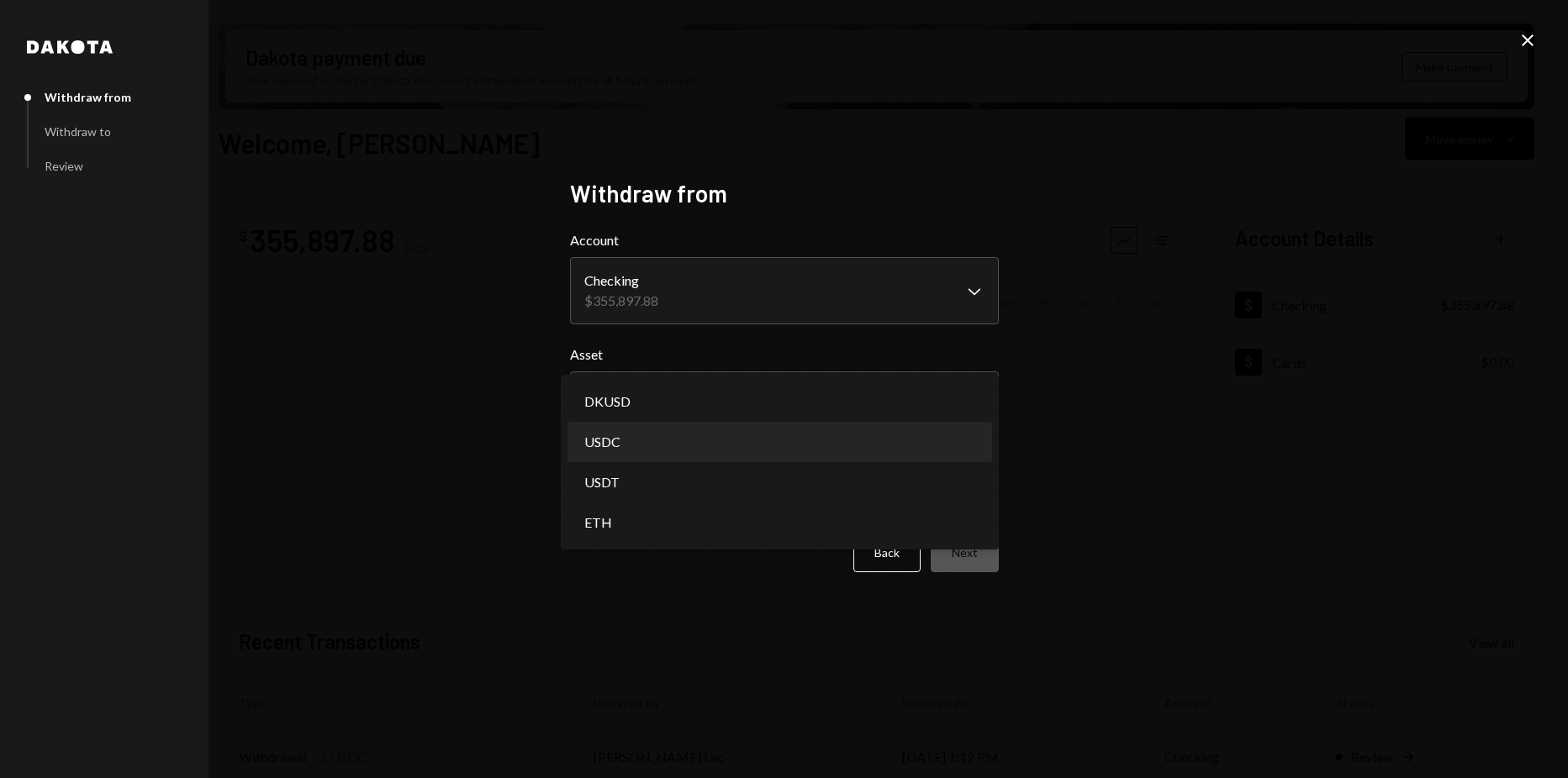
select select "****"
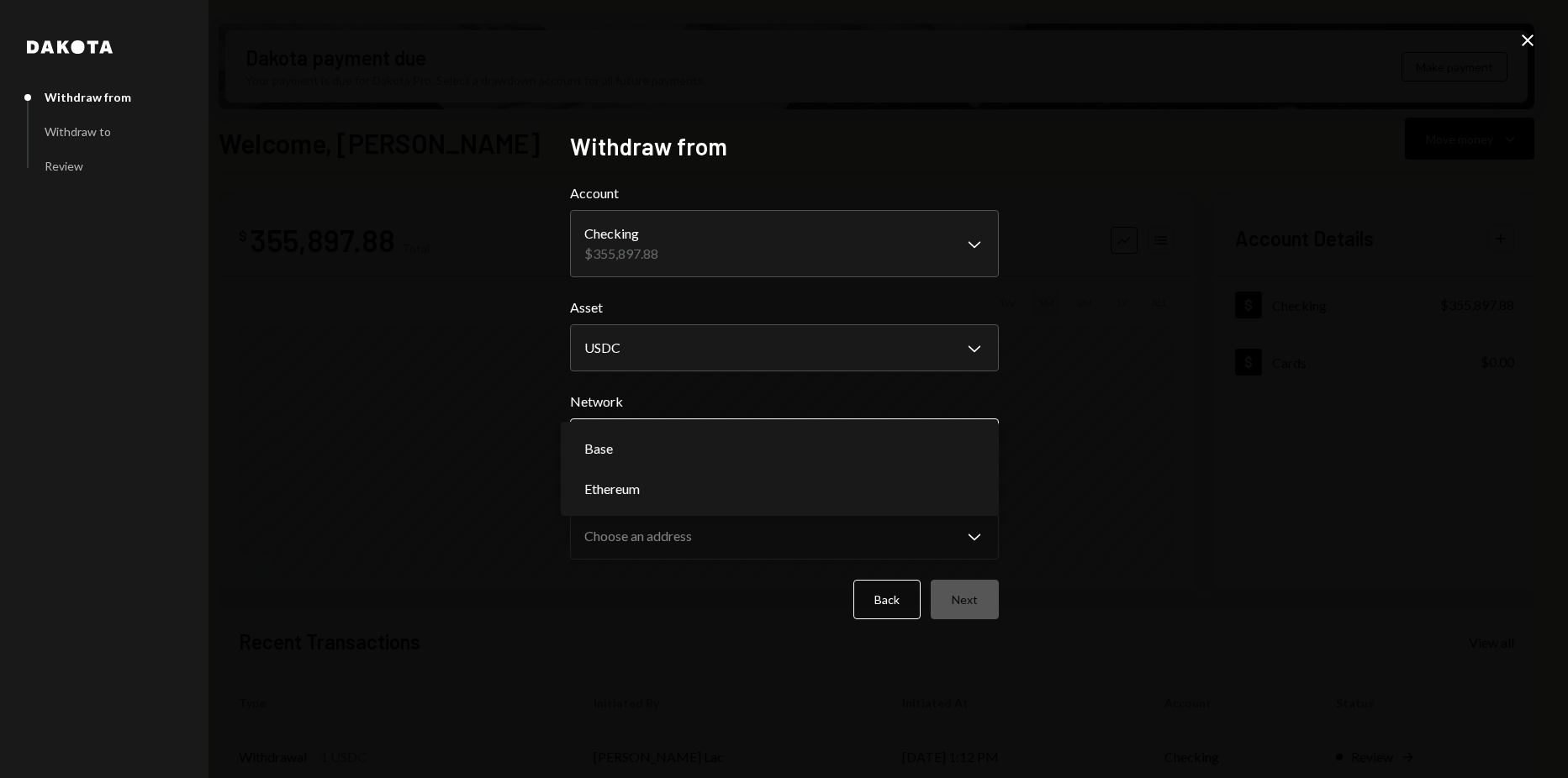
click at [665, 445] on body "Z zkVerify Foundat... Caret Down Home Home Inbox Inbox Activities Transactions …" at bounding box center [784, 389] width 1568 height 778
select select "**********"
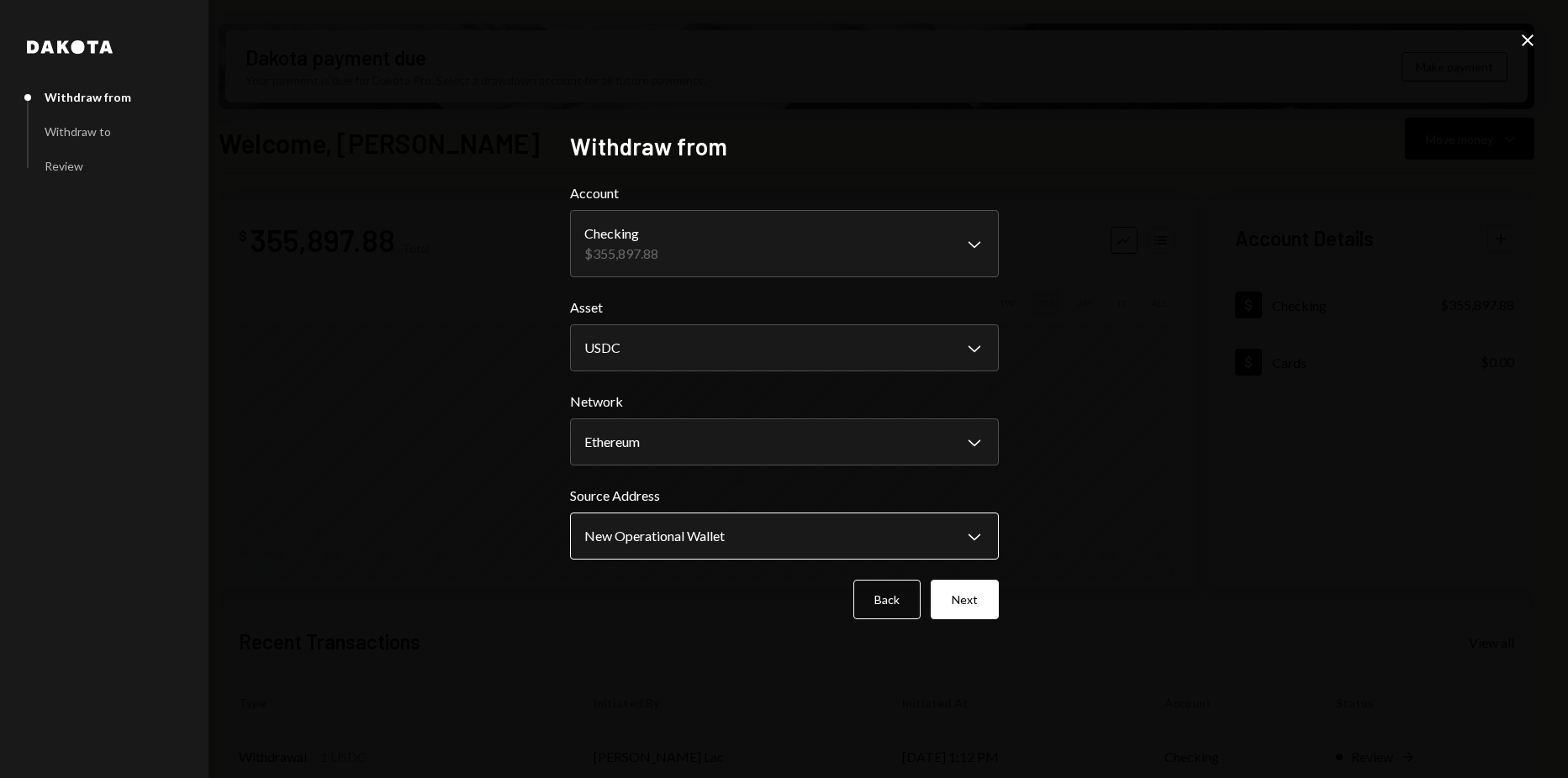
click at [690, 535] on body "Z zkVerify Foundat... Caret Down Home Home Inbox Inbox Activities Transactions …" at bounding box center [784, 389] width 1568 height 778
click at [973, 590] on button "Next" at bounding box center [964, 600] width 68 height 40
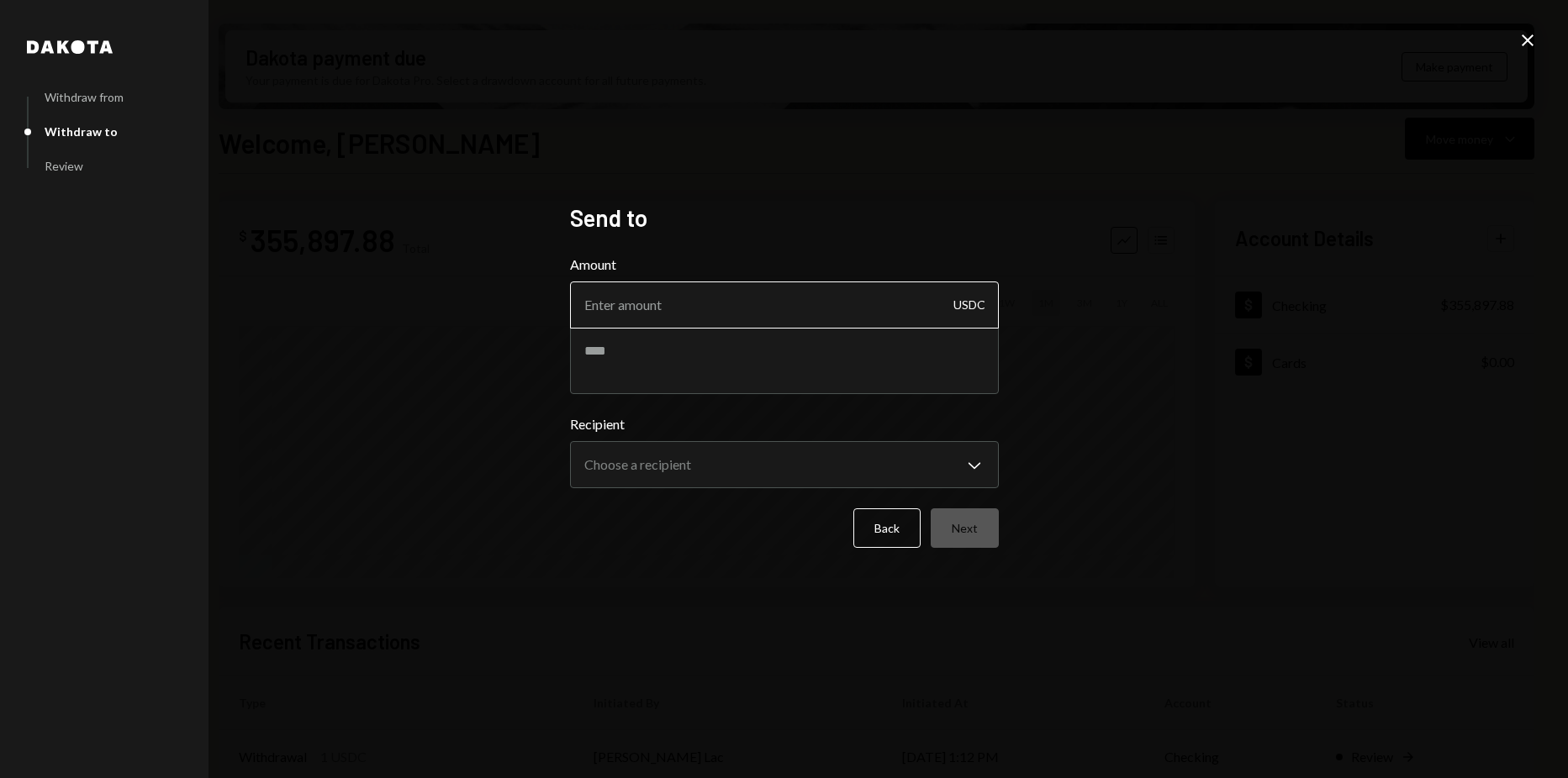
click at [802, 320] on input "Amount" at bounding box center [784, 305] width 428 height 47
type input "1"
click at [792, 451] on body "Z zkVerify Foundat... Caret Down Home Home Inbox Inbox Activities Transactions …" at bounding box center [784, 389] width 1568 height 778
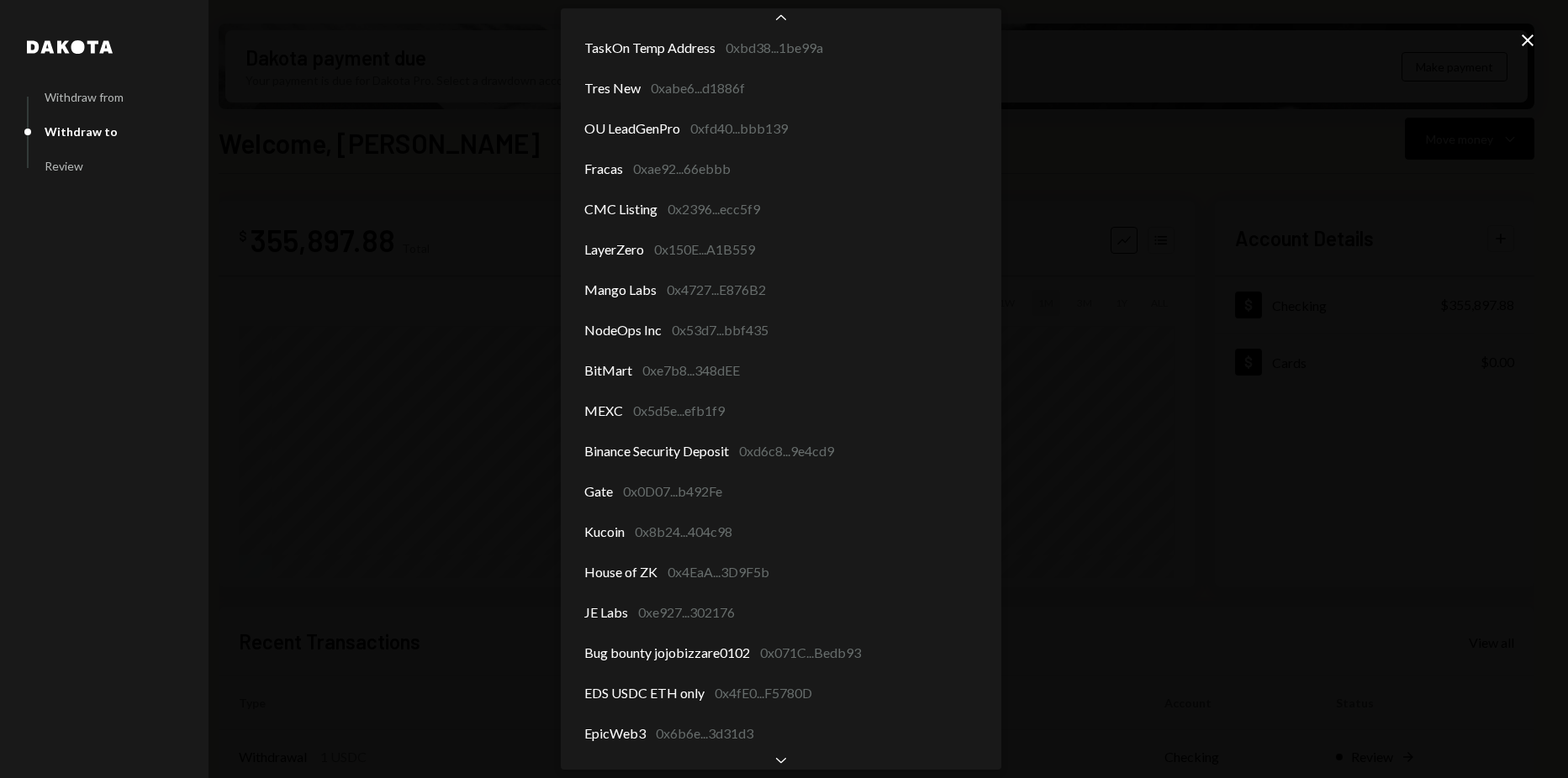
scroll to position [2297, 0]
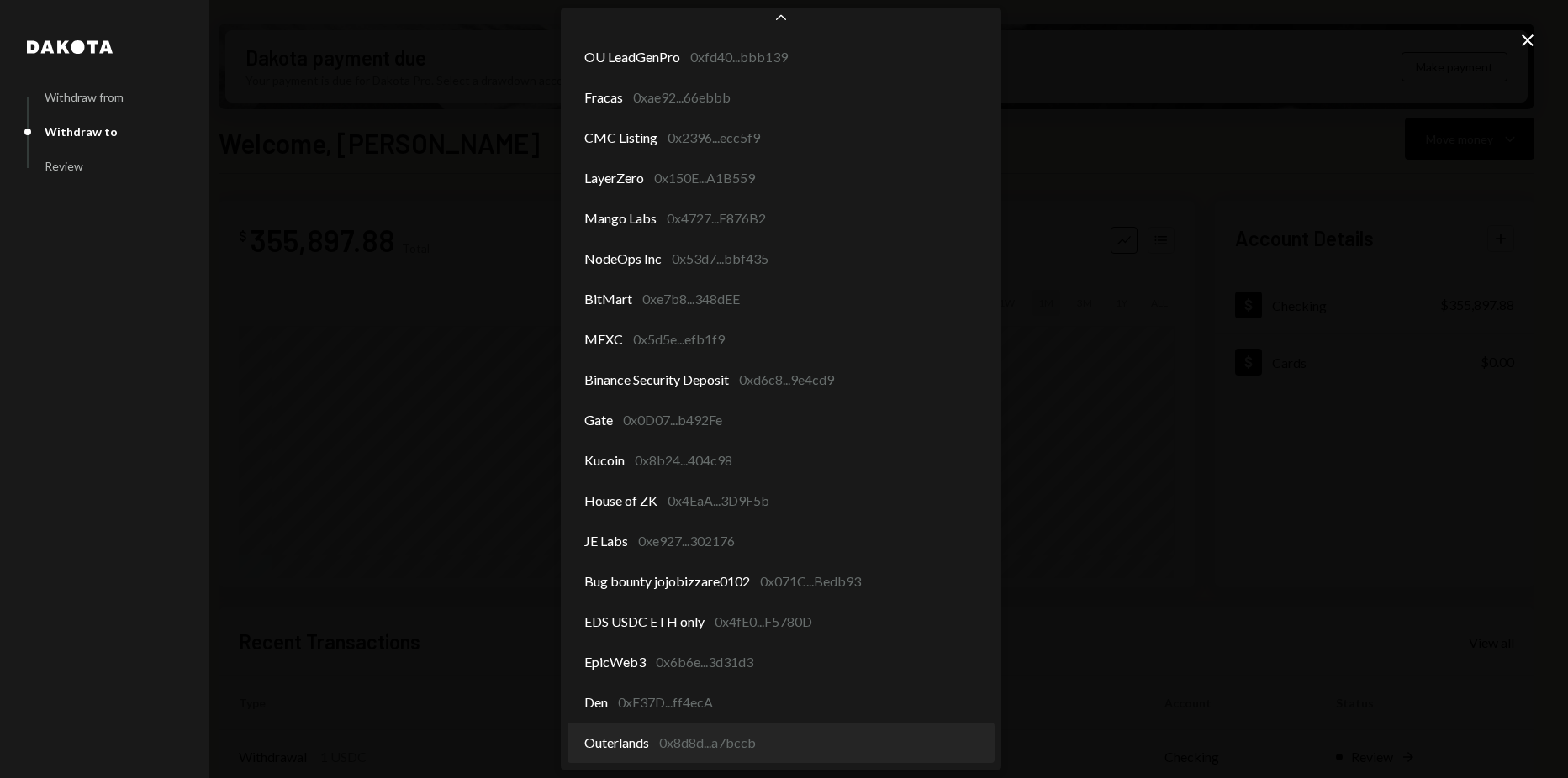
select select "**********"
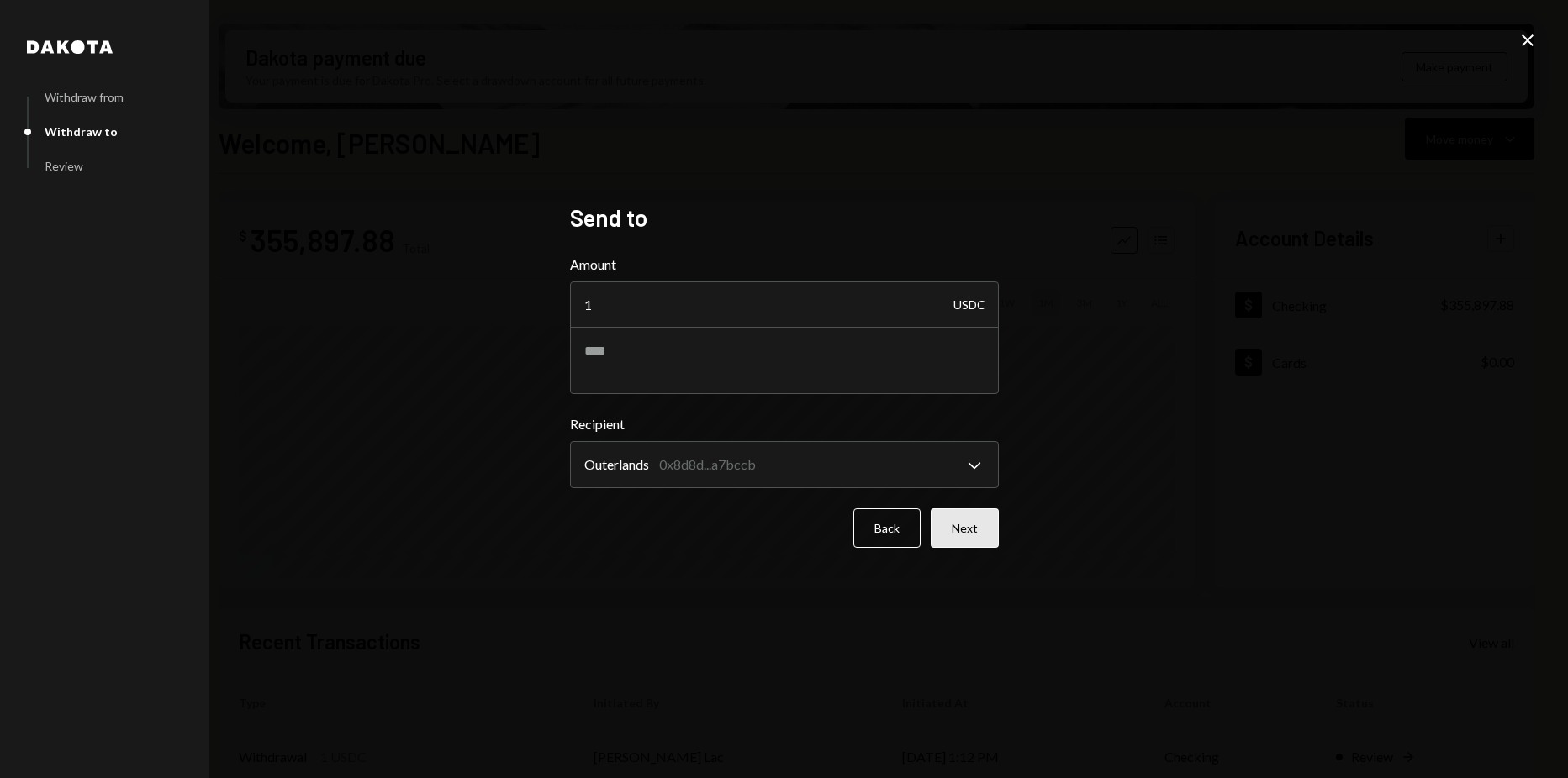
click at [974, 526] on button "Next" at bounding box center [964, 528] width 68 height 40
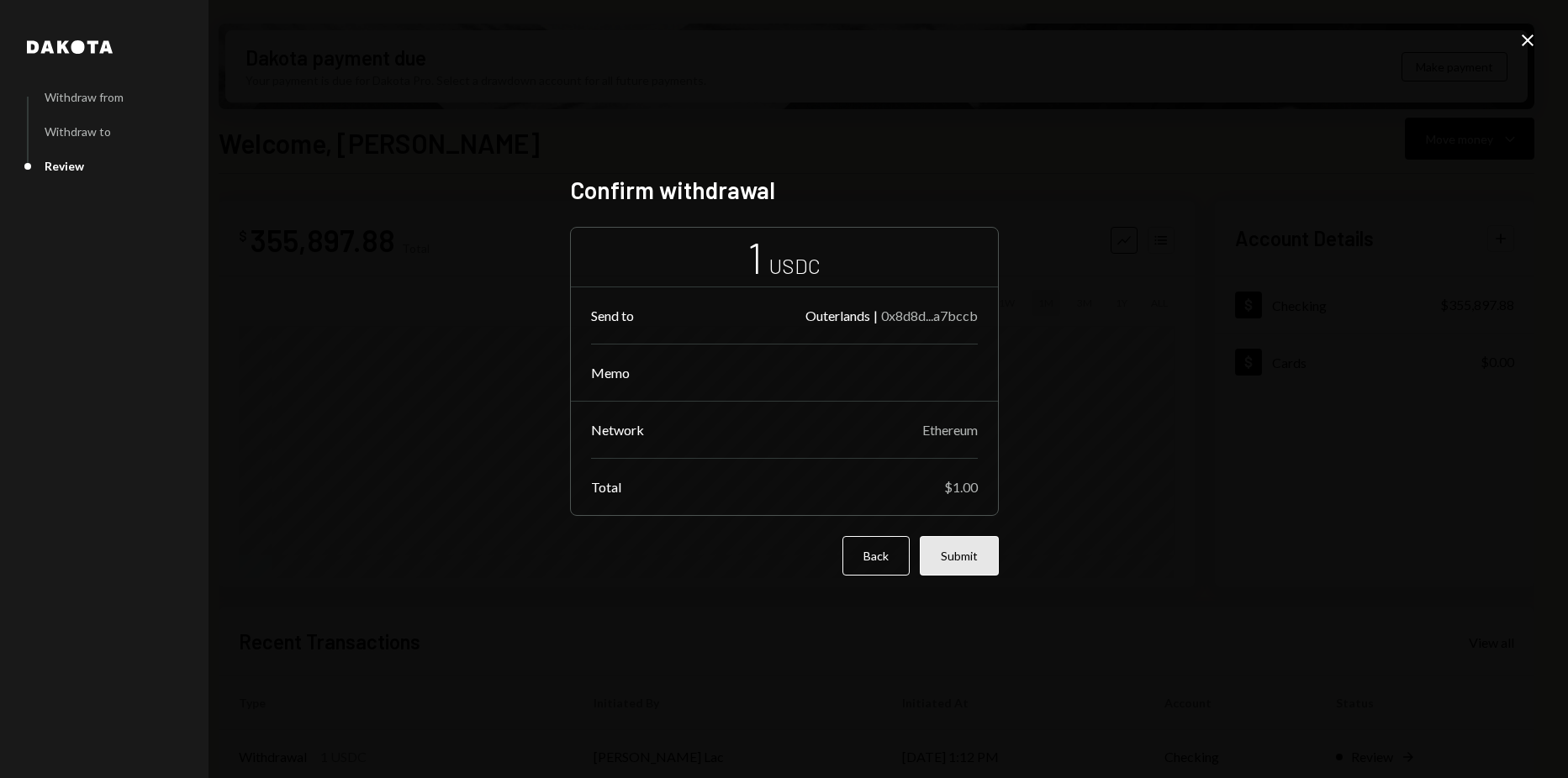
click at [970, 555] on button "Submit" at bounding box center [959, 556] width 79 height 40
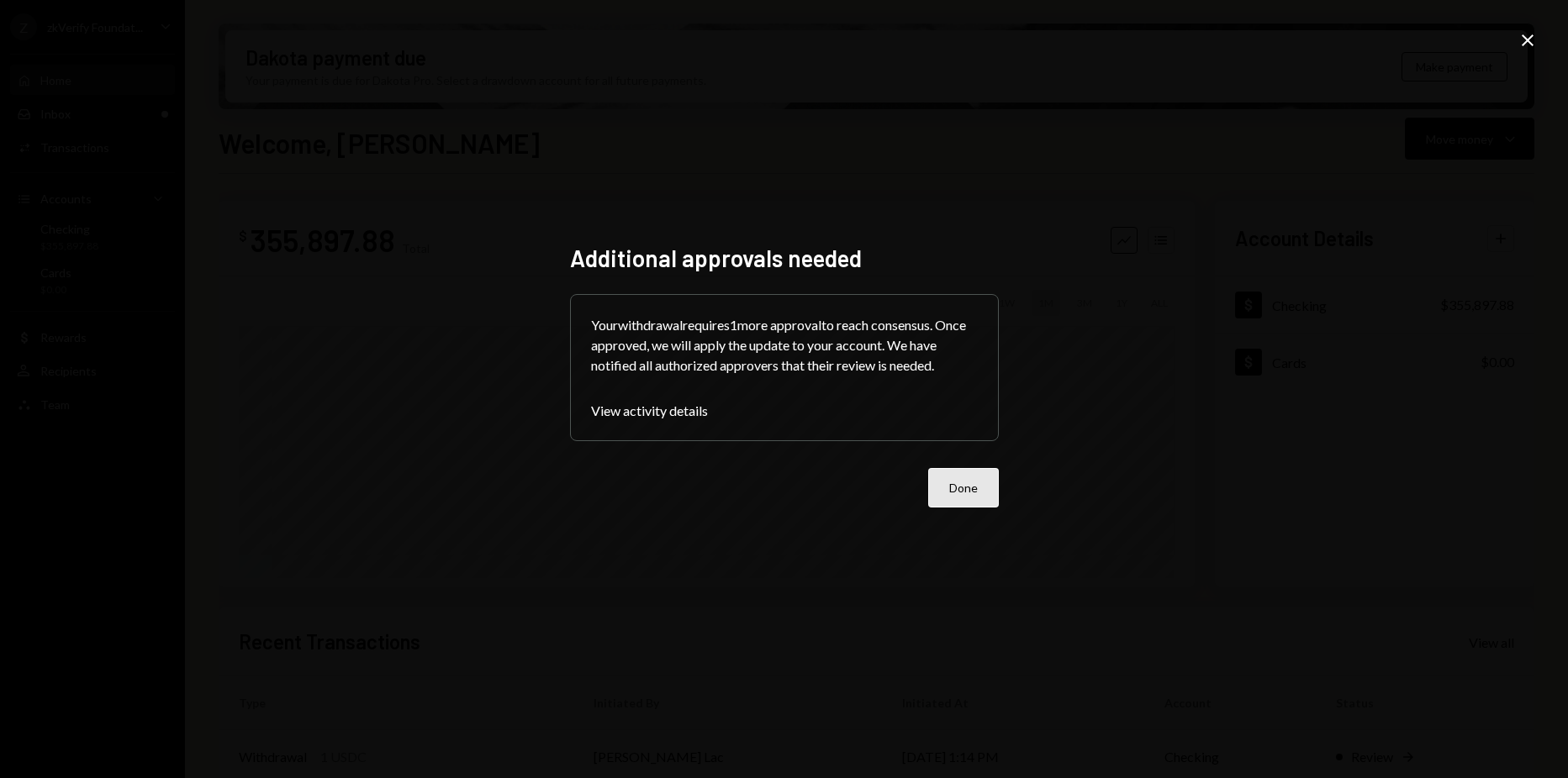
click at [964, 489] on button "Done" at bounding box center [963, 488] width 71 height 40
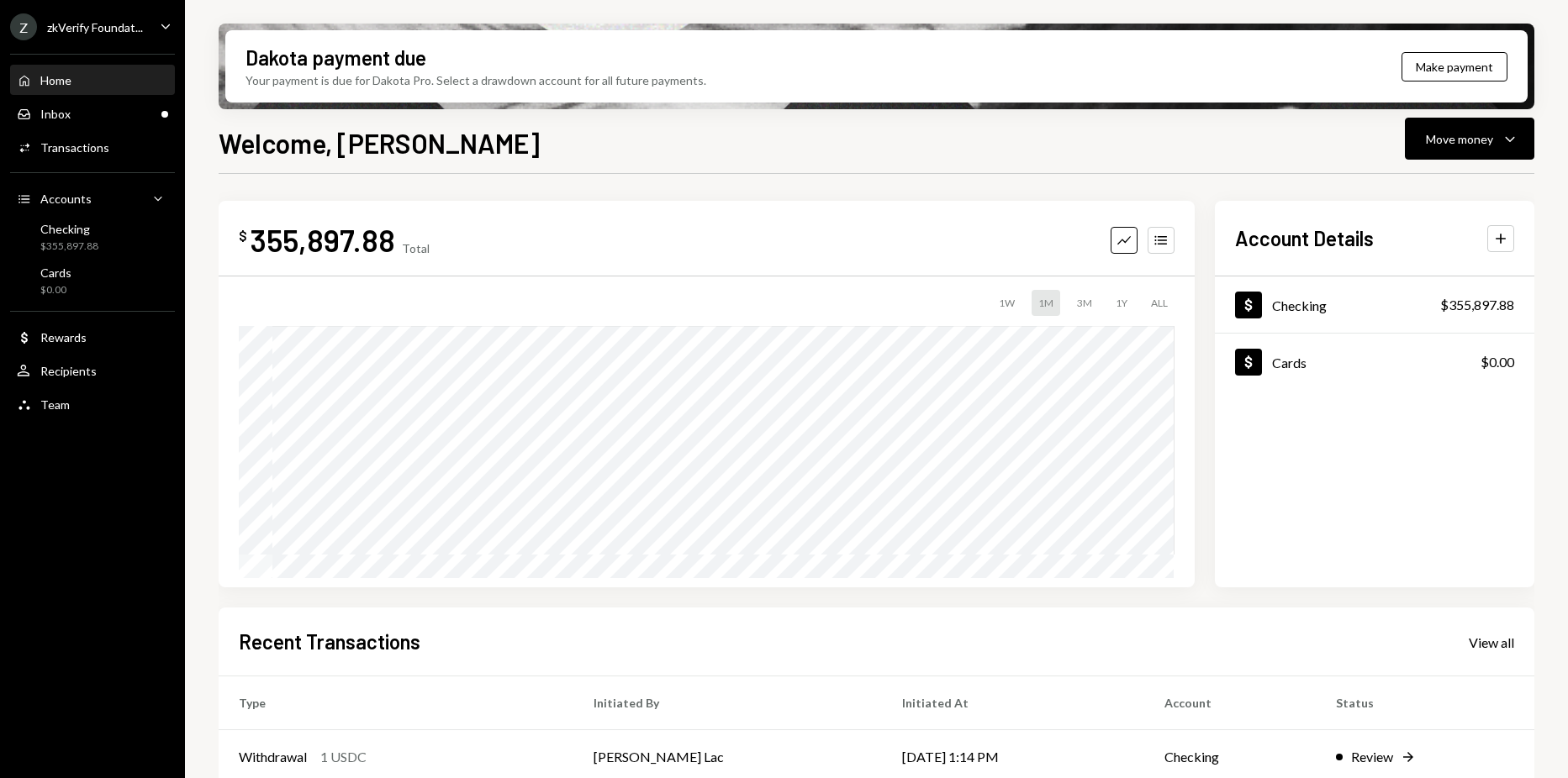
click at [67, 73] on div "Home Home" at bounding box center [44, 81] width 54 height 16
click at [102, 145] on div "Transactions" at bounding box center [75, 147] width 69 height 15
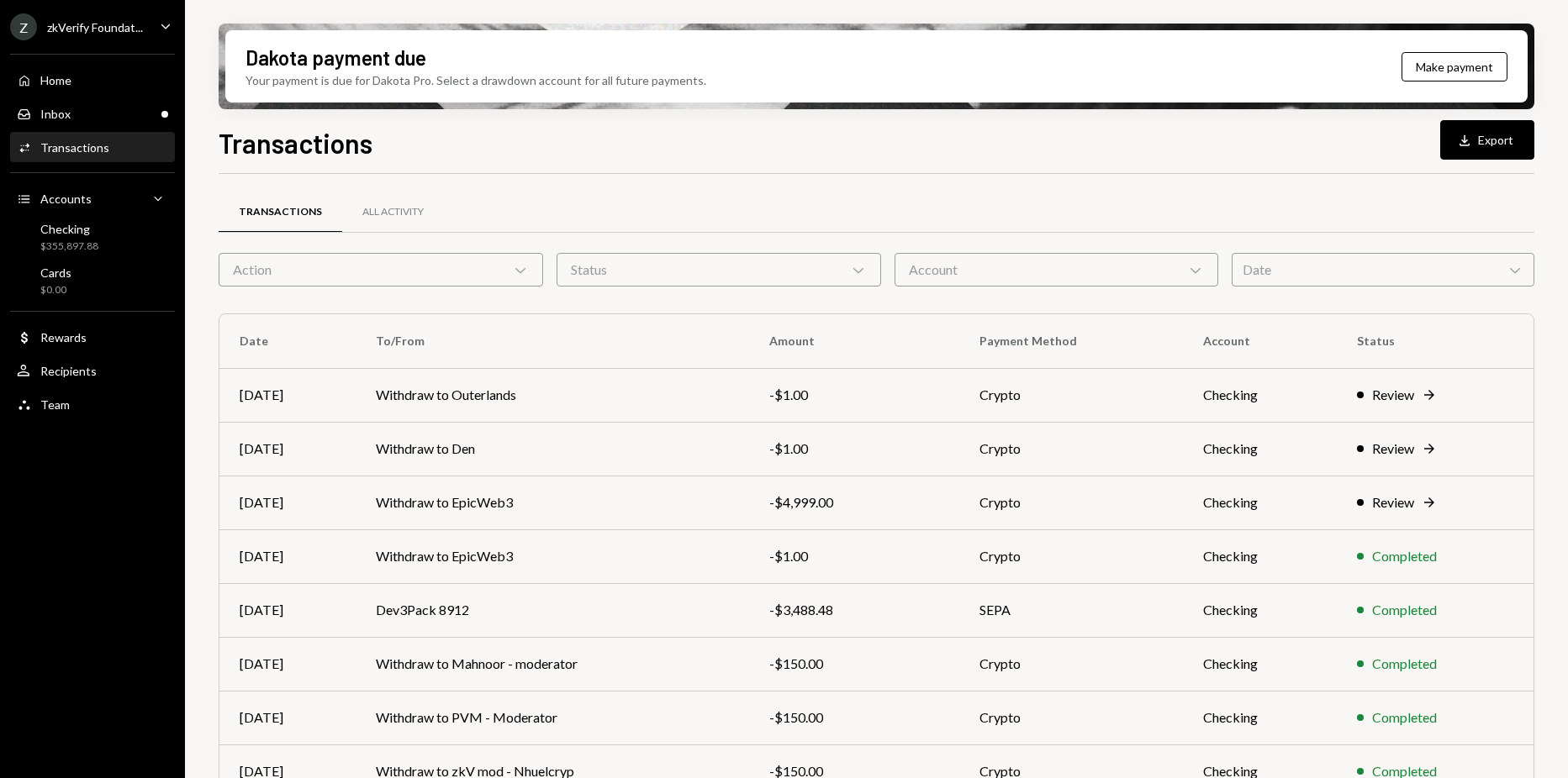
click at [59, 62] on div "Home Home Inbox Inbox Activities Transactions Accounts Accounts Caret Down Chec…" at bounding box center [92, 233] width 185 height 379
click at [69, 84] on div "Home" at bounding box center [56, 80] width 31 height 15
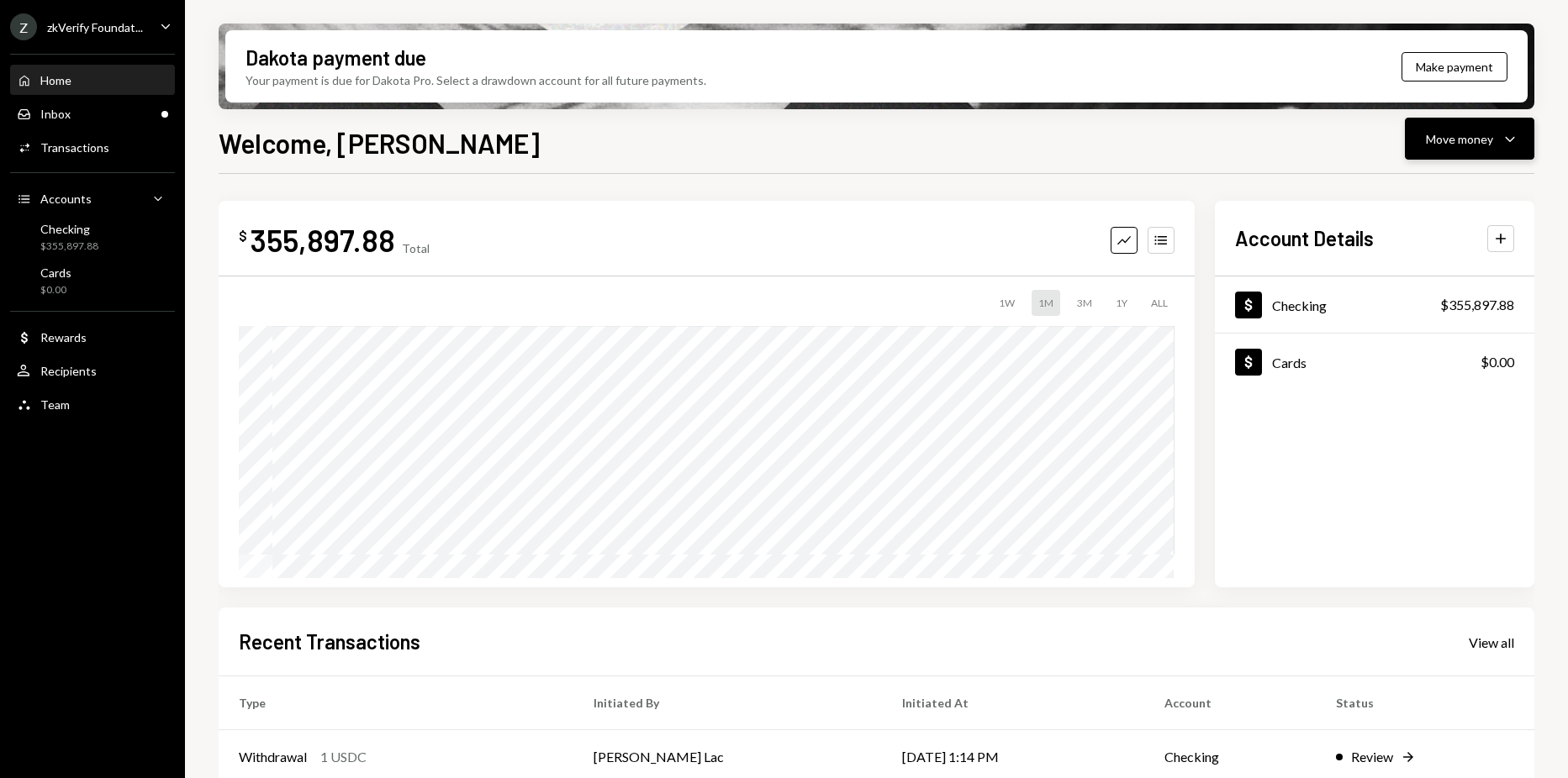
click at [1459, 151] on button "Move money Caret Down" at bounding box center [1469, 139] width 129 height 42
click at [1430, 184] on div "Send" at bounding box center [1456, 190] width 122 height 17
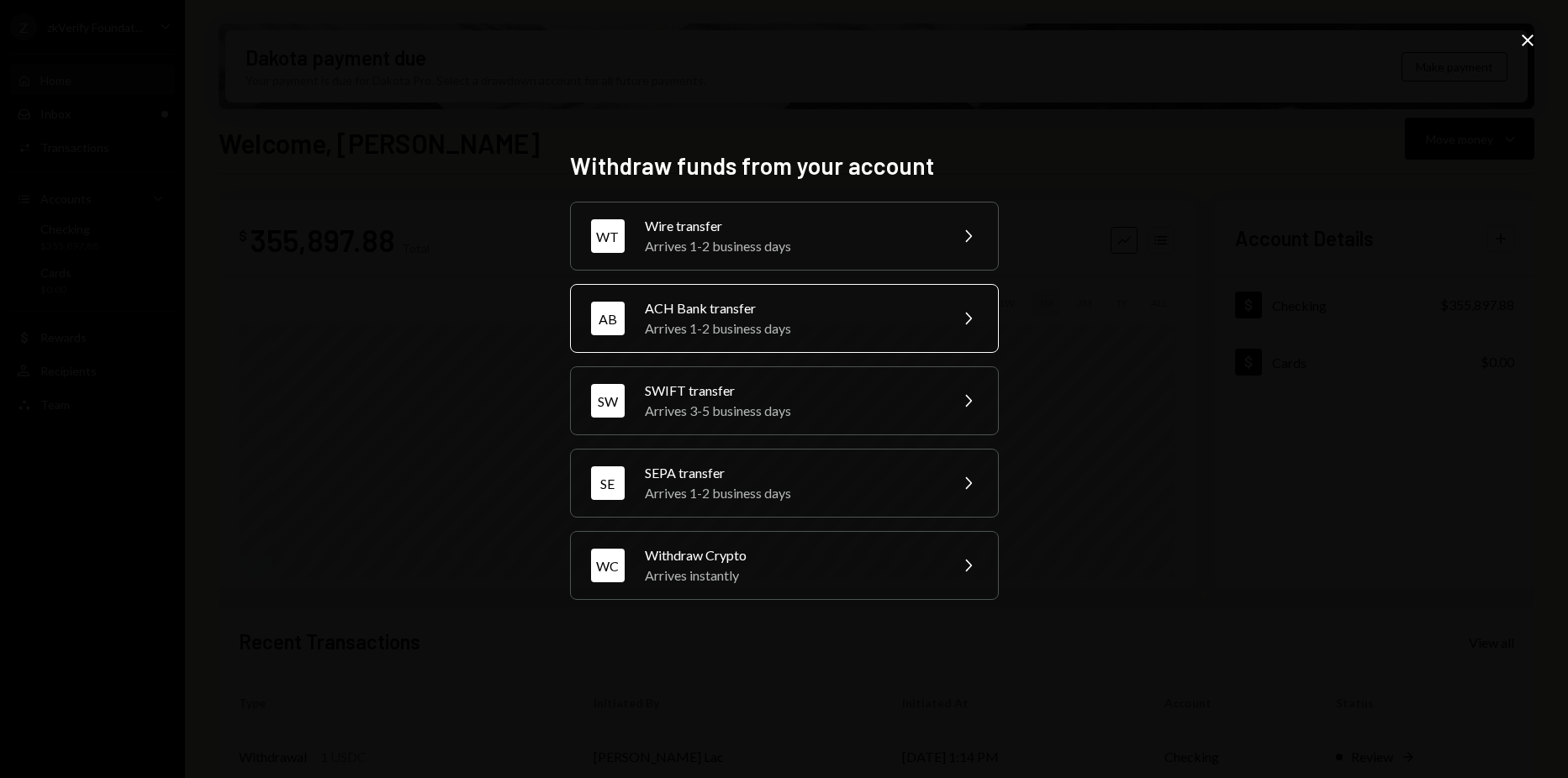
click at [852, 305] on div "ACH Bank transfer" at bounding box center [790, 308] width 292 height 20
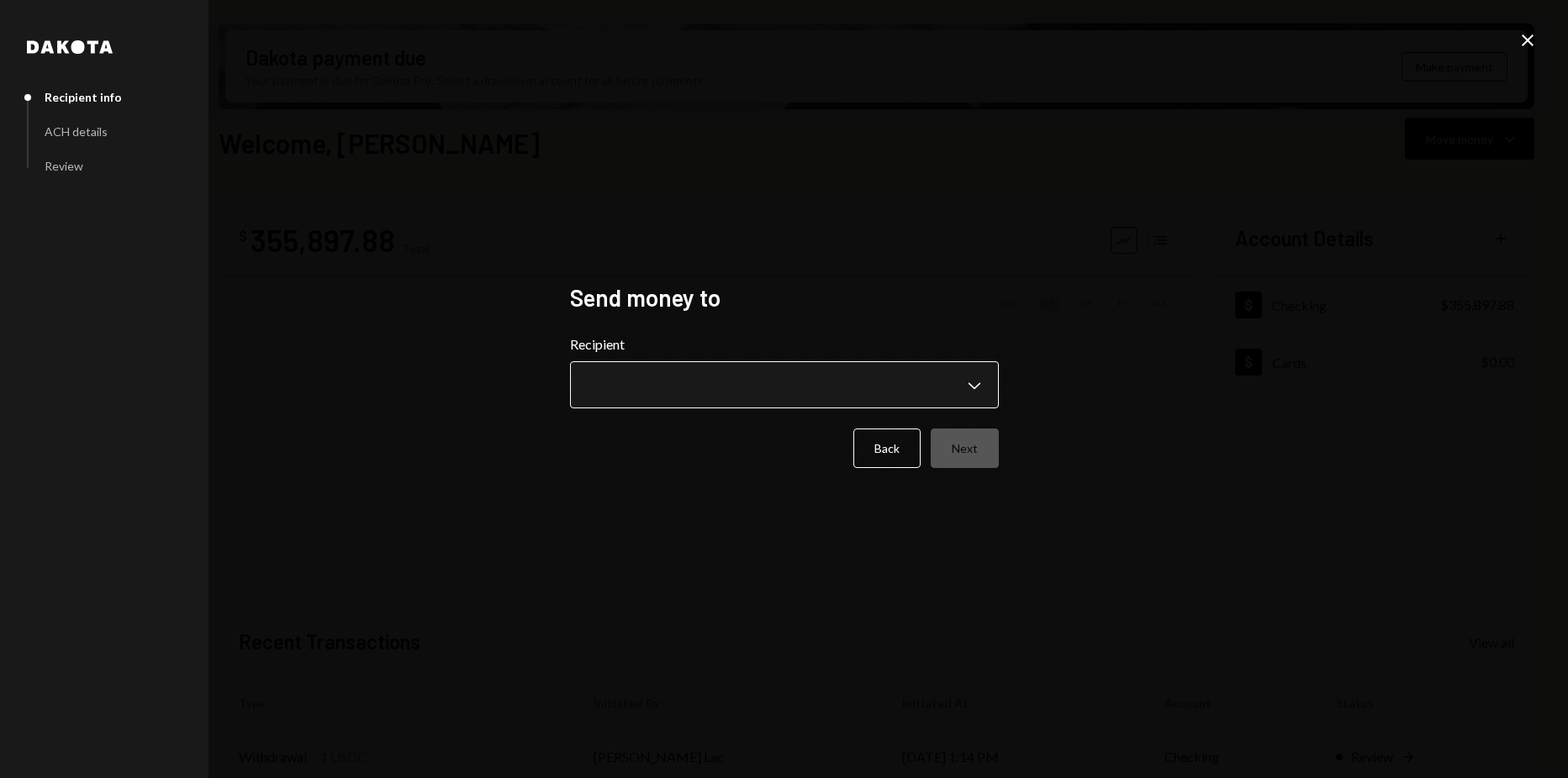
click at [728, 388] on body "Z zkVerify Foundat... Caret Down Home Home Inbox Inbox Activities Transactions …" at bounding box center [784, 389] width 1568 height 778
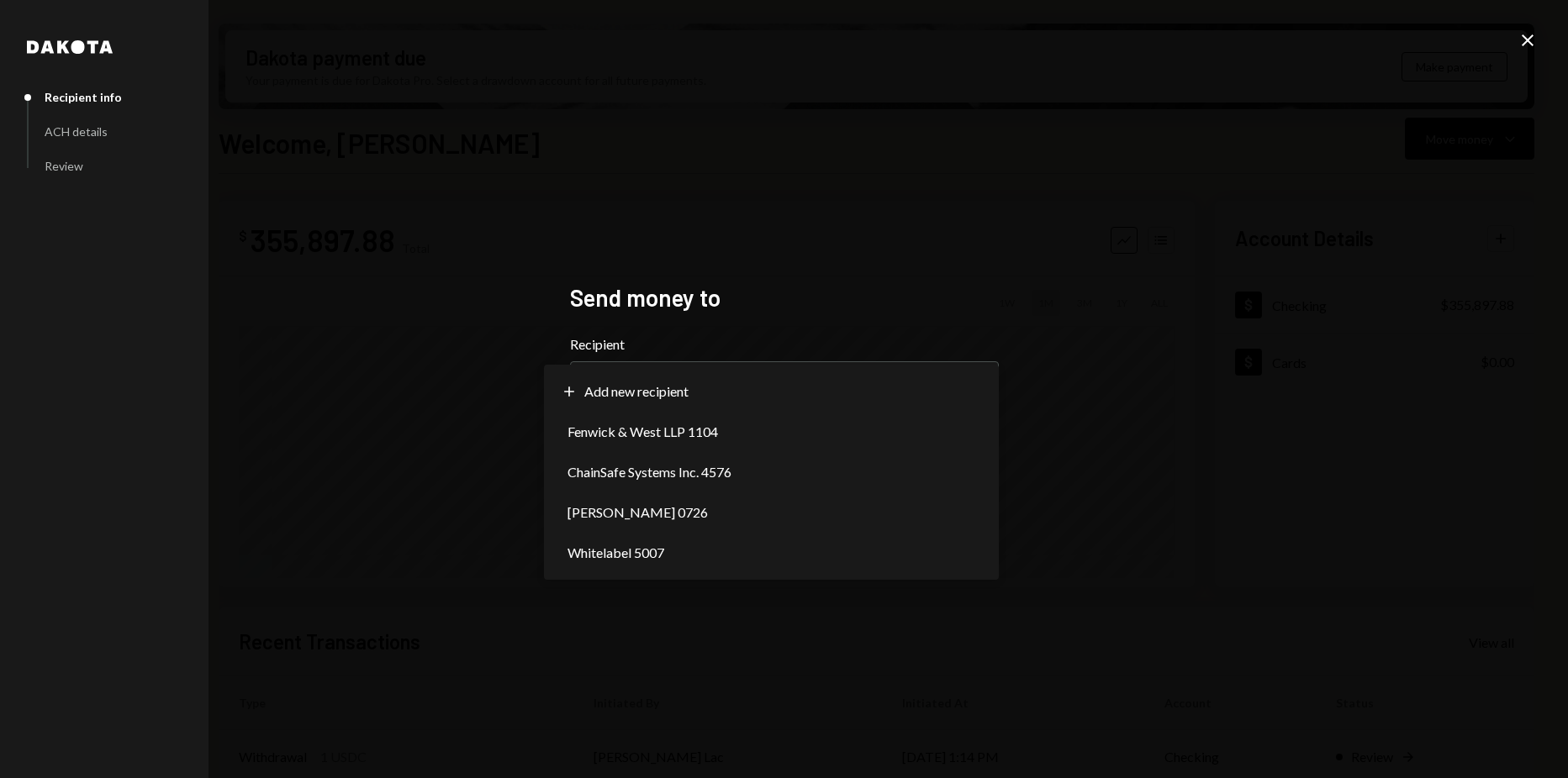
select select "**********"
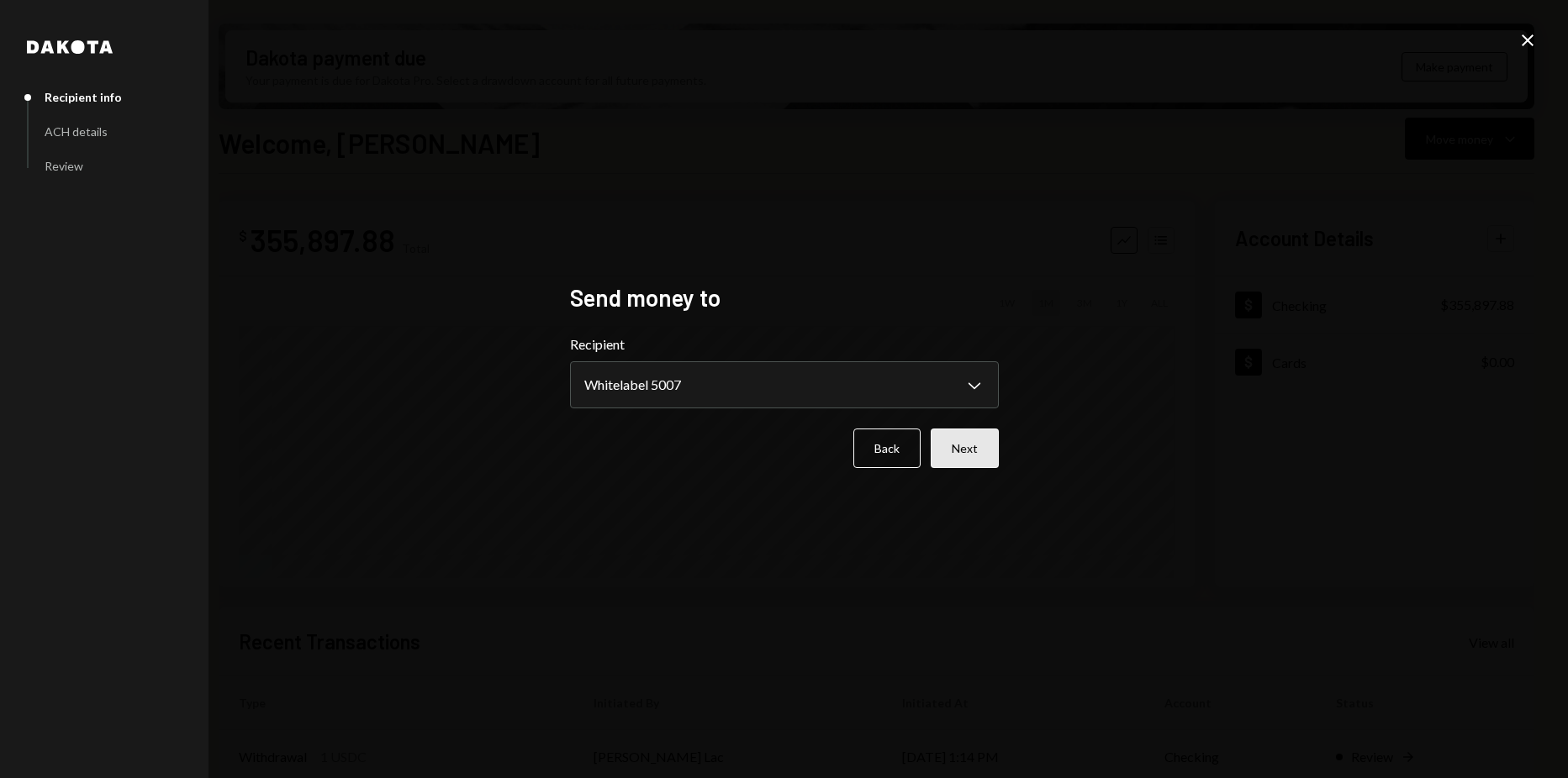
click at [945, 435] on button "Next" at bounding box center [964, 448] width 68 height 40
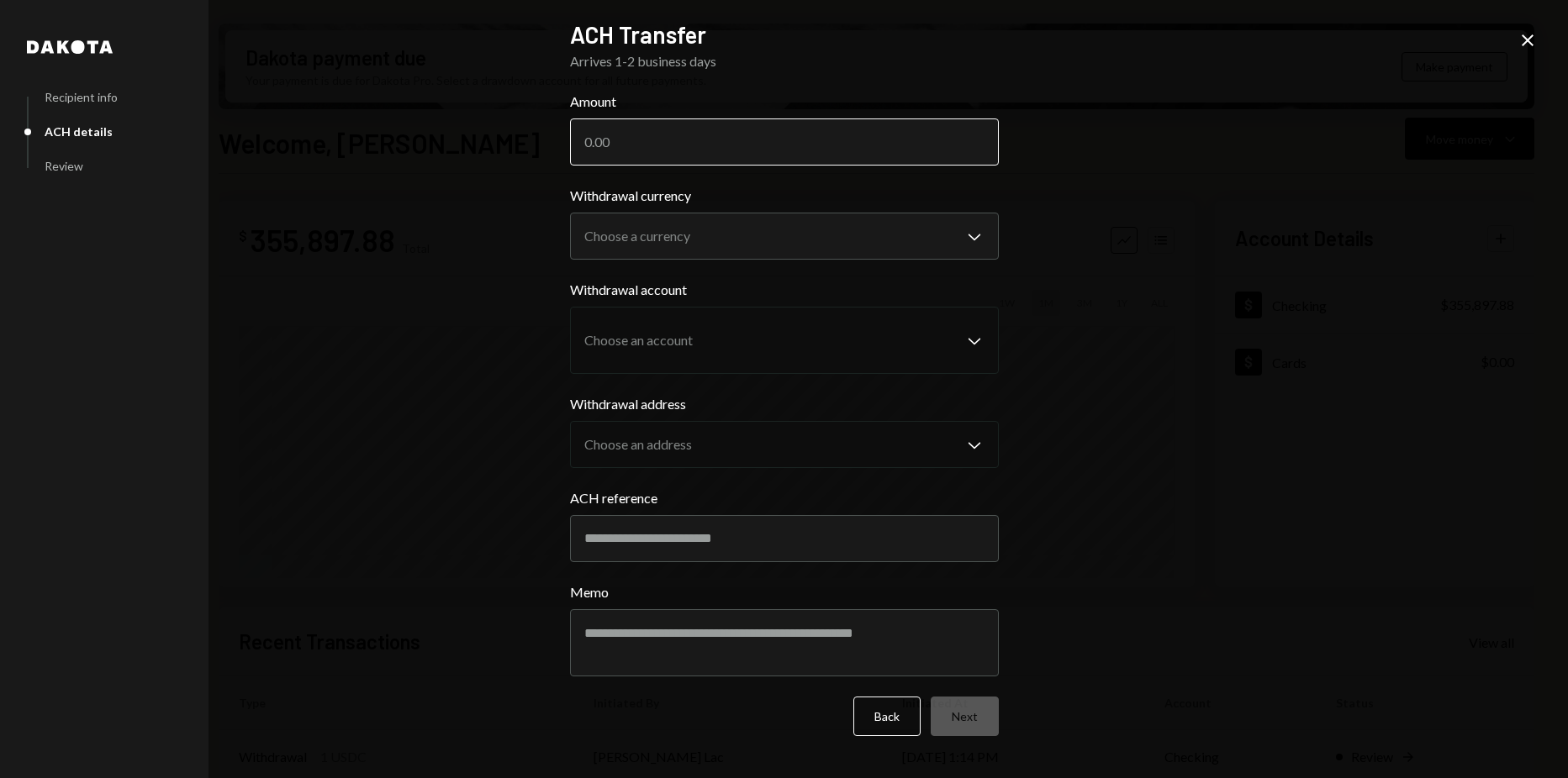
click at [705, 140] on input "Amount" at bounding box center [784, 141] width 428 height 47
click at [741, 147] on input "Amount" at bounding box center [784, 141] width 428 height 47
type input "22500"
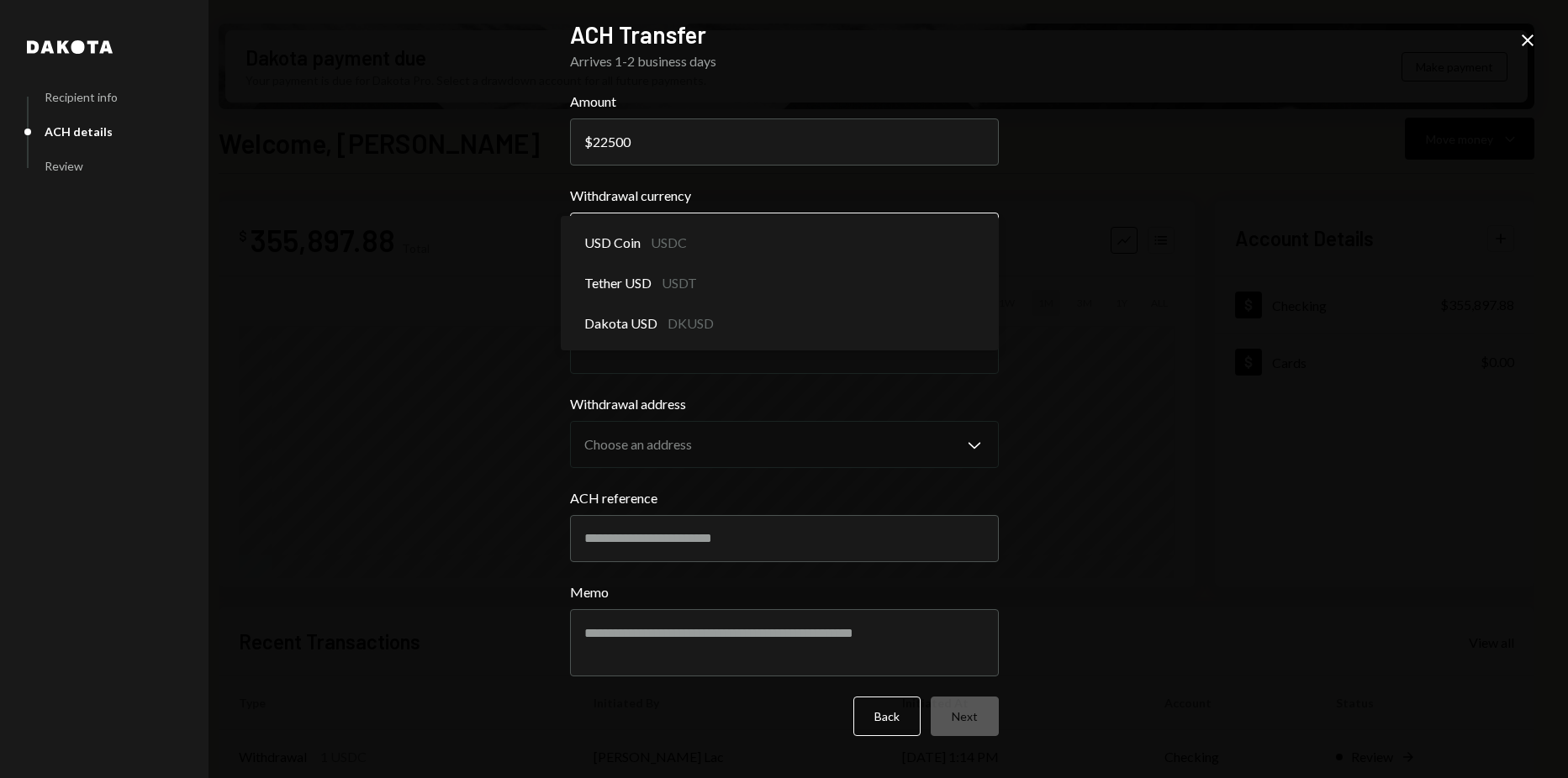
click at [742, 229] on body "Z zkVerify Foundat... Caret Down Home Home Inbox Inbox Activities Transactions …" at bounding box center [784, 389] width 1568 height 778
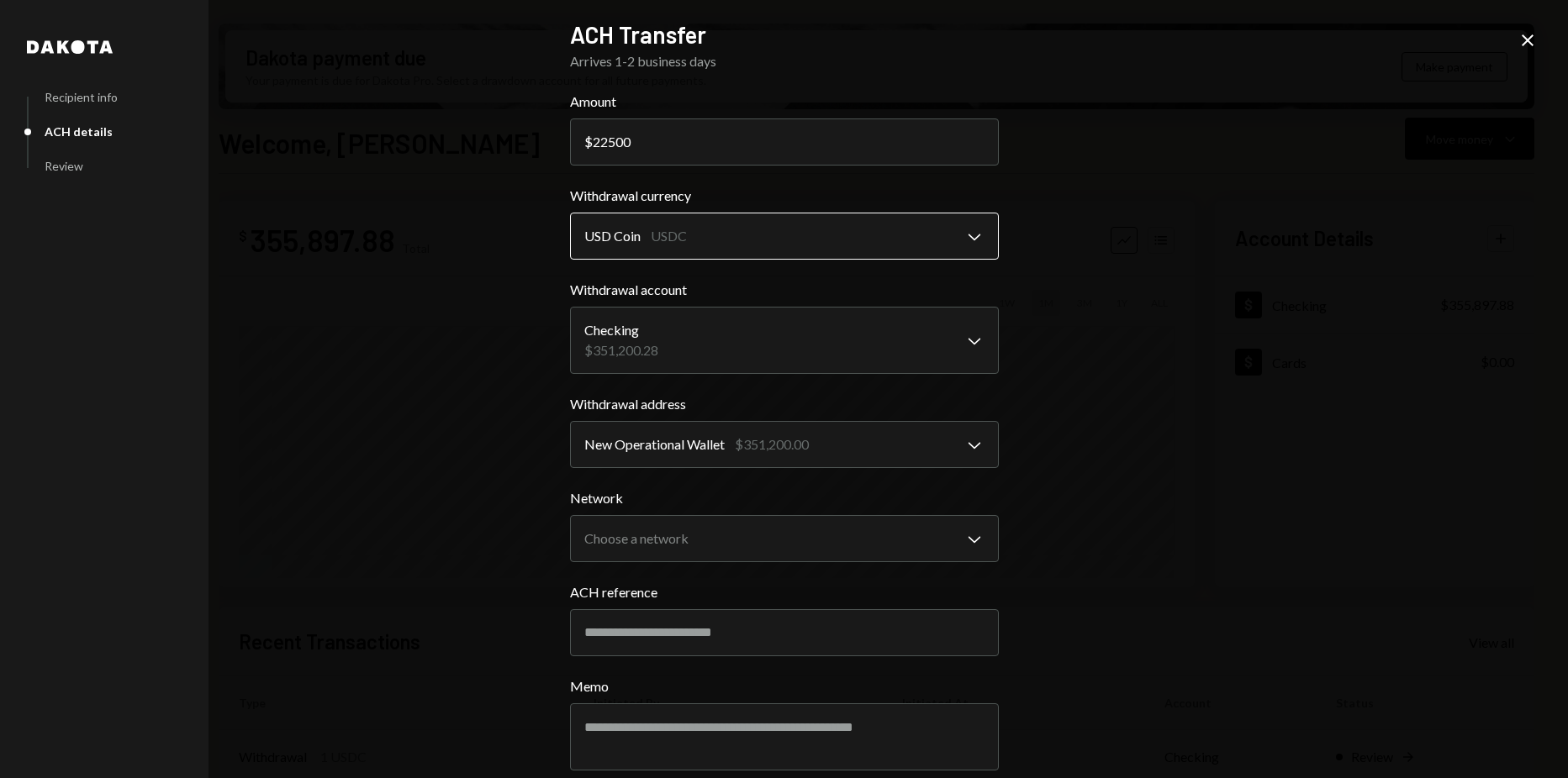
click at [721, 237] on body "Z zkVerify Foundat... Caret Down Home Home Inbox Inbox Activities Transactions …" at bounding box center [784, 389] width 1568 height 778
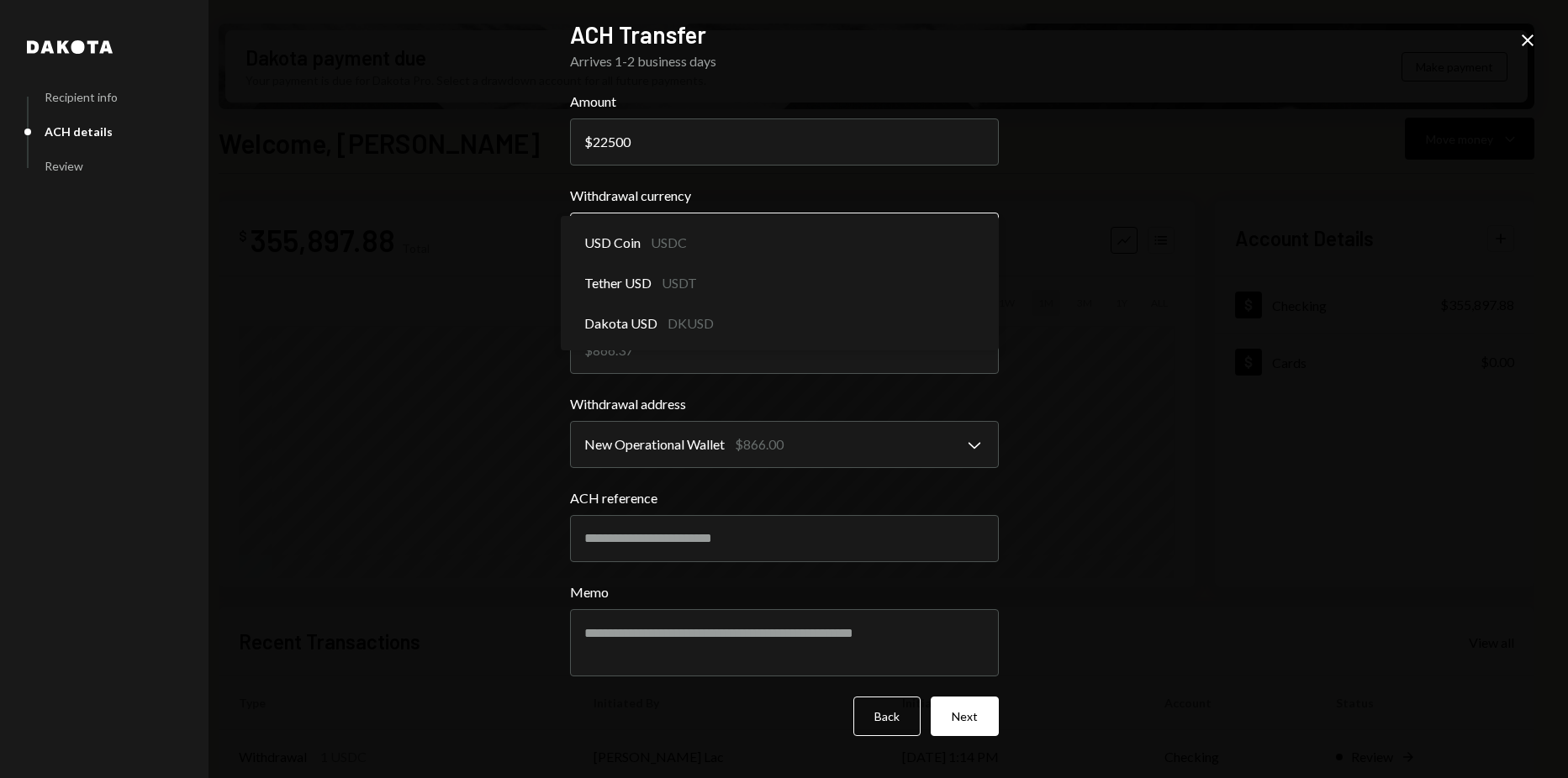
click at [722, 242] on body "Z zkVerify Foundat... Caret Down Home Home Inbox Inbox Activities Transactions …" at bounding box center [784, 389] width 1568 height 778
click at [705, 234] on body "Z zkVerify Foundat... Caret Down Home Home Inbox Inbox Activities Transactions …" at bounding box center [784, 389] width 1568 height 778
select select "****"
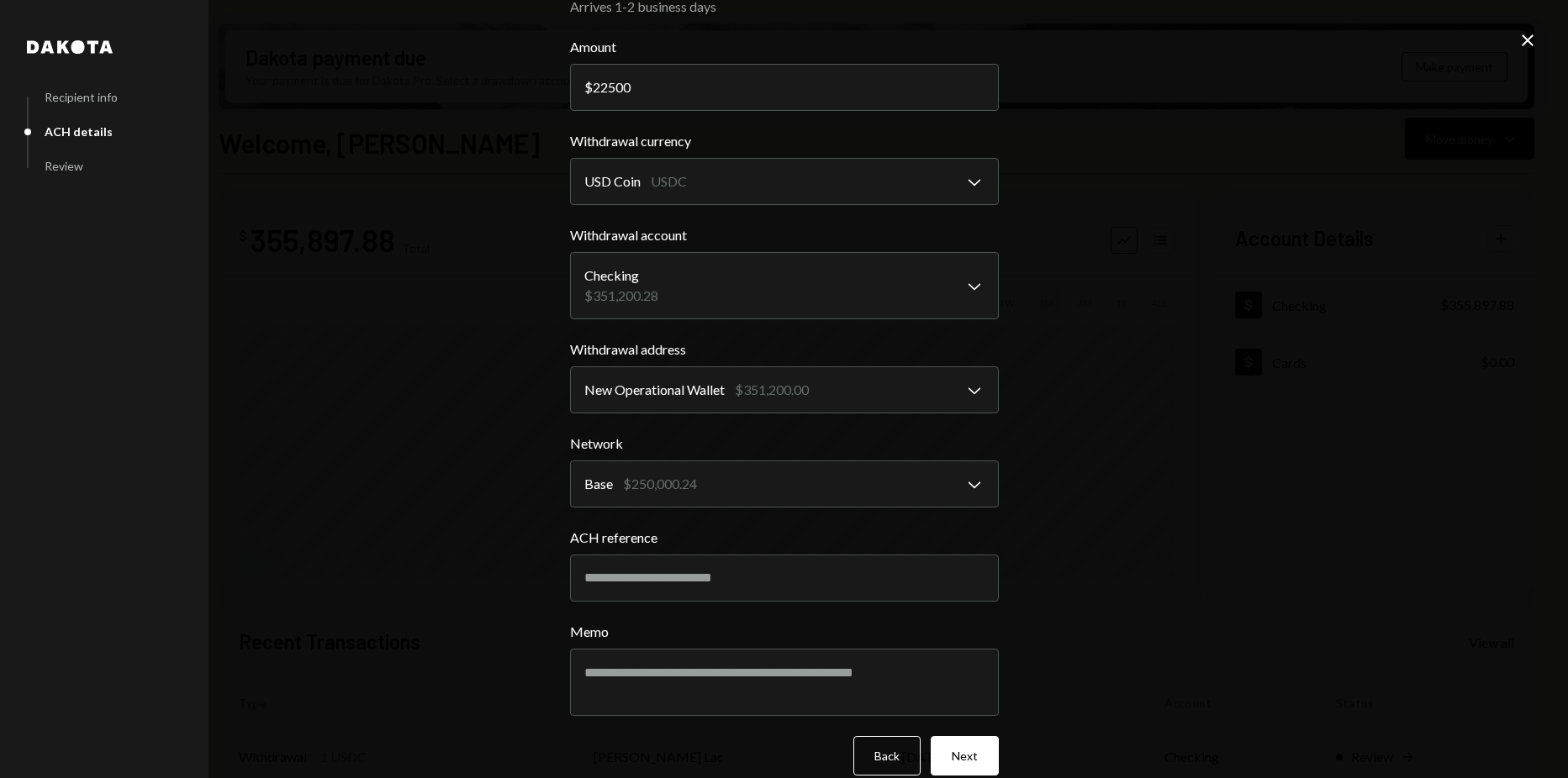
scroll to position [79, 0]
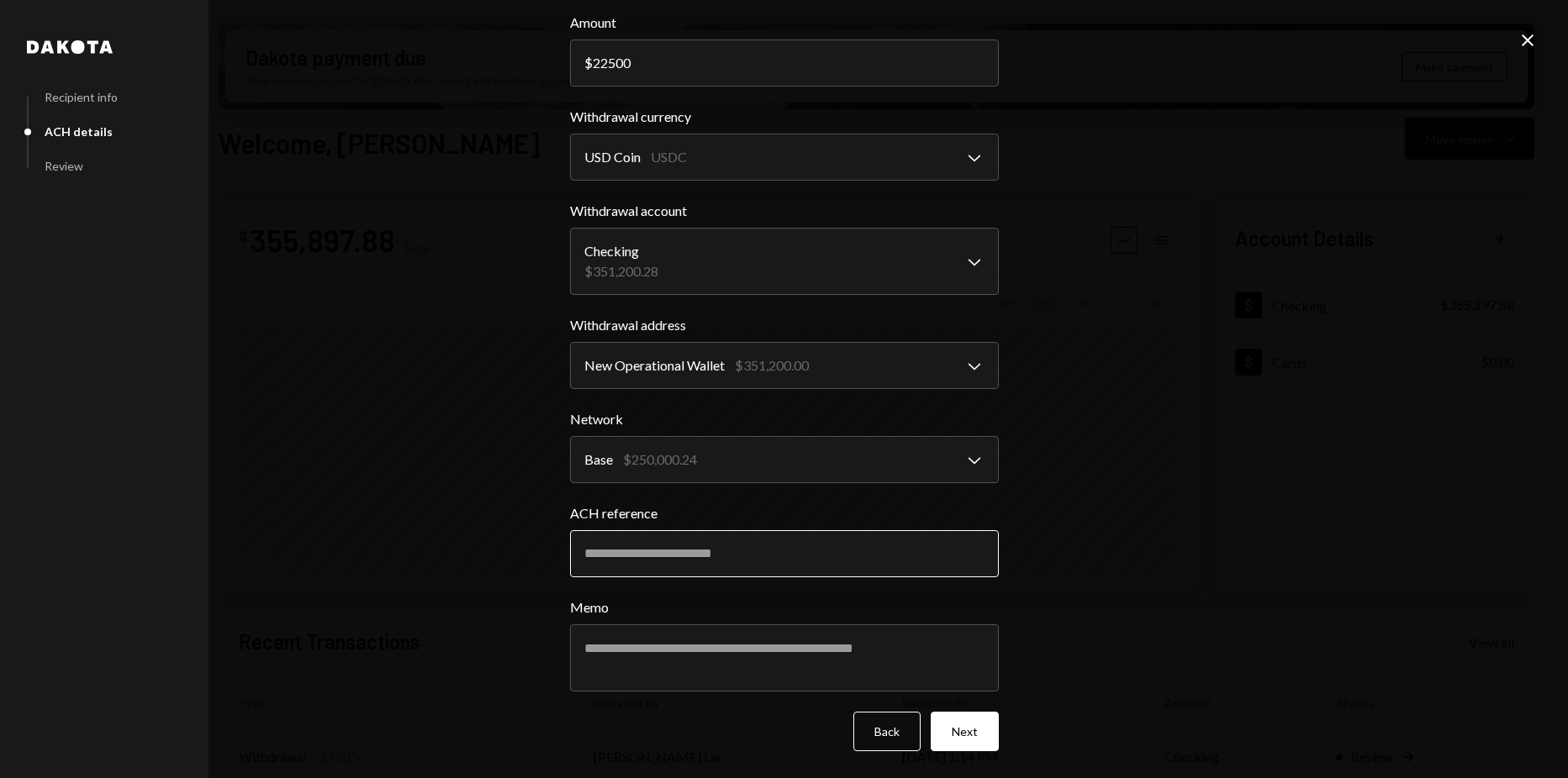
click at [819, 551] on input "ACH reference" at bounding box center [784, 553] width 428 height 47
paste input "****"
click at [640, 563] on input "****" at bounding box center [784, 553] width 428 height 47
paste input "*****"
type input "*********"
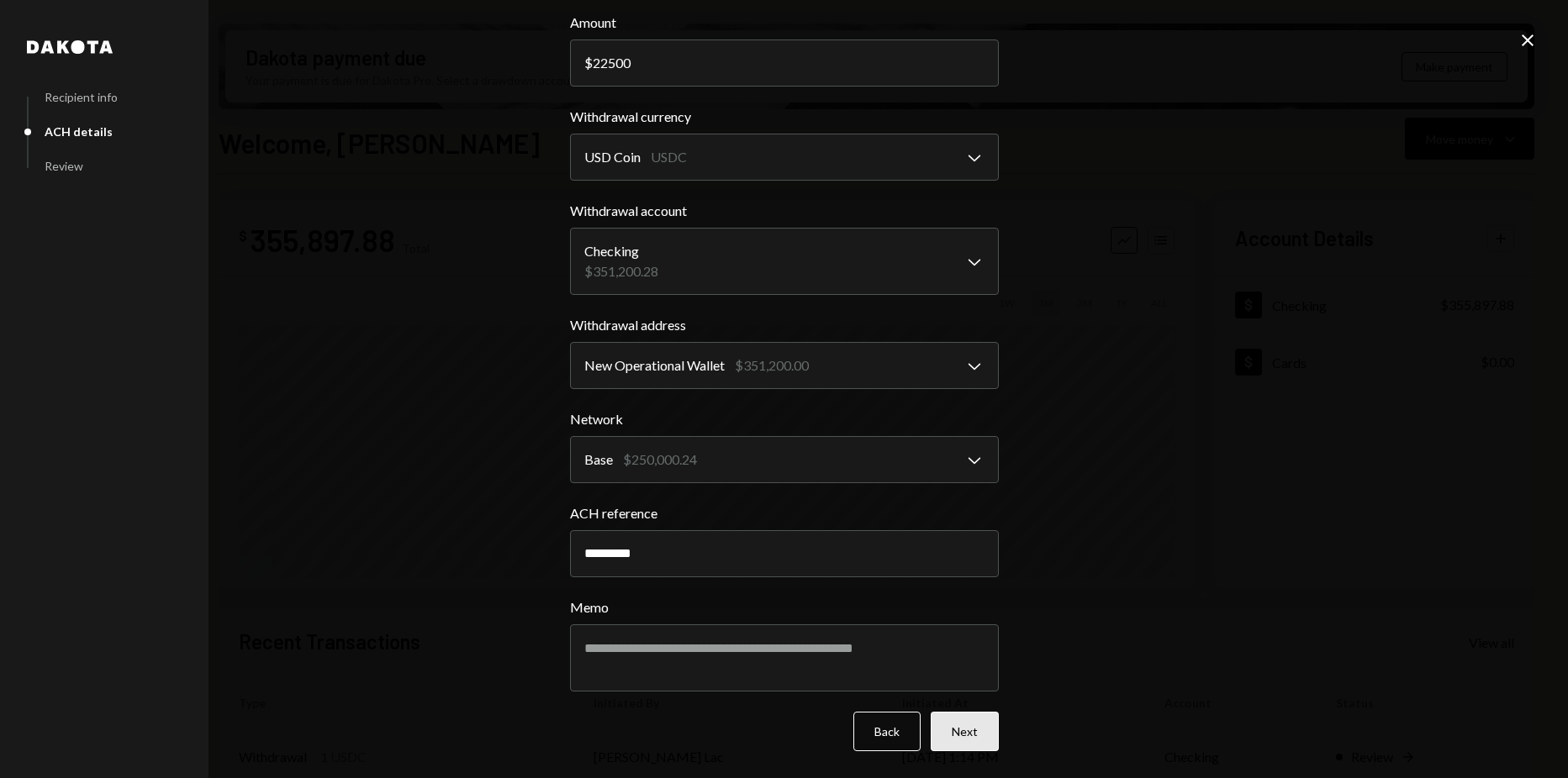
click at [962, 731] on button "Next" at bounding box center [964, 731] width 68 height 40
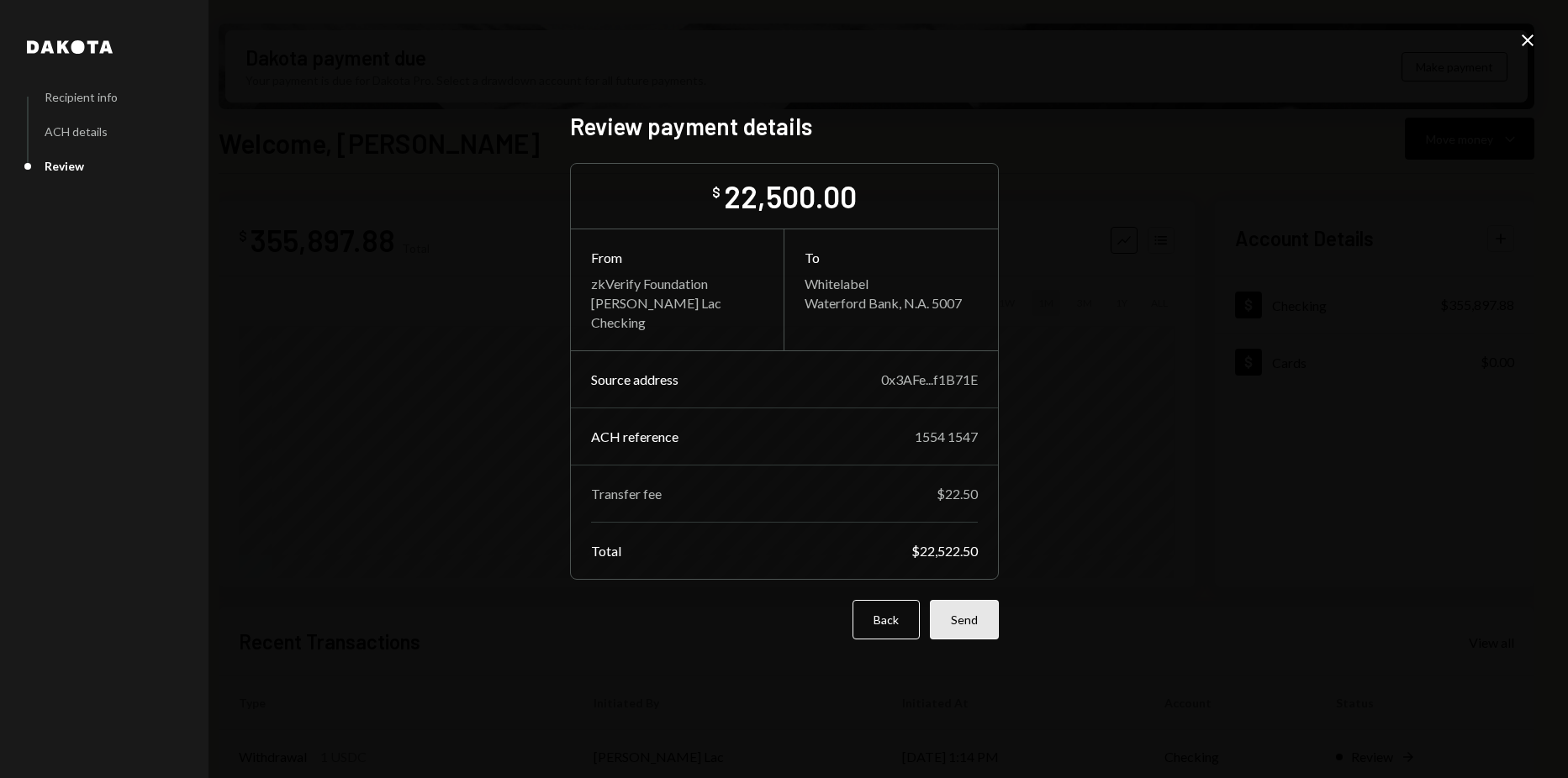
click at [989, 627] on button "Send" at bounding box center [964, 619] width 69 height 40
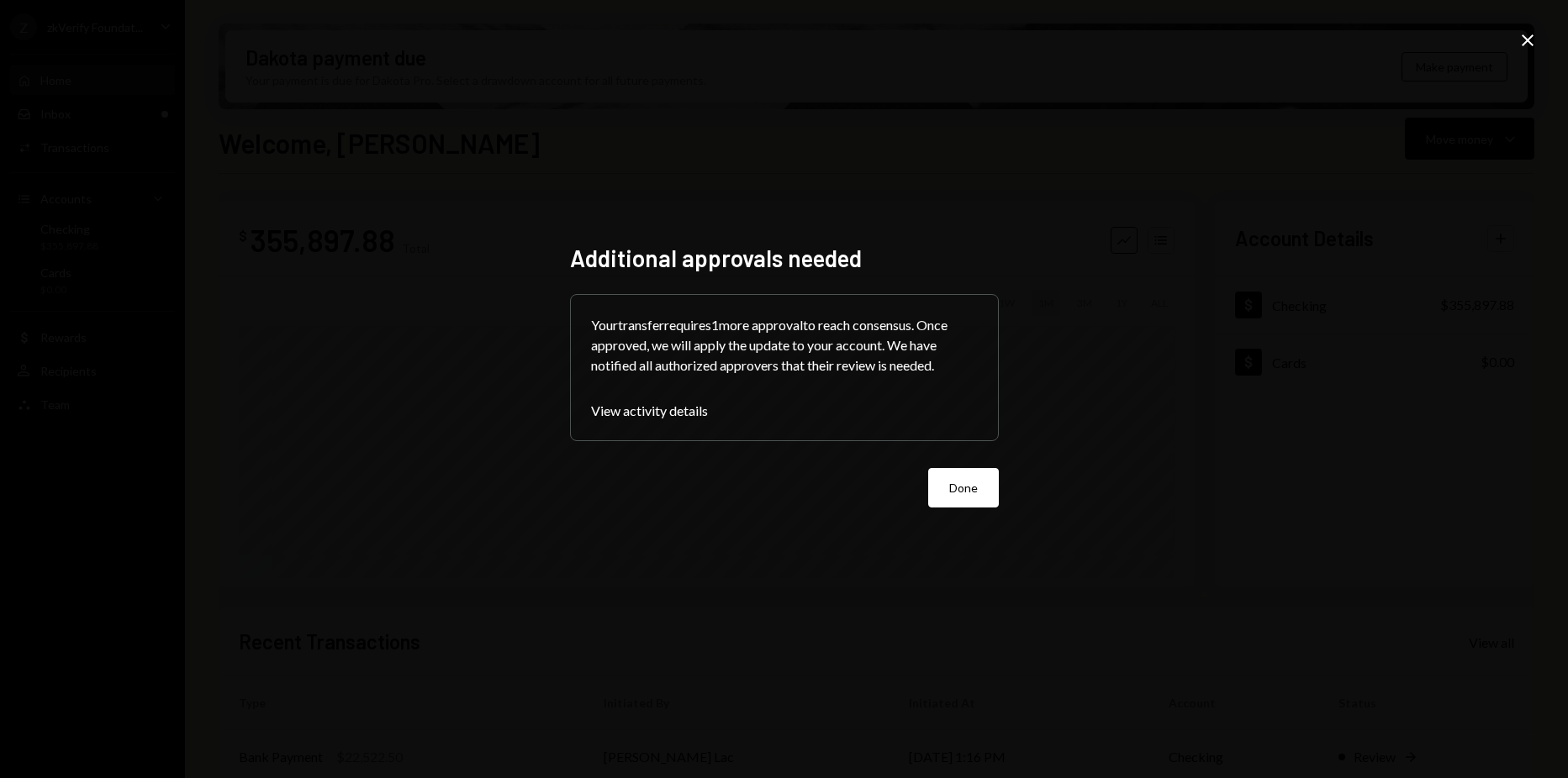
click at [1522, 44] on icon "Close" at bounding box center [1527, 40] width 20 height 20
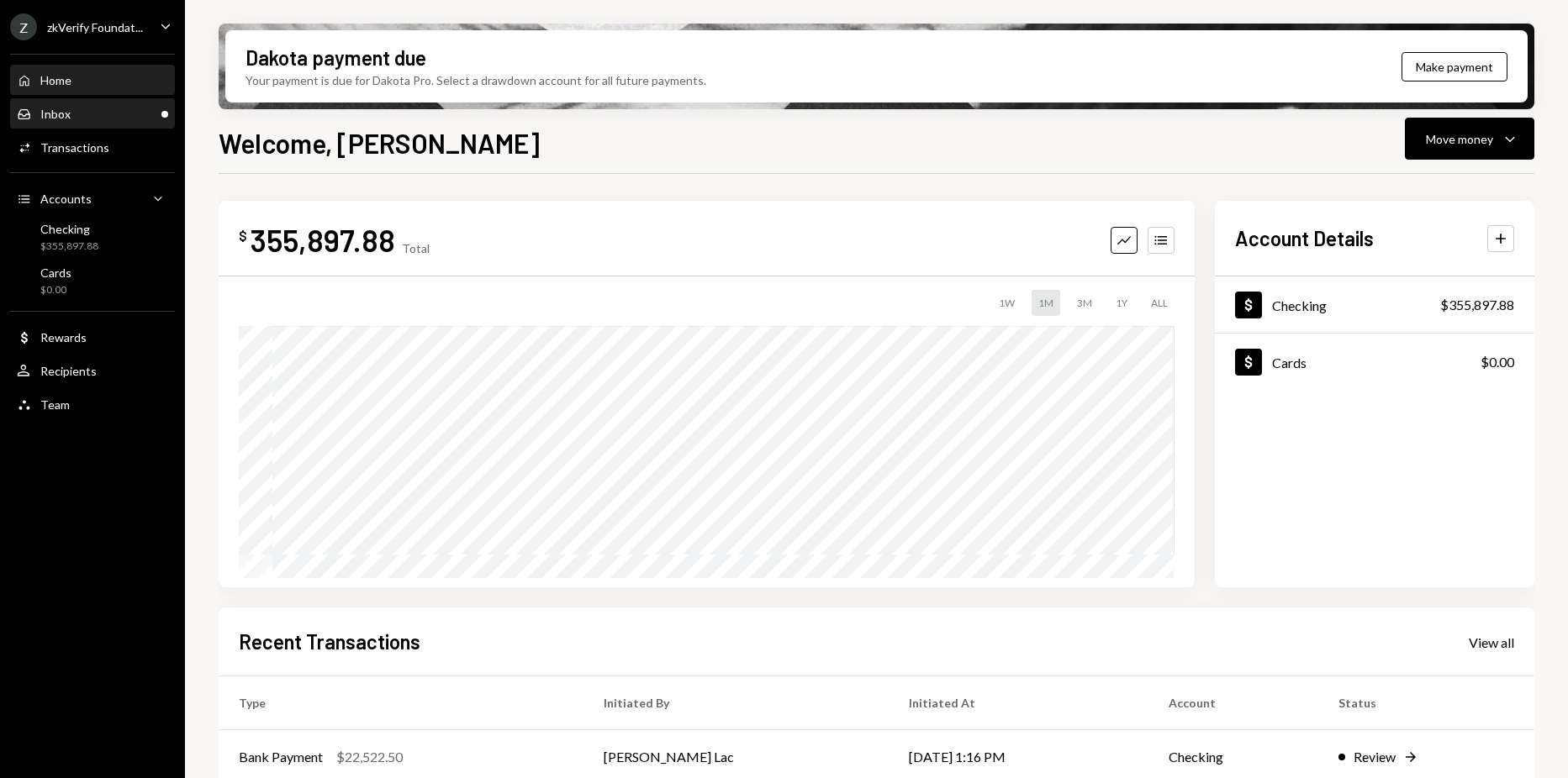
click at [99, 123] on div "Inbox Inbox" at bounding box center [93, 114] width 152 height 28
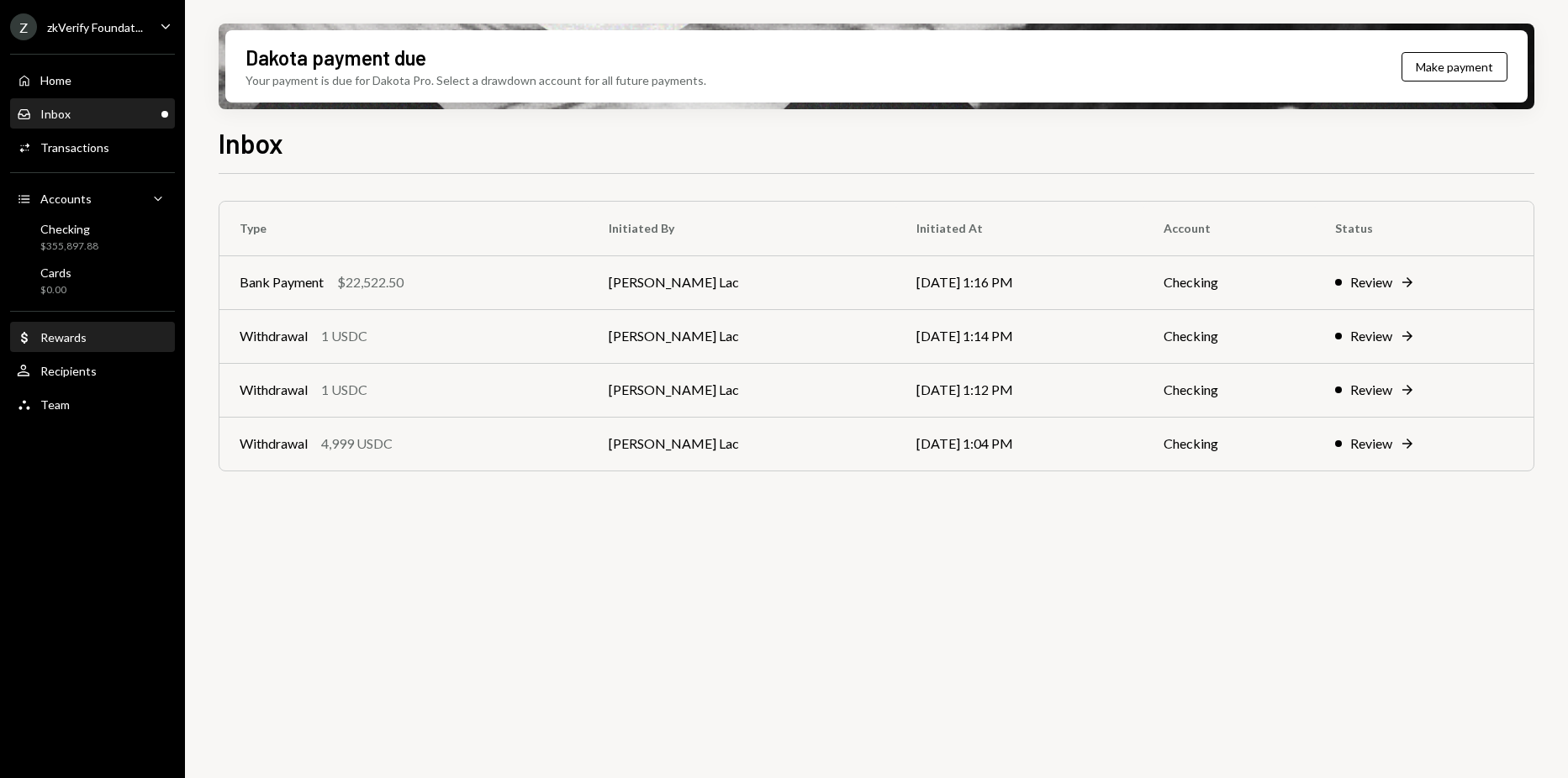
click at [63, 333] on div "Rewards" at bounding box center [64, 337] width 47 height 15
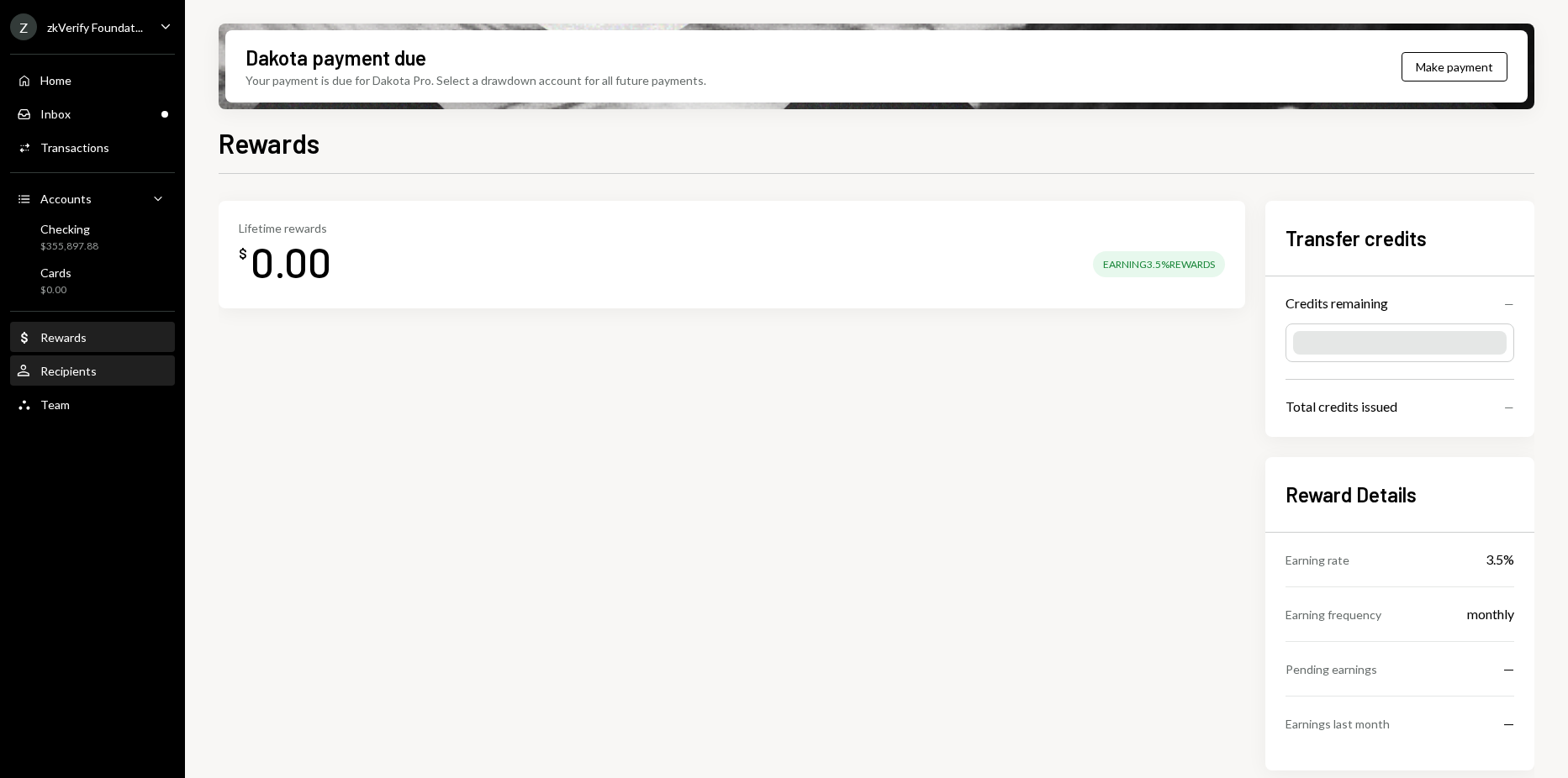
click at [65, 364] on div "Recipients" at bounding box center [68, 370] width 56 height 15
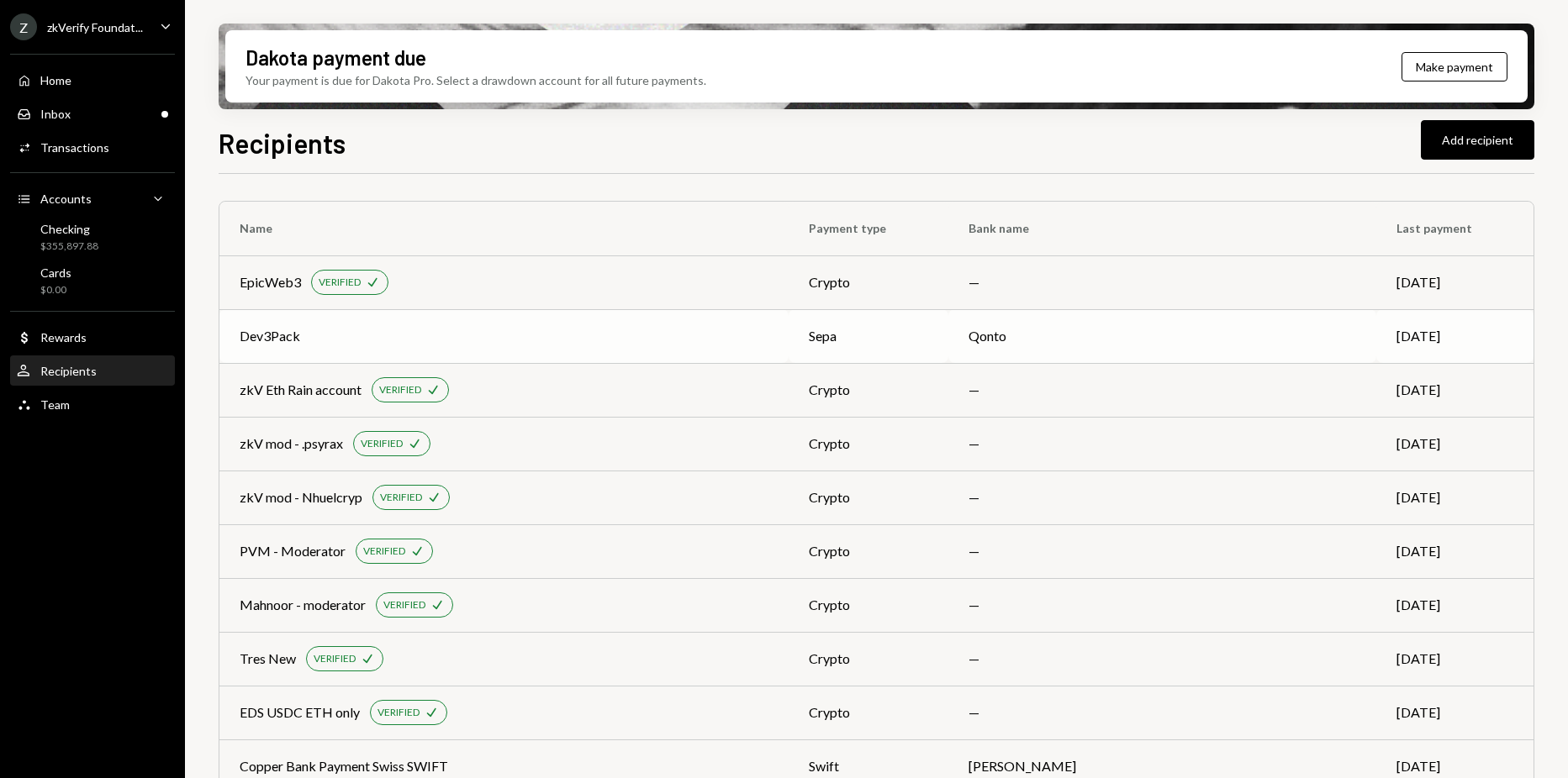
scroll to position [2324, 0]
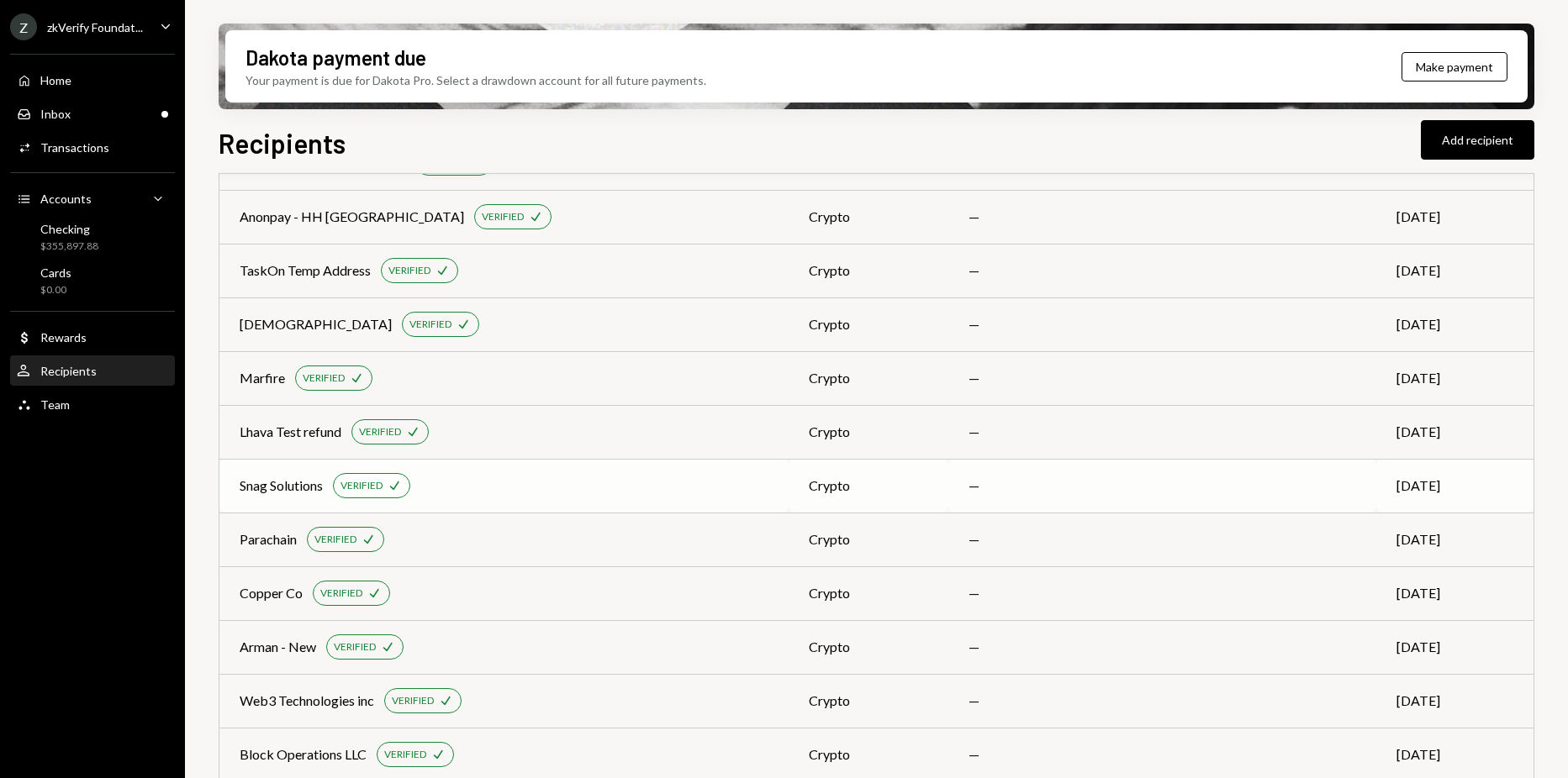
click at [789, 466] on td "Snag Solutions VERIFIED Check" at bounding box center [503, 485] width 569 height 53
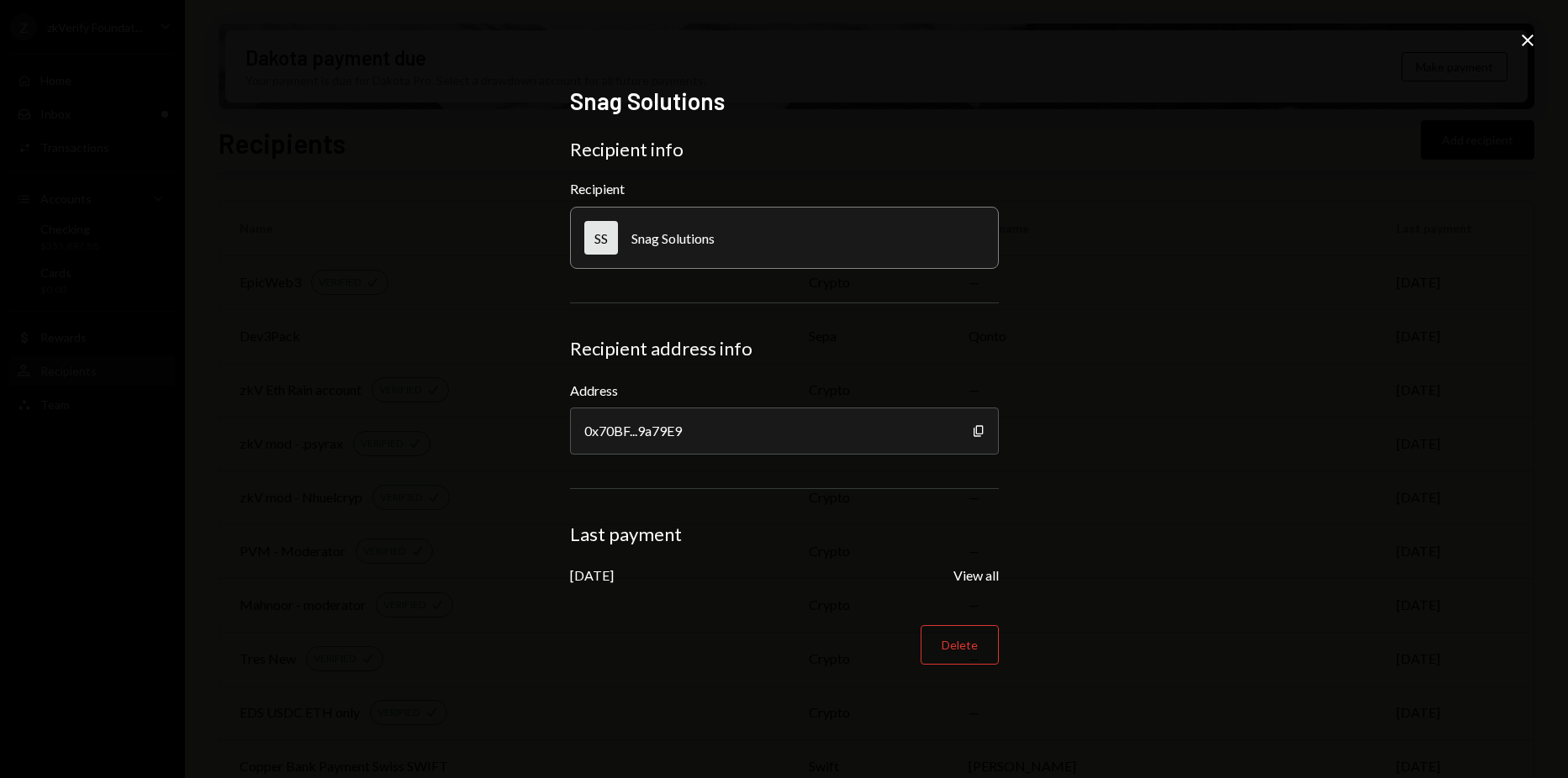
scroll to position [2324, 0]
click at [1527, 31] on icon "Close" at bounding box center [1527, 40] width 20 height 20
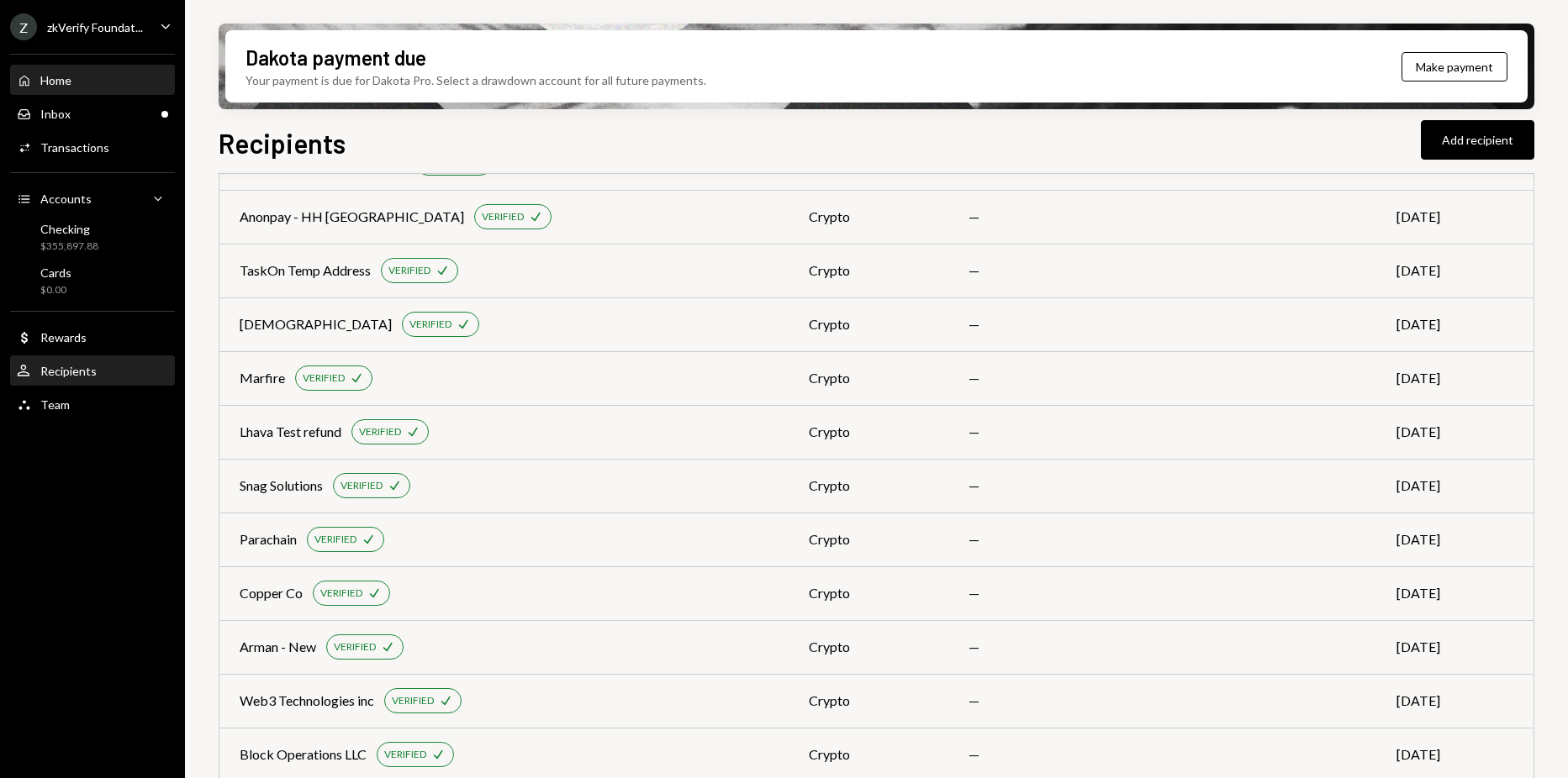
click at [84, 84] on div "Home Home" at bounding box center [93, 81] width 152 height 16
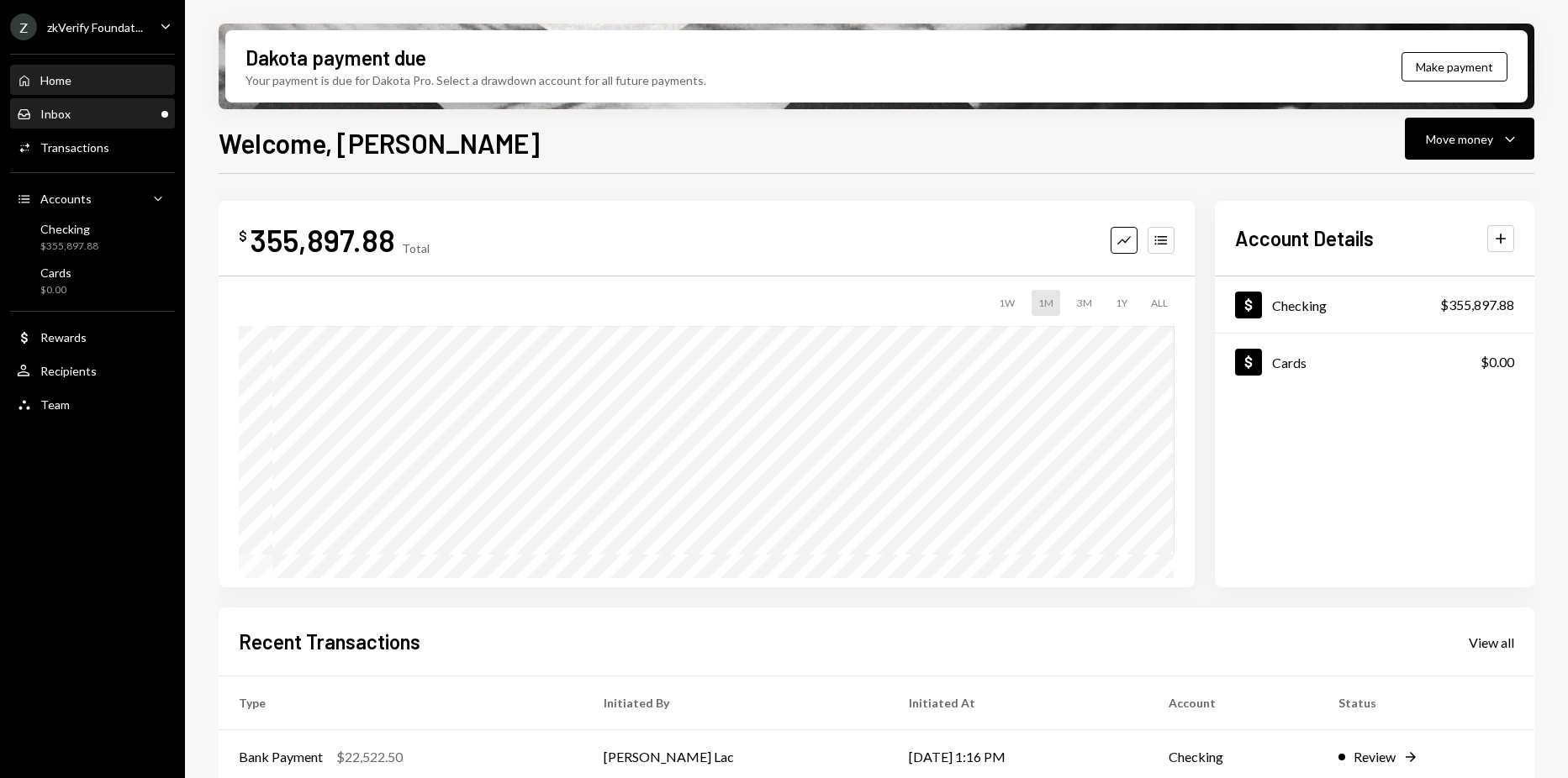
click at [79, 116] on div "Inbox Inbox" at bounding box center [93, 115] width 152 height 16
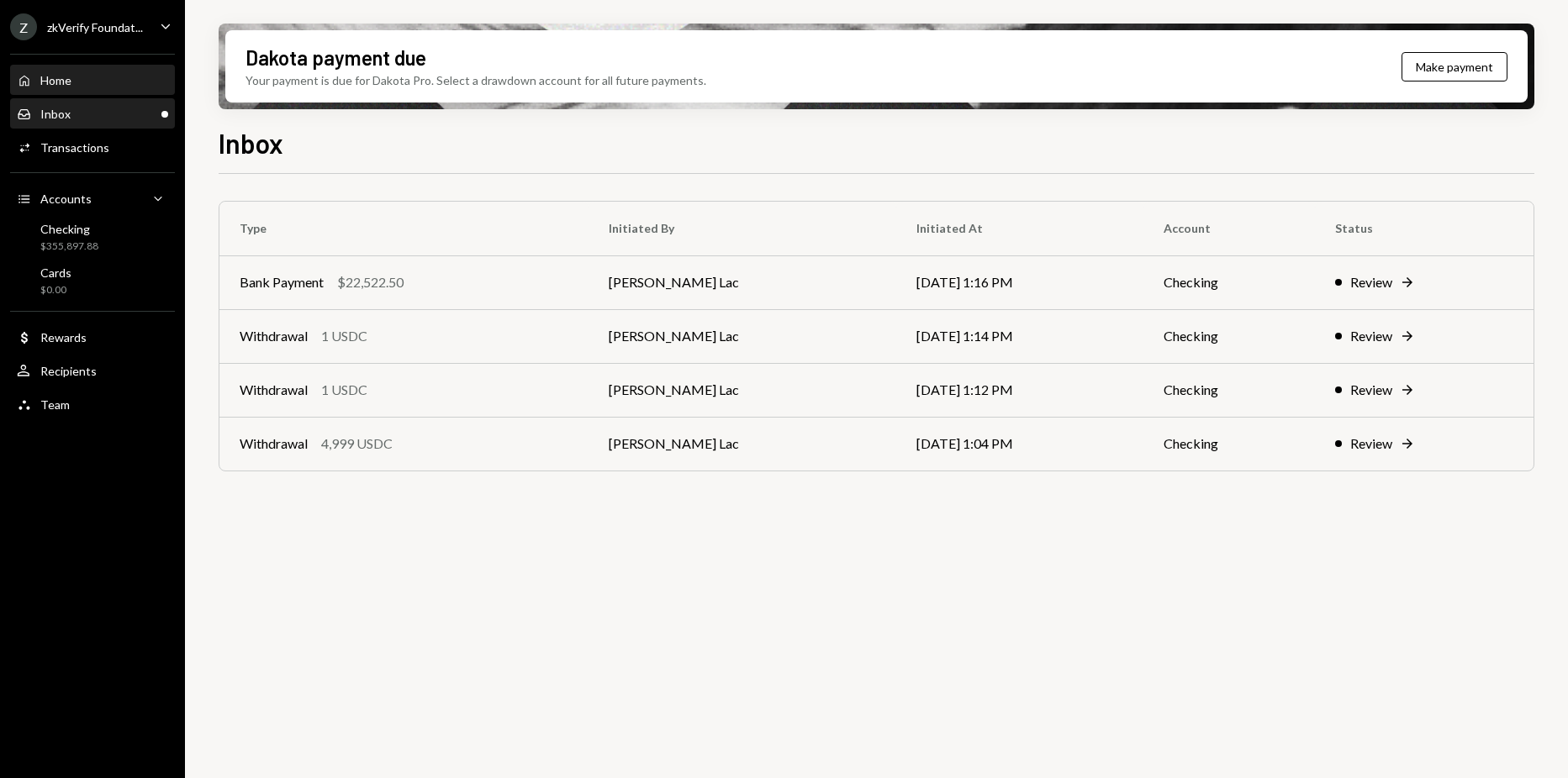
click at [91, 68] on div "Home Home" at bounding box center [93, 80] width 152 height 28
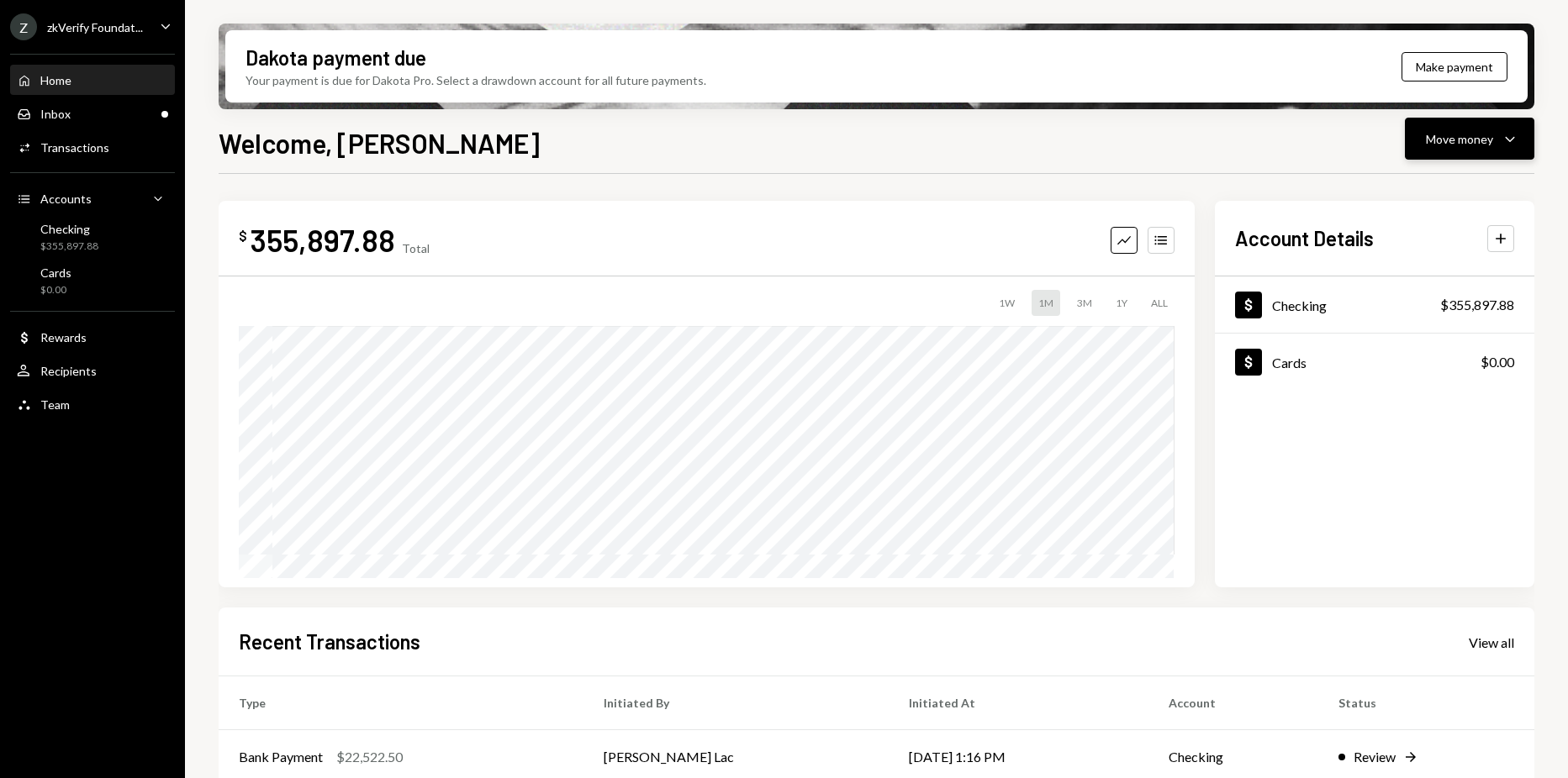
click at [1481, 140] on div "Move money" at bounding box center [1459, 139] width 67 height 17
click at [1379, 198] on div "Withdraw Send" at bounding box center [1443, 190] width 168 height 38
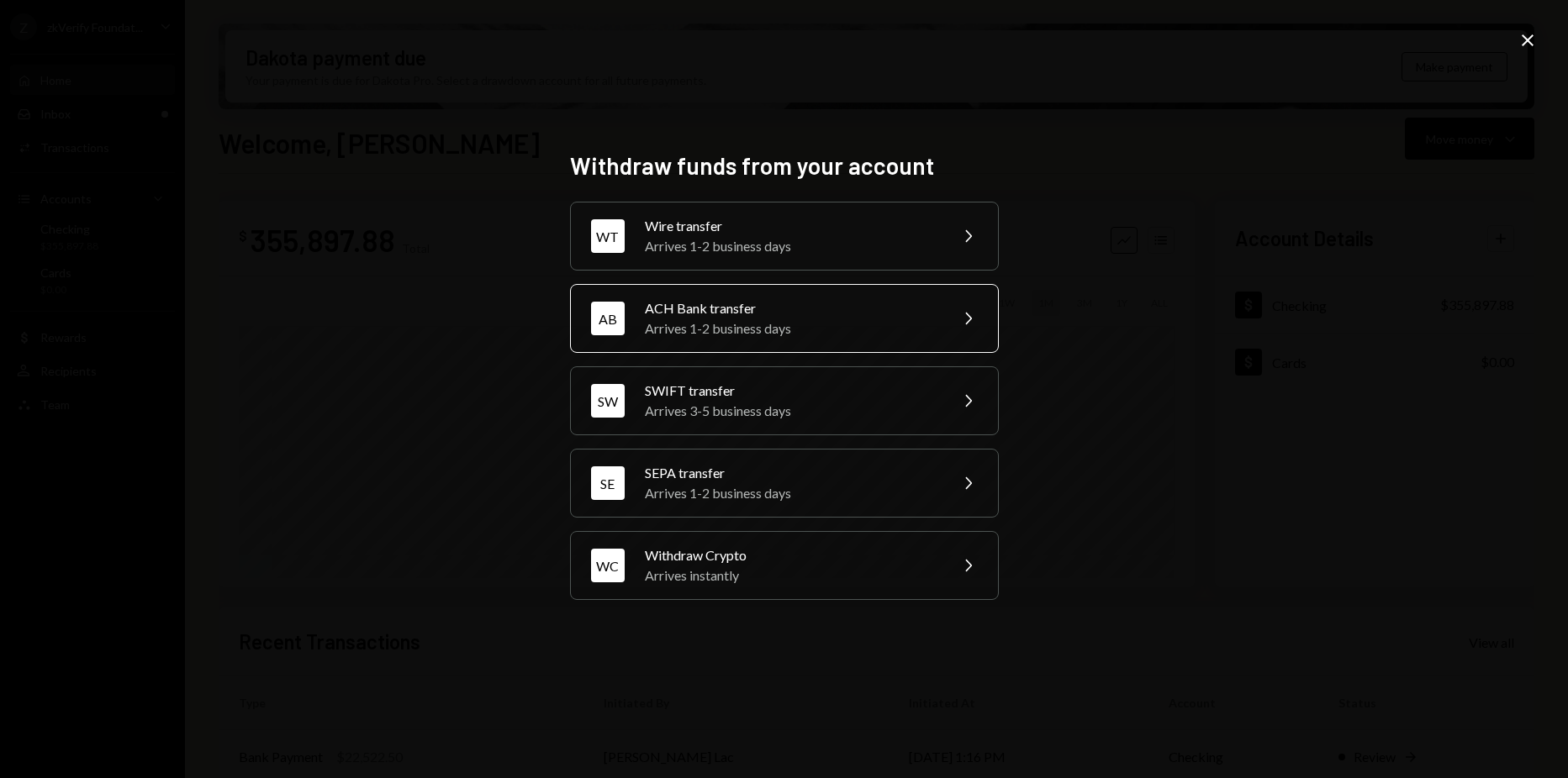
click at [749, 335] on div "Arrives 1-2 business days" at bounding box center [790, 328] width 292 height 20
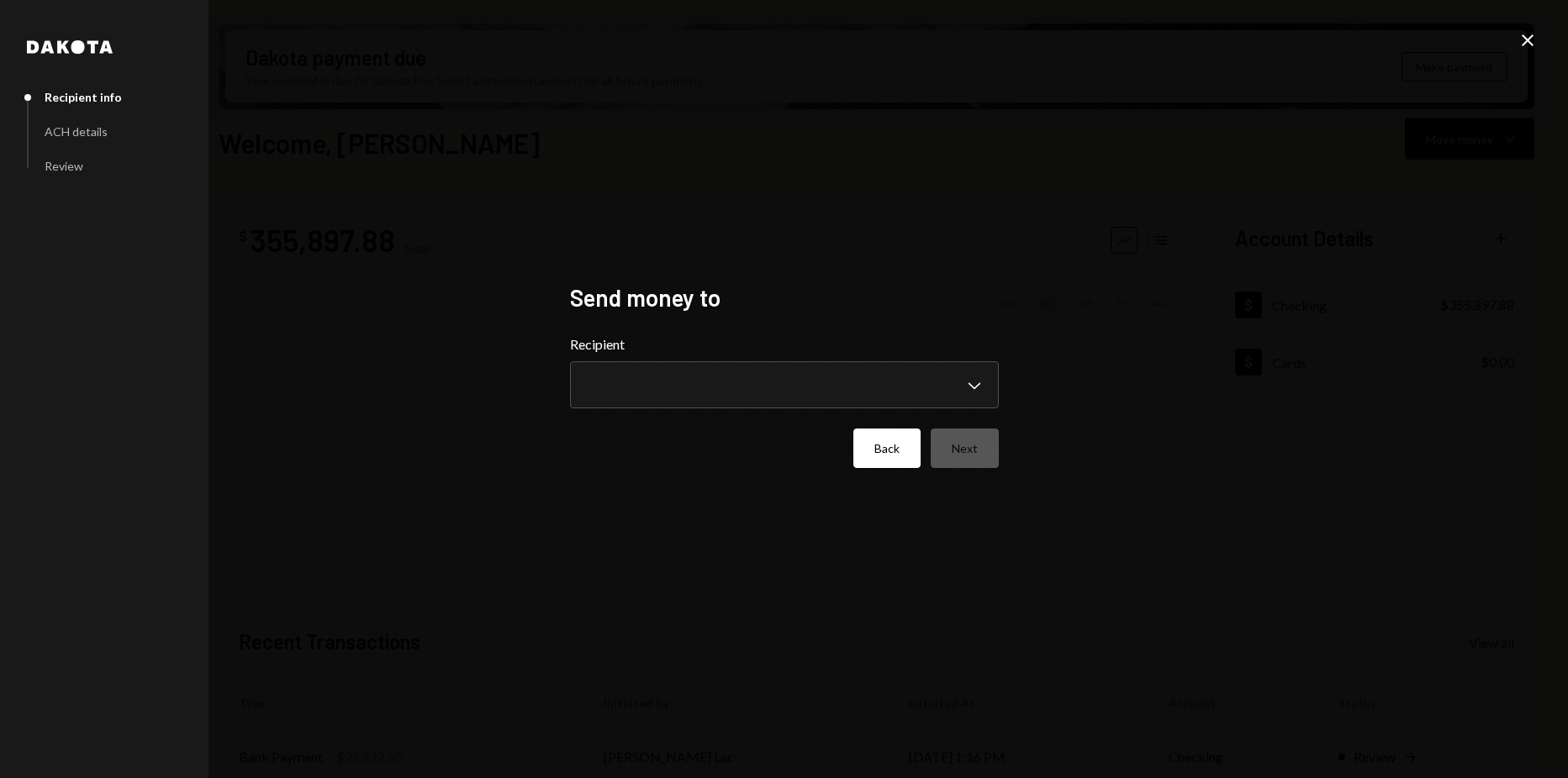
click at [894, 445] on button "Back" at bounding box center [887, 448] width 67 height 40
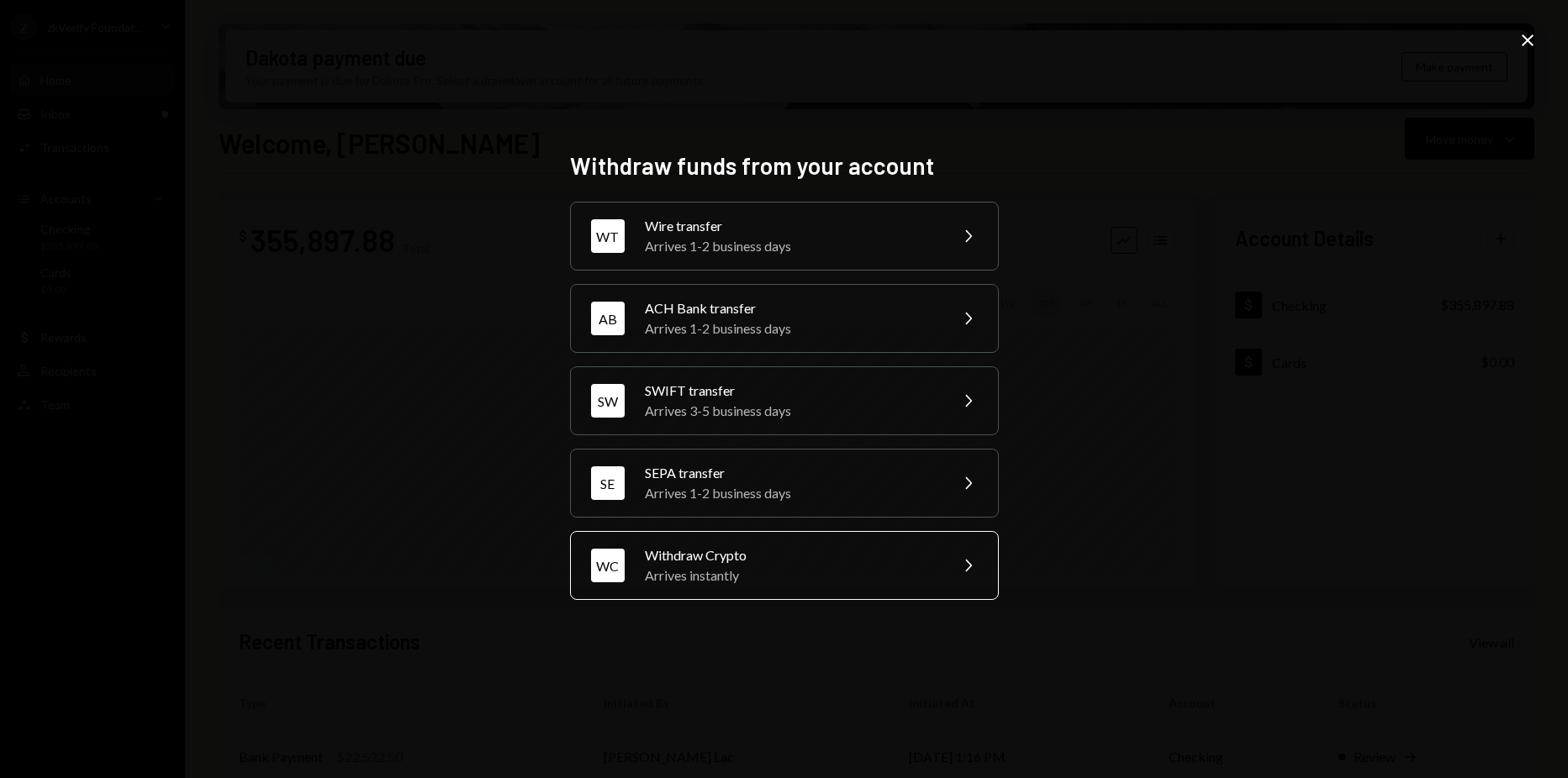
click at [790, 556] on div "Withdraw Crypto" at bounding box center [790, 555] width 292 height 20
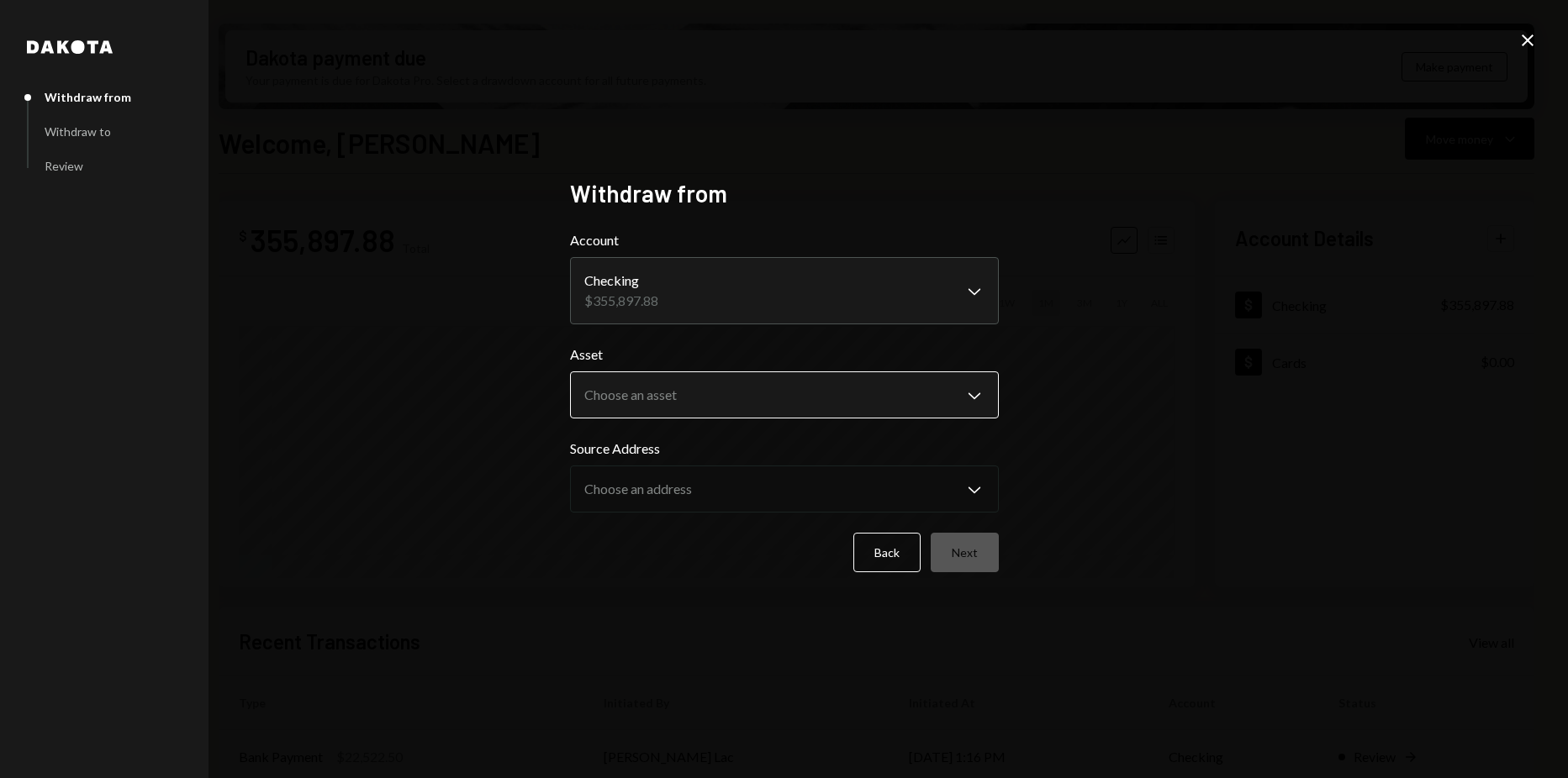
click at [753, 383] on body "Z zkVerify Foundat... Caret Down Home Home Inbox Inbox Activities Transactions …" at bounding box center [784, 389] width 1568 height 778
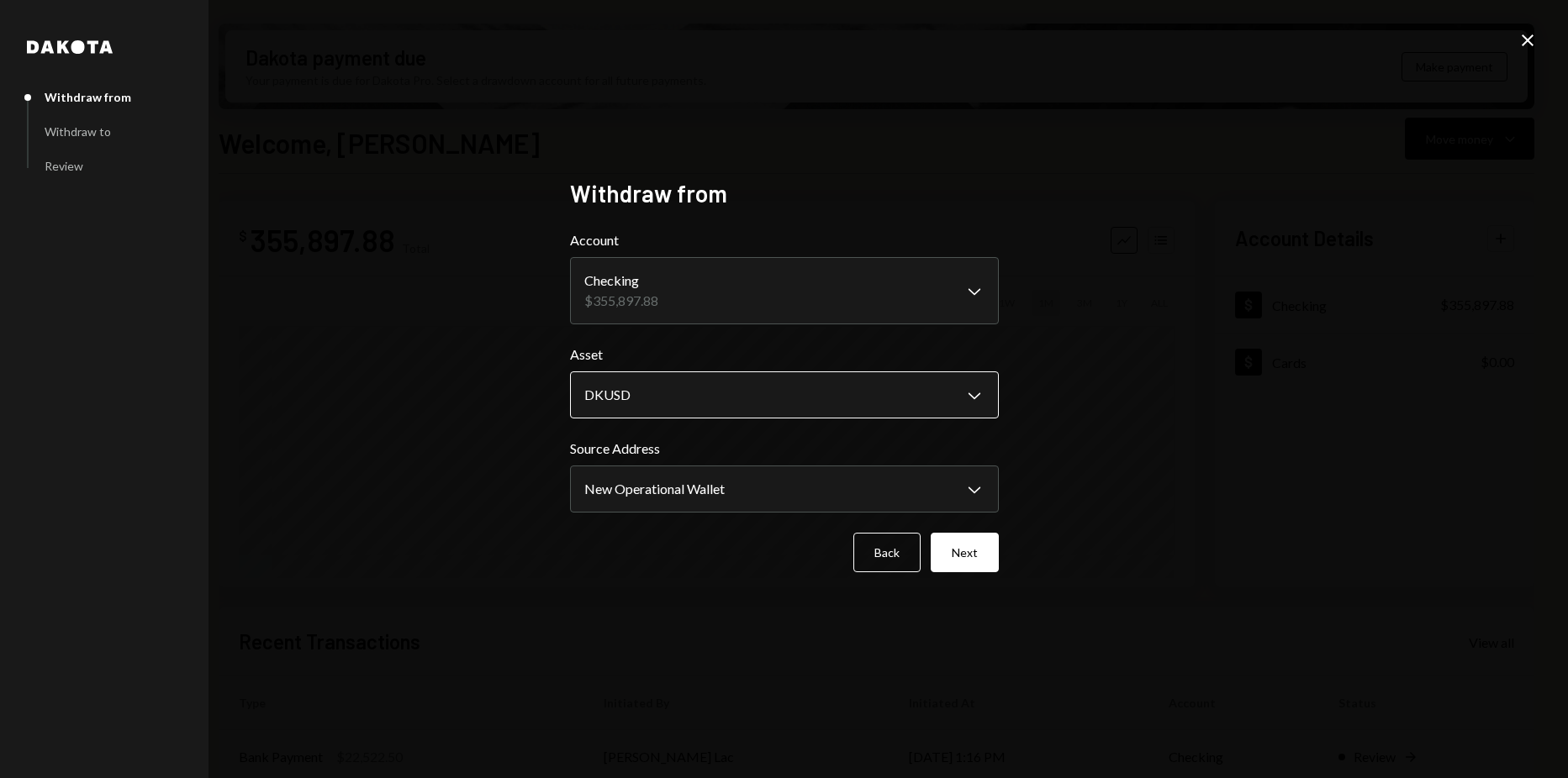
click at [703, 399] on body "Z zkVerify Foundat... Caret Down Home Home Inbox Inbox Activities Transactions …" at bounding box center [784, 389] width 1568 height 778
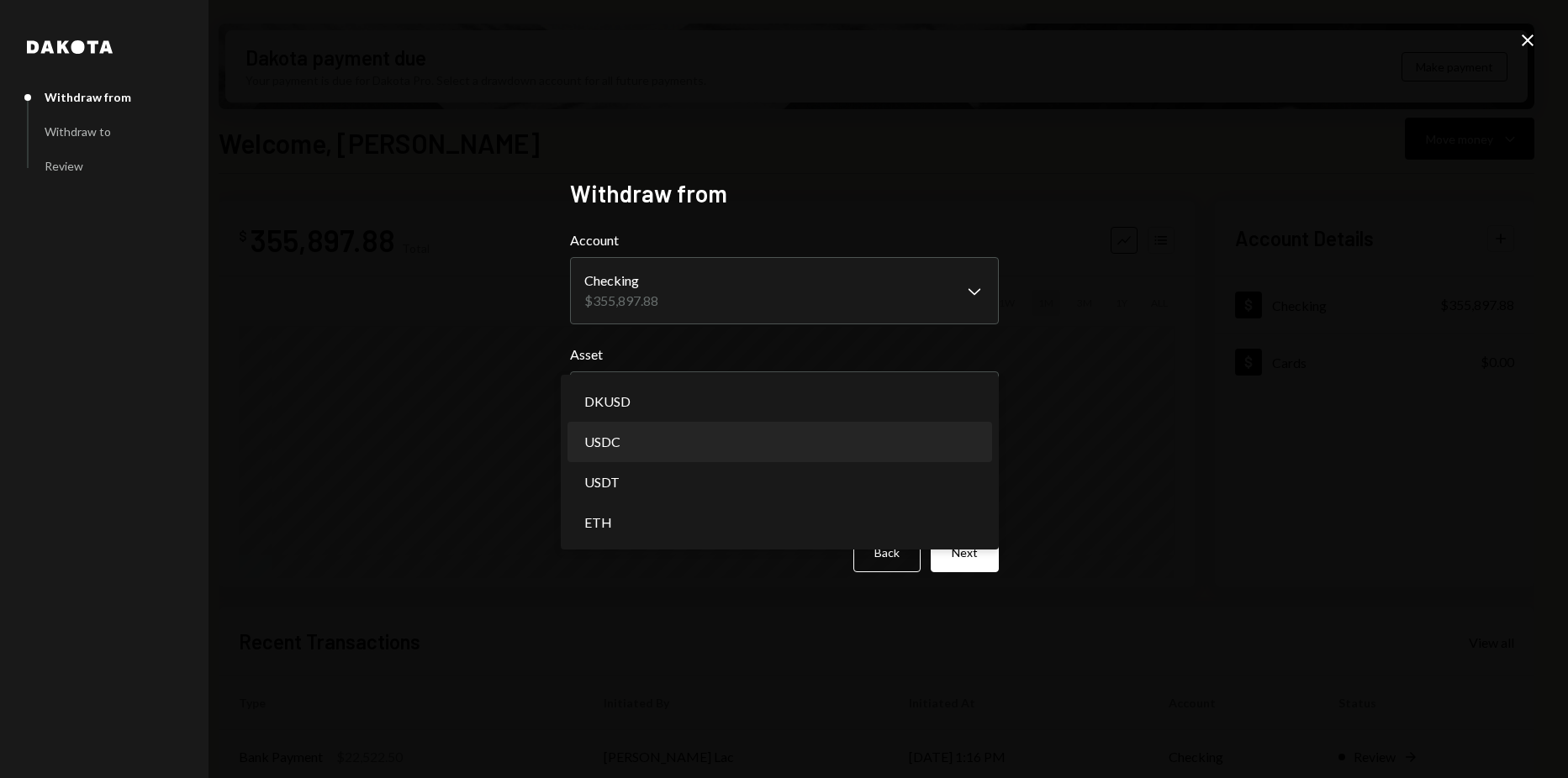
select select "****"
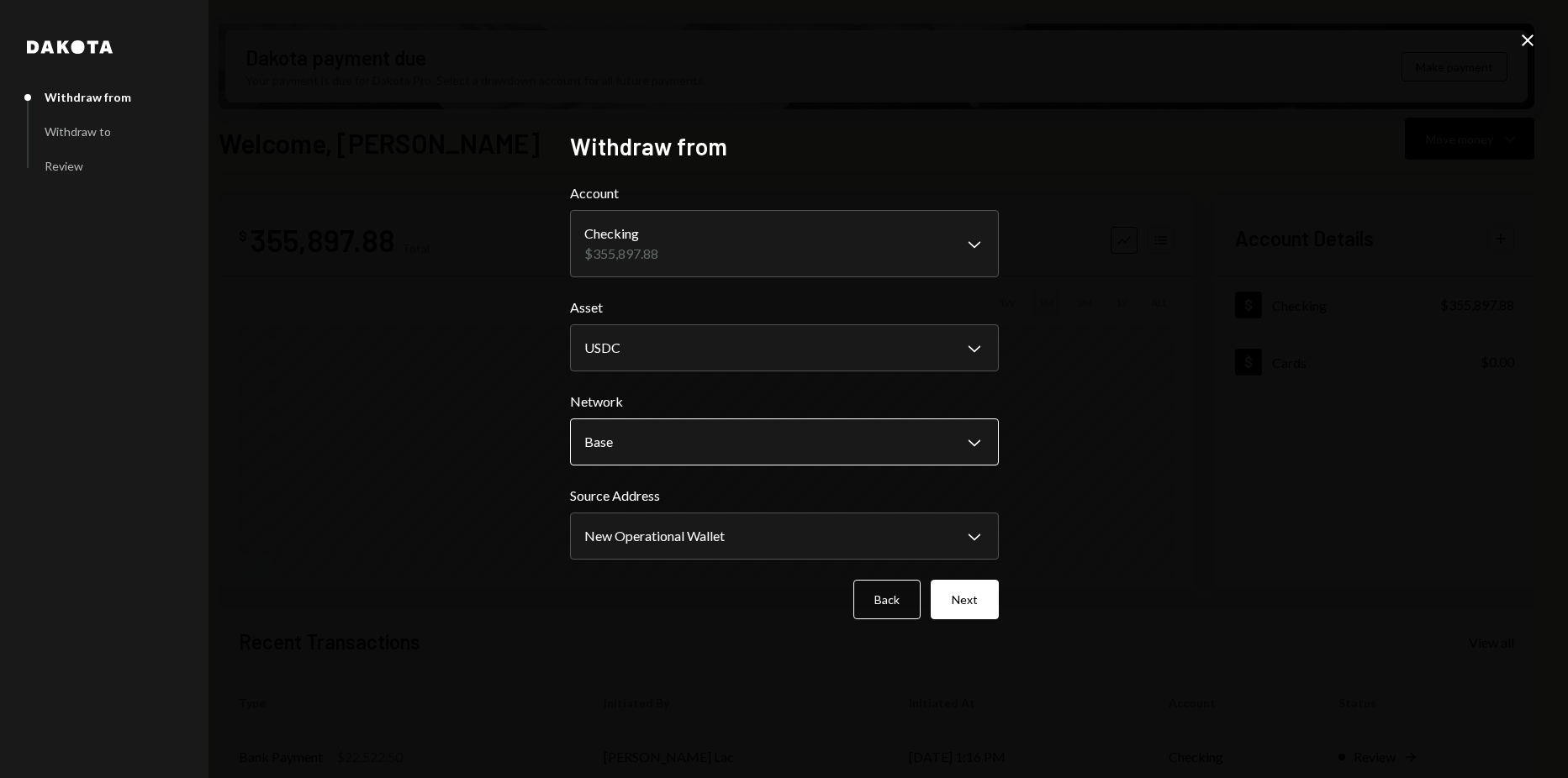
click at [646, 443] on body "Z zkVerify Foundat... Caret Down Home Home Inbox Inbox Activities Transactions …" at bounding box center [784, 389] width 1568 height 778
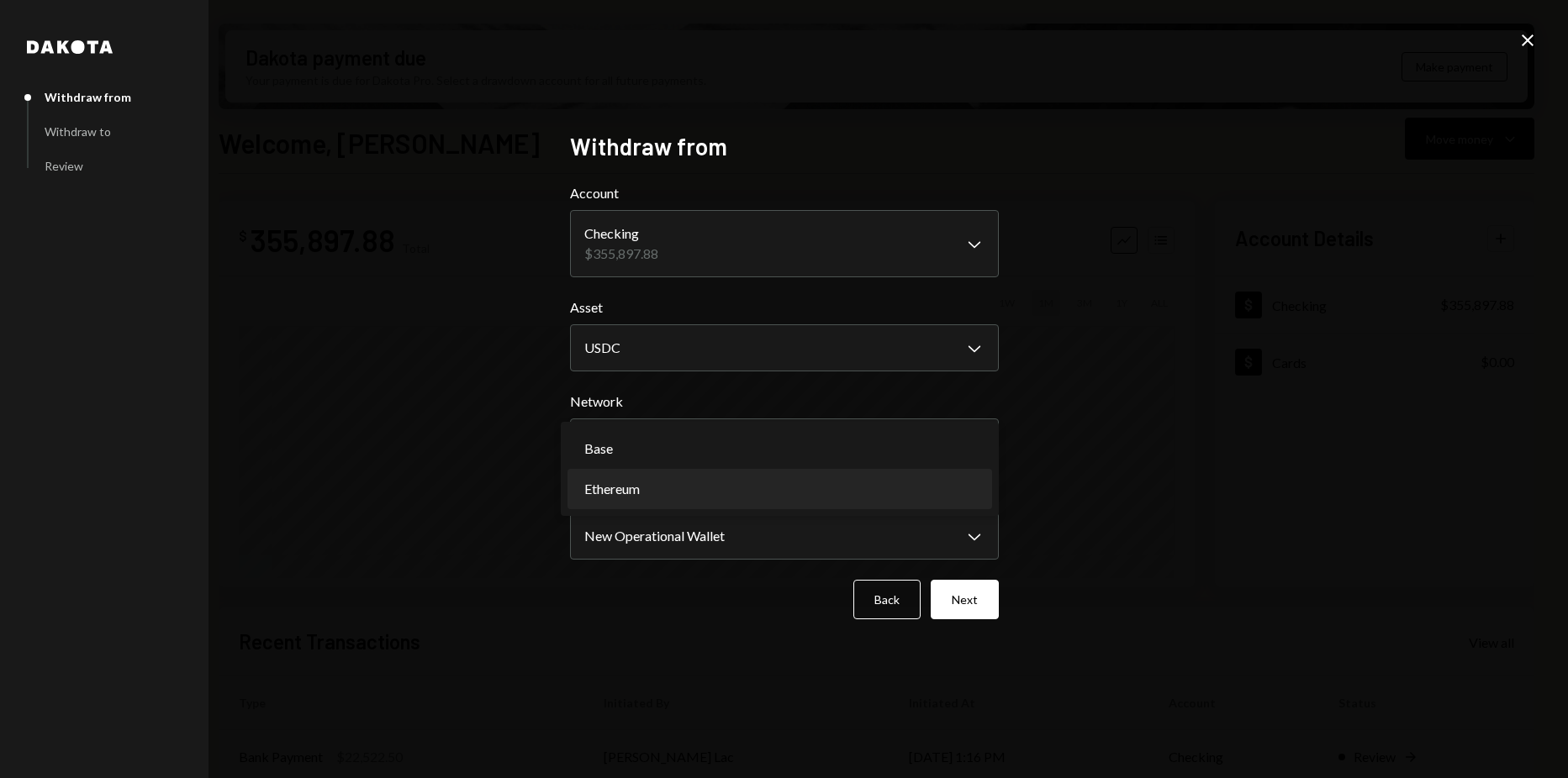
select select "**********"
click at [686, 531] on body "Z zkVerify Foundat... Caret Down Home Home Inbox Inbox Activities Transactions …" at bounding box center [784, 389] width 1568 height 778
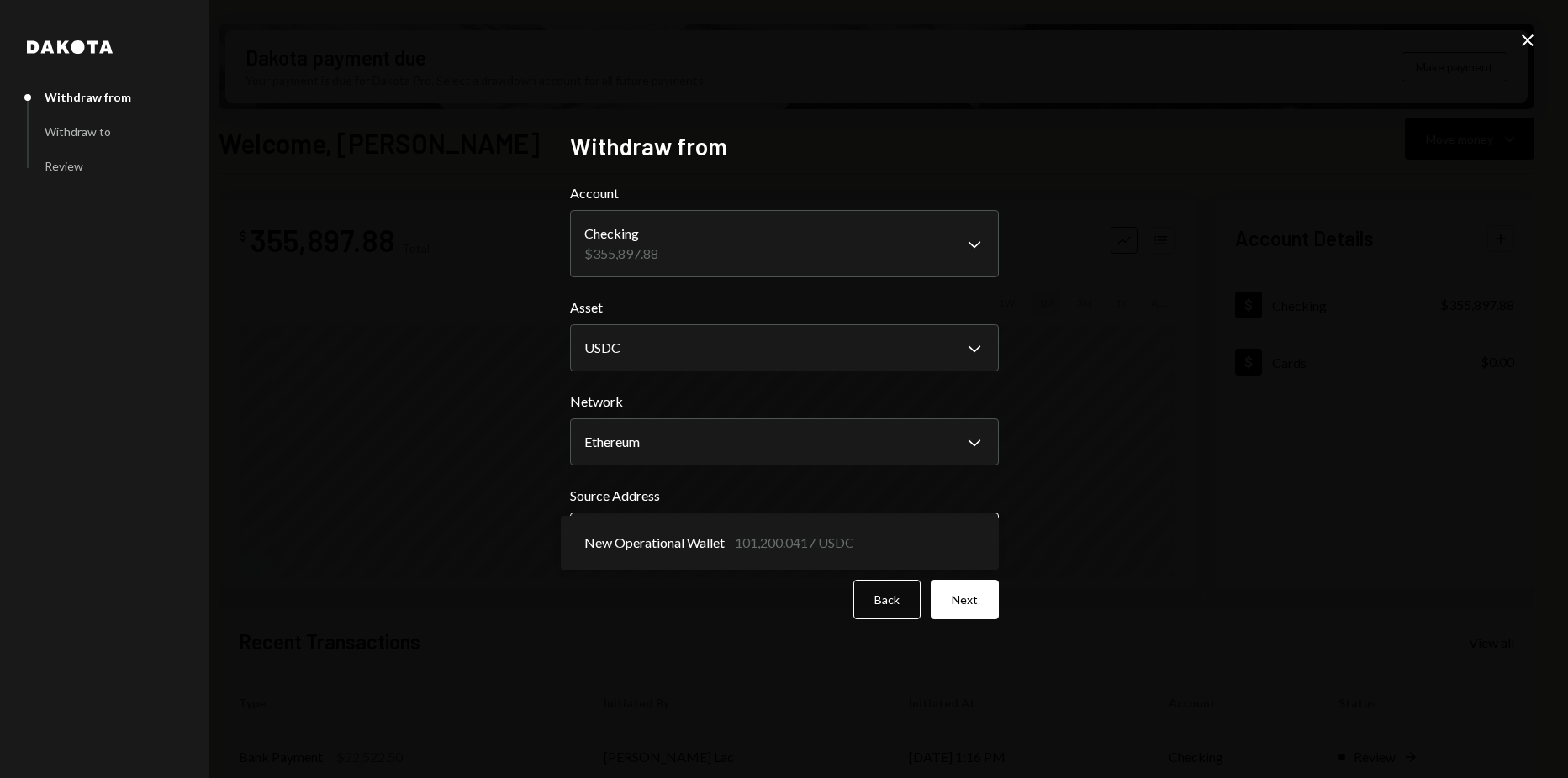
click at [833, 539] on body "Z zkVerify Foundat... Caret Down Home Home Inbox Inbox Activities Transactions …" at bounding box center [784, 389] width 1568 height 778
click at [1164, 534] on div "**********" at bounding box center [784, 389] width 1568 height 778
click at [946, 592] on button "Next" at bounding box center [964, 600] width 68 height 40
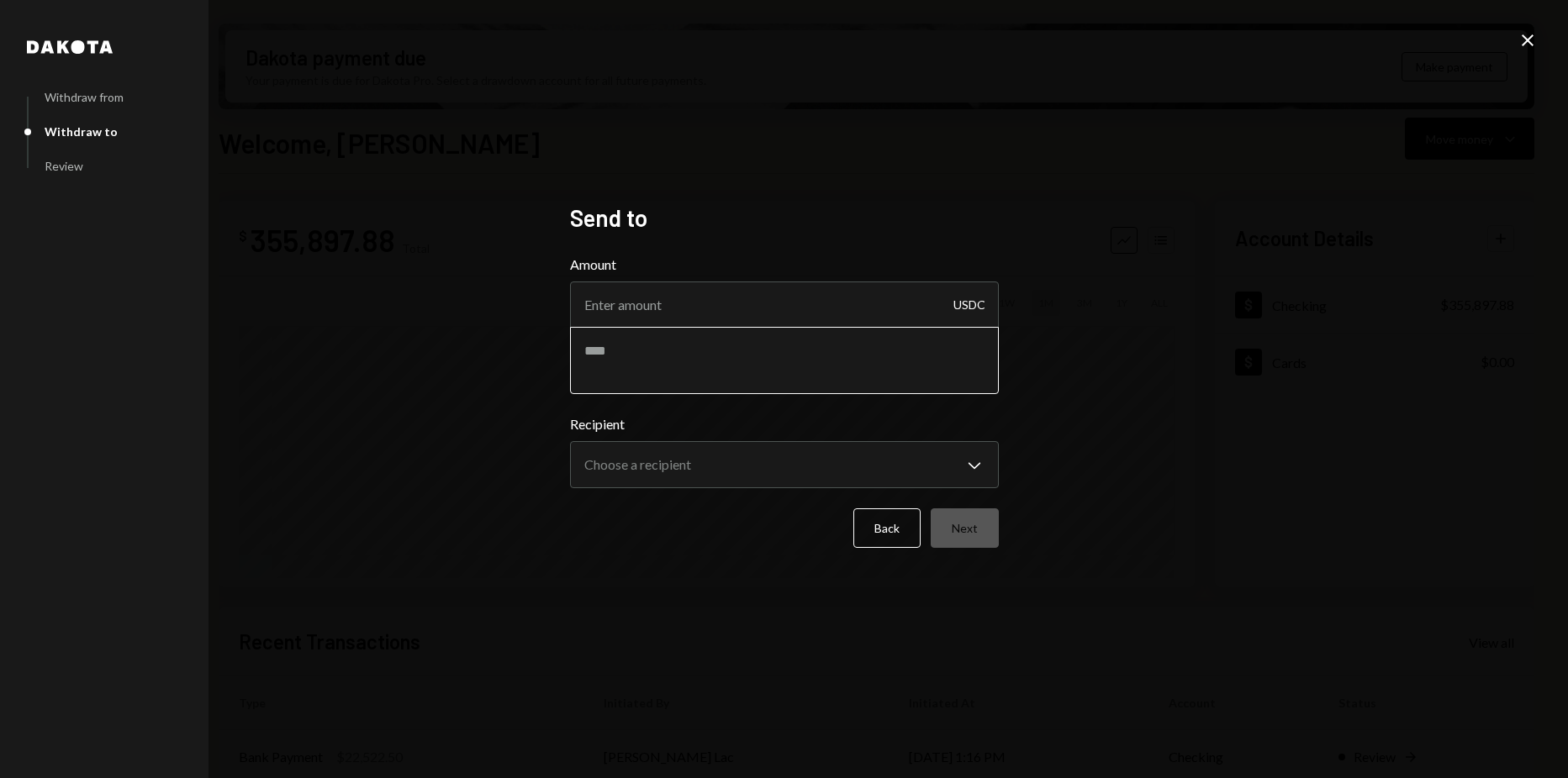
click at [803, 327] on textarea at bounding box center [784, 360] width 428 height 67
click at [814, 315] on input "Amount" at bounding box center [784, 305] width 428 height 47
type input "15000"
click at [778, 469] on body "Z zkVerify Foundat... Caret Down Home Home Inbox Inbox Activities Transactions …" at bounding box center [784, 389] width 1568 height 778
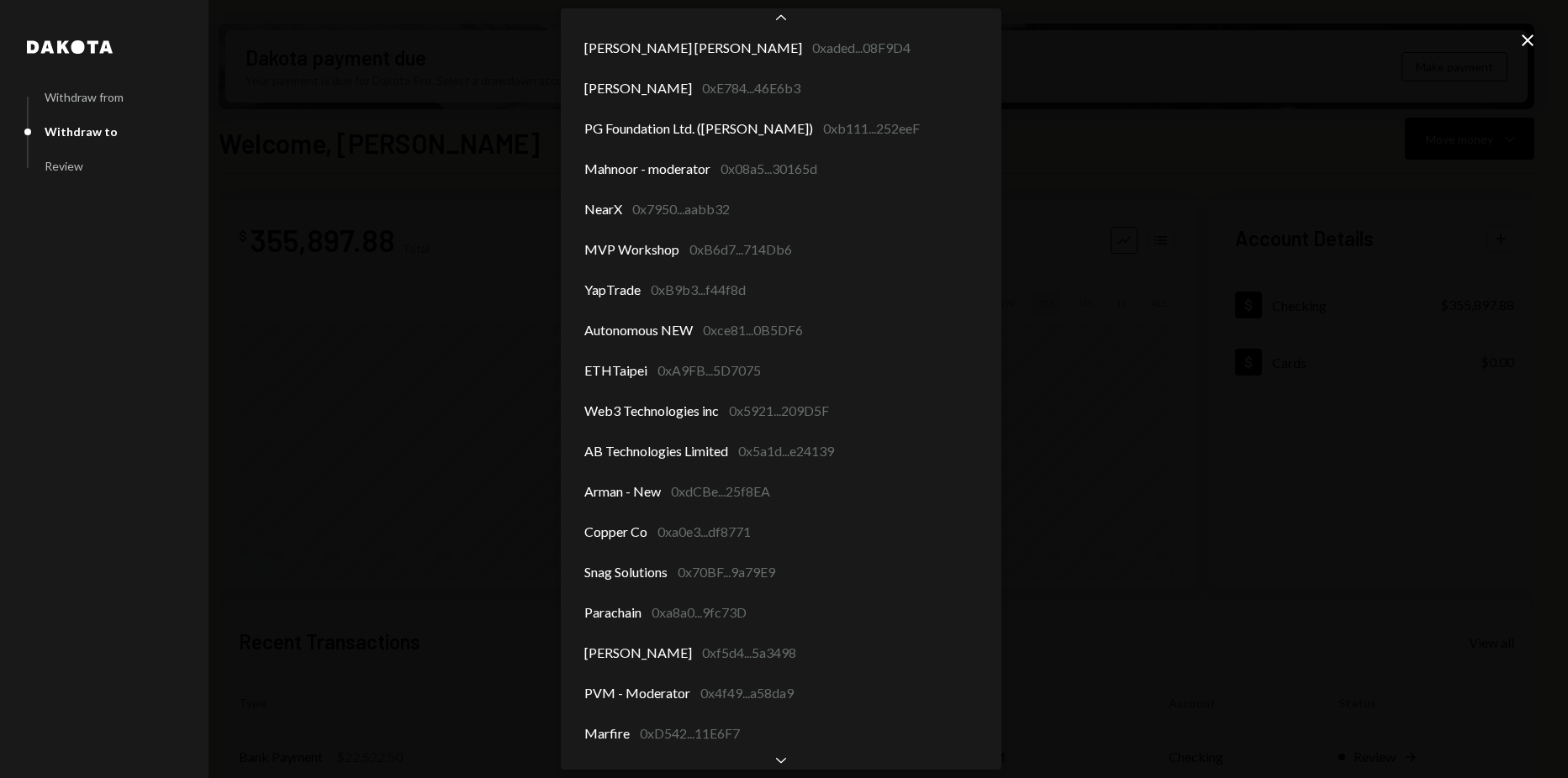
scroll to position [1379, 0]
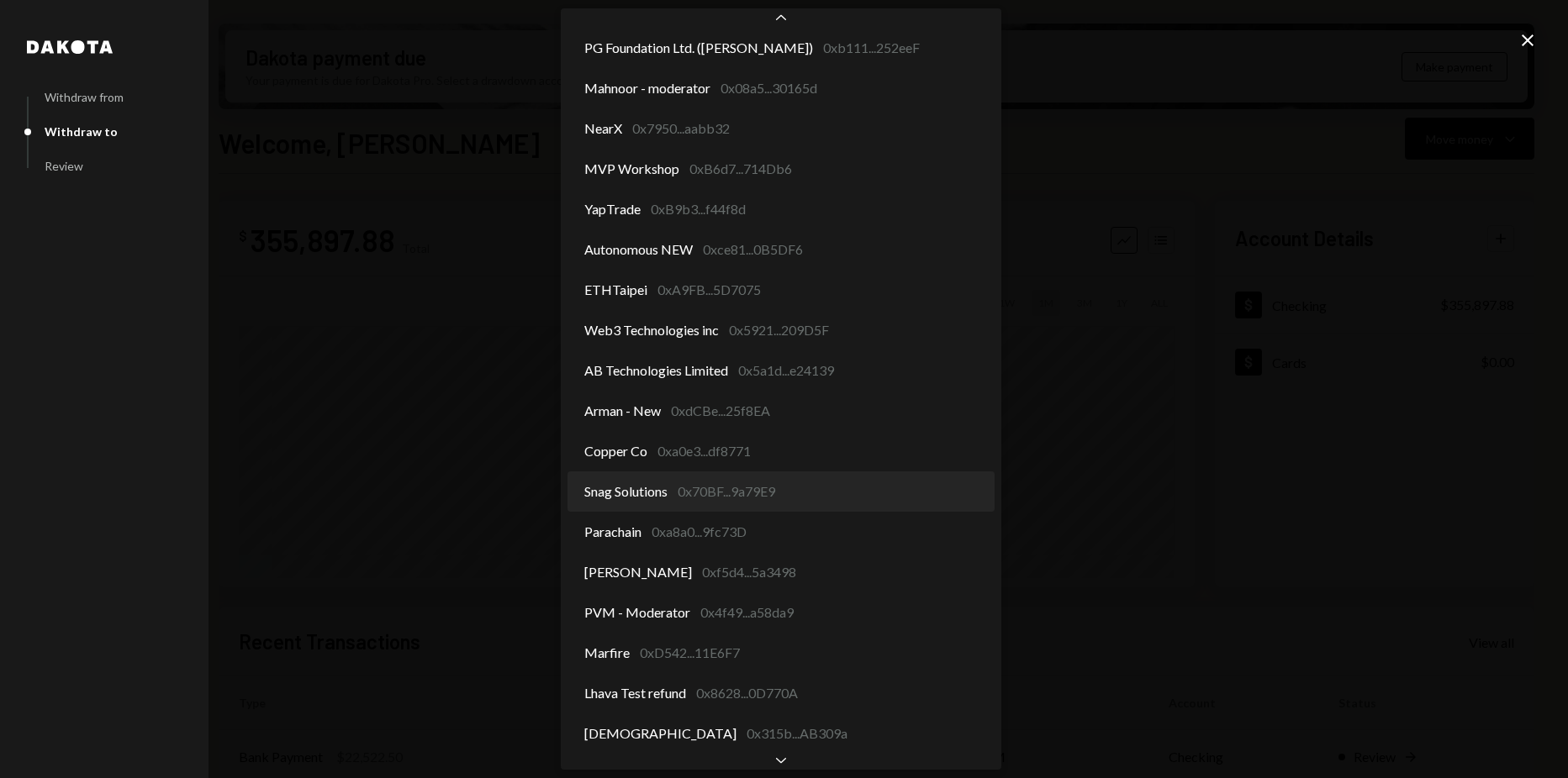
select select "**********"
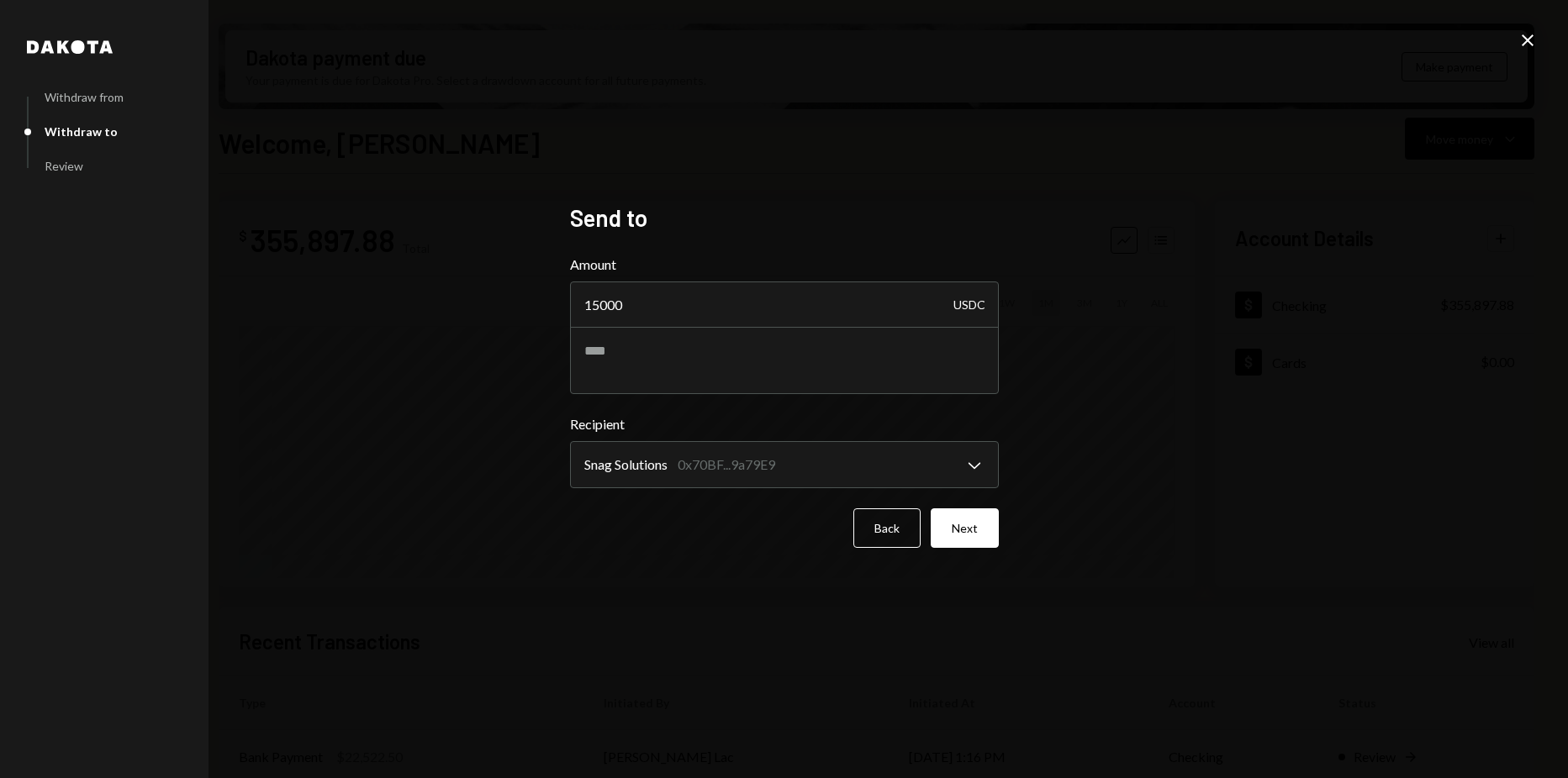
click at [1003, 524] on div "**********" at bounding box center [784, 389] width 469 height 412
click at [985, 520] on button "Next" at bounding box center [964, 528] width 68 height 40
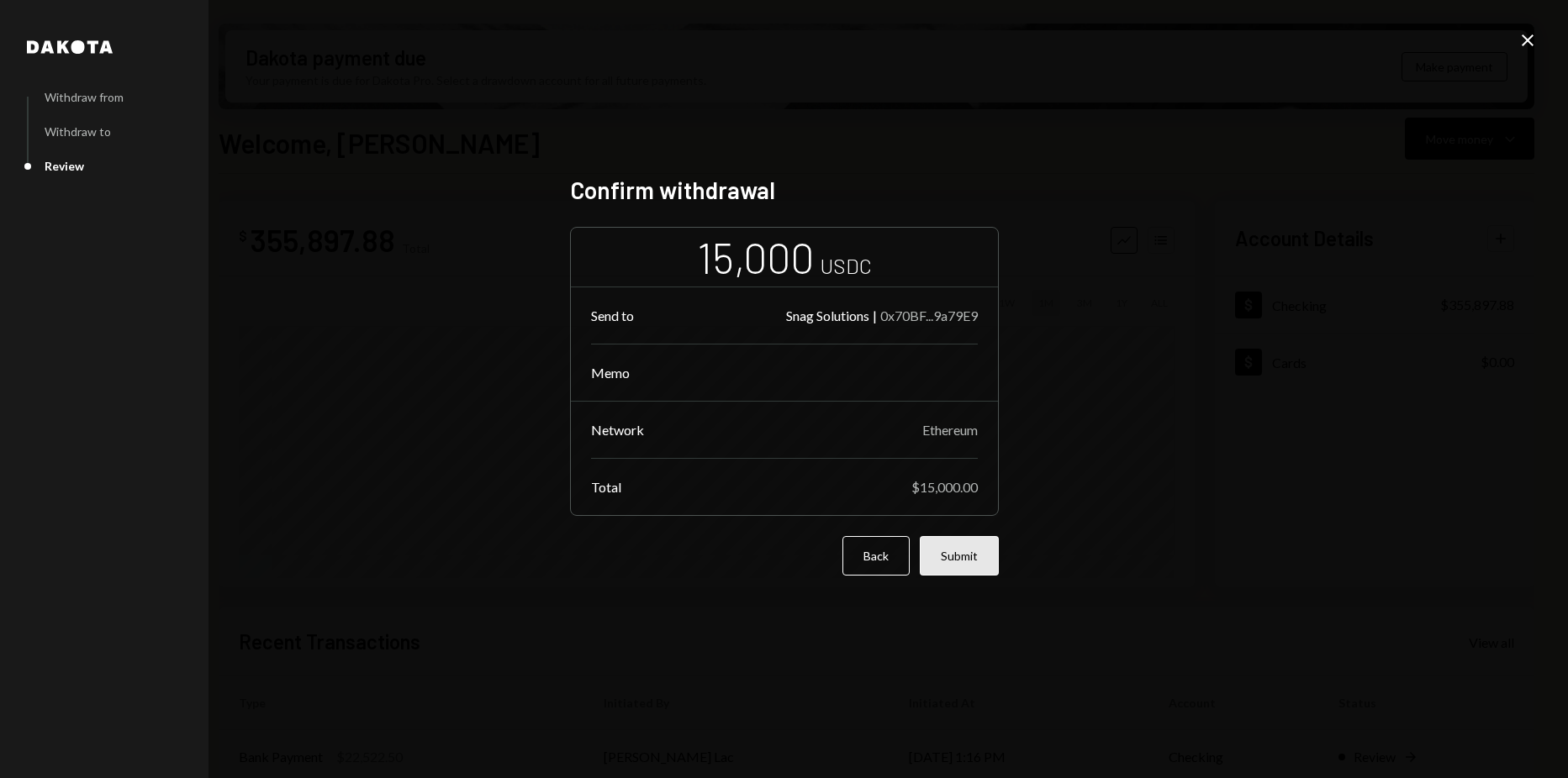
click at [960, 557] on button "Submit" at bounding box center [959, 556] width 79 height 40
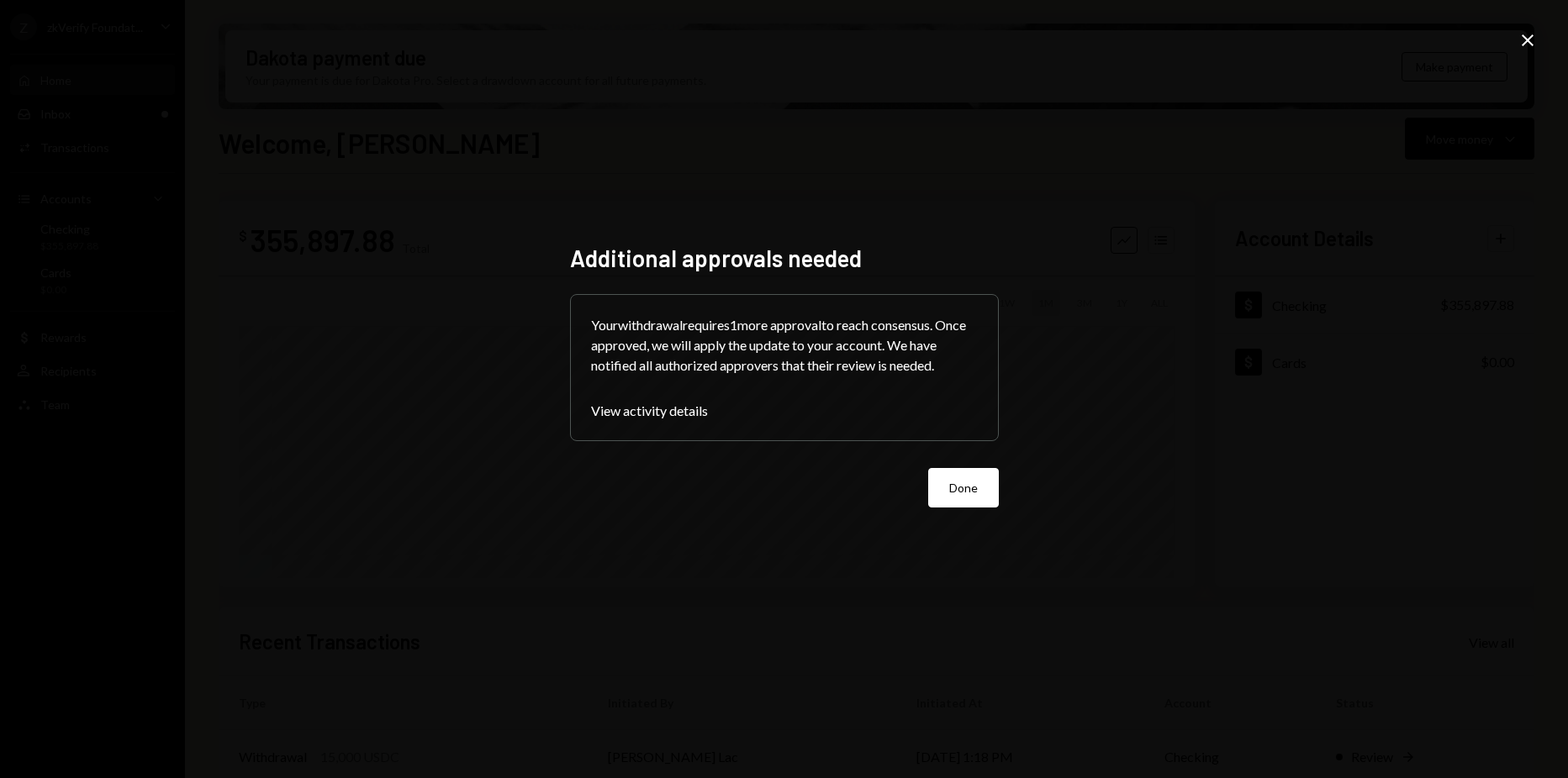
click at [1376, 233] on div "Additional approvals needed Your withdrawal requires 1 more approval to reach c…" at bounding box center [784, 389] width 1568 height 778
click at [1527, 47] on icon "Close" at bounding box center [1527, 40] width 20 height 20
